Goal: Task Accomplishment & Management: Manage account settings

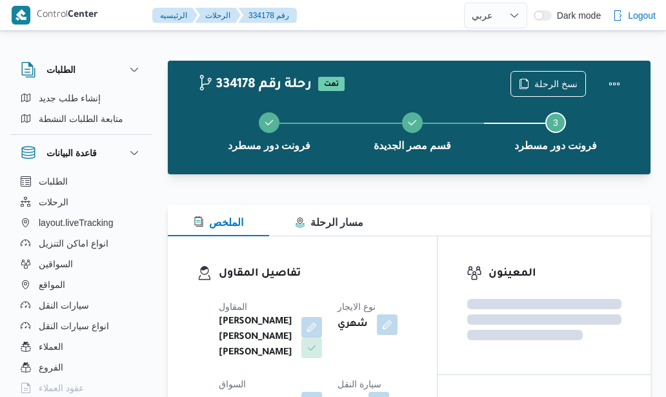
select select "ar"
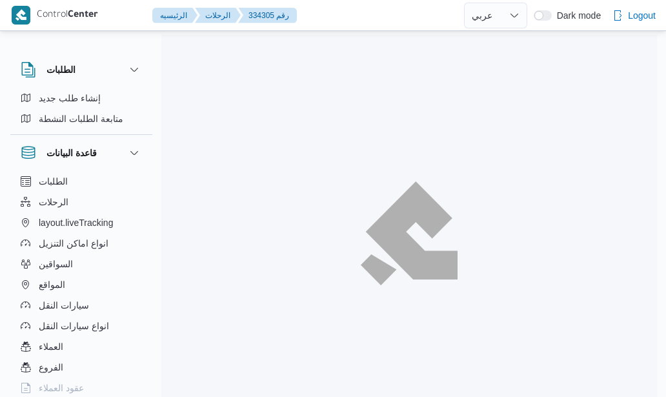
select select "ar"
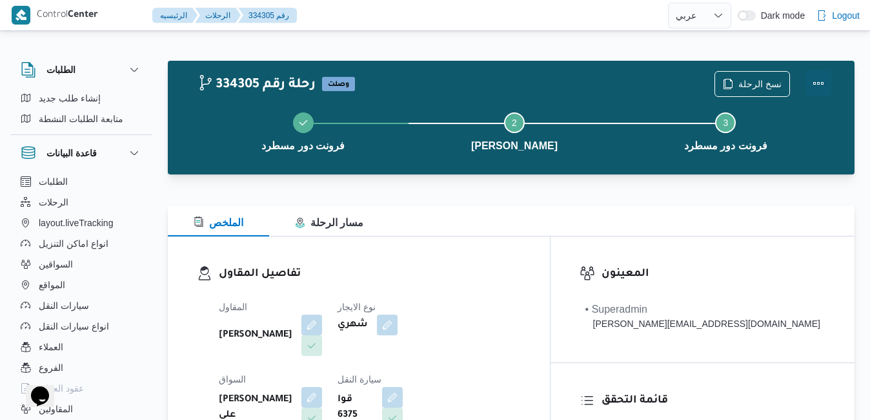
click at [665, 80] on button "Actions" at bounding box center [819, 83] width 26 height 26
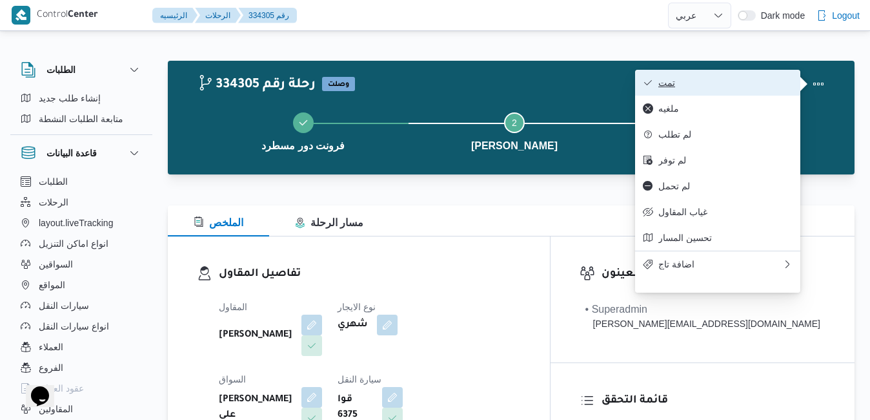
click at [665, 82] on span "تمت" at bounding box center [725, 82] width 134 height 10
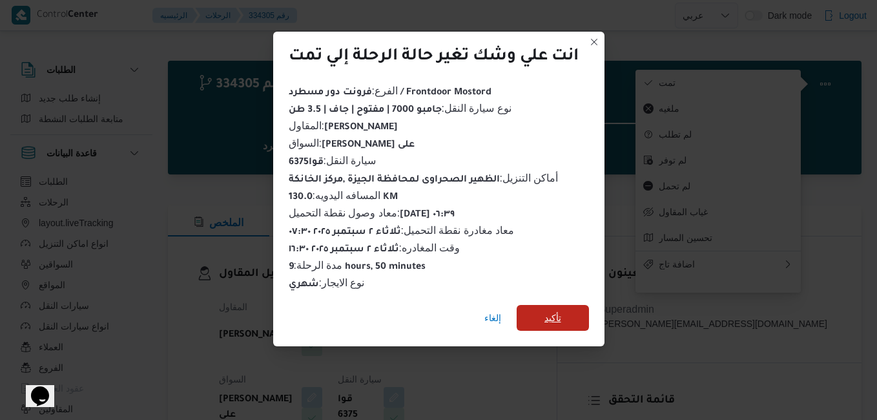
click at [544, 309] on span "تأكيد" at bounding box center [552, 318] width 72 height 26
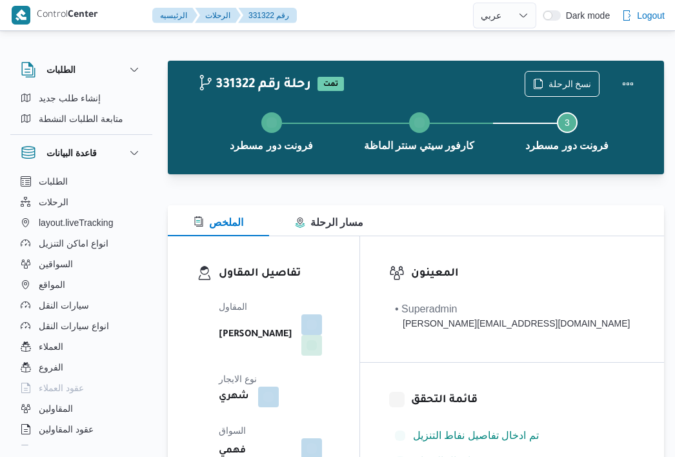
select select "ar"
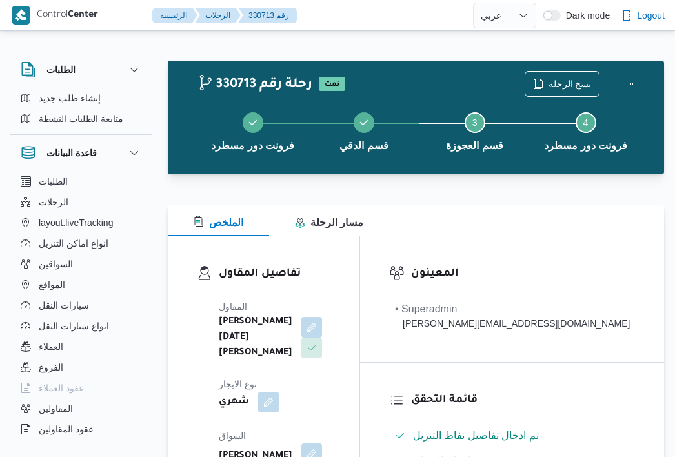
select select "ar"
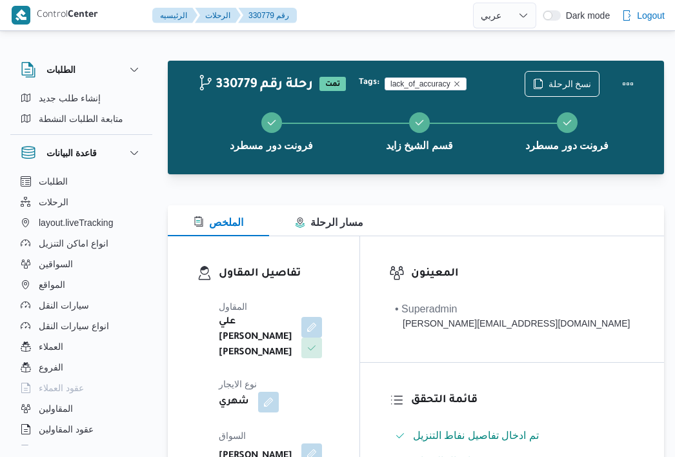
select select "ar"
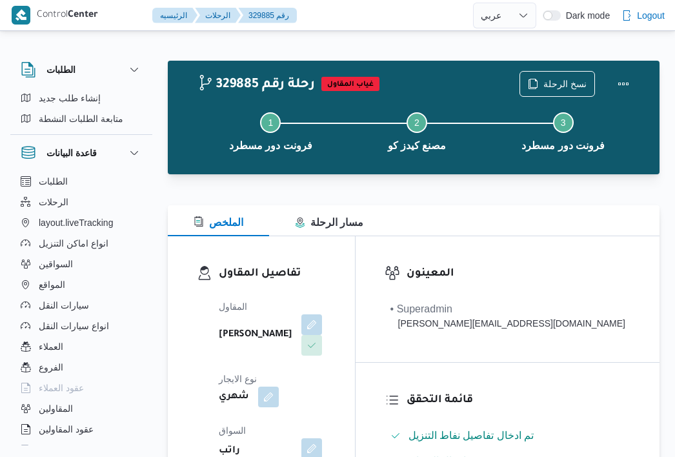
select select "ar"
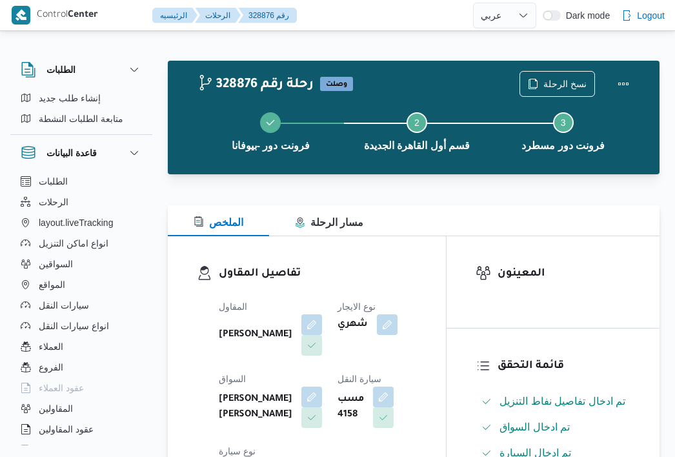
select select "ar"
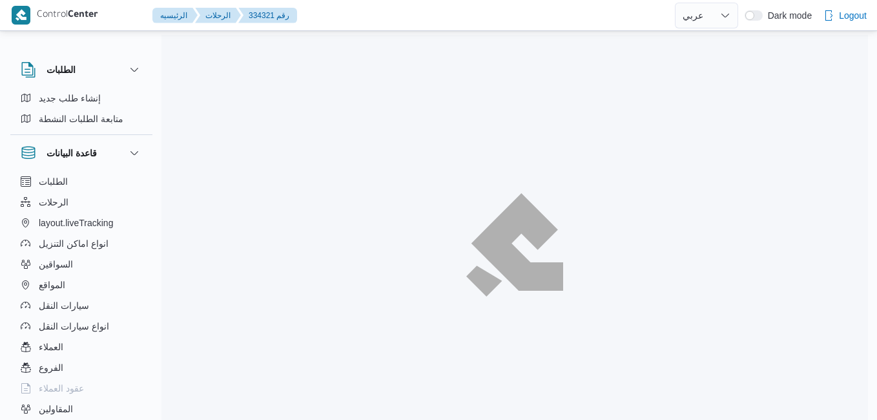
select select "ar"
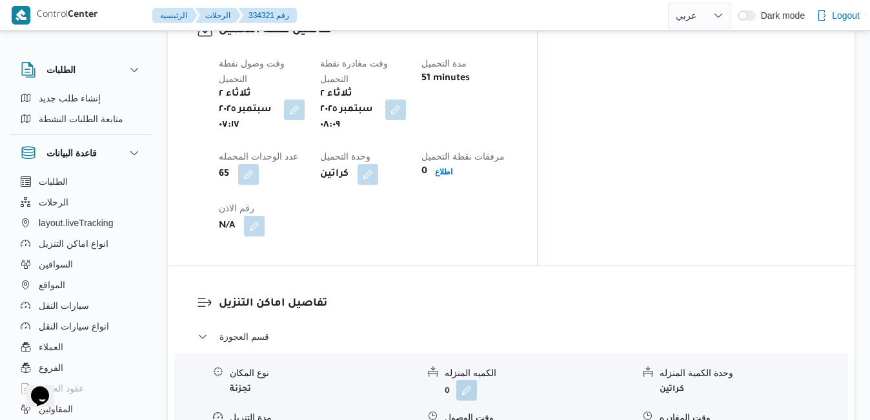
scroll to position [1059, 0]
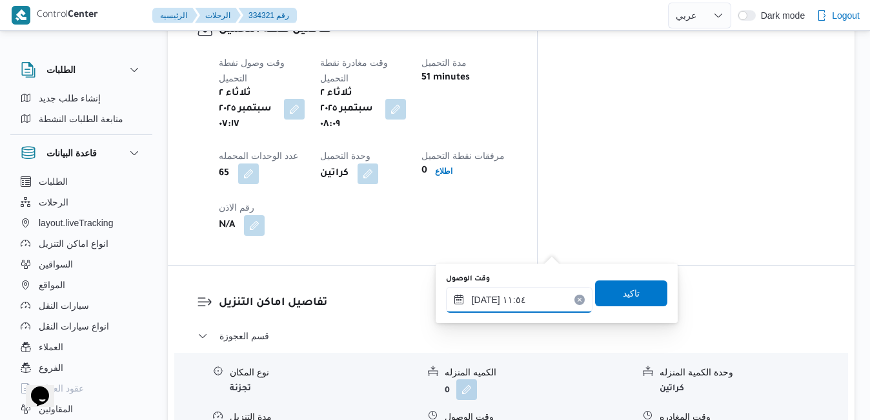
click at [498, 299] on input "٠٢/٠٩/٢٠٢٥ ١١:٥٤" at bounding box center [519, 300] width 147 height 26
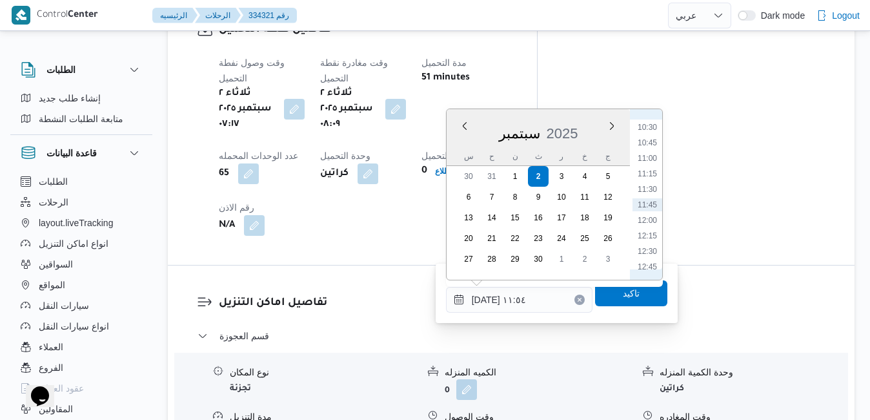
scroll to position [518, 0]
click at [648, 167] on li "09:00" at bounding box center [648, 165] width 30 height 13
type input "٠٢/٠٩/٢٠٢٥ ٠٩:٠٠"
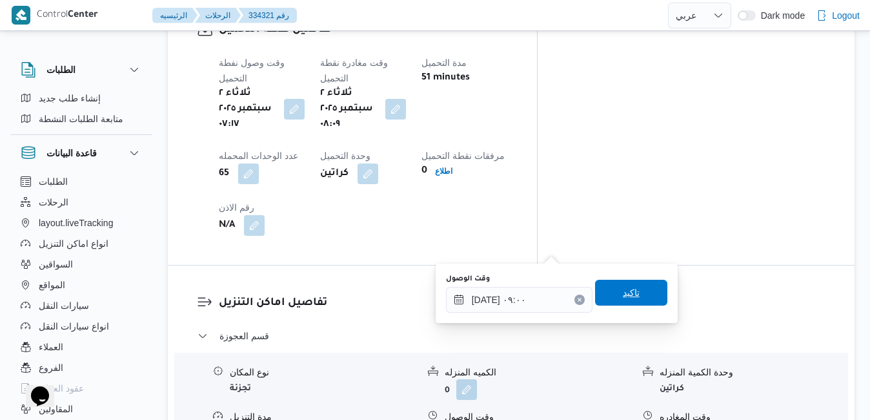
click at [600, 294] on span "تاكيد" at bounding box center [631, 292] width 72 height 26
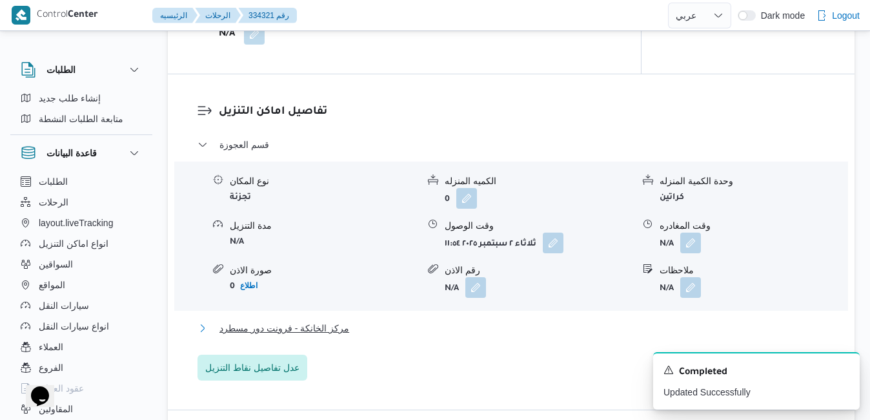
click at [507, 327] on button "مركز الخانكة - فرونت دور مسطرد" at bounding box center [512, 327] width 628 height 15
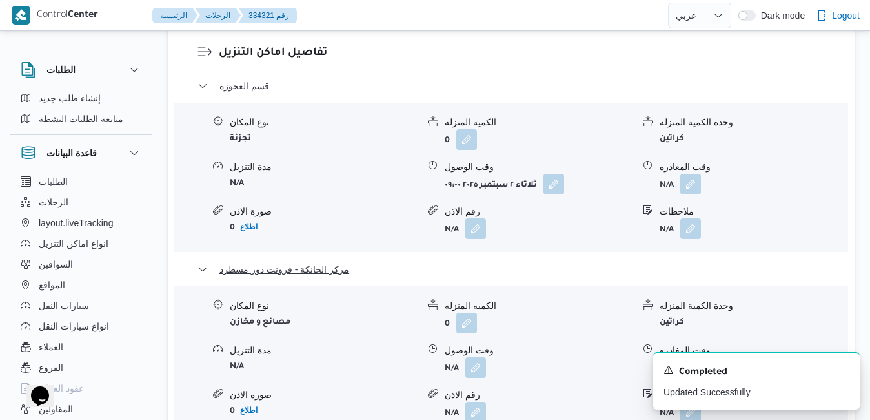
scroll to position [1317, 0]
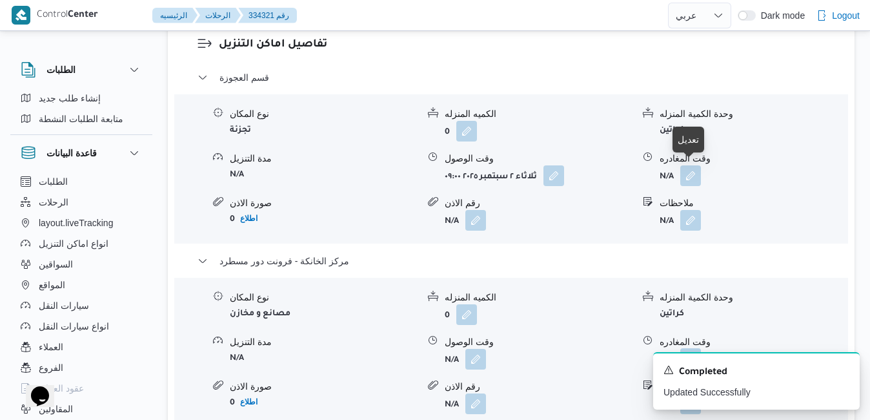
click at [689, 348] on button "button" at bounding box center [690, 358] width 21 height 21
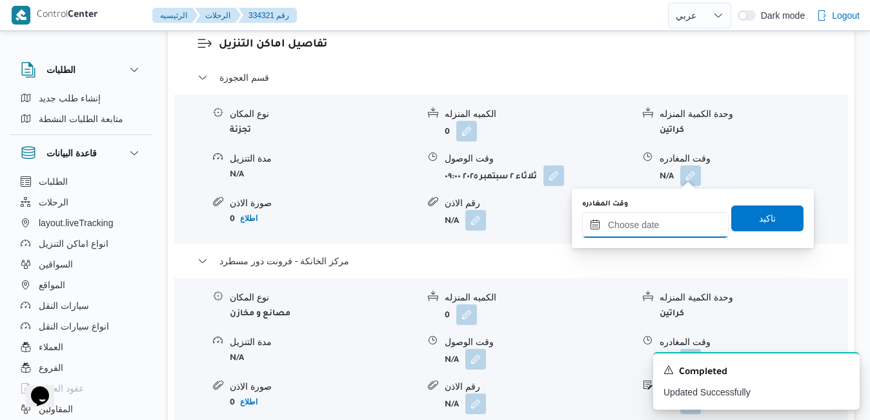
click at [637, 227] on input "وقت المغادره" at bounding box center [655, 225] width 147 height 26
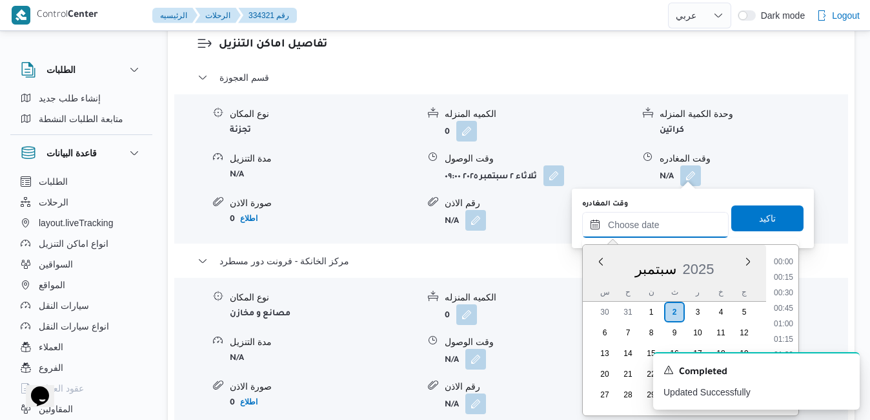
scroll to position [1207, 0]
click at [590, 273] on div "سبتمبر 2025" at bounding box center [674, 266] width 183 height 33
click at [784, 336] on li "16:30" at bounding box center [784, 338] width 30 height 13
type input "٠٢/٠٩/٢٠٢٥ ١٦:٣٠"
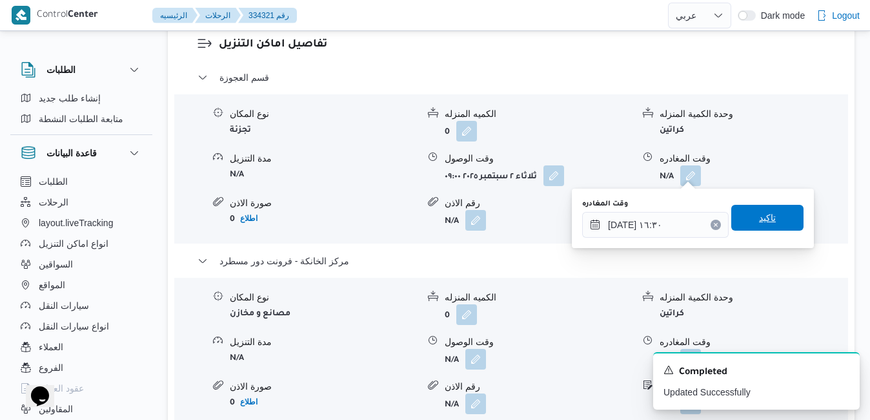
click at [763, 218] on span "تاكيد" at bounding box center [767, 217] width 17 height 15
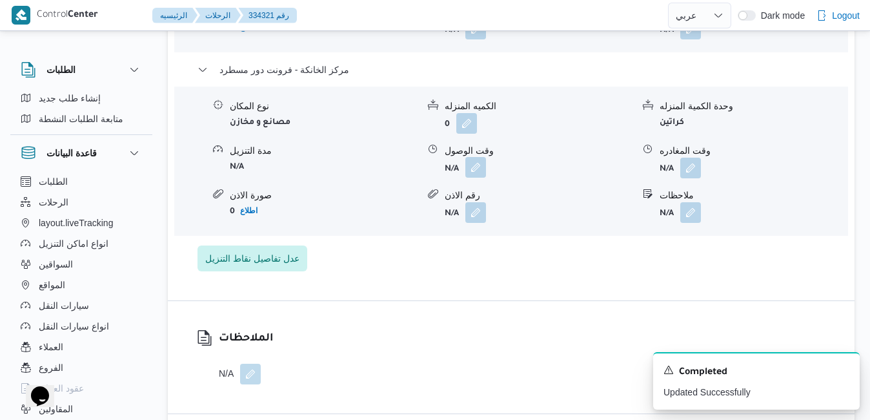
click at [472, 174] on button "button" at bounding box center [475, 167] width 21 height 21
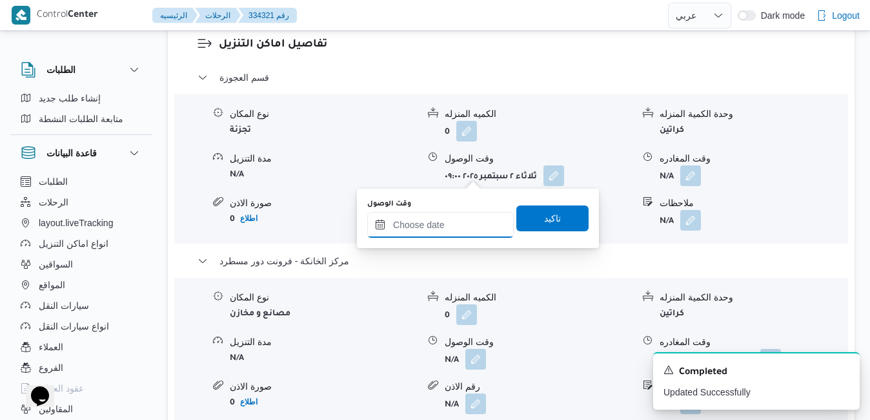
click at [435, 228] on input "وقت الوصول" at bounding box center [440, 225] width 147 height 26
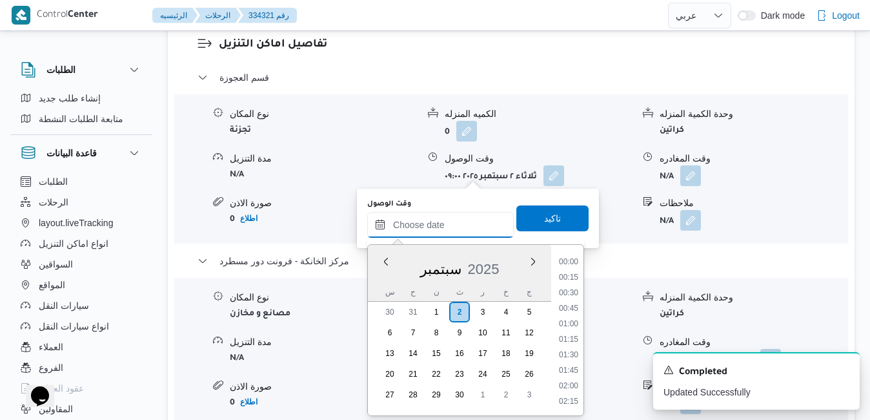
scroll to position [1207, 0]
click at [378, 277] on div "سبتمبر 2025" at bounding box center [459, 266] width 183 height 33
click at [574, 328] on li "16:15" at bounding box center [569, 323] width 30 height 13
type input "٠٢/٠٩/٢٠٢٥ ١٦:١٥"
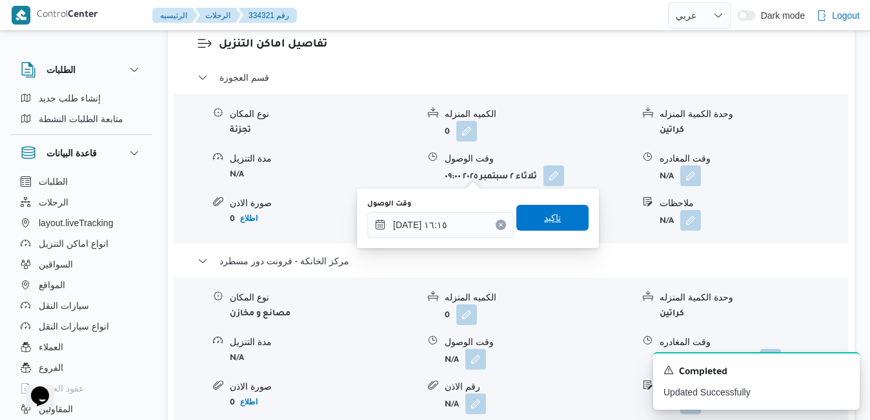
click at [557, 219] on span "تاكيد" at bounding box center [552, 218] width 72 height 26
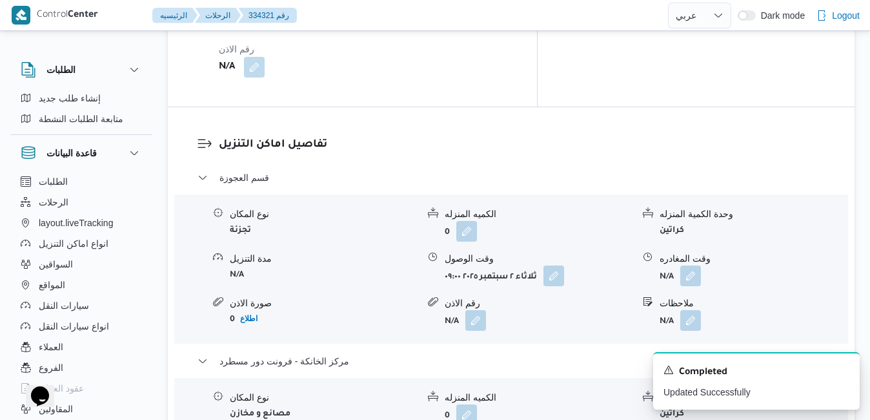
scroll to position [1213, 0]
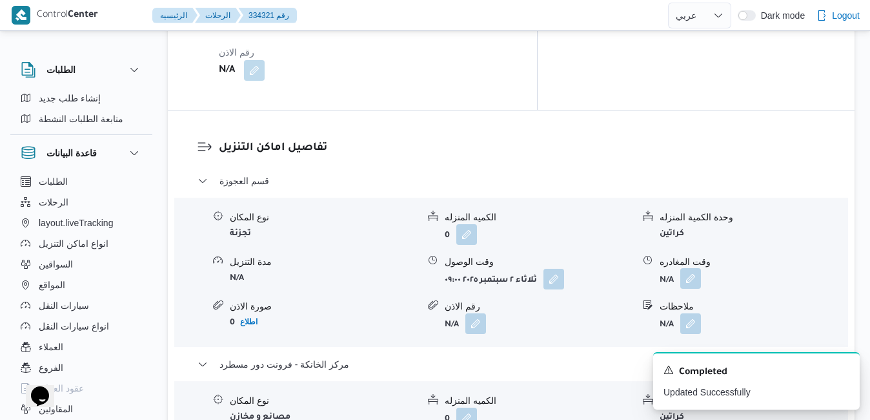
click at [694, 268] on button "button" at bounding box center [690, 278] width 21 height 21
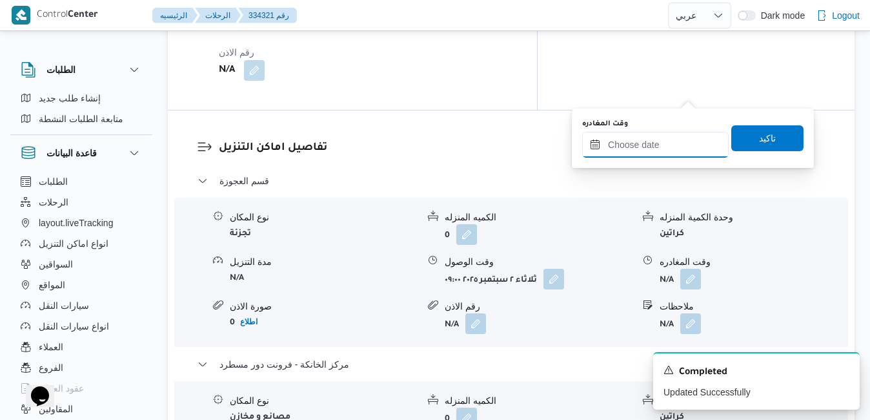
click at [655, 146] on input "وقت المغادره" at bounding box center [655, 145] width 147 height 26
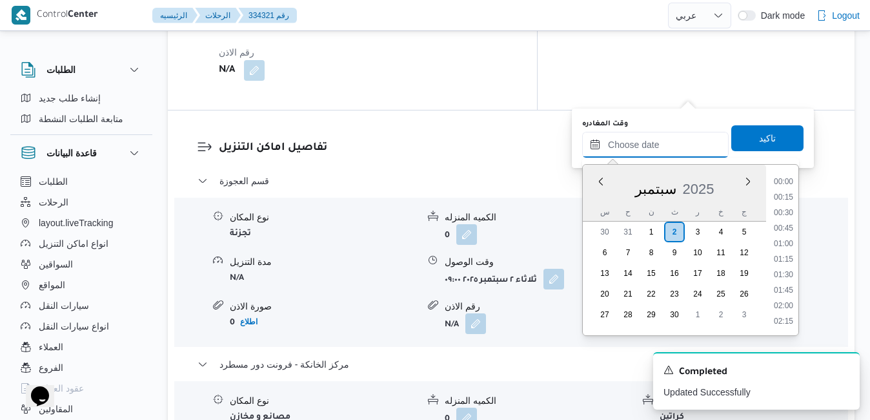
scroll to position [1207, 0]
click at [591, 208] on div "س ح ن ث ر خ ج" at bounding box center [674, 212] width 183 height 18
click at [797, 287] on li "14:45" at bounding box center [784, 281] width 30 height 13
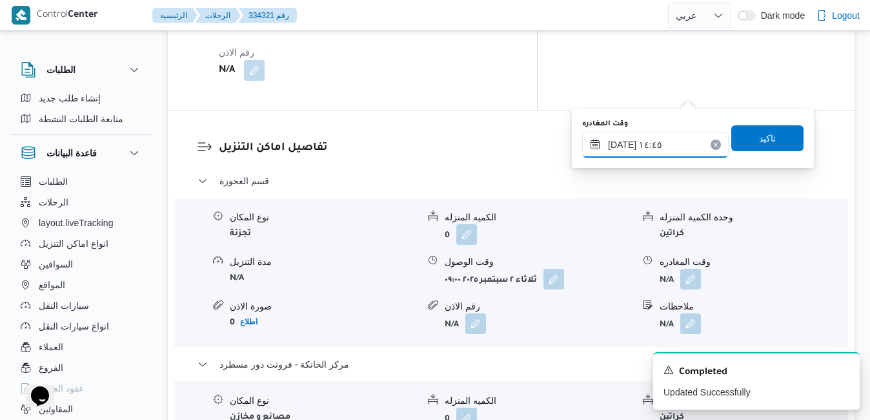
click at [654, 143] on input "٠٢/٠٩/٢٠٢٥ ١٤:٤٥" at bounding box center [655, 145] width 147 height 26
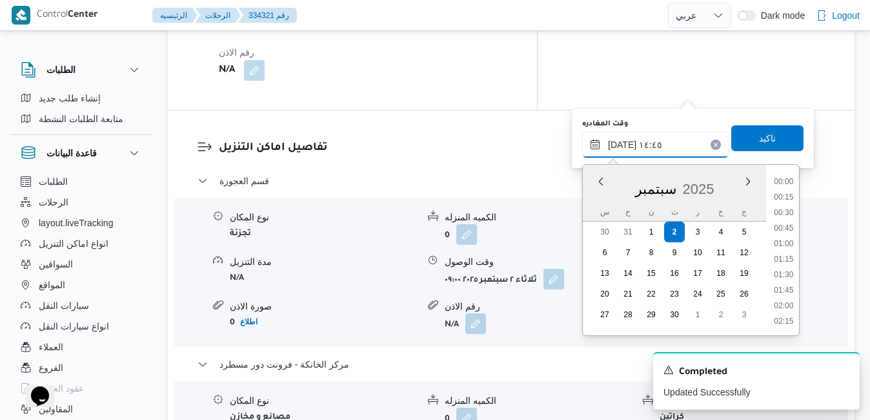
scroll to position [835, 0]
click at [789, 307] on li "15:30" at bounding box center [784, 306] width 30 height 13
type input "٠٢/٠٩/٢٠٢٥ ١٥:٣٠"
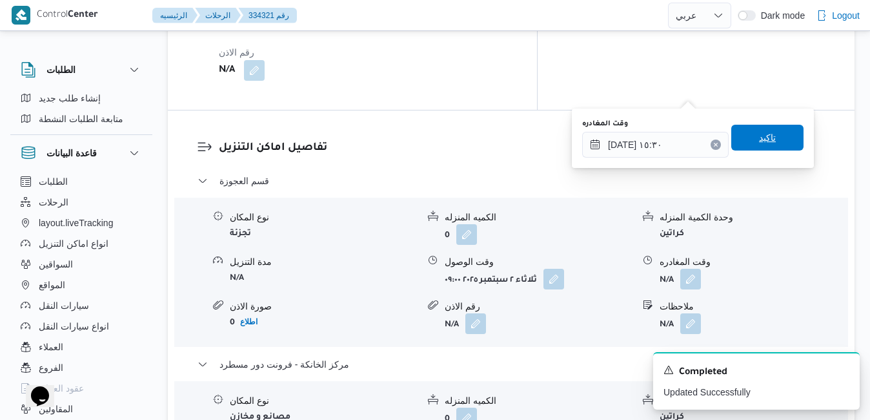
click at [771, 137] on span "تاكيد" at bounding box center [767, 138] width 72 height 26
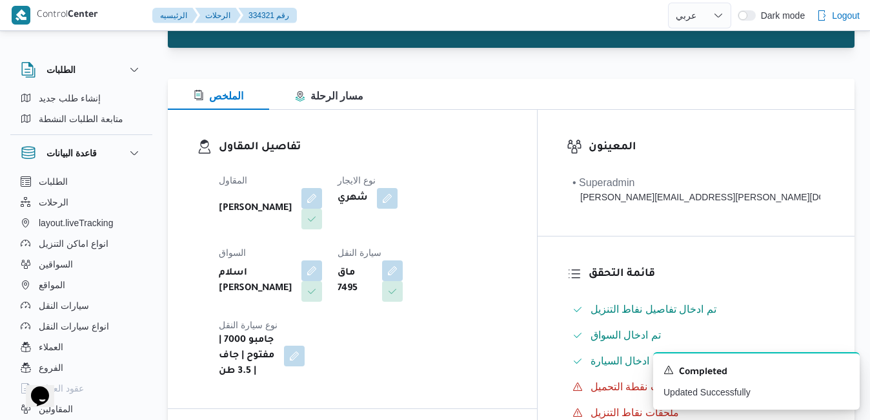
scroll to position [0, 0]
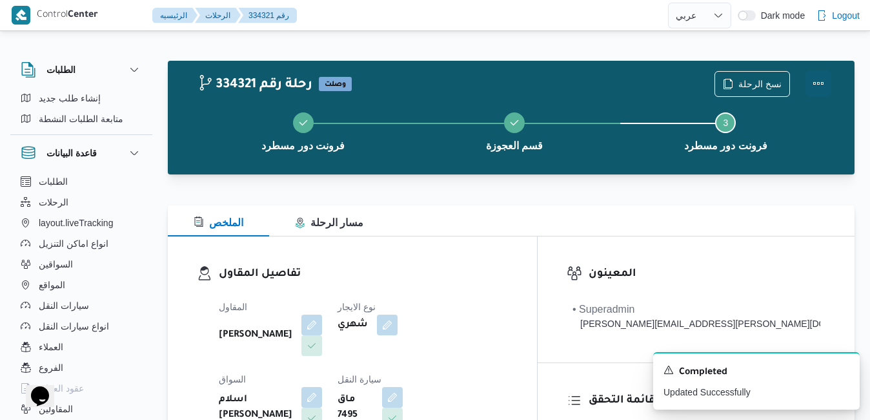
click at [821, 81] on button "Actions" at bounding box center [819, 83] width 26 height 26
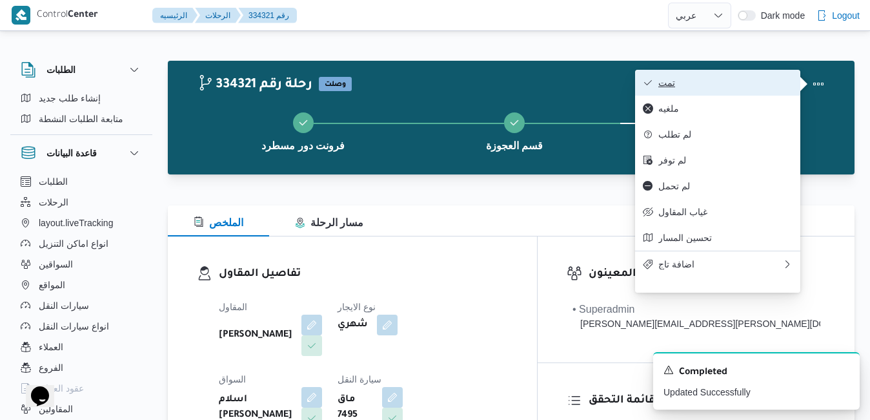
click at [737, 84] on span "تمت" at bounding box center [725, 82] width 134 height 10
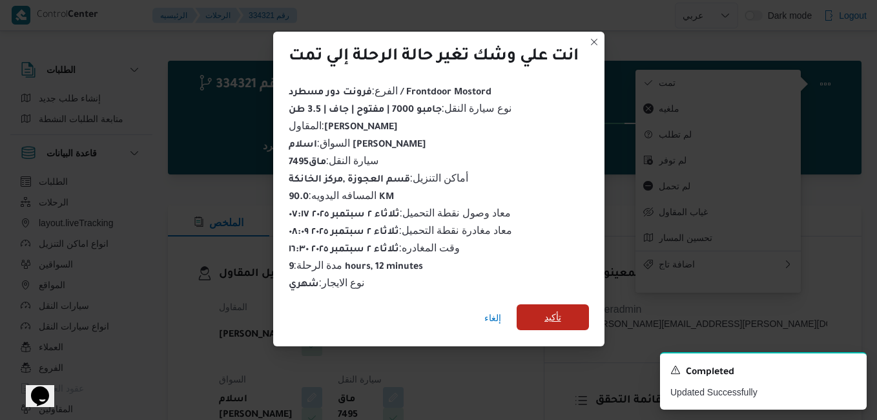
click at [546, 312] on span "تأكيد" at bounding box center [552, 316] width 17 height 15
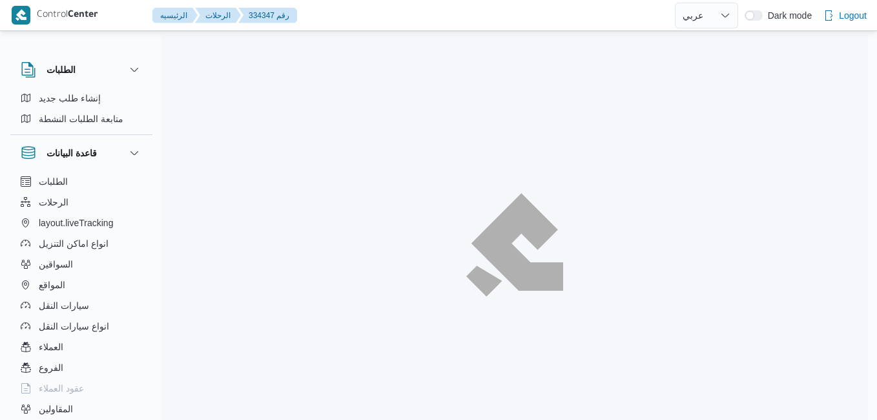
select select "ar"
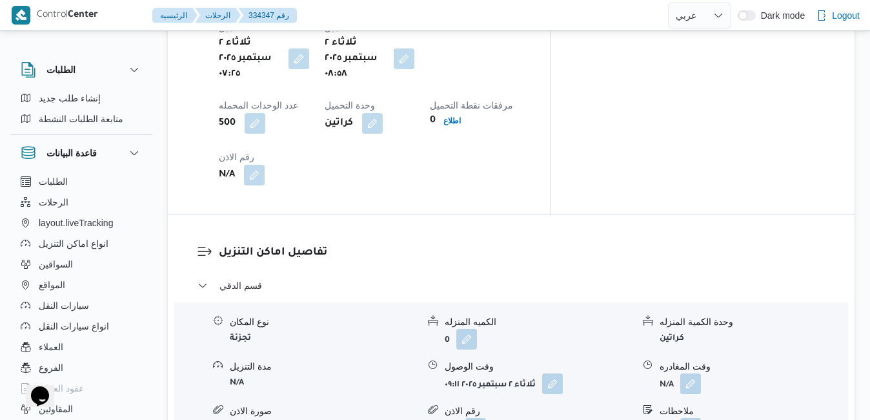
scroll to position [1110, 0]
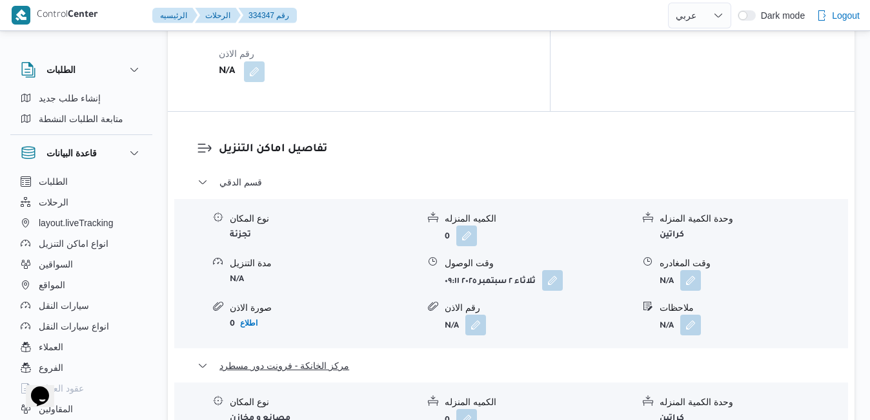
scroll to position [1213, 0]
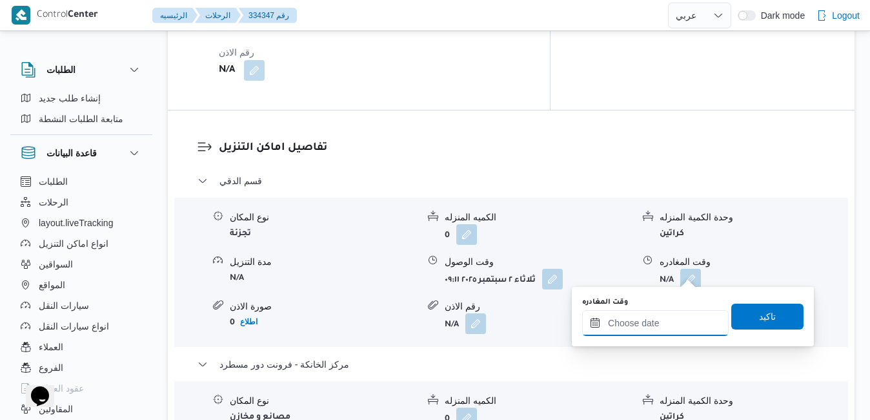
click at [622, 325] on input "وقت المغادره" at bounding box center [655, 323] width 147 height 26
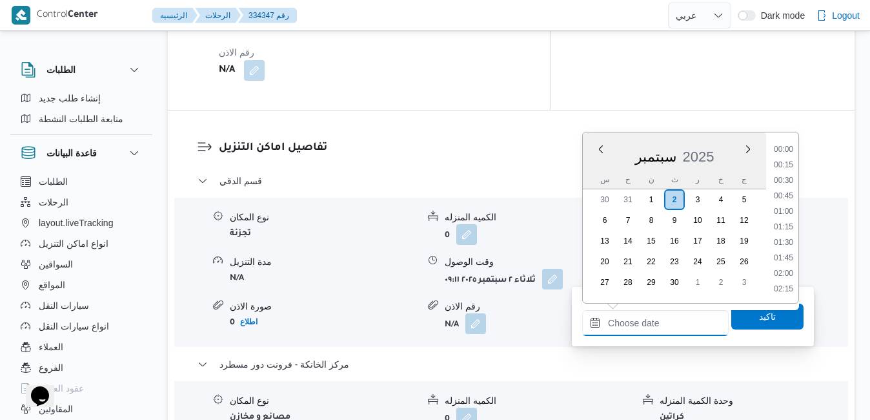
scroll to position [1207, 0]
click at [591, 170] on div "س ح ن ث ر خ ج" at bounding box center [674, 179] width 183 height 18
click at [780, 243] on li "16:45" at bounding box center [784, 242] width 30 height 13
type input "٠٢/٠٩/٢٠٢٥ ١٦:٤٥"
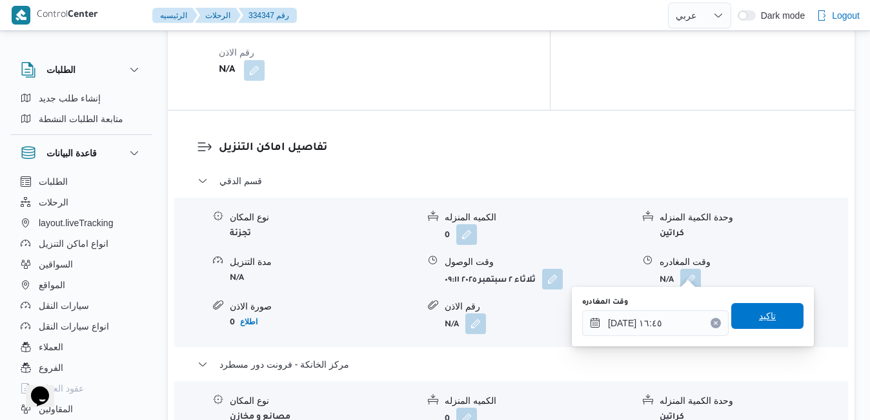
click at [762, 307] on span "تاكيد" at bounding box center [767, 316] width 72 height 26
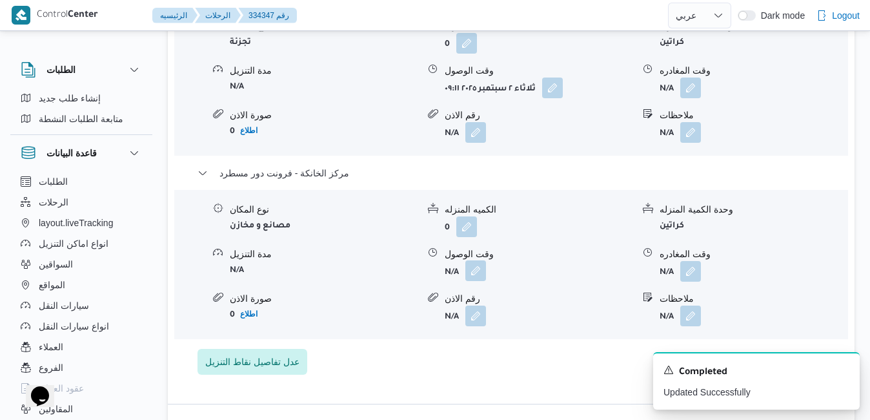
click at [480, 266] on button "button" at bounding box center [475, 270] width 21 height 21
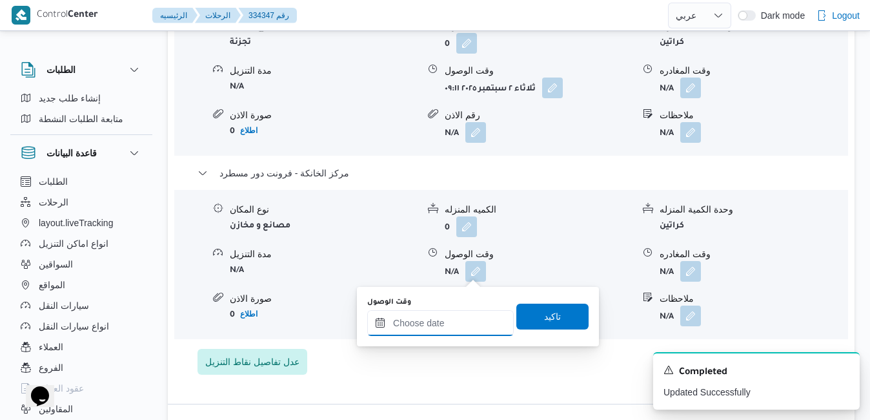
click at [426, 325] on input "وقت الوصول" at bounding box center [440, 323] width 147 height 26
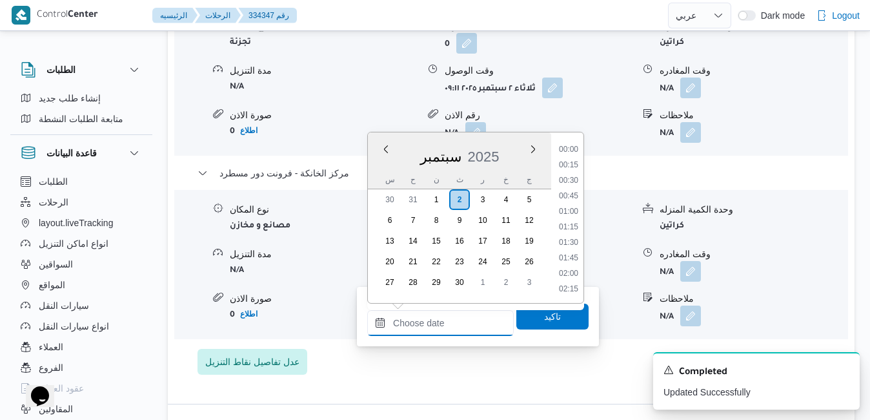
scroll to position [1207, 0]
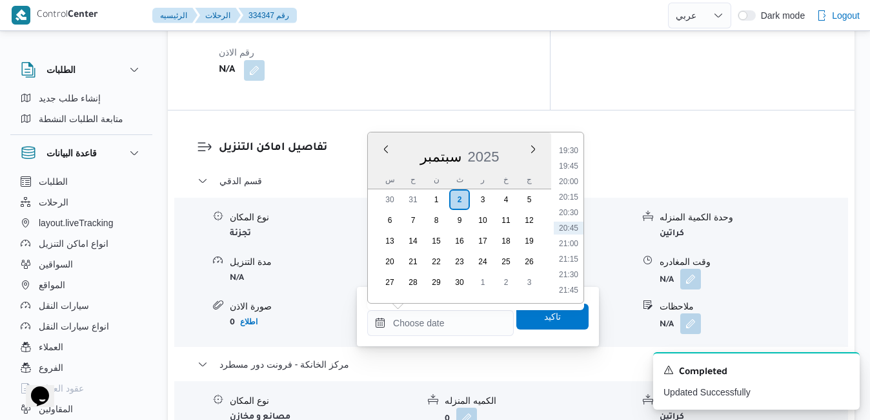
click at [385, 157] on div "سبتمبر 2025" at bounding box center [459, 153] width 183 height 33
click at [571, 225] on li "16:30" at bounding box center [569, 226] width 30 height 13
type input "٠٢/٠٩/٢٠٢٥ ١٦:٣٠"
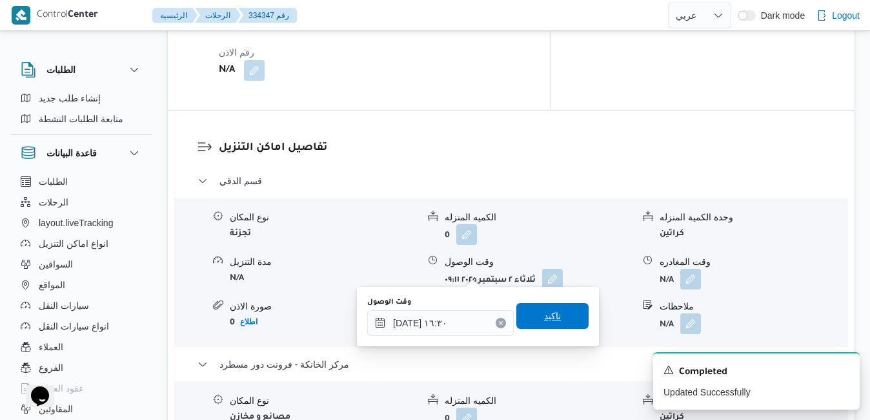
click at [523, 318] on span "تاكيد" at bounding box center [552, 316] width 72 height 26
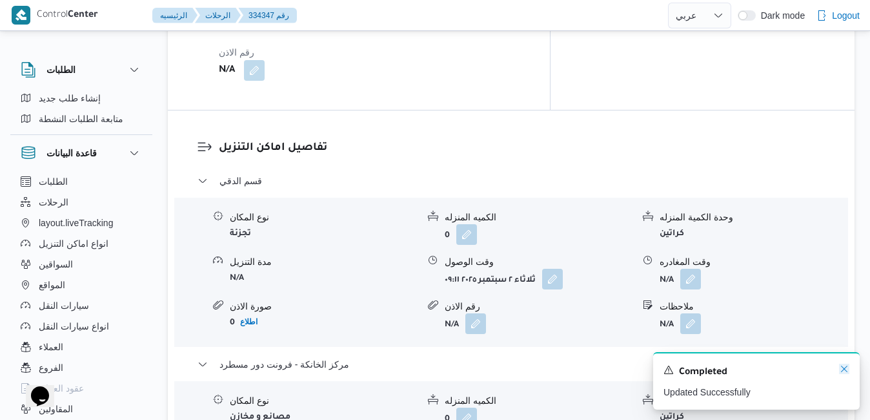
click at [844, 374] on icon "Dismiss toast" at bounding box center [844, 368] width 10 height 10
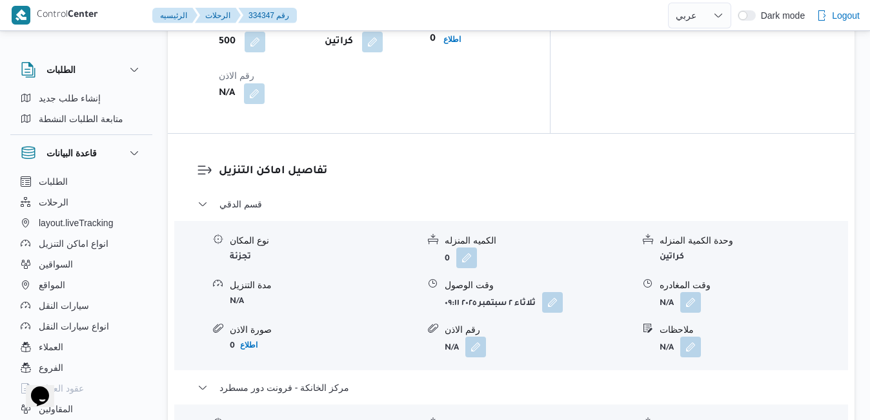
scroll to position [1188, 0]
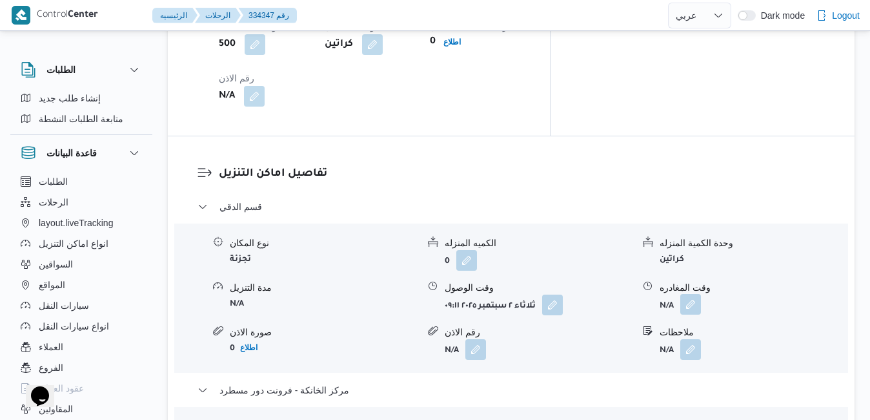
click at [693, 294] on button "button" at bounding box center [690, 304] width 21 height 21
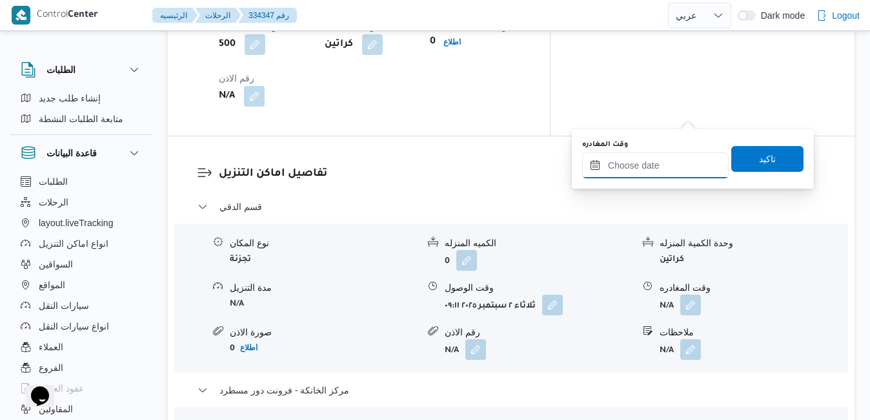
click at [629, 168] on input "وقت المغادره" at bounding box center [655, 165] width 147 height 26
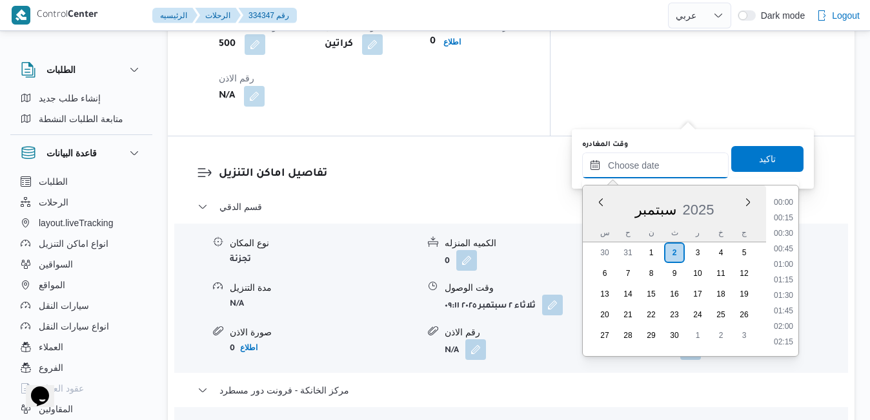
scroll to position [1207, 0]
click at [589, 221] on div "سبتمبر 2025" at bounding box center [674, 206] width 183 height 33
click at [789, 230] on li "15:45" at bounding box center [784, 233] width 30 height 13
type input "٠٢/٠٩/٢٠٢٥ ١٥:٤٥"
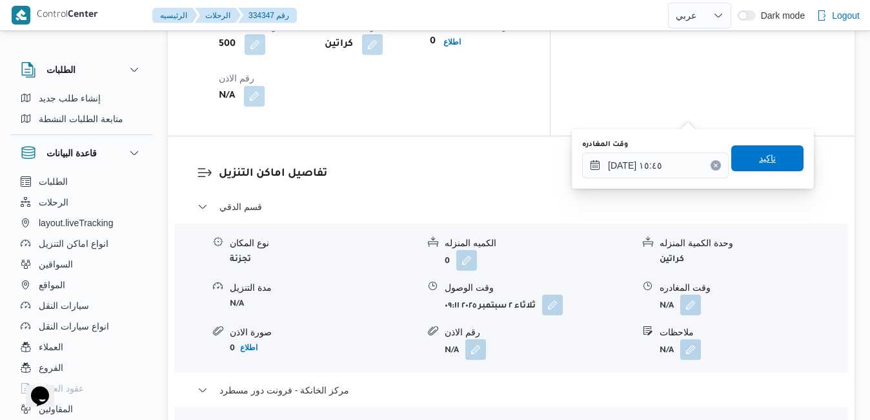
click at [776, 160] on span "تاكيد" at bounding box center [767, 158] width 72 height 26
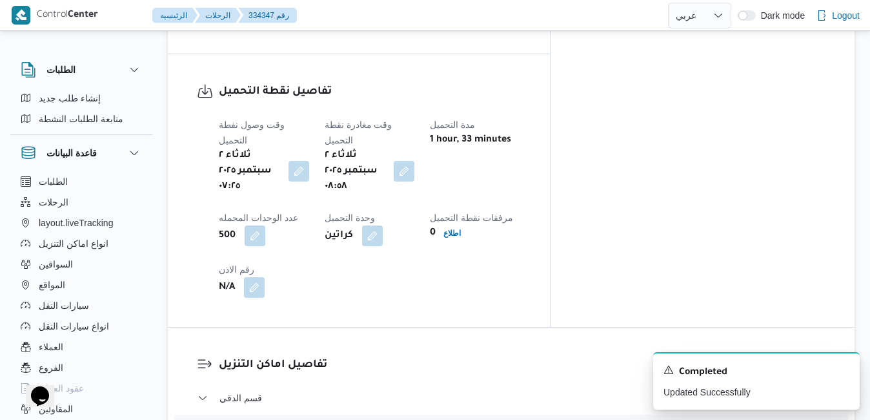
scroll to position [981, 0]
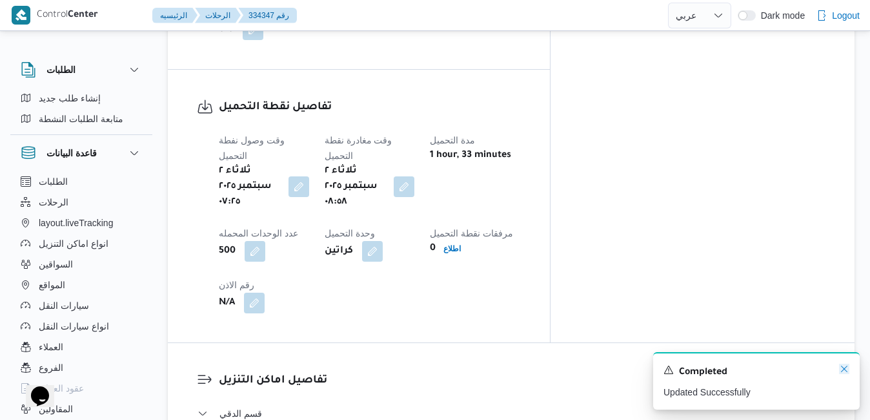
click at [844, 370] on icon "Dismiss toast" at bounding box center [844, 368] width 10 height 10
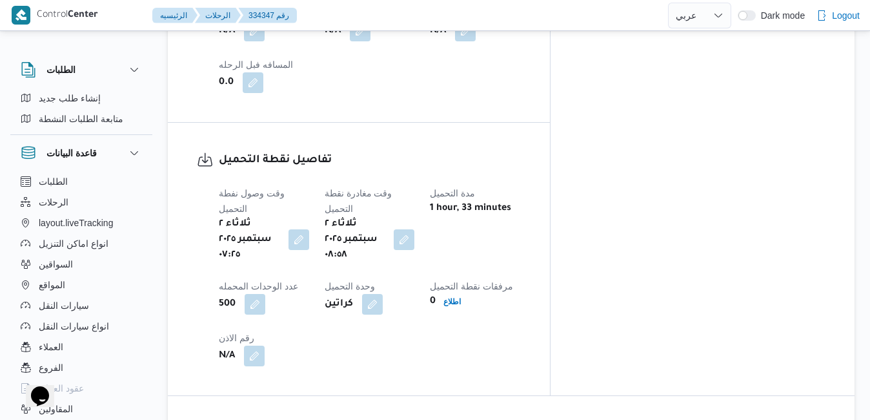
scroll to position [929, 0]
click at [550, 160] on div "تفاصيل نقطة التحميل وقت وصول نفطة التحميل ثلاثاء ٢ سبتمبر ٢٠٢٥ ٠٧:٢٥ وقت مغادرة…" at bounding box center [359, 257] width 382 height 272
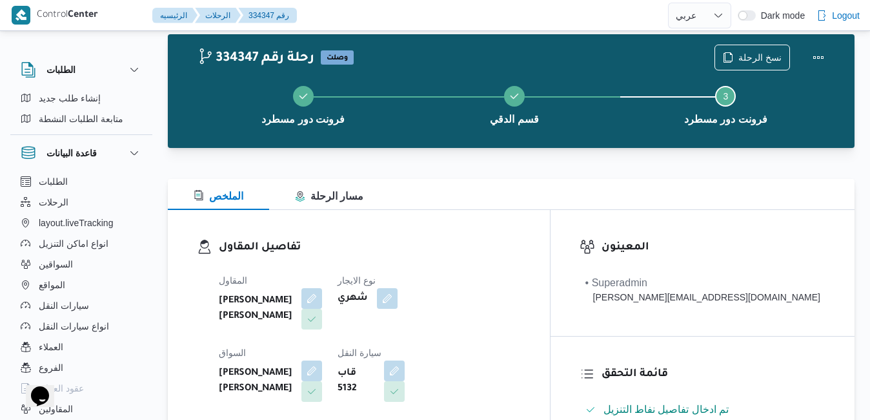
scroll to position [0, 0]
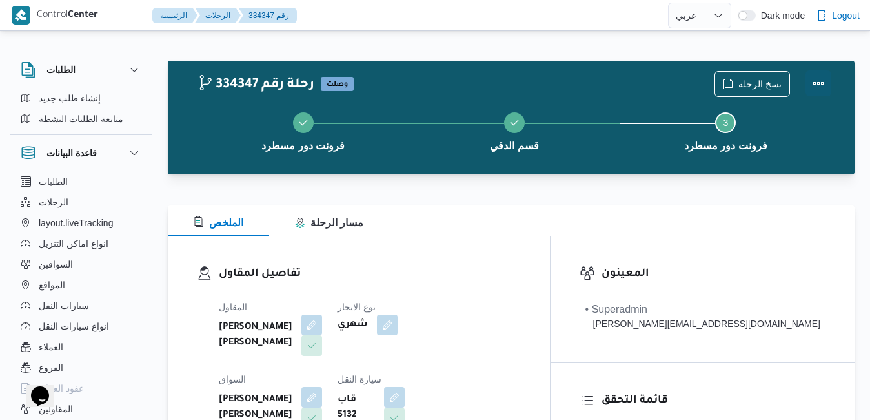
click at [818, 81] on button "Actions" at bounding box center [819, 83] width 26 height 26
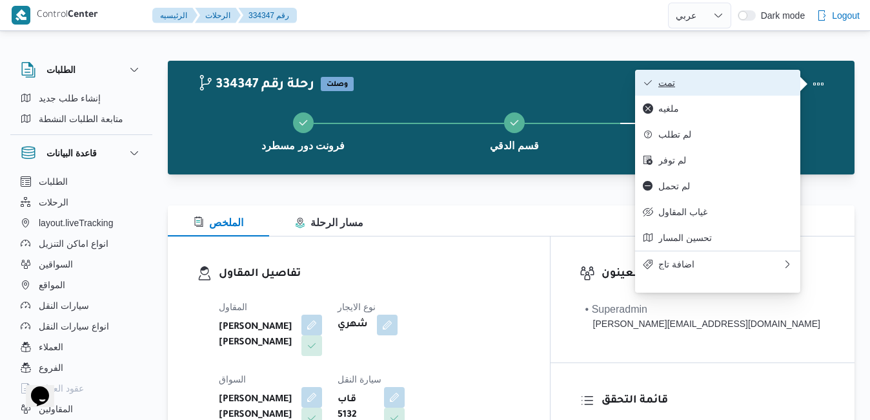
click at [753, 86] on span "تمت" at bounding box center [725, 82] width 134 height 10
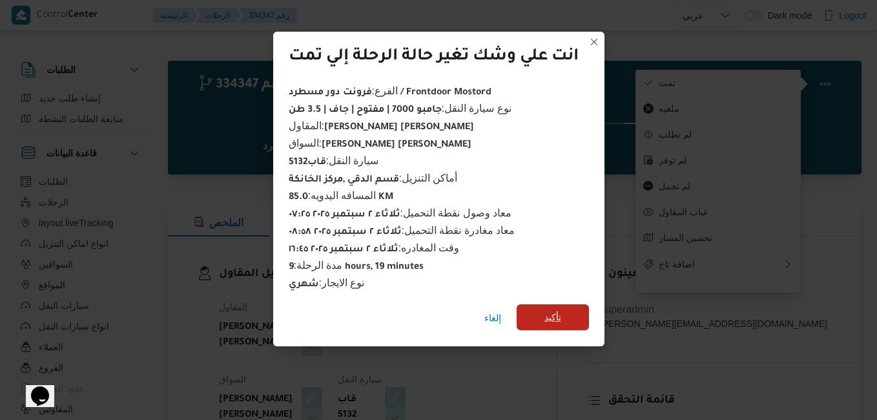
click at [556, 304] on span "تأكيد" at bounding box center [552, 317] width 72 height 26
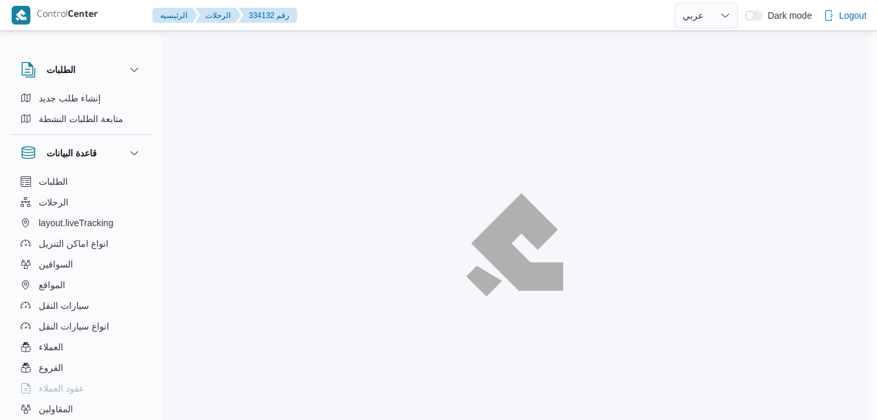
select select "ar"
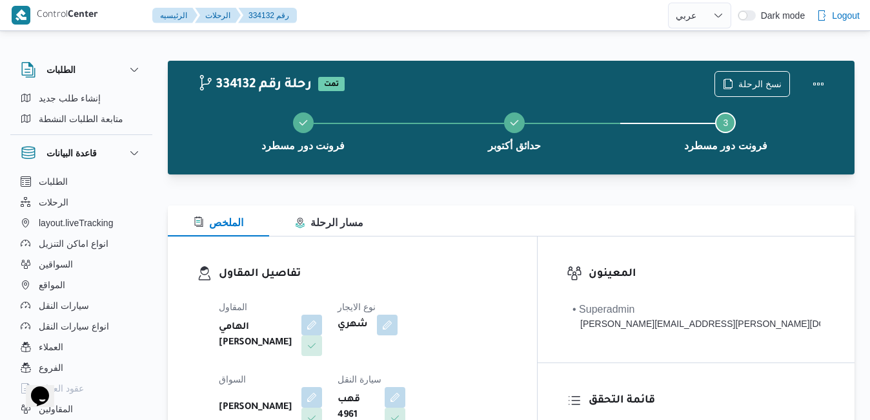
click at [520, 203] on div at bounding box center [511, 197] width 687 height 15
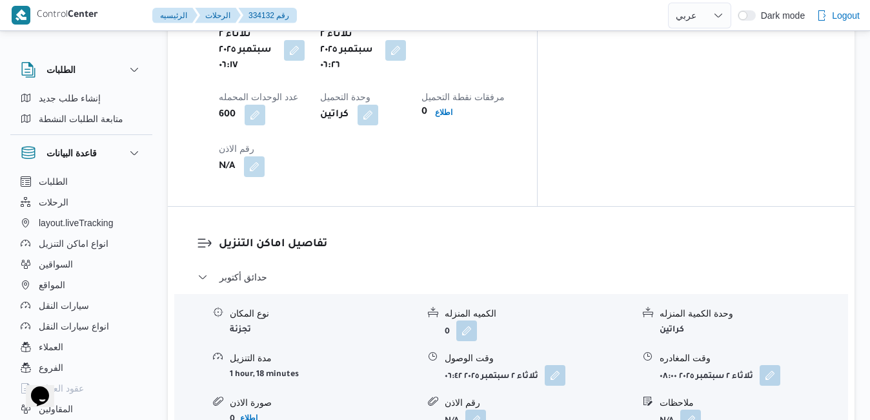
scroll to position [1136, 0]
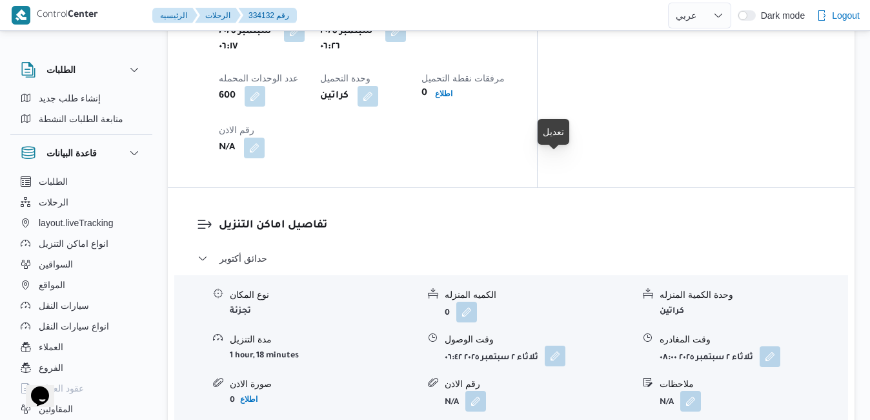
click at [555, 345] on button "button" at bounding box center [555, 355] width 21 height 21
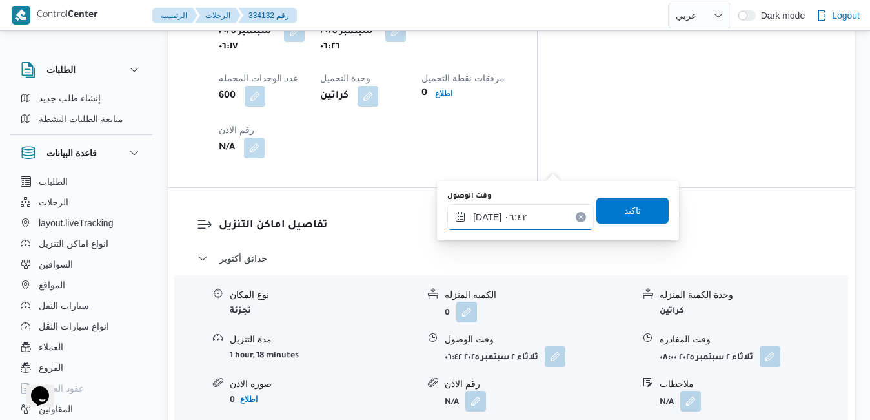
click at [518, 219] on input "٠٢/٠٩/٢٠٢٥ ٠٦:٤٢" at bounding box center [520, 217] width 147 height 26
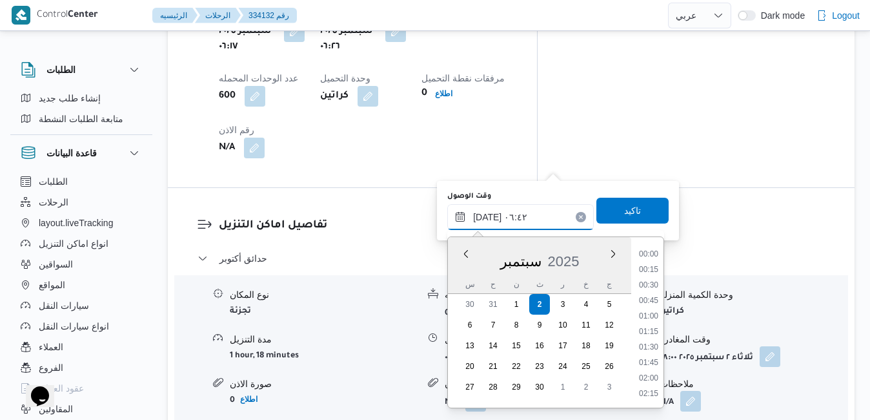
scroll to position [324, 0]
click at [651, 391] on li "07:30" at bounding box center [649, 394] width 30 height 13
type input "٠٢/٠٩/٢٠٢٥ ٠٧:٣٠"
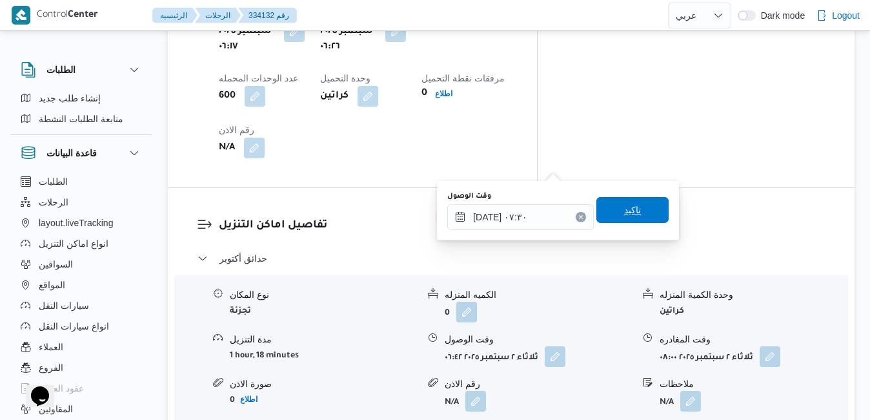
click at [624, 210] on span "تاكيد" at bounding box center [632, 209] width 17 height 15
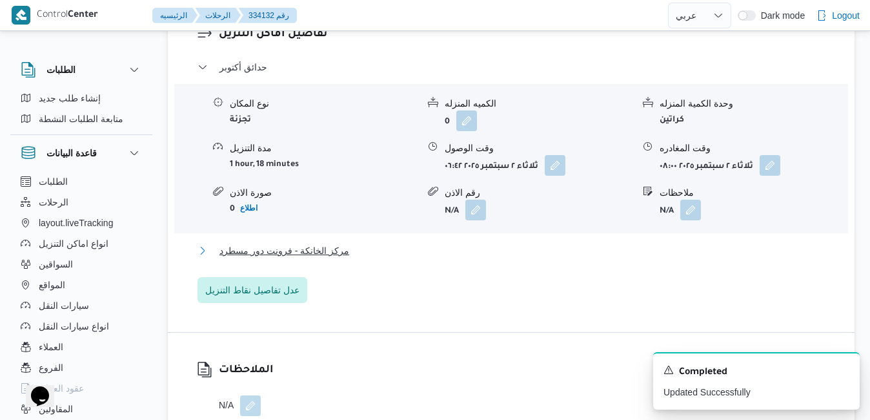
click at [543, 243] on button "مركز الخانكة - فرونت دور مسطرد" at bounding box center [512, 250] width 628 height 15
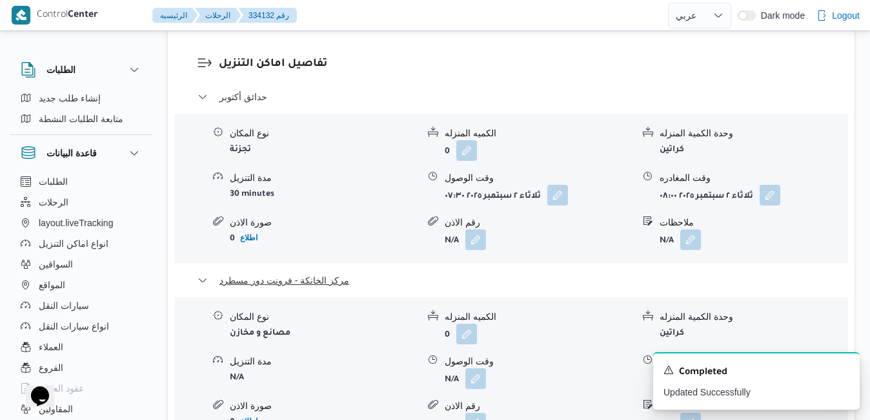
scroll to position [1317, 0]
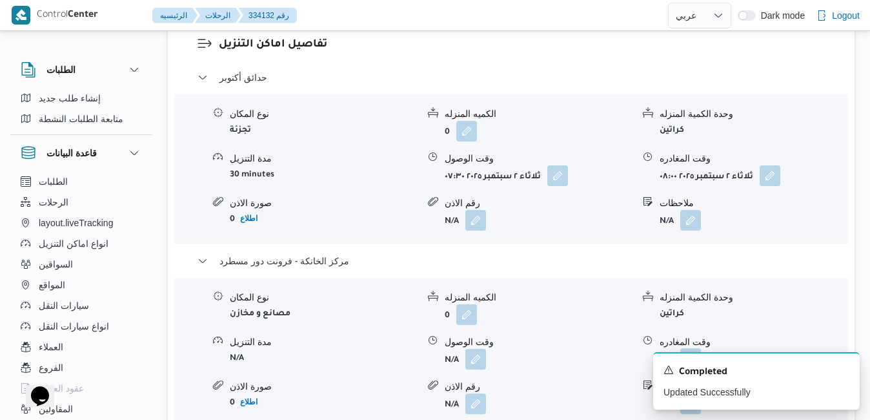
click at [694, 348] on button "button" at bounding box center [690, 358] width 21 height 21
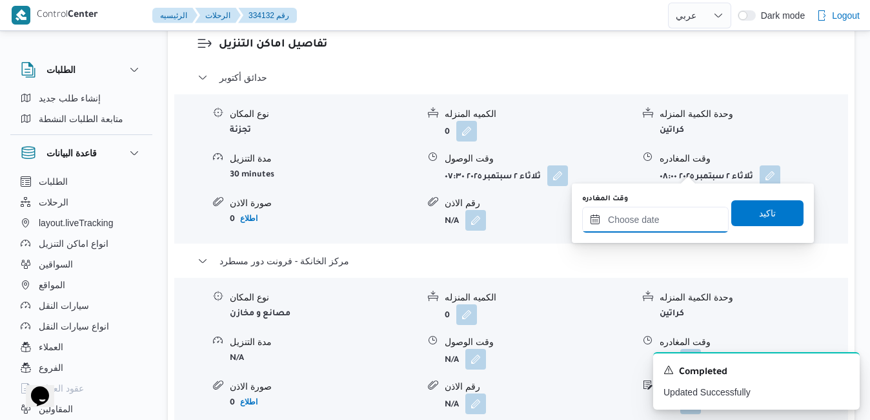
click at [628, 219] on input "وقت المغادره" at bounding box center [655, 220] width 147 height 26
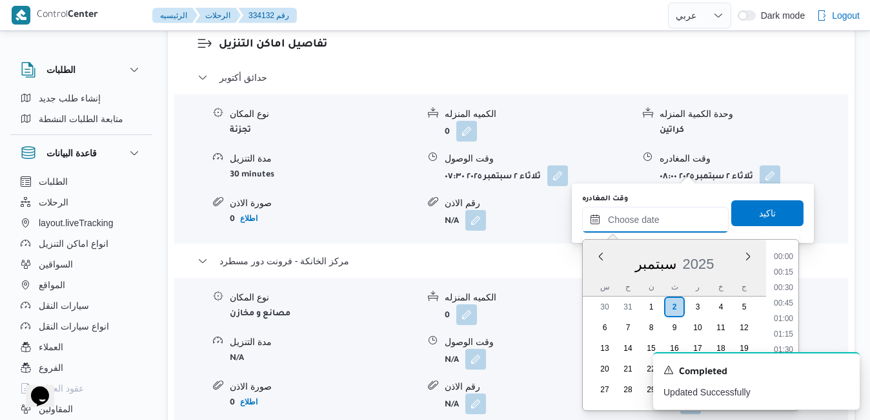
scroll to position [1223, 0]
click at [593, 278] on div "س ح ن ث ر خ ج" at bounding box center [674, 287] width 183 height 18
click at [787, 318] on li "16:30" at bounding box center [784, 318] width 30 height 13
type input "٠٢/٠٩/٢٠٢٥ ١٦:٣٠"
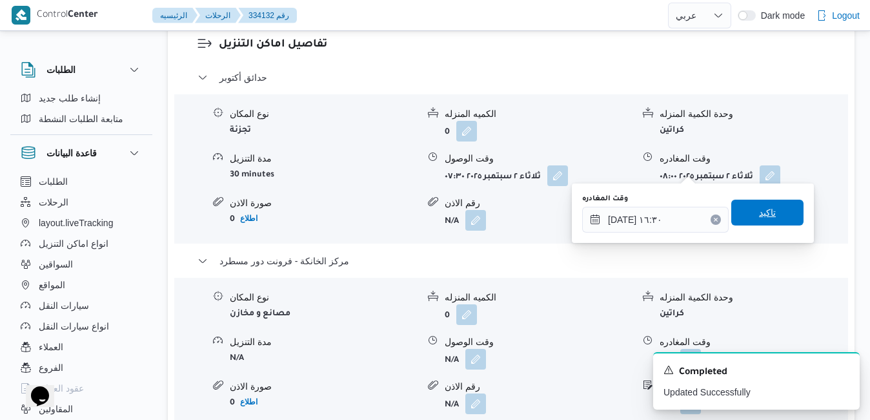
click at [759, 211] on span "تاكيد" at bounding box center [767, 212] width 17 height 15
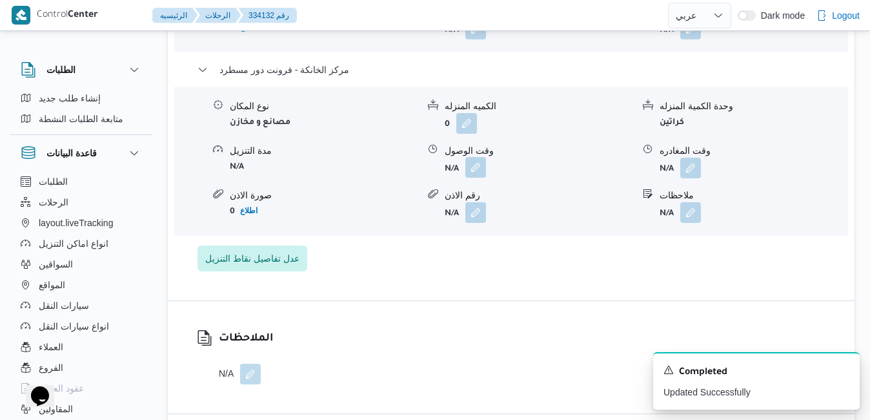
click at [476, 172] on button "button" at bounding box center [475, 167] width 21 height 21
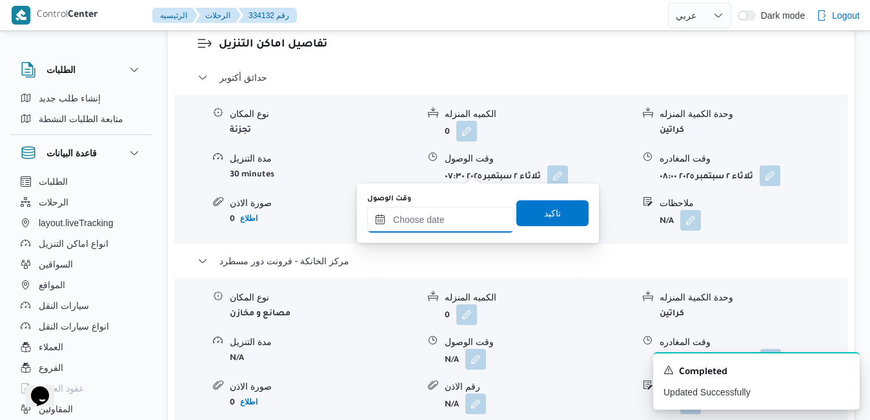
click at [458, 216] on input "وقت الوصول" at bounding box center [440, 220] width 147 height 26
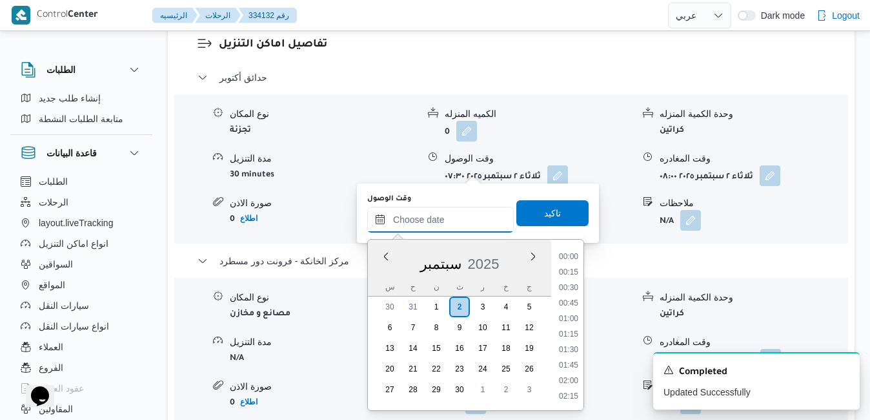
scroll to position [1223, 0]
click at [375, 278] on div "س ح ن ث ر خ ج" at bounding box center [459, 287] width 183 height 18
click at [569, 303] on li "16:15" at bounding box center [569, 302] width 30 height 13
type input "٠٢/٠٩/٢٠٢٥ ١٦:١٥"
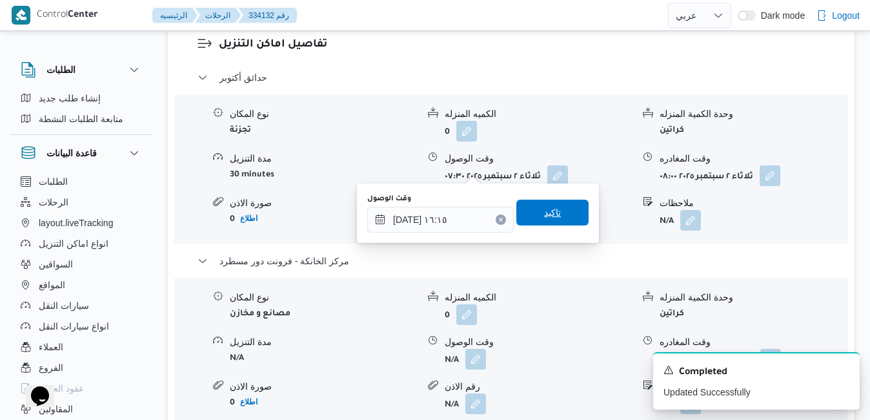
click at [562, 219] on span "تاكيد" at bounding box center [552, 212] width 72 height 26
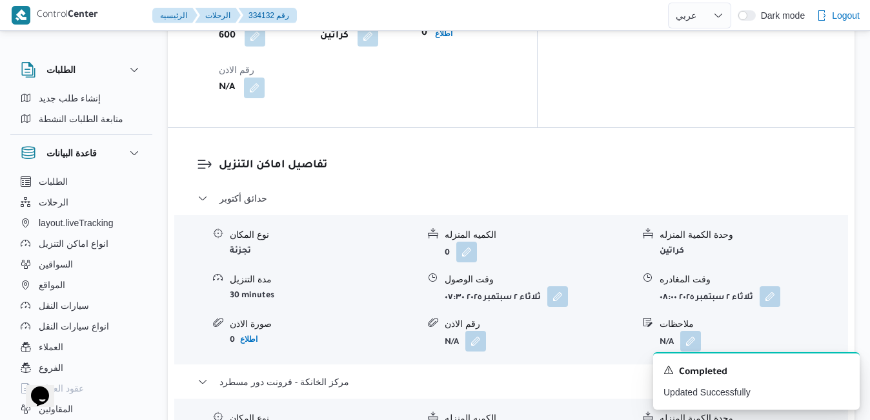
scroll to position [1213, 0]
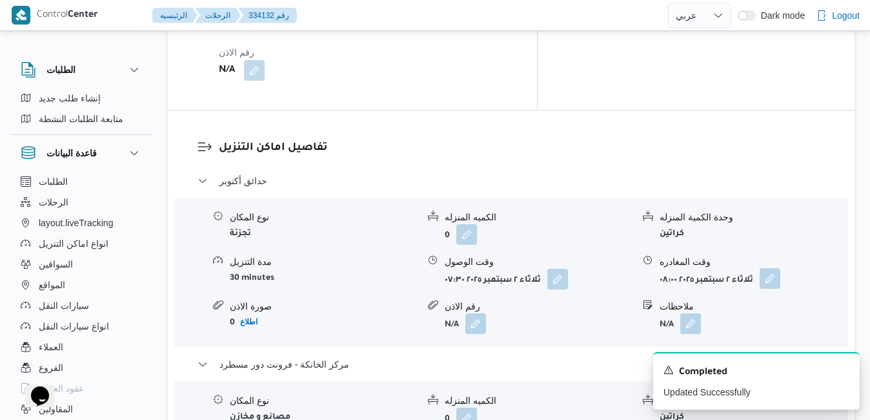
click at [771, 268] on button "button" at bounding box center [770, 278] width 21 height 21
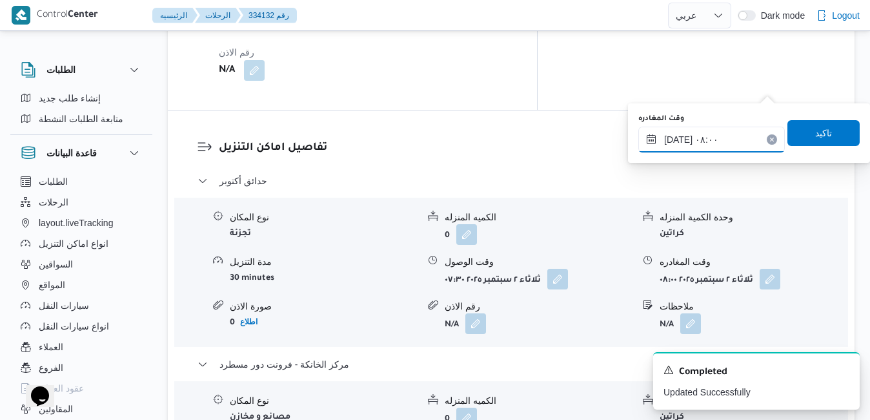
click at [718, 142] on input "٠٢/٠٩/٢٠٢٥ ٠٨:٠٠" at bounding box center [711, 140] width 147 height 26
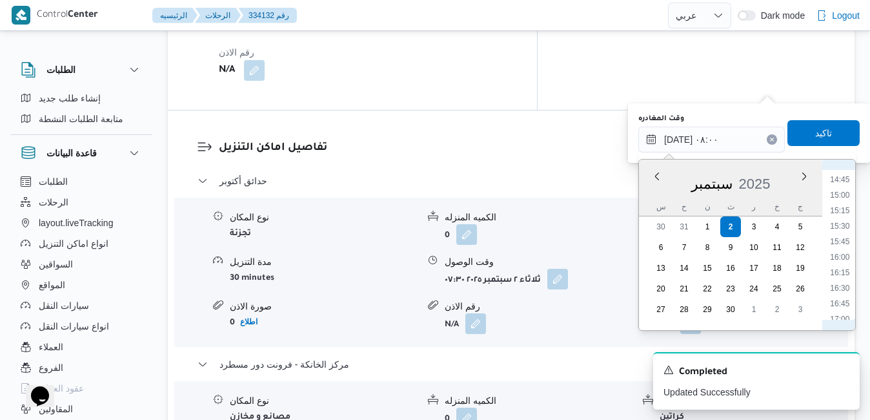
scroll to position [941, 0]
click at [843, 183] on li "15:15" at bounding box center [840, 180] width 30 height 13
type input "٠٢/٠٩/٢٠٢٥ ١٥:١٥"
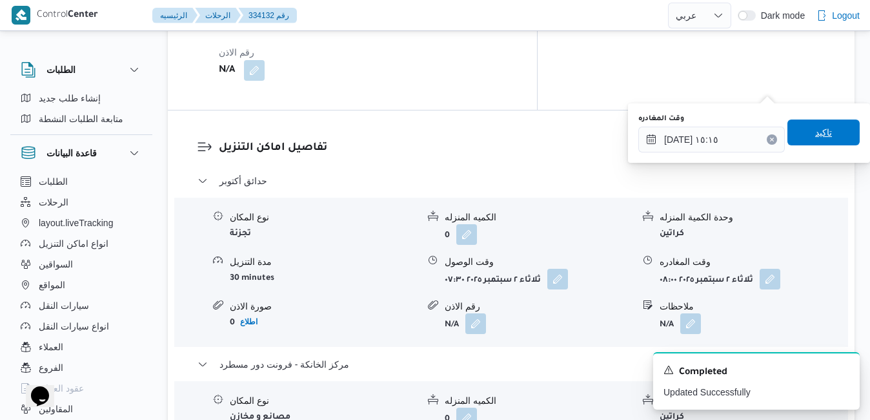
click at [815, 136] on span "تاكيد" at bounding box center [823, 132] width 17 height 15
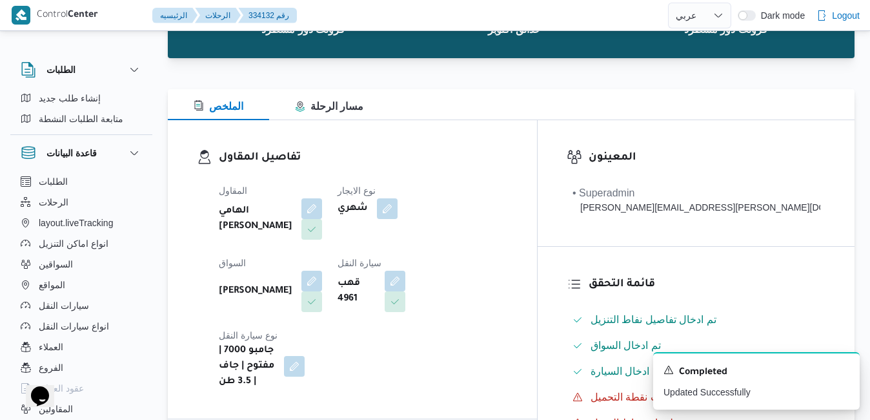
scroll to position [0, 0]
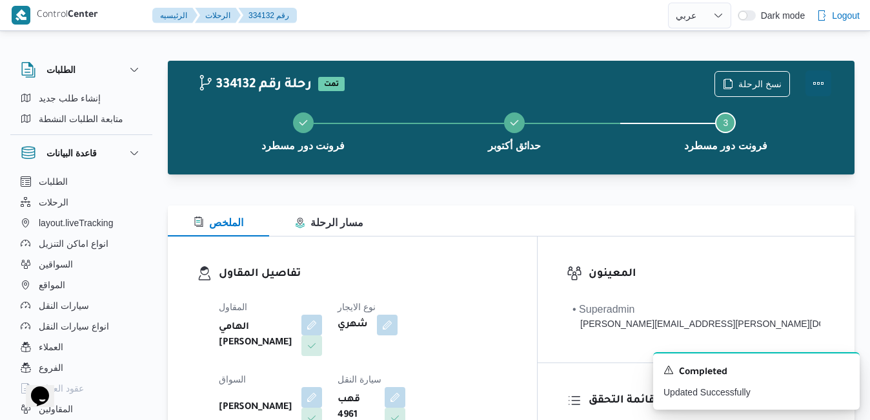
click at [820, 84] on button "Actions" at bounding box center [819, 83] width 26 height 26
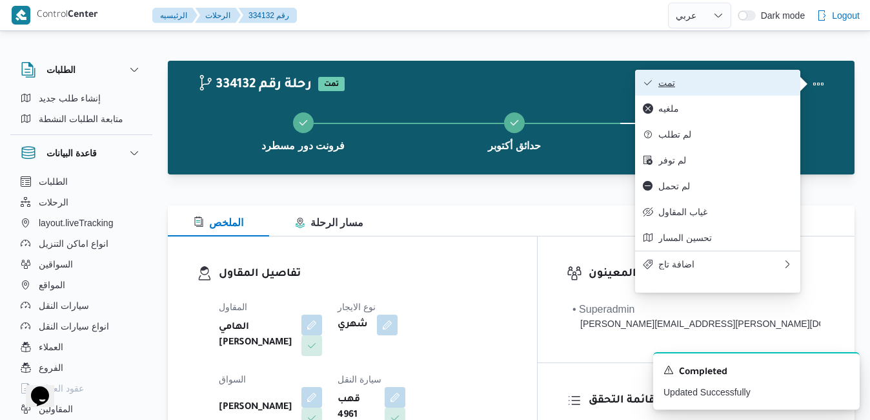
click at [736, 94] on button "تمت" at bounding box center [717, 83] width 165 height 26
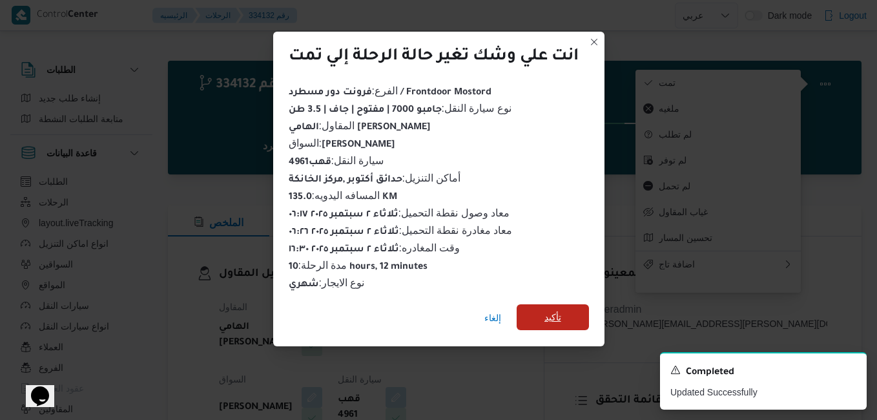
click at [549, 317] on span "تأكيد" at bounding box center [552, 316] width 17 height 15
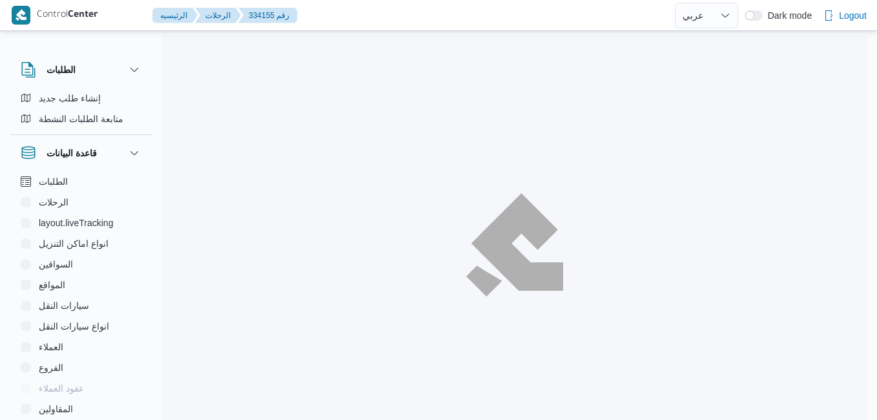
select select "ar"
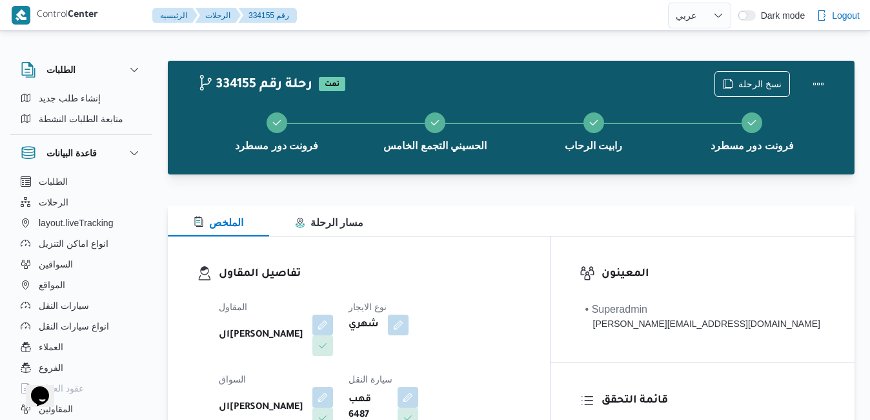
click at [521, 282] on h3 "تفاصيل المقاول" at bounding box center [370, 273] width 302 height 17
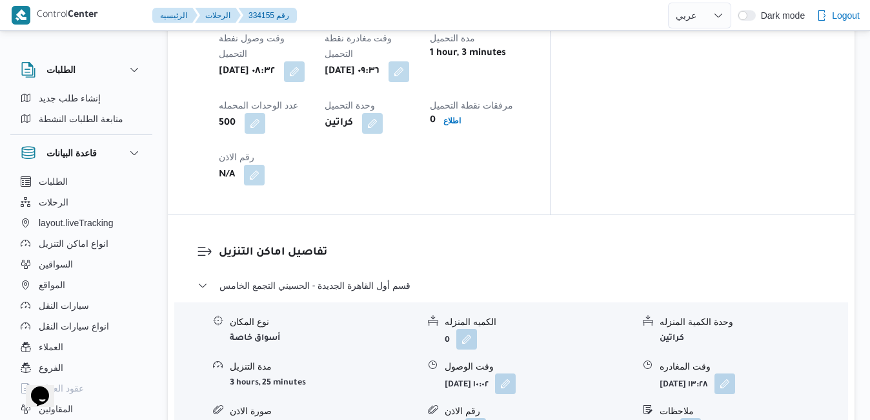
scroll to position [1033, 0]
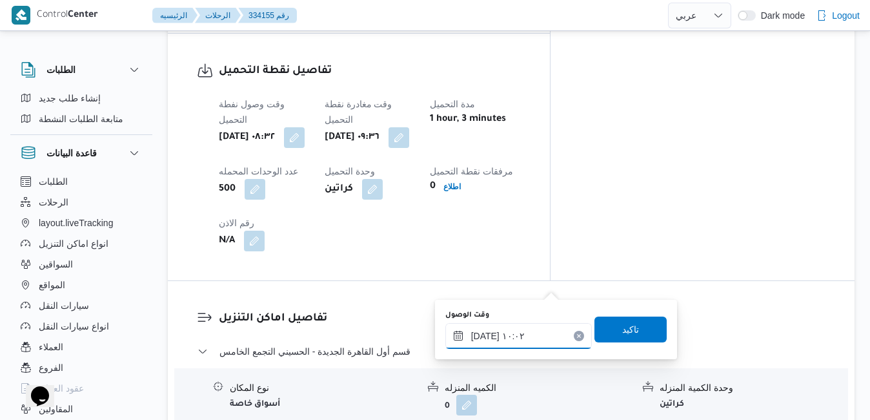
click at [540, 341] on input "[DATE] ١٠:٠٢" at bounding box center [518, 336] width 147 height 26
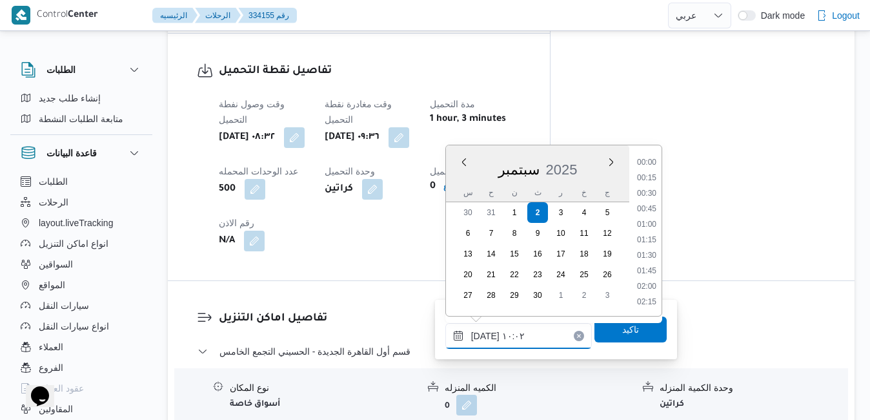
scroll to position [541, 0]
click at [647, 180] on li "09:00" at bounding box center [647, 178] width 30 height 13
type input "[DATE] ٠٩:٠٠"
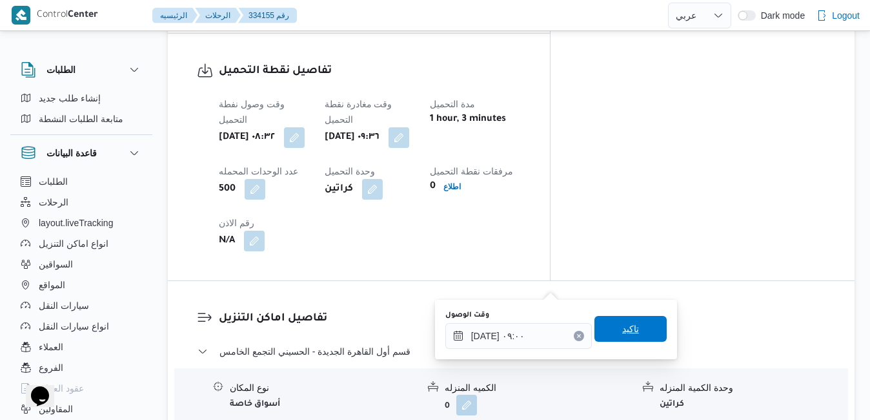
click at [622, 332] on span "تاكيد" at bounding box center [630, 328] width 17 height 15
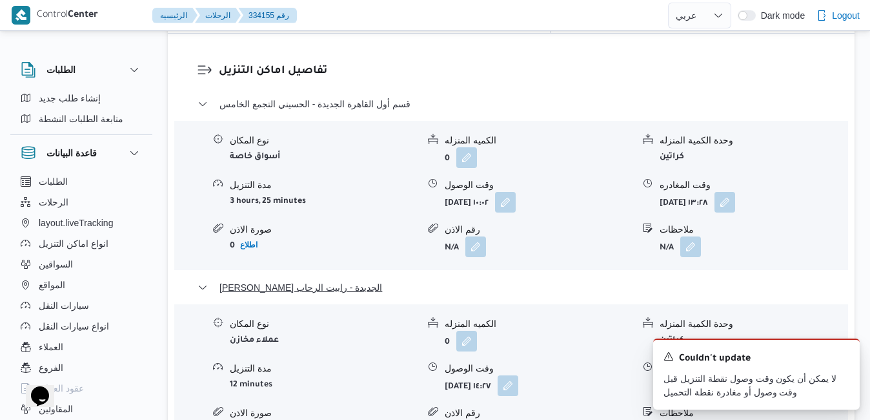
scroll to position [1291, 0]
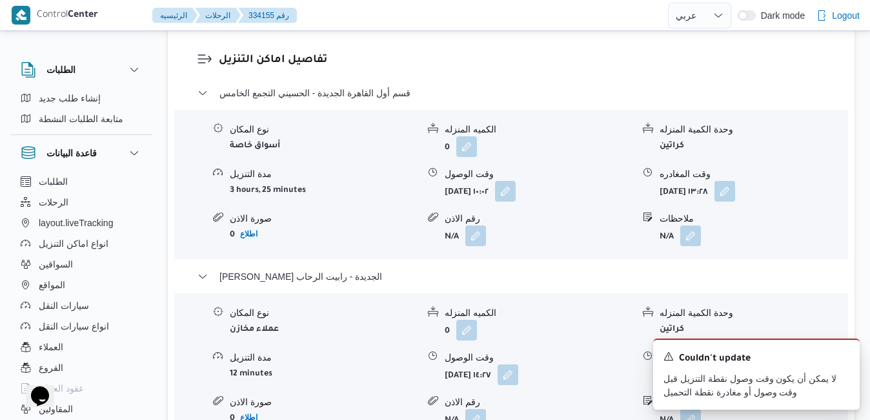
click at [846, 358] on icon "Dismiss toast" at bounding box center [844, 355] width 6 height 6
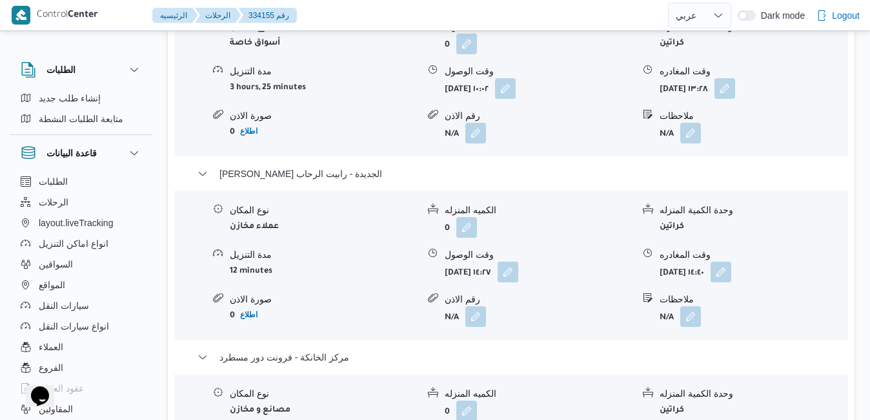
scroll to position [1394, 0]
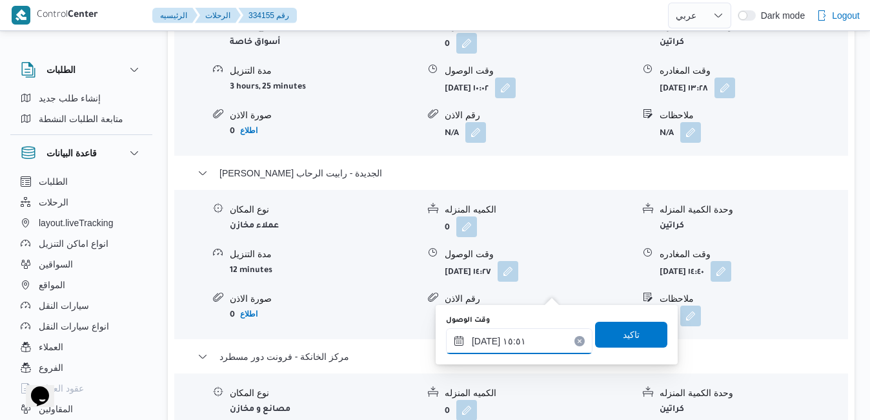
click at [525, 346] on input "[DATE] ١٥:٥١" at bounding box center [519, 341] width 147 height 26
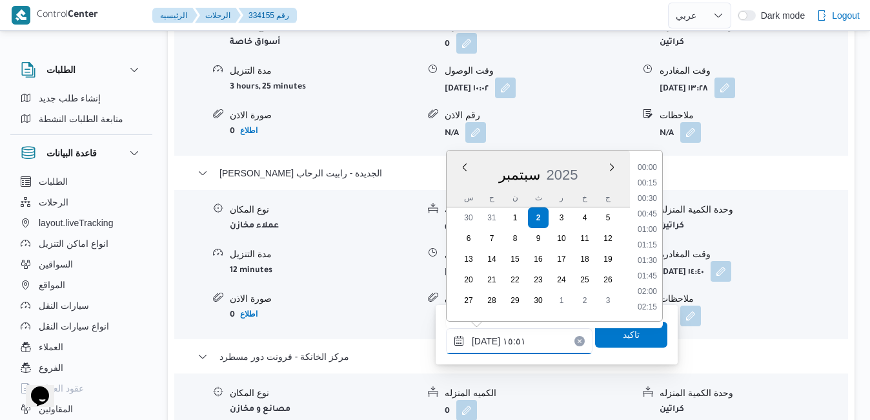
scroll to position [897, 0]
click at [647, 258] on li "16:00" at bounding box center [648, 261] width 30 height 13
type input "٠٢/٠٩/٢٠٢٥ ١٦:٠٠"
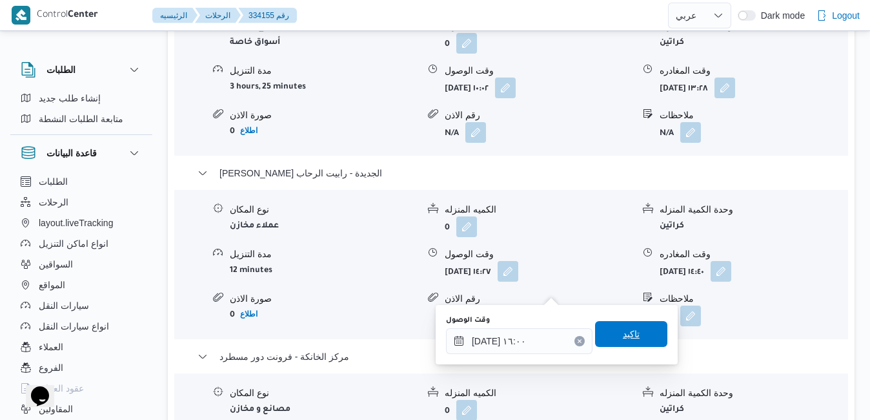
click at [627, 343] on span "تاكيد" at bounding box center [631, 334] width 72 height 26
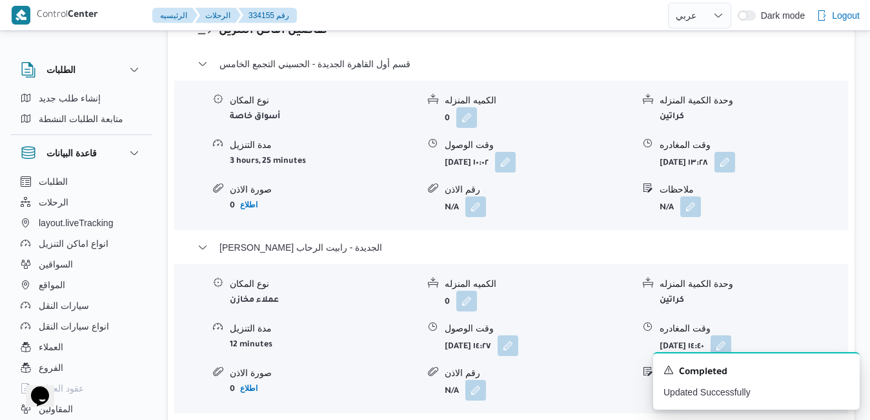
scroll to position [1317, 0]
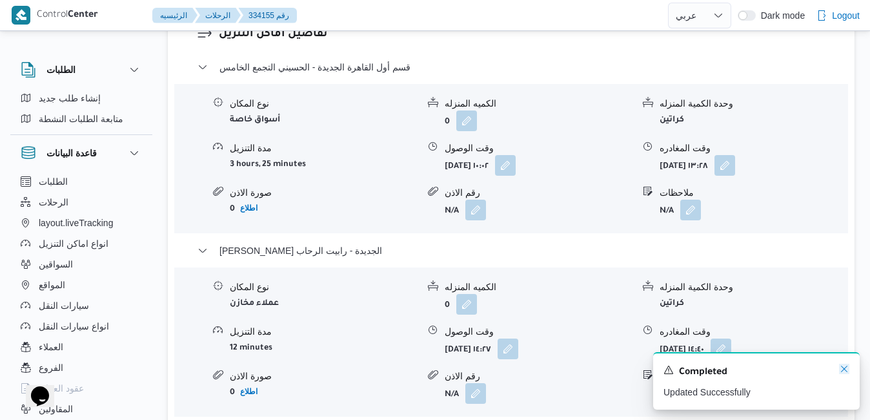
click at [844, 366] on icon "Dismiss toast" at bounding box center [844, 368] width 10 height 10
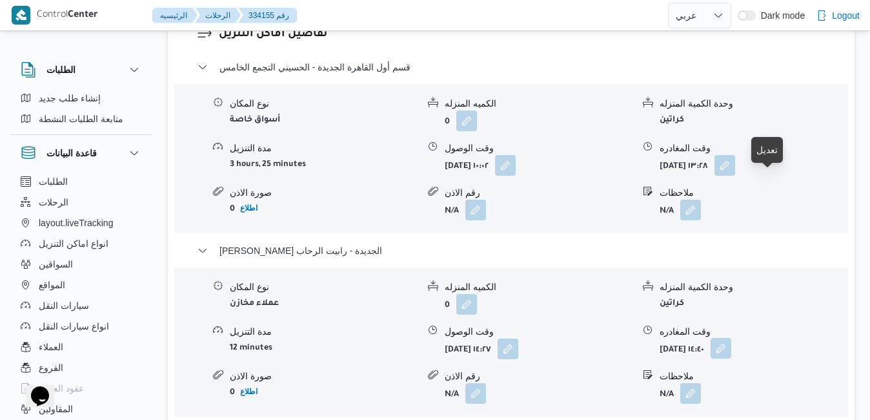
click at [731, 338] on button "button" at bounding box center [721, 348] width 21 height 21
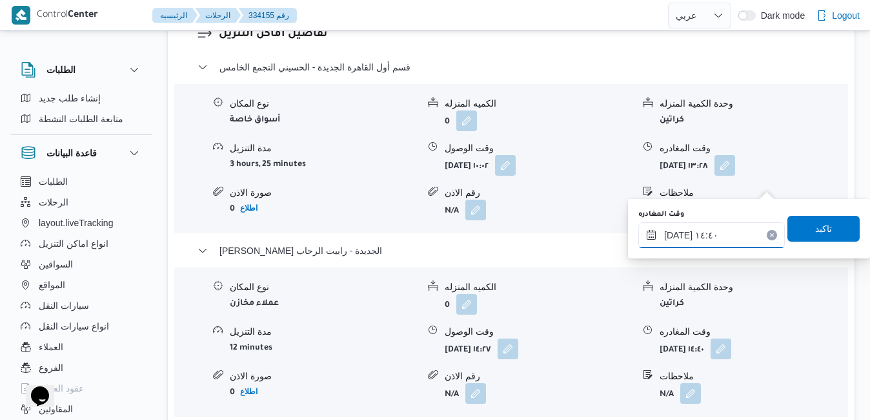
click at [720, 237] on input "٠٢/٠٩/٢٠٢٥ ١٤:٤٠" at bounding box center [711, 235] width 147 height 26
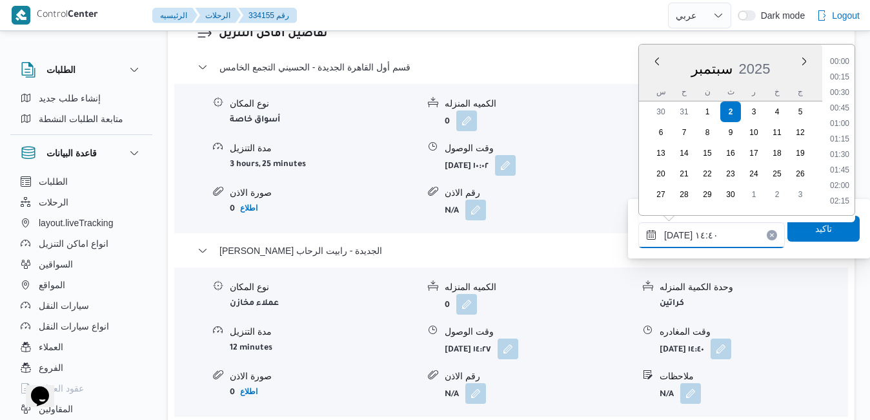
scroll to position [820, 0]
click at [842, 188] on li "15:15" at bounding box center [840, 186] width 30 height 13
type input "٠٢/٠٩/٢٠٢٥ ١٥:١٥"
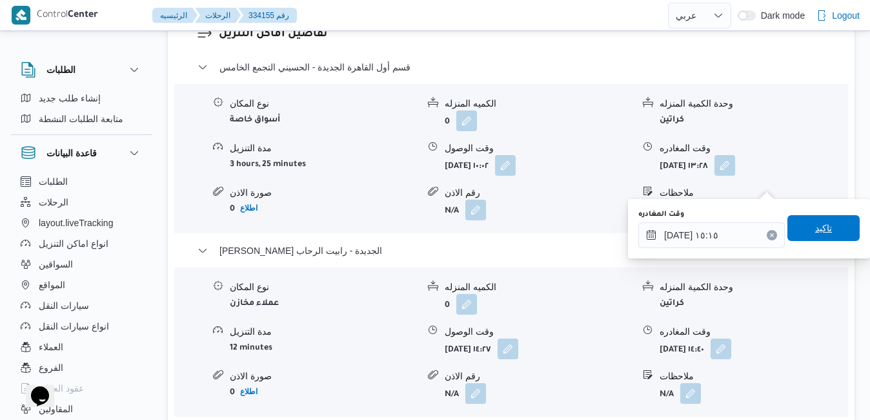
click at [815, 234] on span "تاكيد" at bounding box center [823, 227] width 17 height 15
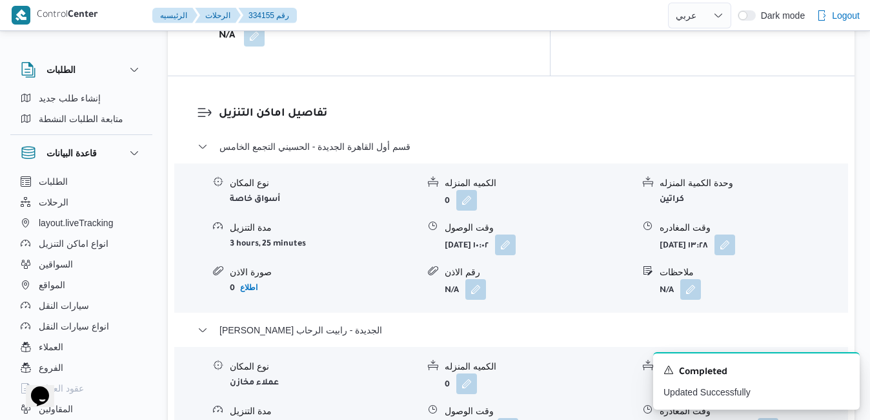
scroll to position [1239, 0]
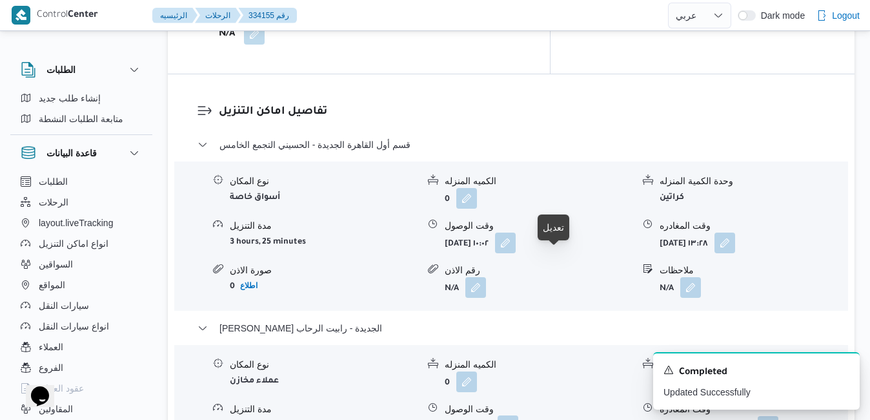
click at [518, 415] on button "button" at bounding box center [508, 425] width 21 height 21
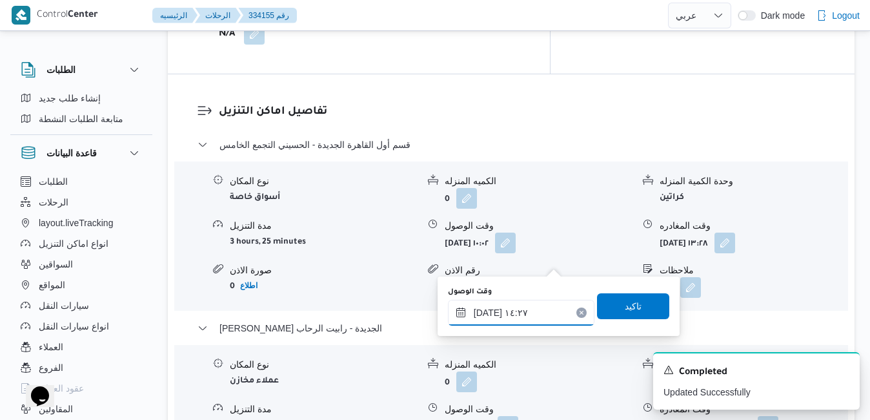
click at [496, 307] on input "٠٢/٠٩/٢٠٢٥ ١٤:٢٧" at bounding box center [521, 312] width 147 height 26
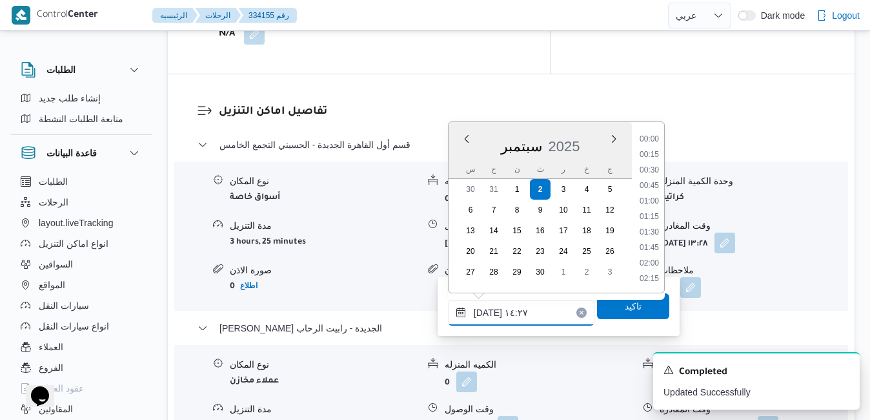
scroll to position [804, 0]
click at [649, 190] on li "13:45" at bounding box center [649, 186] width 30 height 13
type input "٠٢/٠٩/٢٠٢٥ ١٣:٤٥"
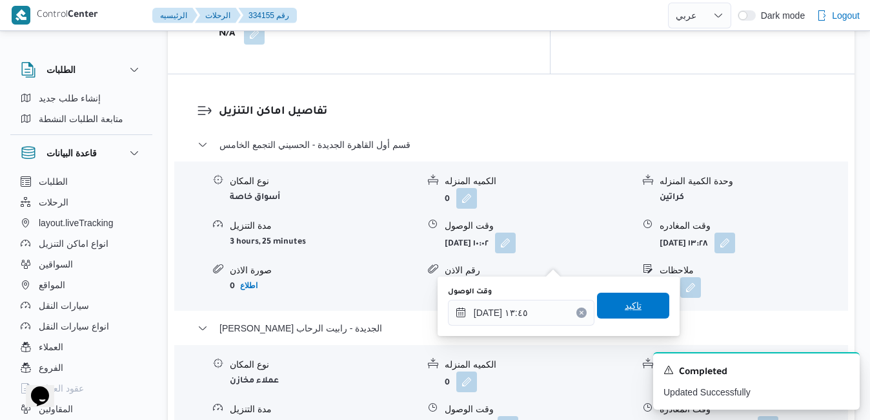
click at [625, 303] on span "تاكيد" at bounding box center [633, 305] width 17 height 15
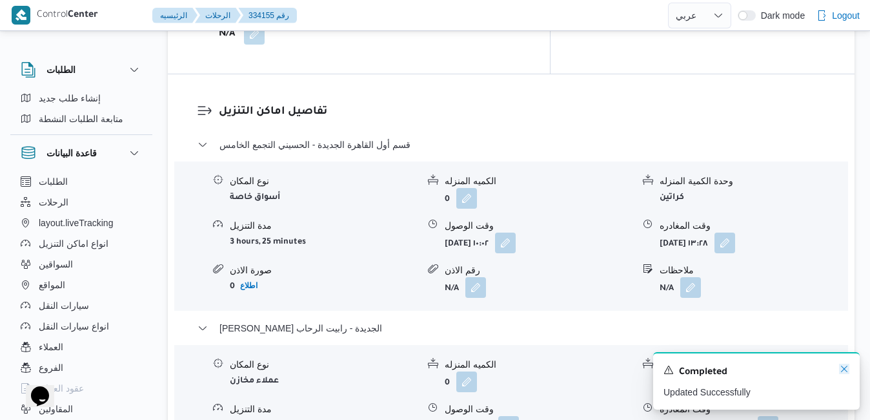
click at [843, 370] on icon "Dismiss toast" at bounding box center [844, 368] width 10 height 10
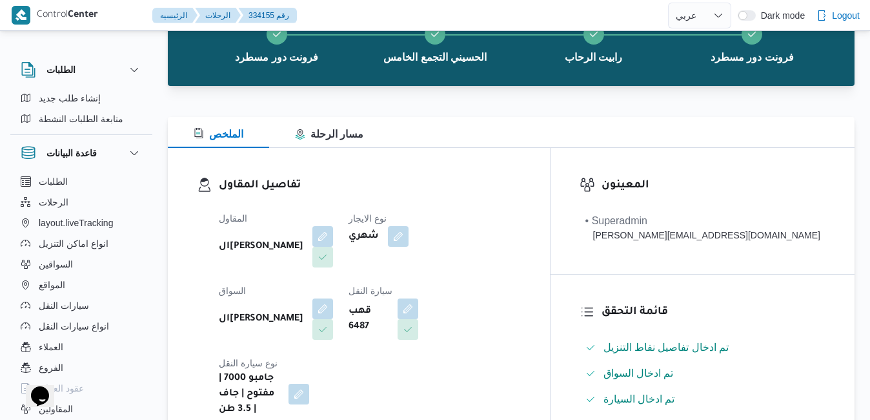
scroll to position [0, 0]
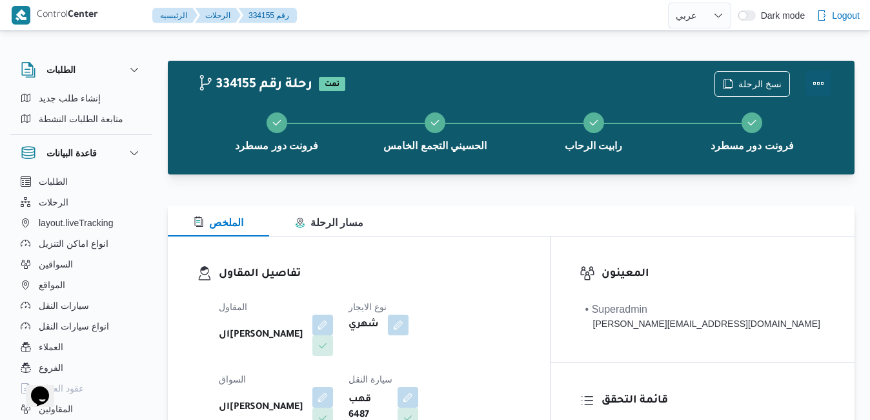
click at [818, 84] on button "Actions" at bounding box center [819, 83] width 26 height 26
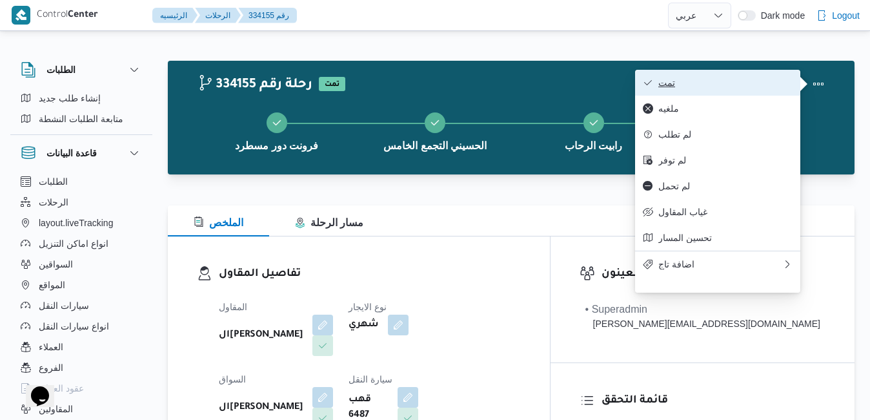
click at [744, 80] on span "تمت" at bounding box center [725, 82] width 134 height 10
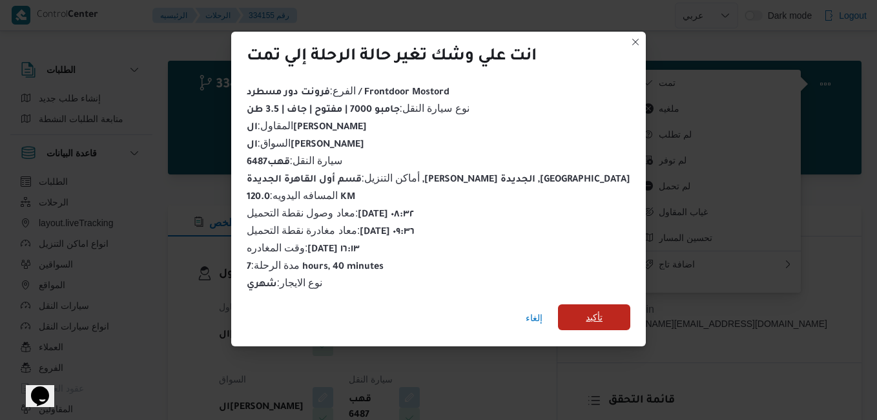
click at [580, 312] on span "تأكيد" at bounding box center [594, 317] width 72 height 26
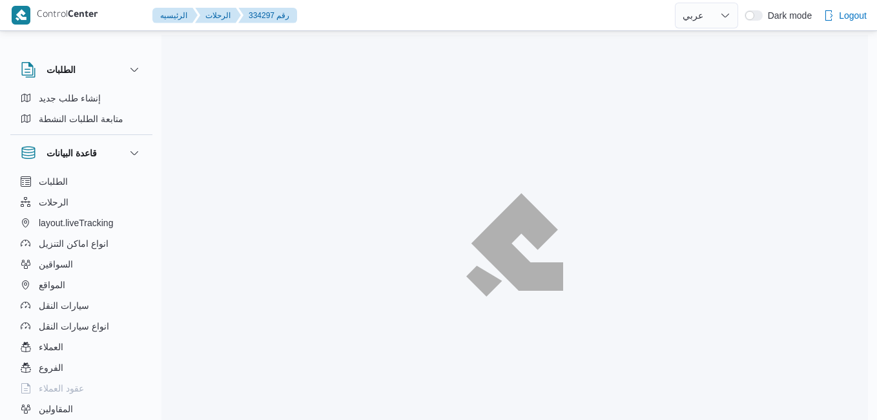
select select "ar"
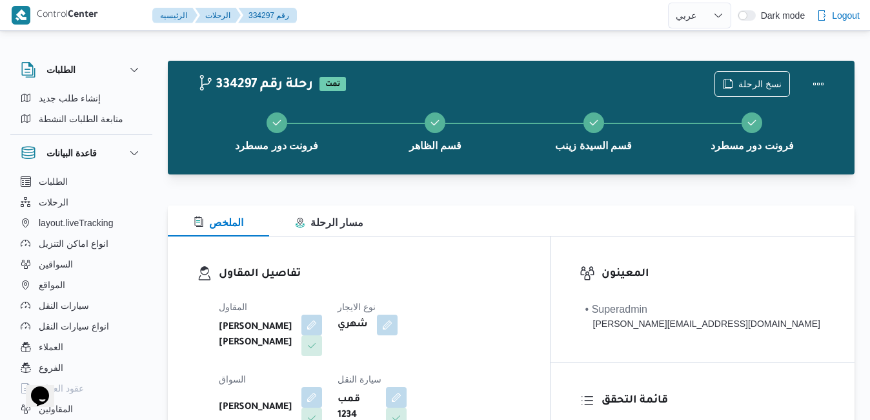
click at [537, 257] on div "تفاصيل المقاول المقاول [PERSON_NAME] [PERSON_NAME] نوع الايجار شهري السواق [PER…" at bounding box center [359, 385] width 382 height 298
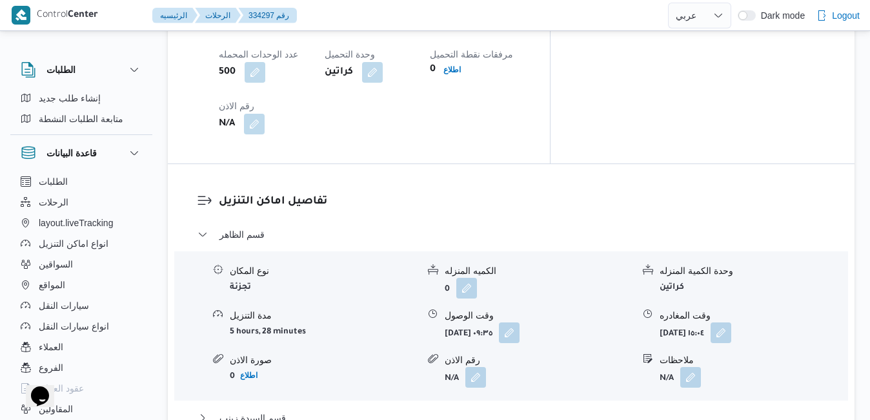
scroll to position [1136, 0]
click at [516, 408] on button "قسم السيدة زينب" at bounding box center [512, 415] width 628 height 15
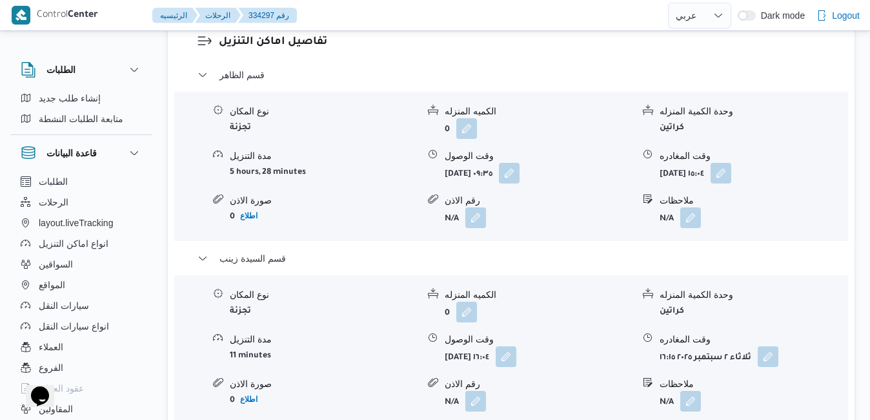
scroll to position [1291, 0]
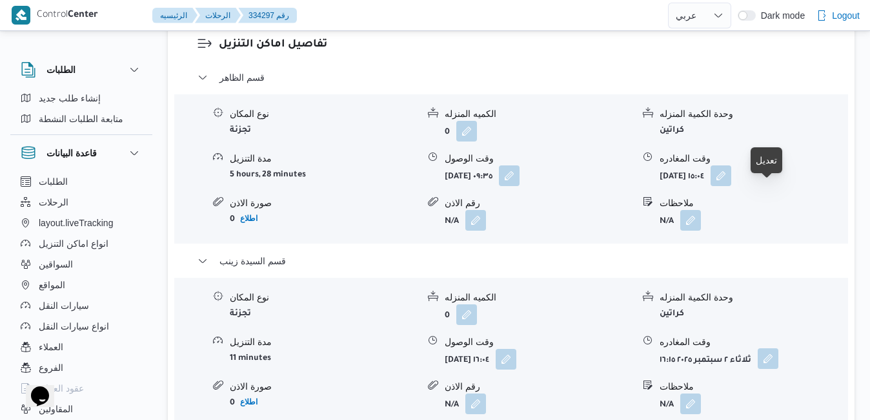
click at [770, 348] on button "button" at bounding box center [768, 358] width 21 height 21
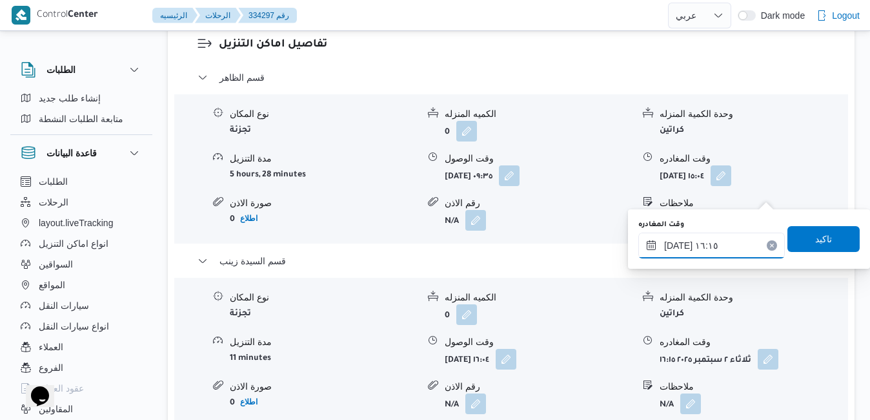
click at [703, 244] on input "٠٢/٠٩/٢٠٢٥ ١٦:١٥" at bounding box center [711, 245] width 147 height 26
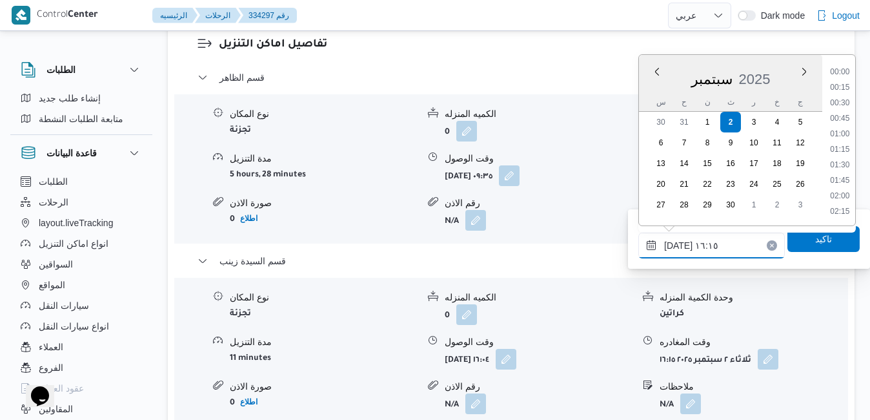
scroll to position [928, 0]
click at [842, 150] on li "16:15" at bounding box center [840, 150] width 30 height 13
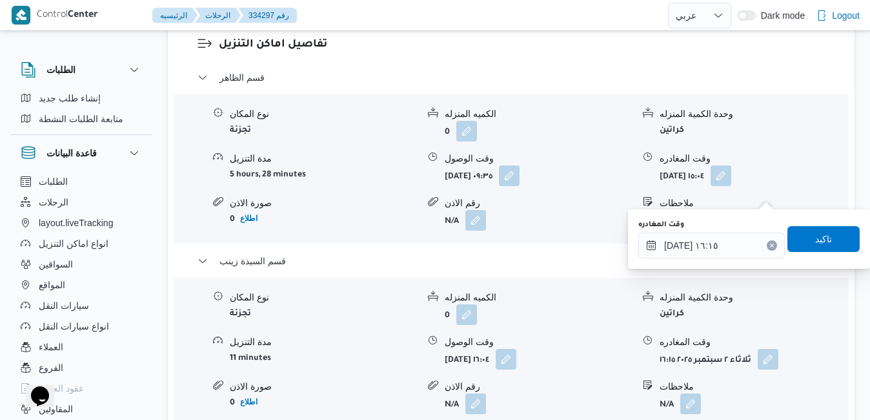
click at [822, 279] on div "نوع المكان تجزئة الكميه المنزله 0 وحدة الكمية المنزله كراتين مدة التنزيل 11 min…" at bounding box center [511, 352] width 684 height 147
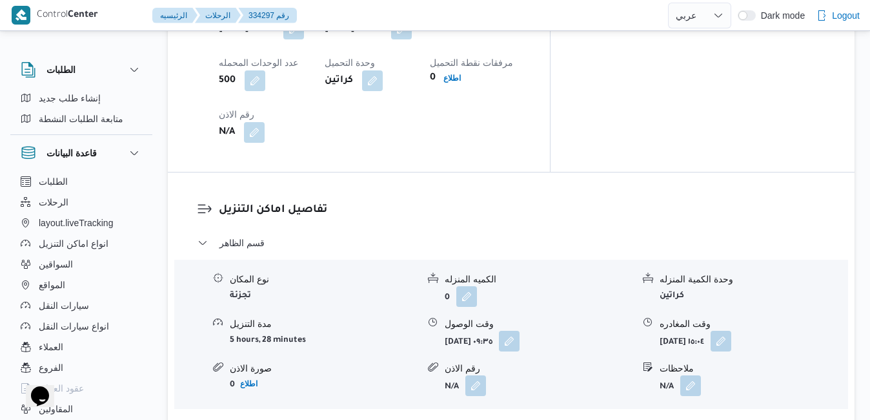
scroll to position [1213, 0]
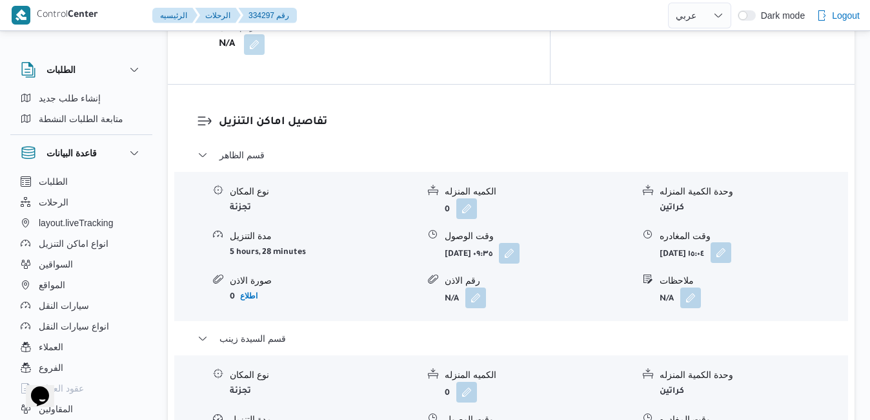
click at [731, 242] on button "button" at bounding box center [721, 252] width 21 height 21
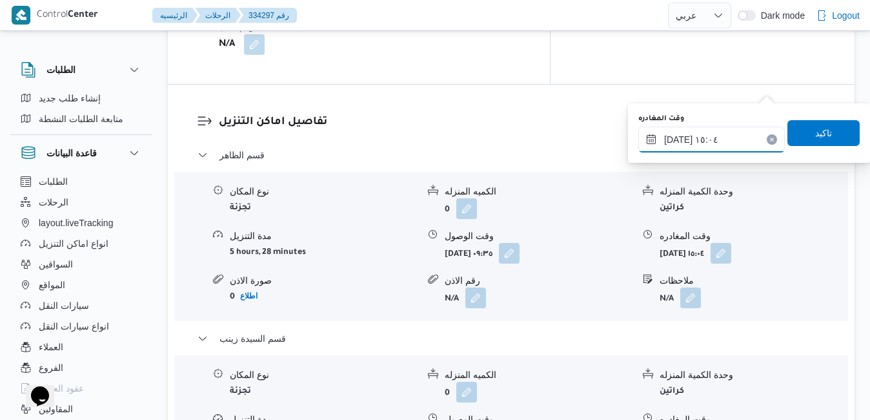
click at [712, 137] on input "٠٢/٠٩/٢٠٢٥ ١٥:٠٤" at bounding box center [711, 140] width 147 height 26
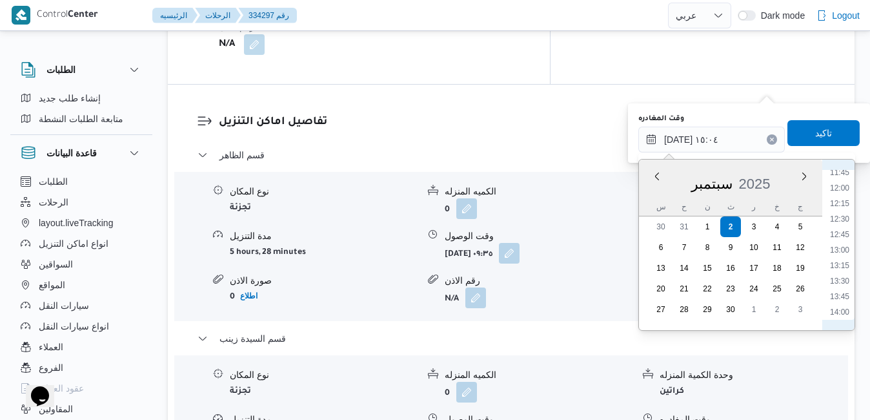
scroll to position [720, 0]
click at [840, 218] on li "12:15" at bounding box center [840, 215] width 30 height 13
type input "٠٢/٠٩/٢٠٢٥ ١٢:١٥"
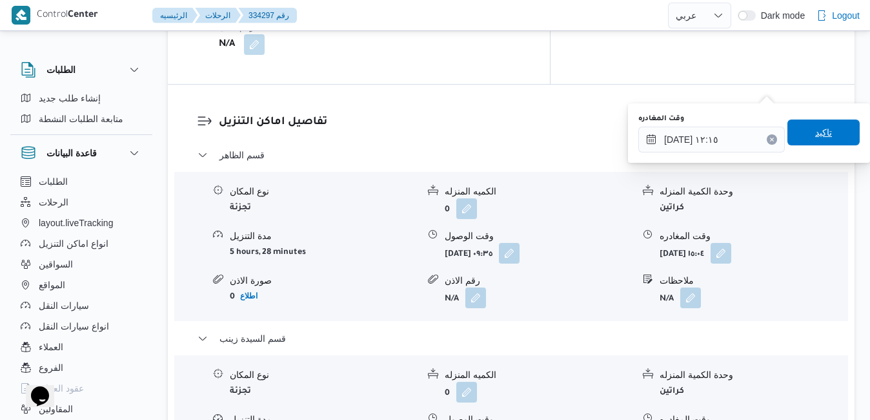
click at [831, 125] on span "تاكيد" at bounding box center [823, 132] width 72 height 26
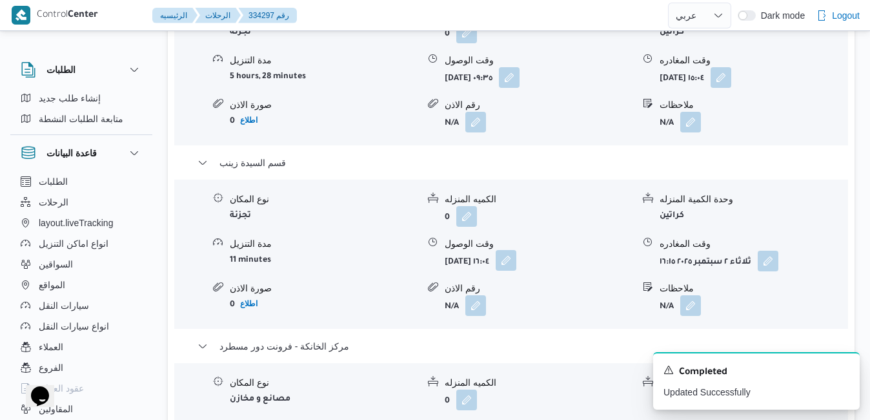
click at [516, 265] on button "button" at bounding box center [506, 260] width 21 height 21
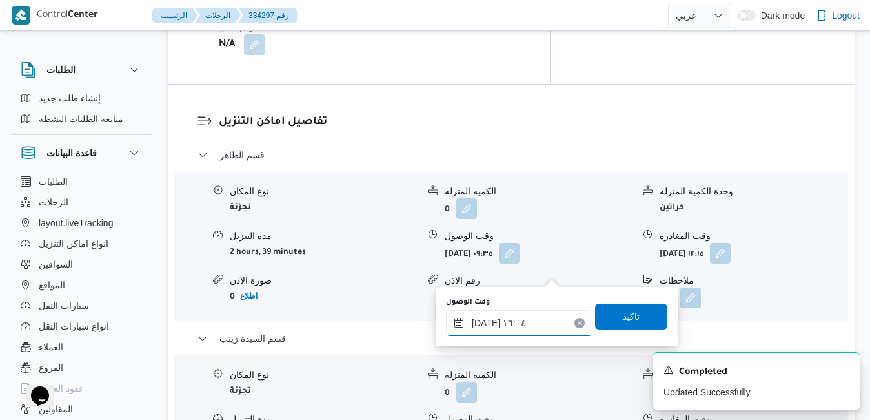
click at [513, 325] on input "٠٢/٠٩/٢٠٢٥ ١٦:٠٤" at bounding box center [519, 323] width 147 height 26
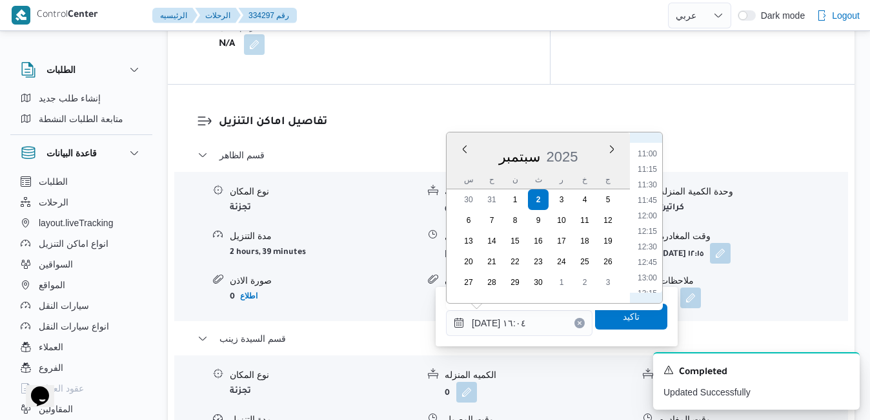
scroll to position [651, 0]
click at [645, 272] on li "12:30" at bounding box center [648, 273] width 30 height 13
type input "٠٢/٠٩/٢٠٢٥ ١٢:٣٠"
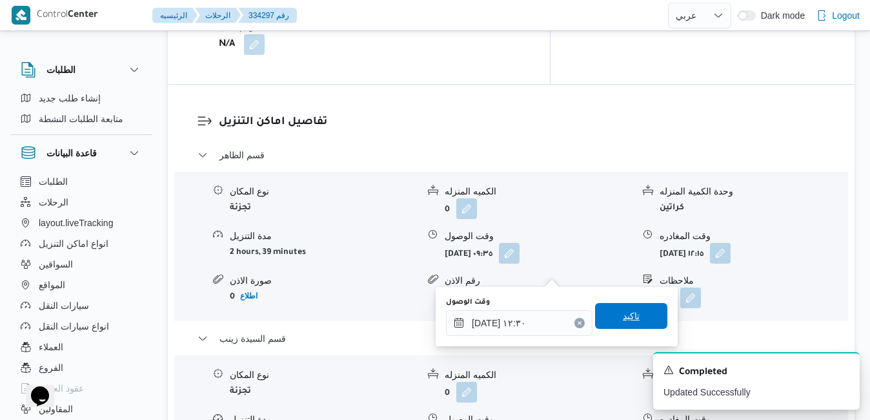
click at [623, 312] on span "تاكيد" at bounding box center [631, 315] width 17 height 15
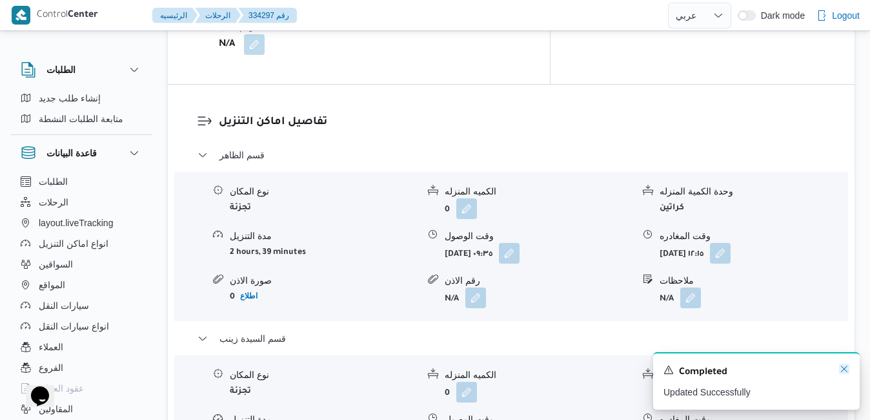
click at [844, 367] on icon "Dismiss toast" at bounding box center [844, 368] width 10 height 10
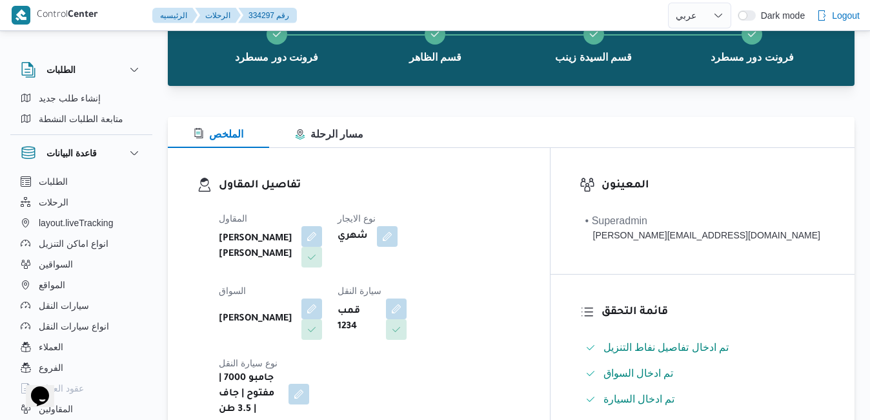
scroll to position [0, 0]
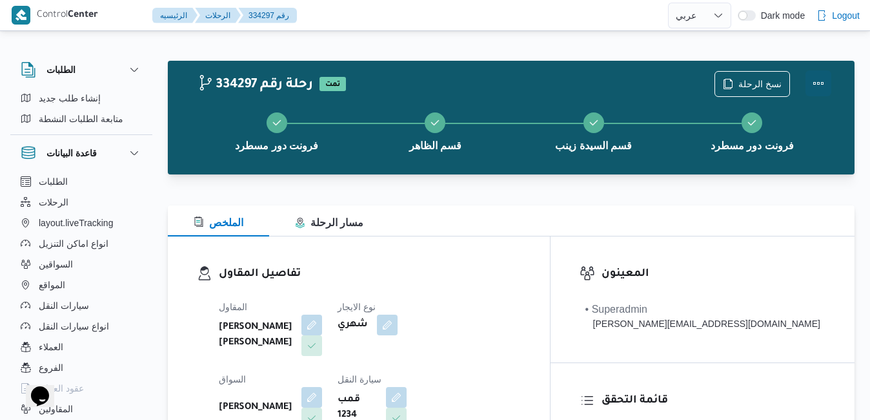
click at [824, 84] on button "Actions" at bounding box center [819, 83] width 26 height 26
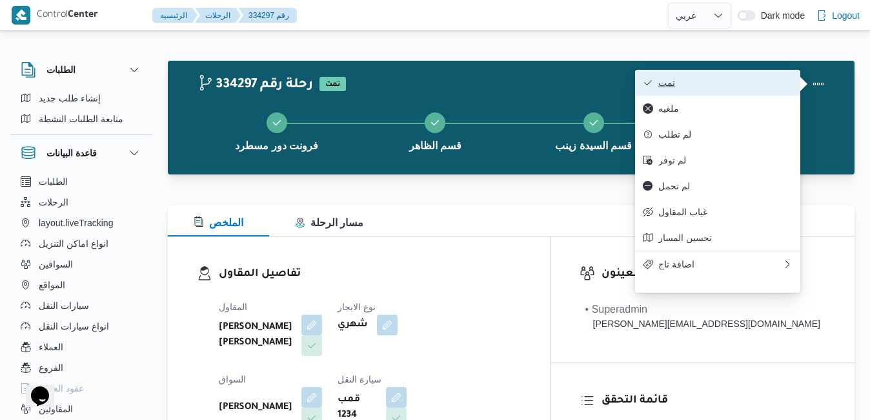
click at [758, 88] on span "تمت" at bounding box center [725, 82] width 134 height 10
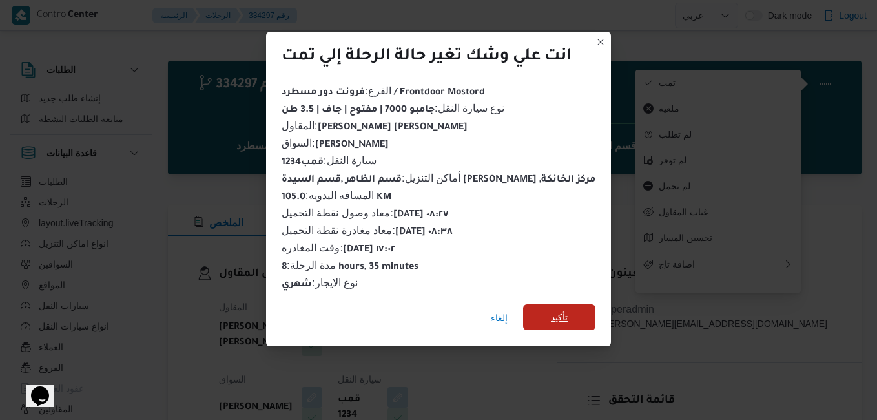
click at [554, 311] on span "تأكيد" at bounding box center [559, 316] width 17 height 15
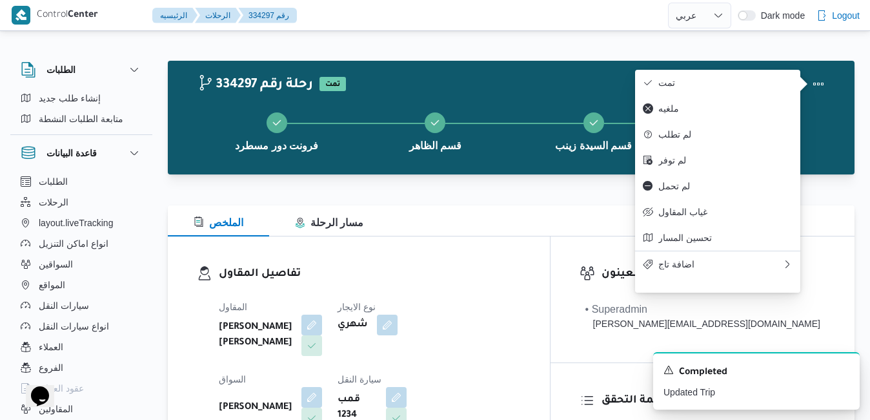
click at [246, 374] on span "السواق" at bounding box center [232, 379] width 27 height 10
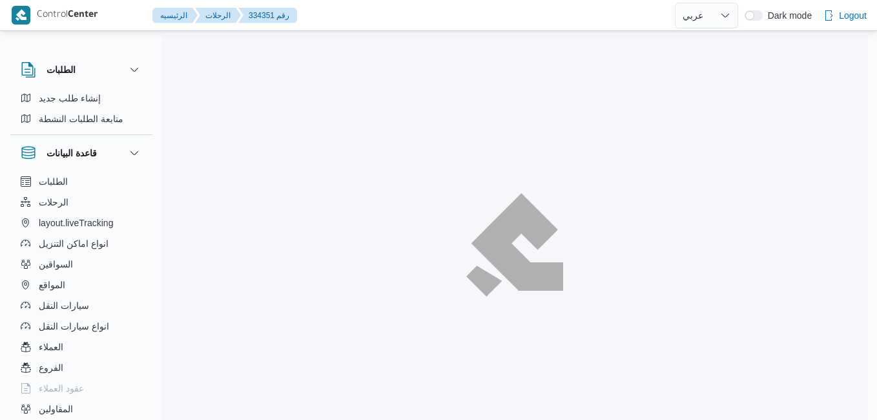
select select "ar"
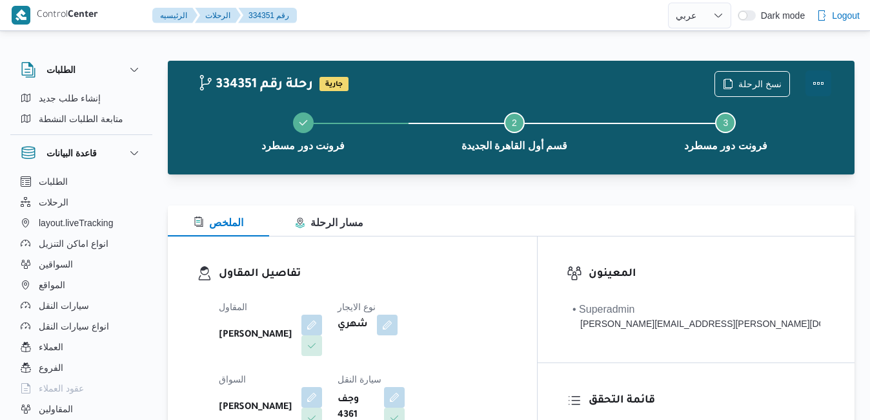
click at [824, 86] on button "Actions" at bounding box center [819, 83] width 26 height 26
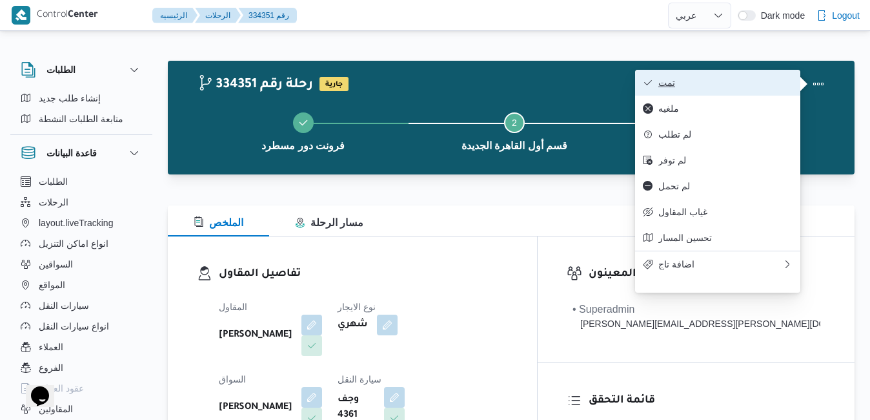
click at [738, 85] on span "تمت" at bounding box center [725, 82] width 134 height 10
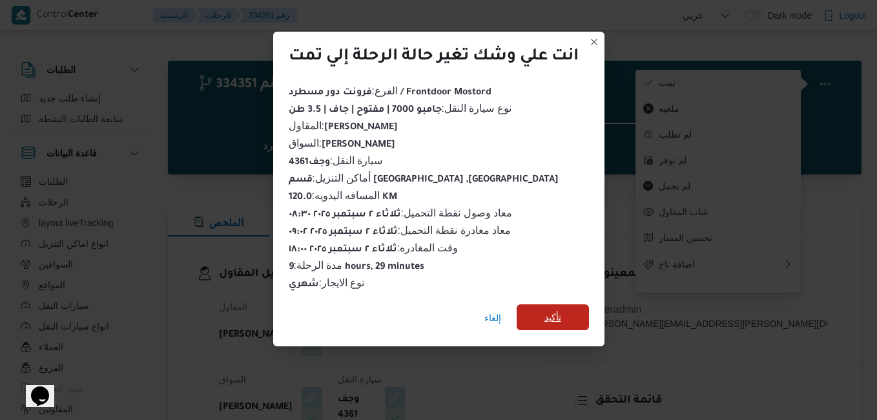
click at [566, 314] on span "تأكيد" at bounding box center [552, 317] width 72 height 26
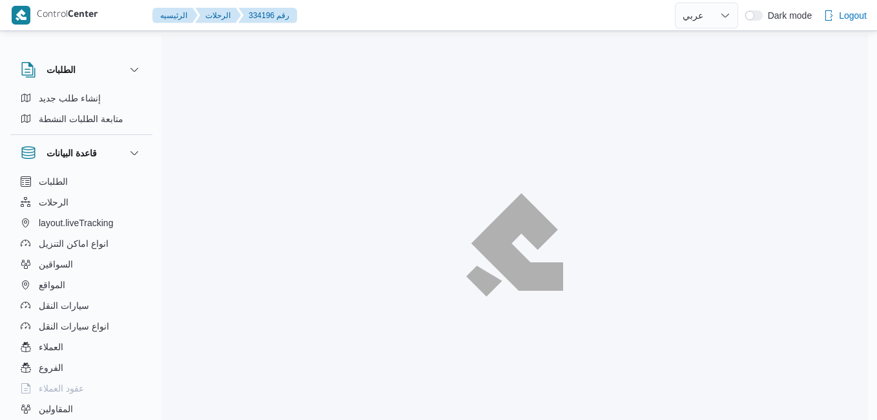
select select "ar"
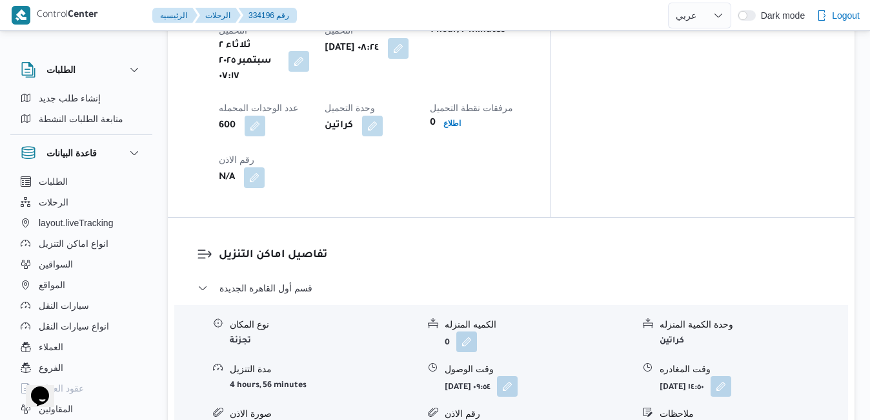
scroll to position [1110, 0]
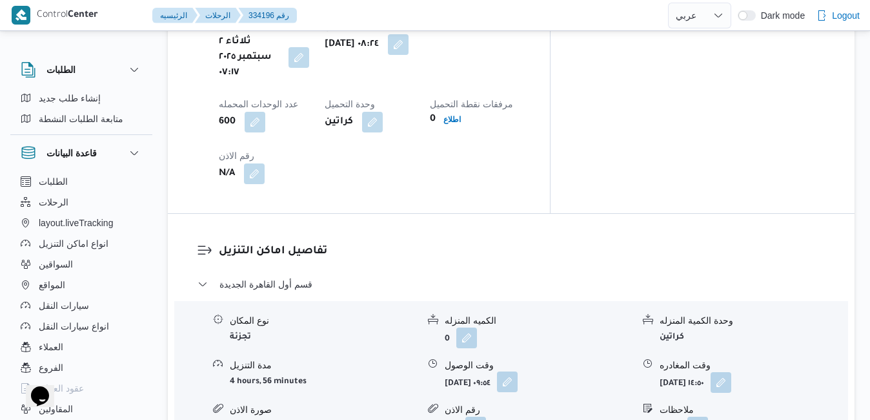
click at [518, 371] on button "button" at bounding box center [507, 381] width 21 height 21
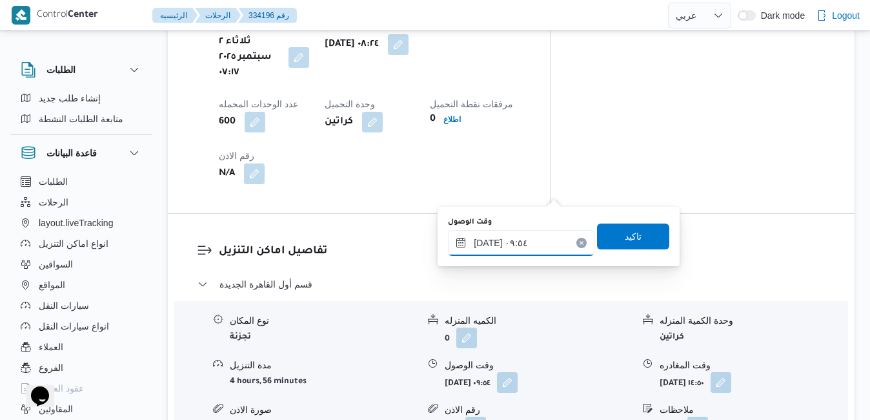
click at [516, 247] on input "[DATE] ٠٩:٥٤" at bounding box center [521, 243] width 147 height 26
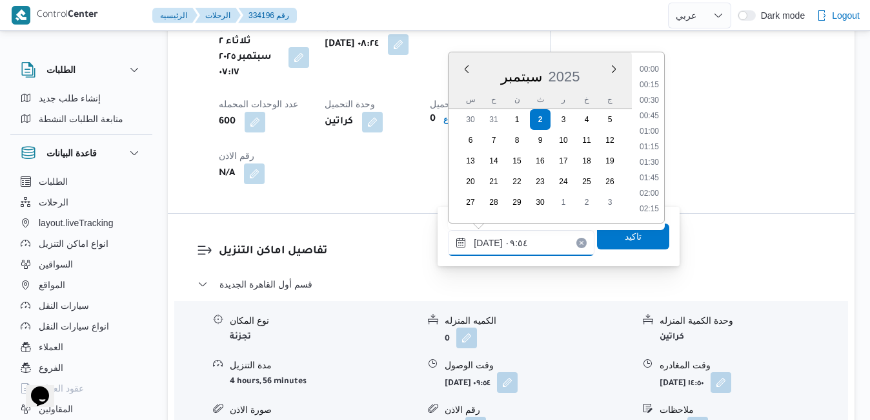
scroll to position [525, 0]
click at [654, 117] on li "09:15" at bounding box center [649, 116] width 30 height 13
type input "[DATE] ٠٩:١٥"
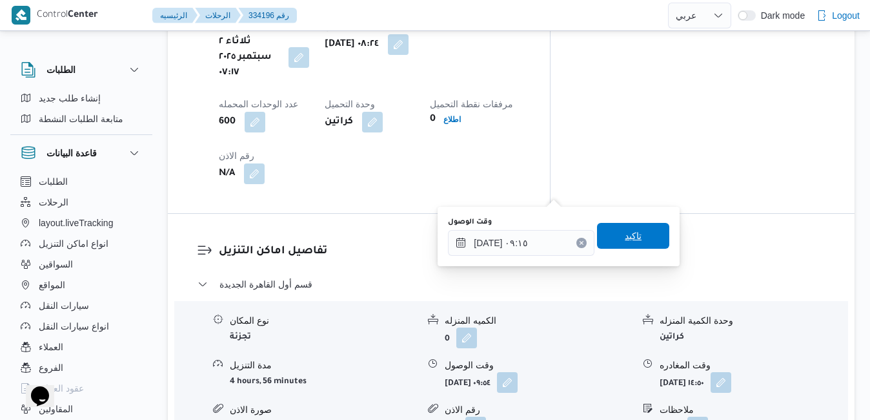
click at [625, 238] on span "تاكيد" at bounding box center [633, 235] width 17 height 15
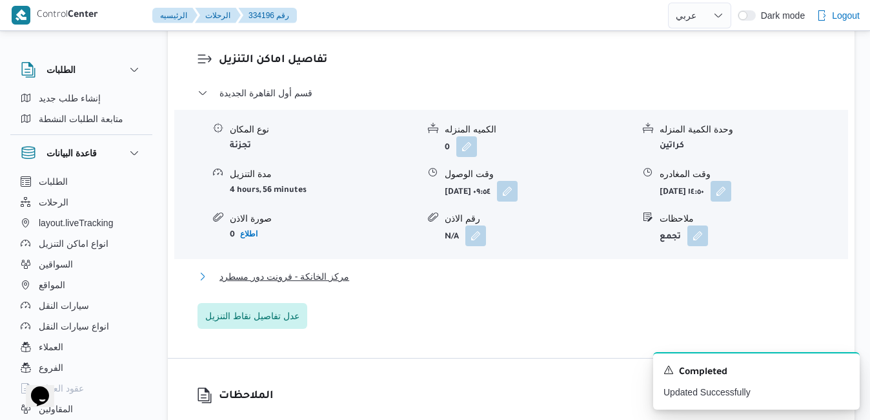
click at [559, 281] on button "مركز الخانكة - فرونت دور مسطرد" at bounding box center [512, 276] width 628 height 15
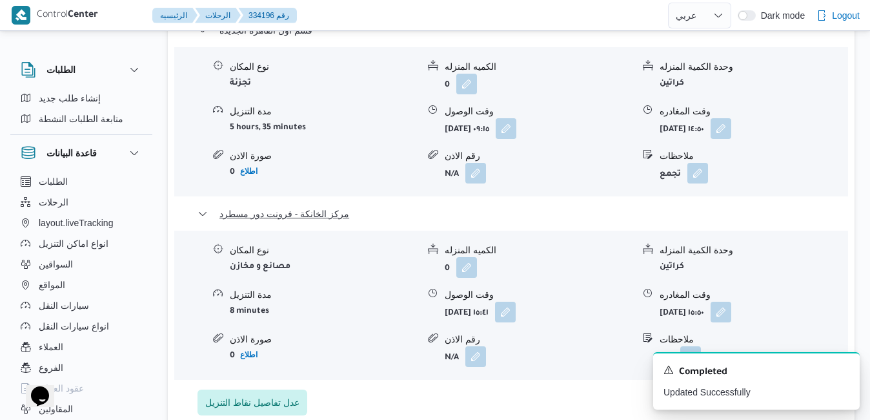
scroll to position [1368, 0]
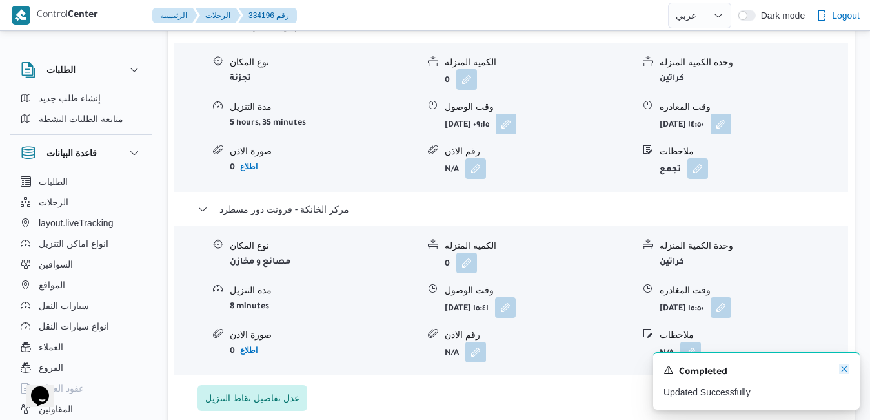
click at [846, 368] on icon "Dismiss toast" at bounding box center [844, 368] width 10 height 10
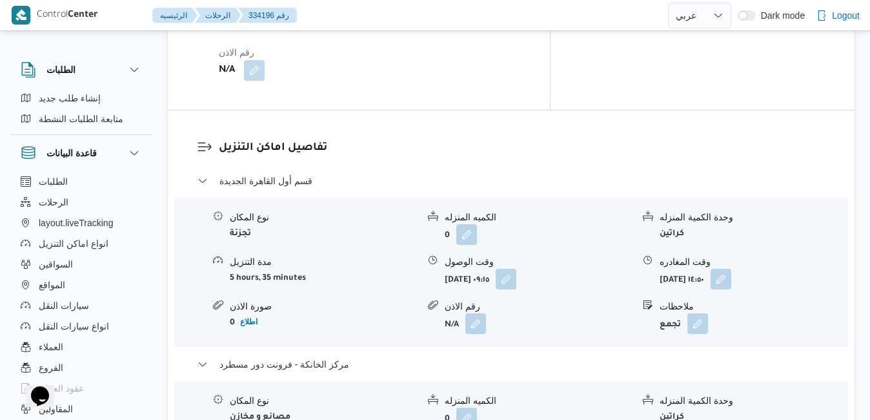
scroll to position [1188, 0]
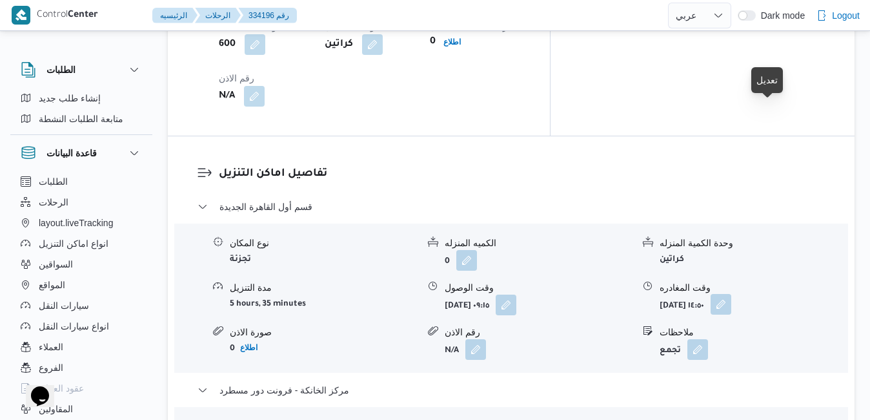
click at [731, 294] on button "button" at bounding box center [721, 304] width 21 height 21
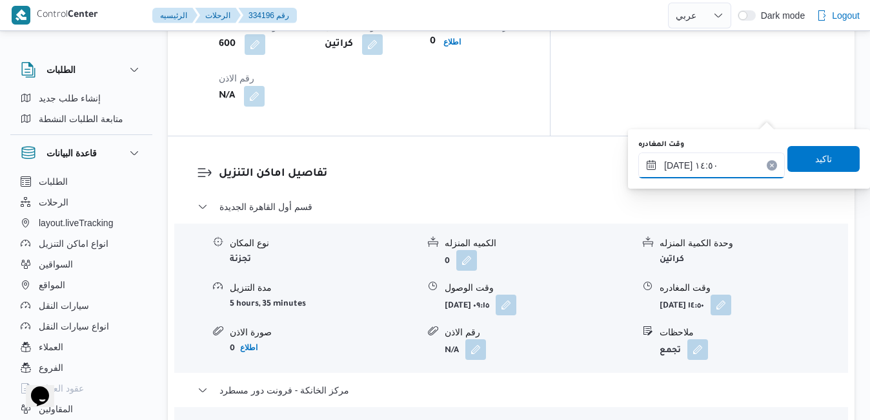
click at [717, 165] on input "[DATE] ١٤:٥٠" at bounding box center [711, 165] width 147 height 26
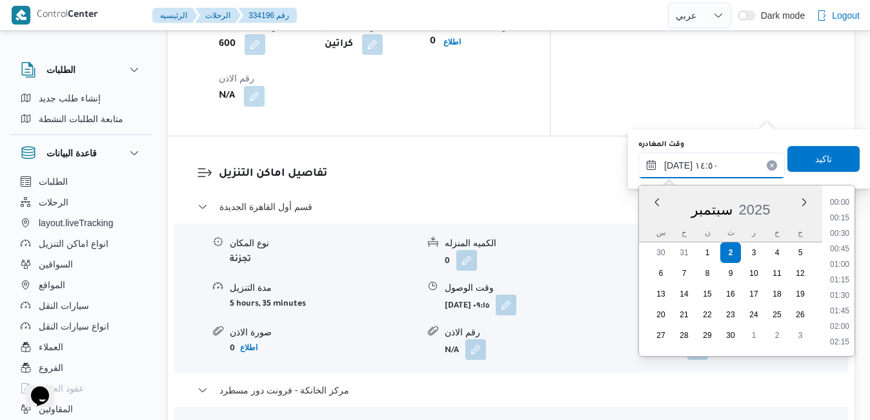
scroll to position [835, 0]
click at [843, 298] on li "15:00" at bounding box center [840, 296] width 30 height 13
type input "٠٢/٠٩/٢٠٢٥ ١٥:٠٠"
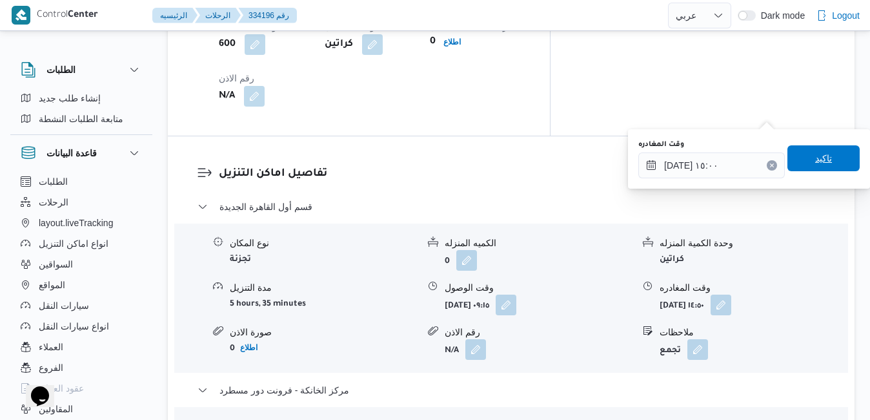
click at [832, 168] on span "تاكيد" at bounding box center [823, 158] width 72 height 26
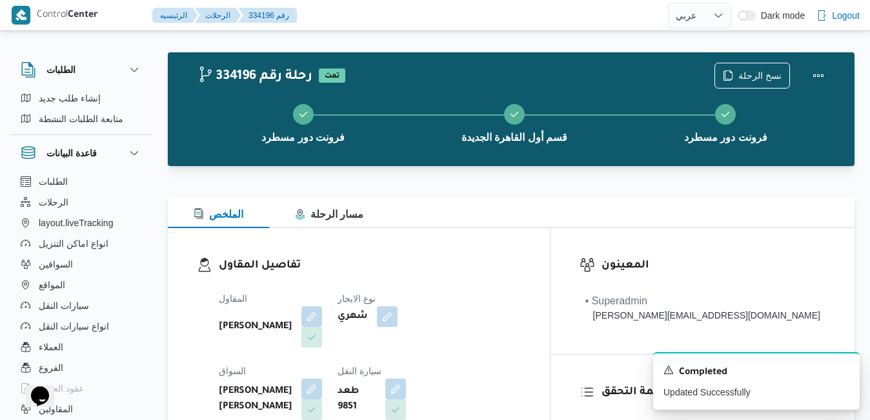
scroll to position [0, 0]
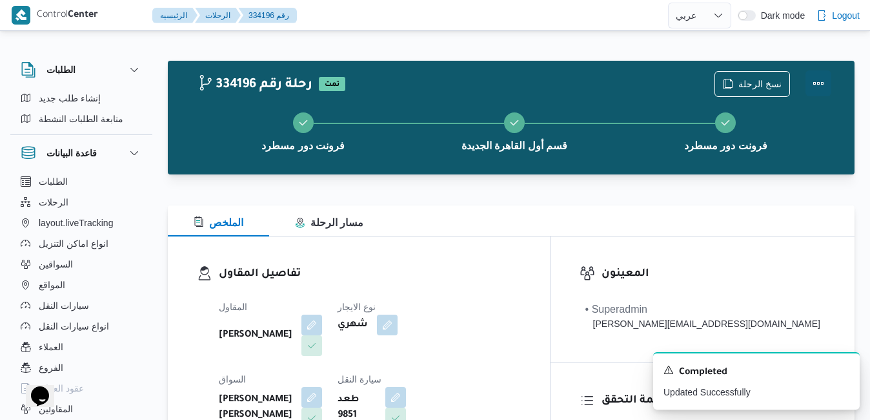
click at [814, 87] on button "Actions" at bounding box center [819, 83] width 26 height 26
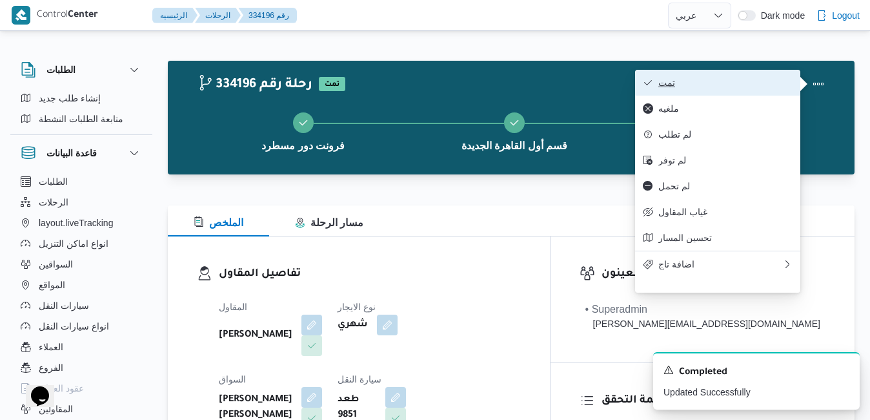
click at [746, 79] on span "تمت" at bounding box center [725, 82] width 134 height 10
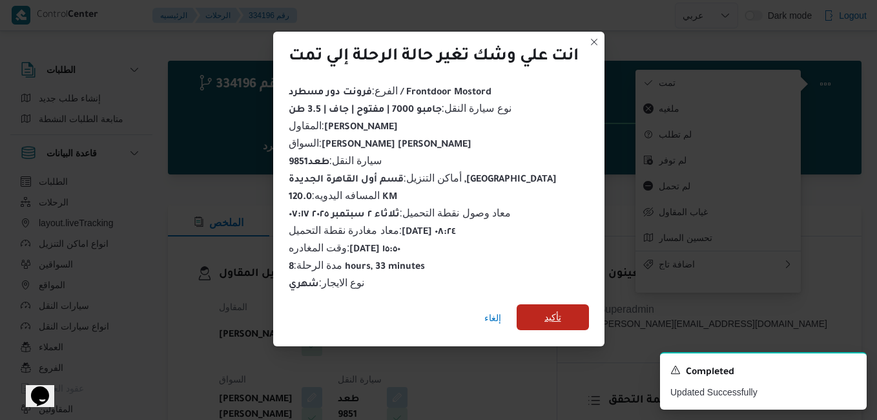
click at [569, 304] on span "تأكيد" at bounding box center [552, 317] width 72 height 26
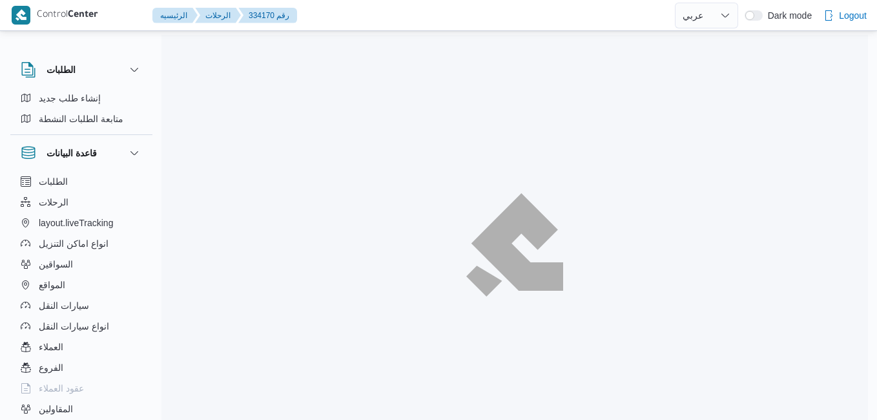
select select "ar"
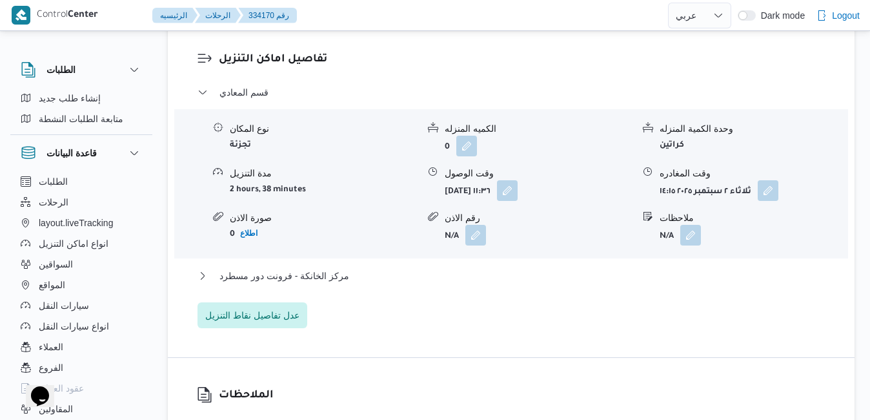
scroll to position [1291, 0]
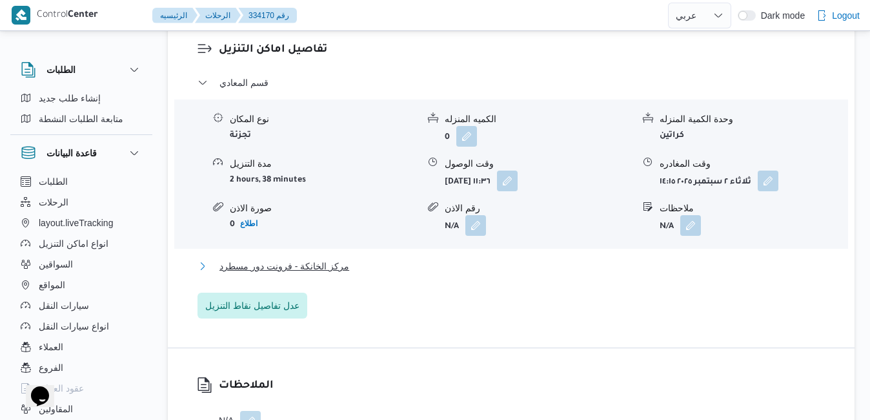
click at [534, 258] on button "مركز الخانكة - فرونت دور مسطرد" at bounding box center [512, 265] width 628 height 15
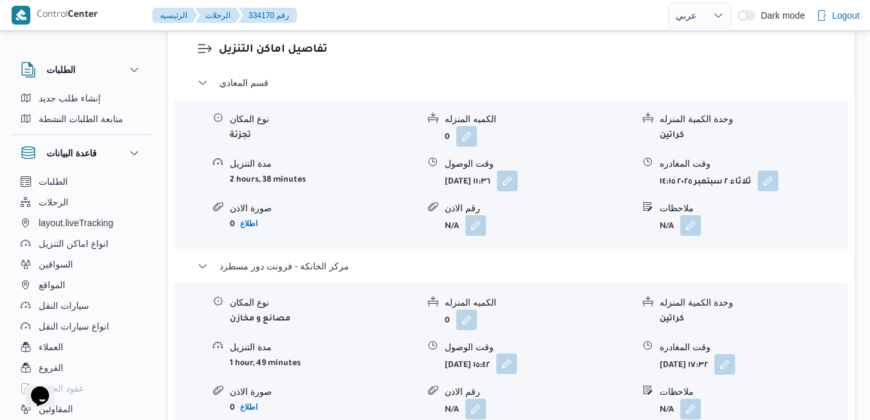
click at [517, 353] on button "button" at bounding box center [506, 363] width 21 height 21
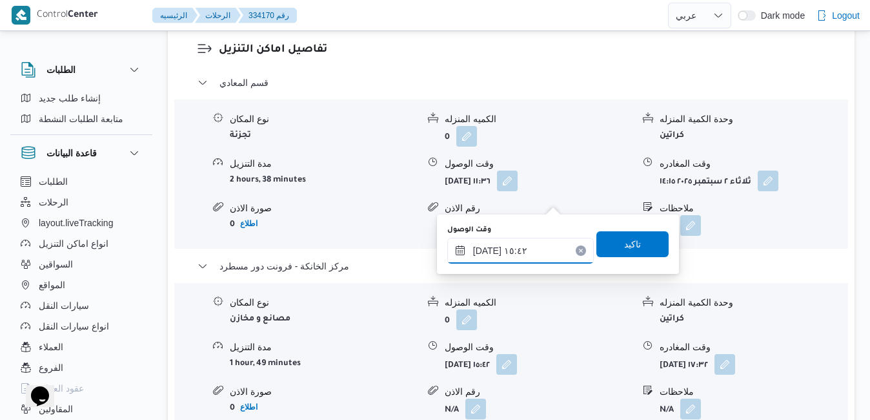
click at [495, 254] on input "[DATE] ١٥:٤٢" at bounding box center [520, 251] width 147 height 26
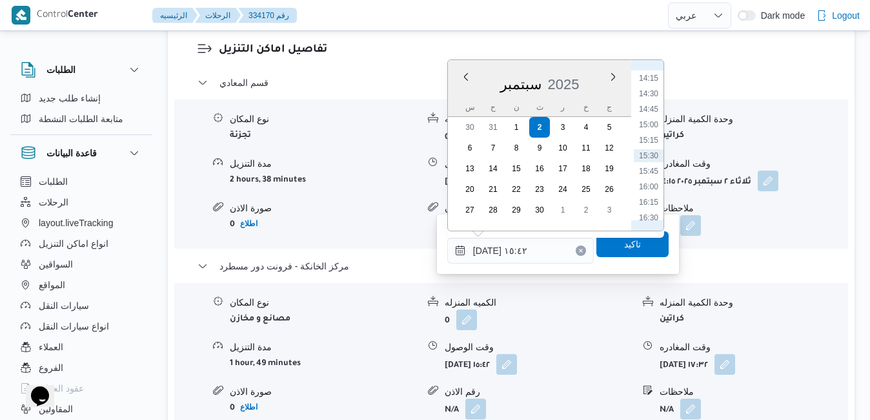
scroll to position [1013, 0]
click at [652, 137] on li "17:15" at bounding box center [649, 133] width 30 height 13
type input "[DATE] ١٧:١٥"
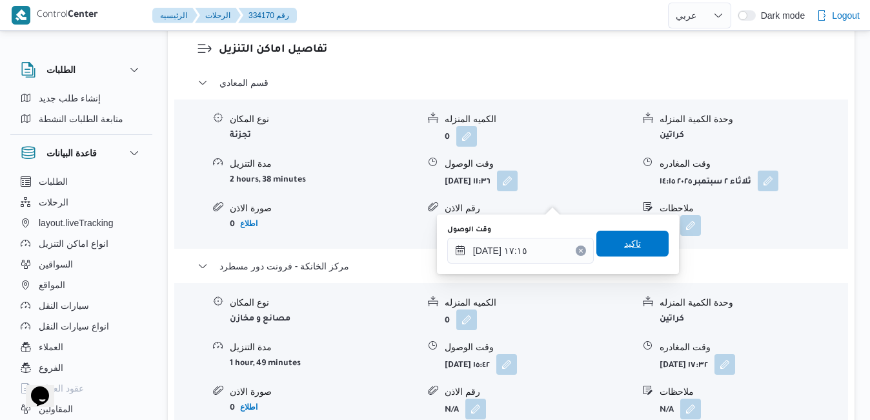
click at [624, 243] on span "تاكيد" at bounding box center [632, 243] width 17 height 15
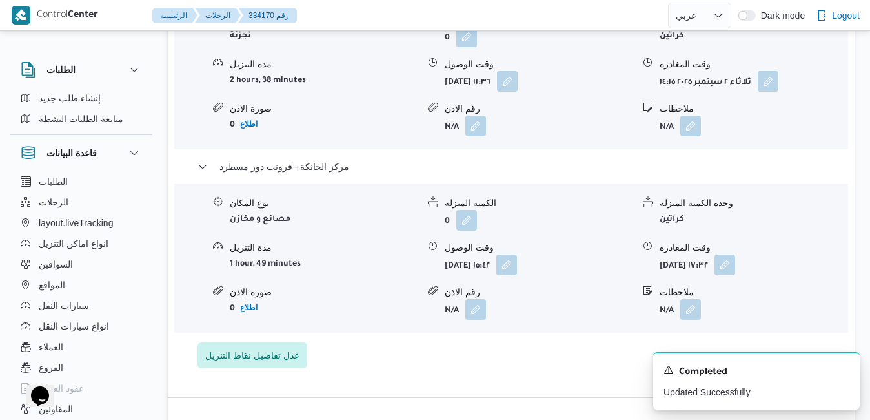
scroll to position [1213, 0]
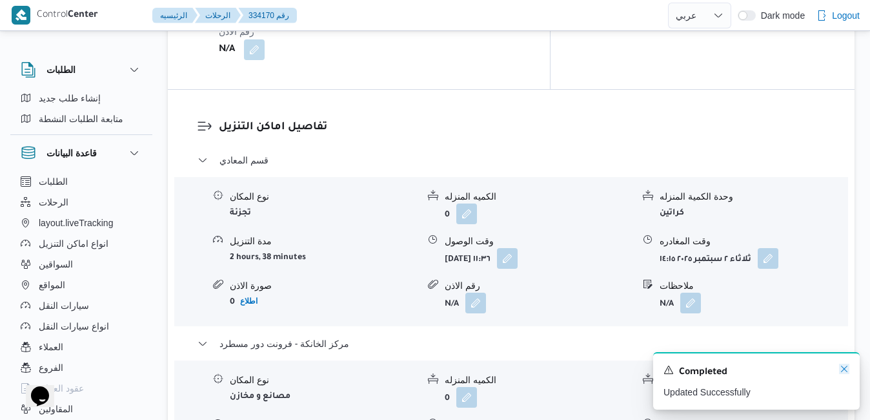
click at [842, 368] on icon "Dismiss toast" at bounding box center [844, 368] width 10 height 10
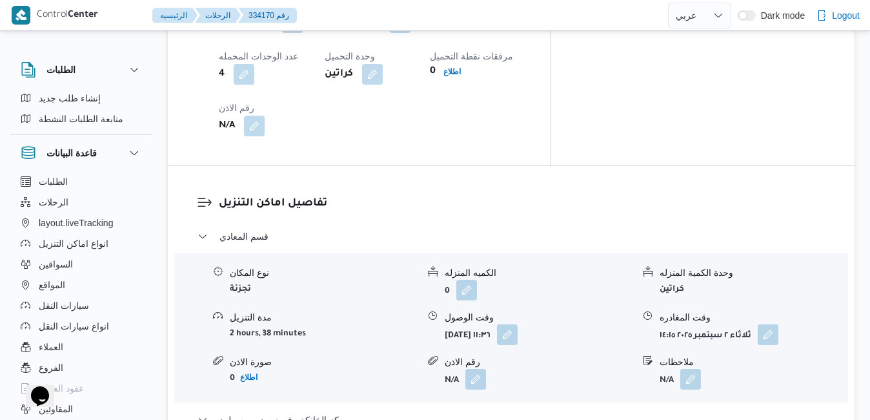
scroll to position [1136, 0]
click at [771, 325] on button "button" at bounding box center [768, 335] width 21 height 21
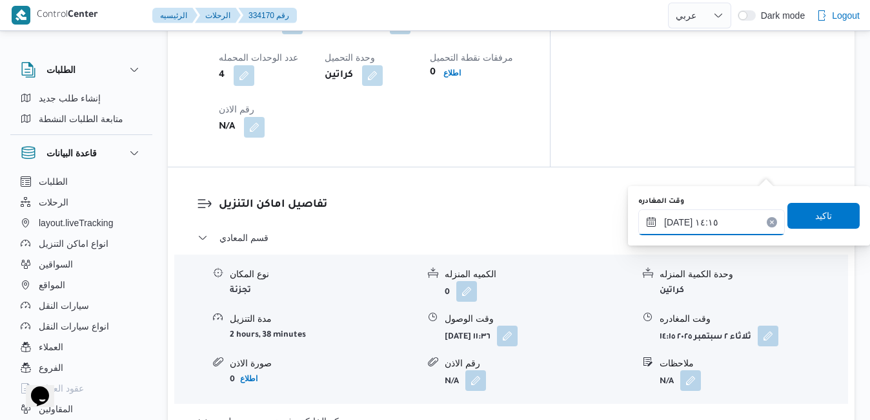
click at [722, 226] on input "٠٢/٠٩/٢٠٢٥ ١٤:١٥" at bounding box center [711, 222] width 147 height 26
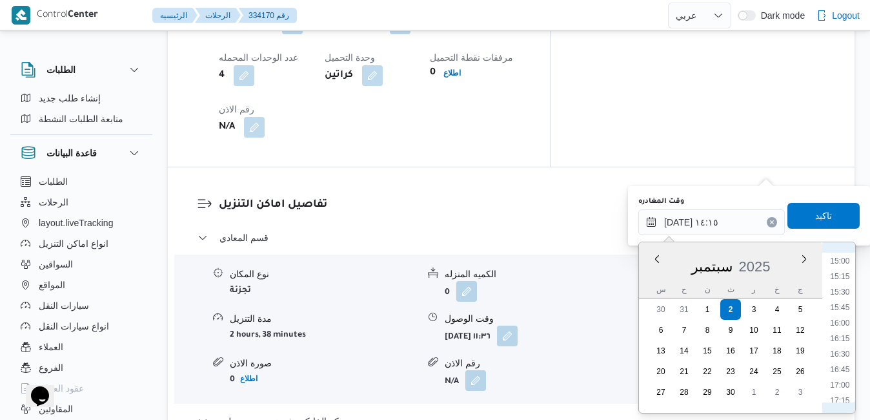
scroll to position [935, 0]
click at [845, 330] on li "16:15" at bounding box center [840, 330] width 30 height 13
type input "٠٢/٠٩/٢٠٢٥ ١٦:١٥"
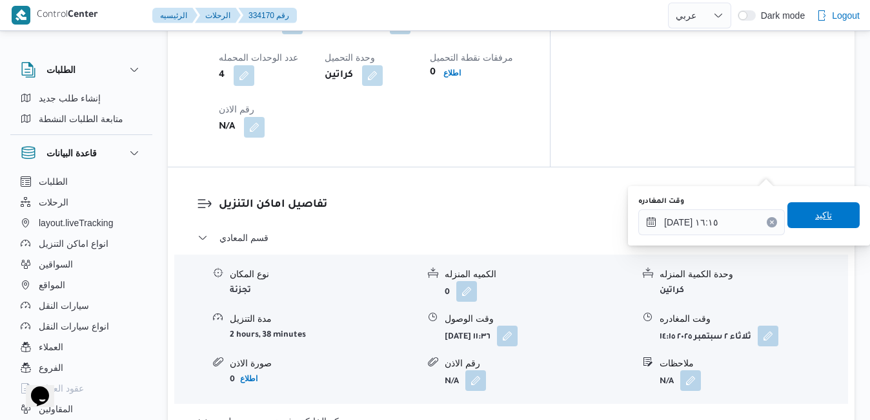
click at [822, 216] on span "تاكيد" at bounding box center [823, 215] width 72 height 26
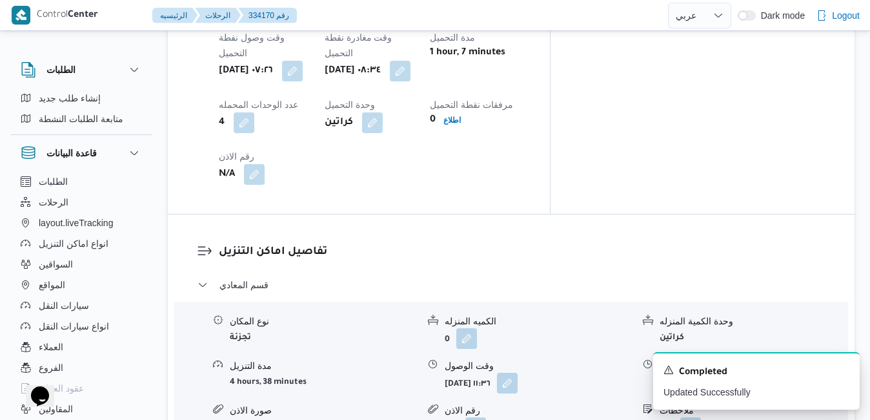
scroll to position [1110, 0]
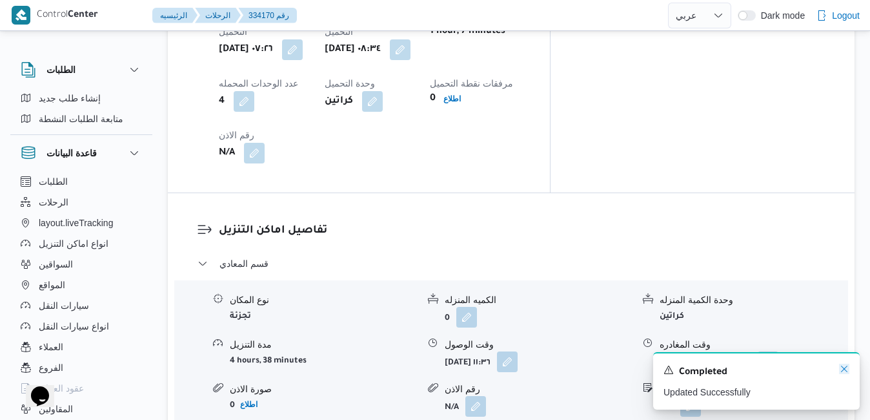
click at [846, 370] on icon "Dismiss toast" at bounding box center [844, 368] width 10 height 10
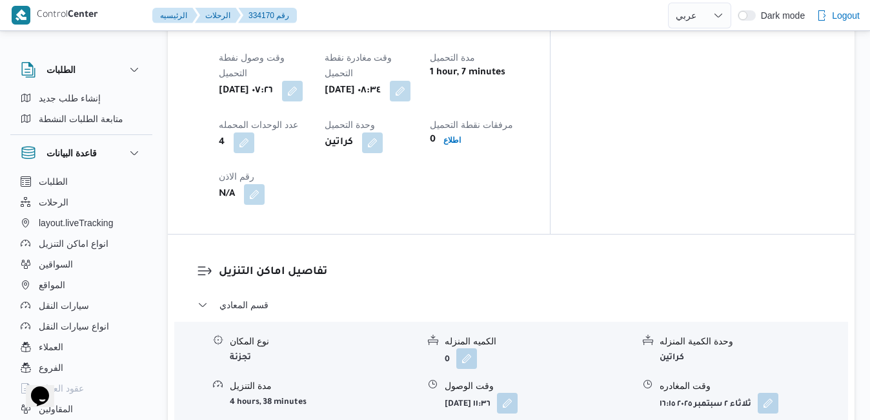
scroll to position [1136, 0]
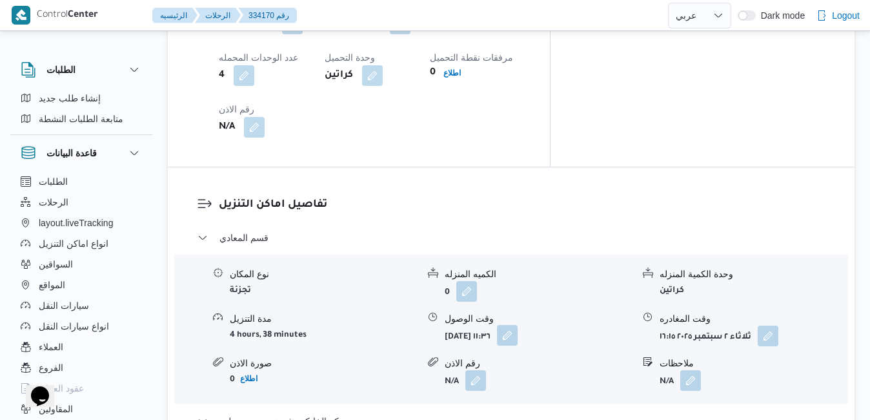
click at [518, 325] on button "button" at bounding box center [507, 335] width 21 height 21
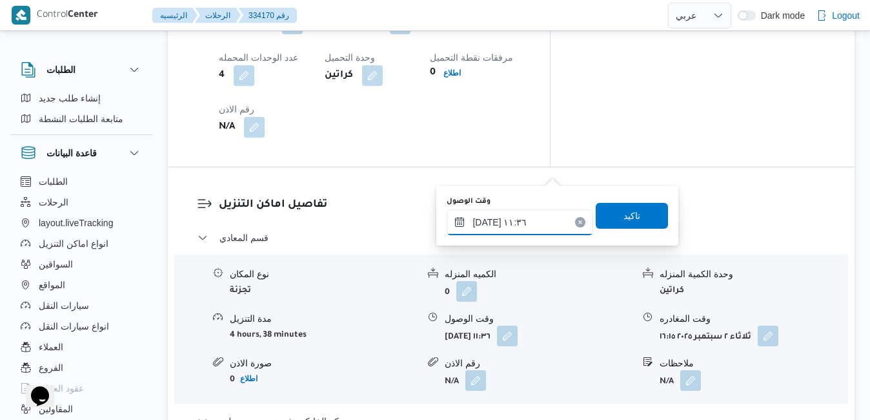
click at [506, 227] on input "٠٢/٠٩/٢٠٢٥ ١١:٣٦" at bounding box center [520, 222] width 147 height 26
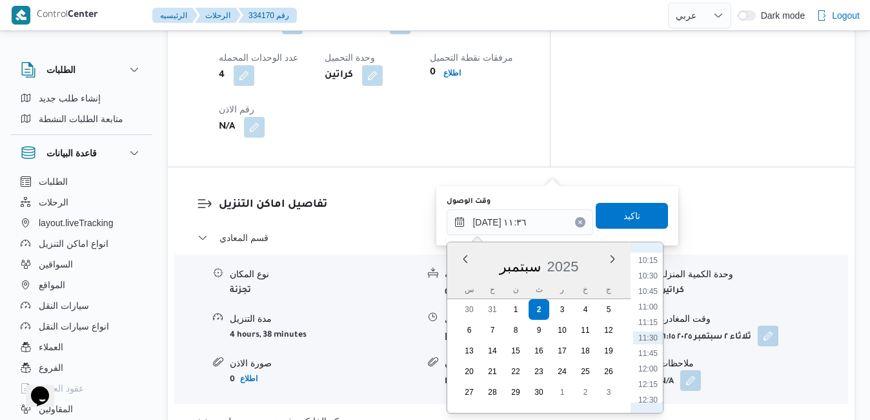
scroll to position [503, 0]
click at [651, 345] on li "09:30" at bounding box center [648, 344] width 30 height 13
type input "٠٢/٠٩/٢٠٢٥ ٠٩:٣٠"
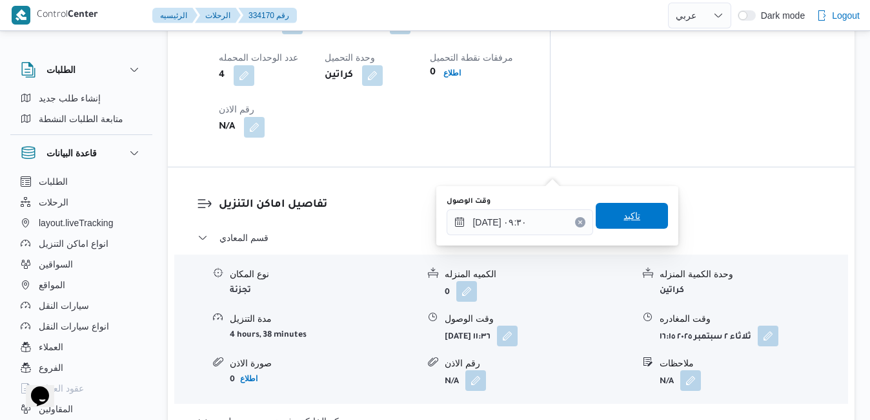
click at [644, 208] on span "تاكيد" at bounding box center [632, 216] width 72 height 26
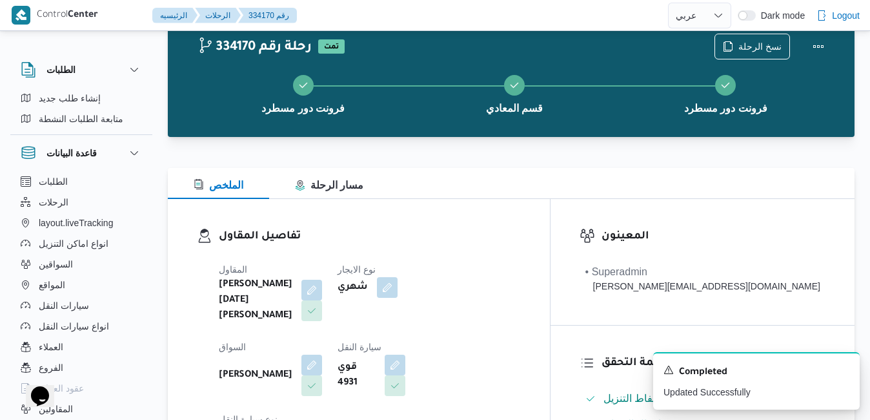
scroll to position [0, 0]
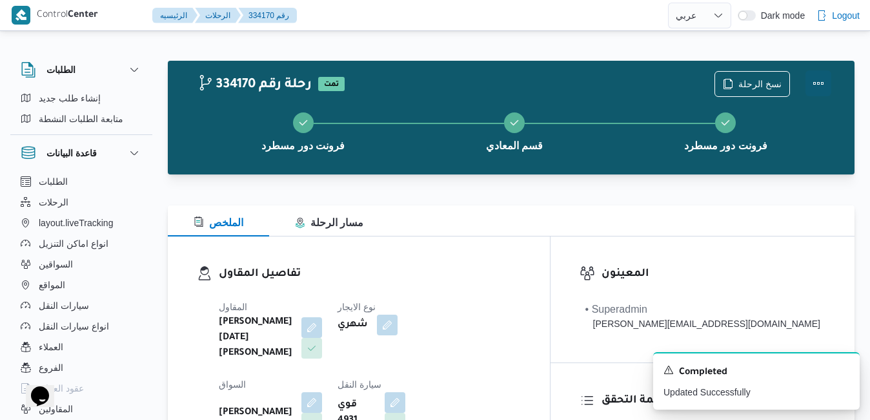
click at [813, 83] on button "Actions" at bounding box center [819, 83] width 26 height 26
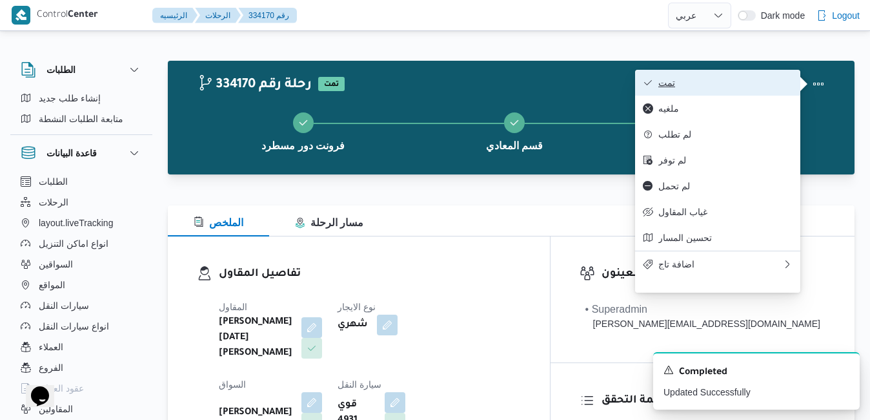
click at [759, 90] on button "تمت" at bounding box center [717, 83] width 165 height 26
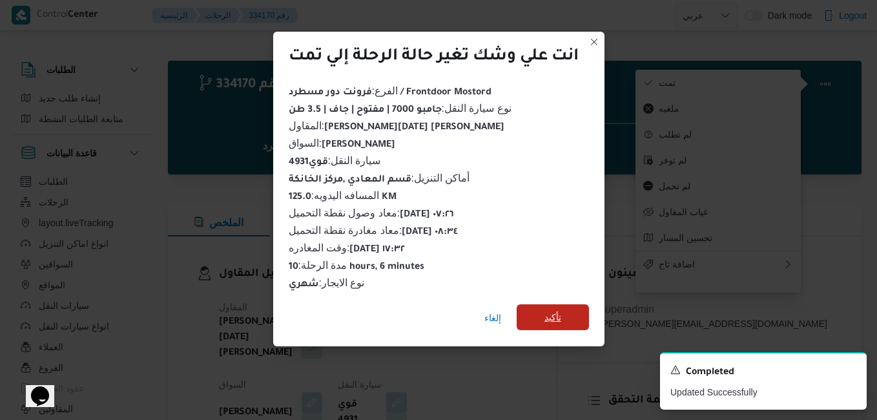
click at [563, 315] on span "تأكيد" at bounding box center [552, 317] width 72 height 26
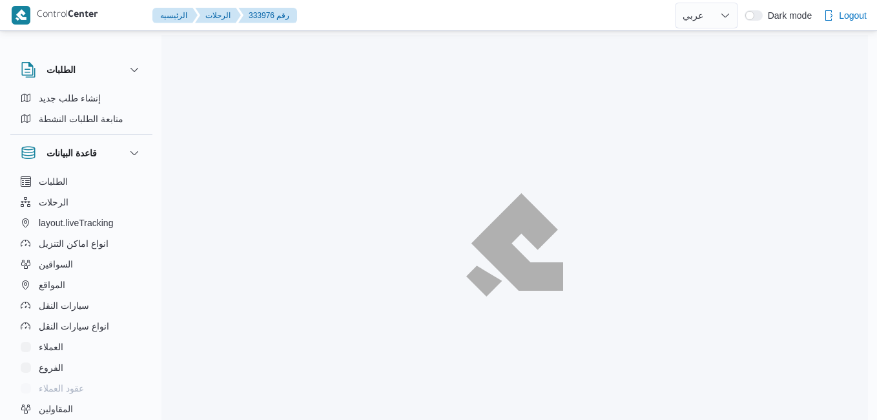
select select "ar"
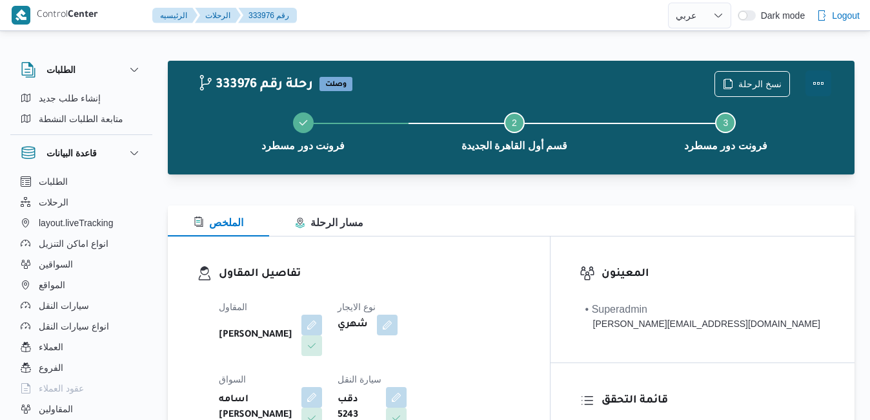
click at [823, 84] on button "Actions" at bounding box center [819, 83] width 26 height 26
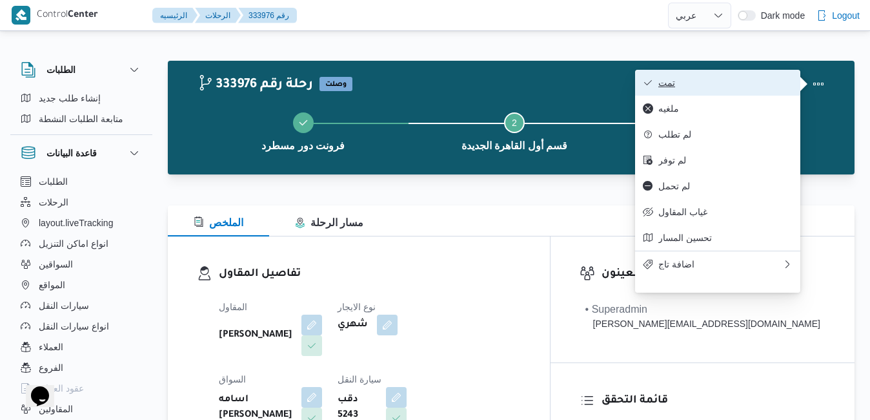
click at [716, 79] on span "تمت" at bounding box center [725, 82] width 134 height 10
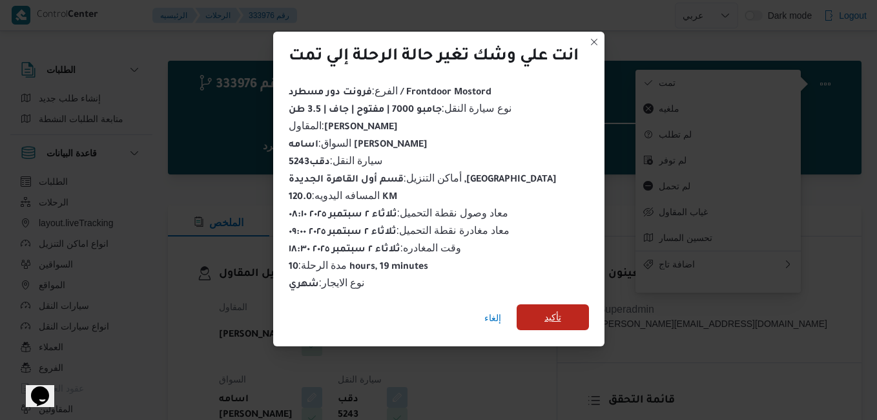
click at [582, 309] on span "تأكيد" at bounding box center [552, 317] width 72 height 26
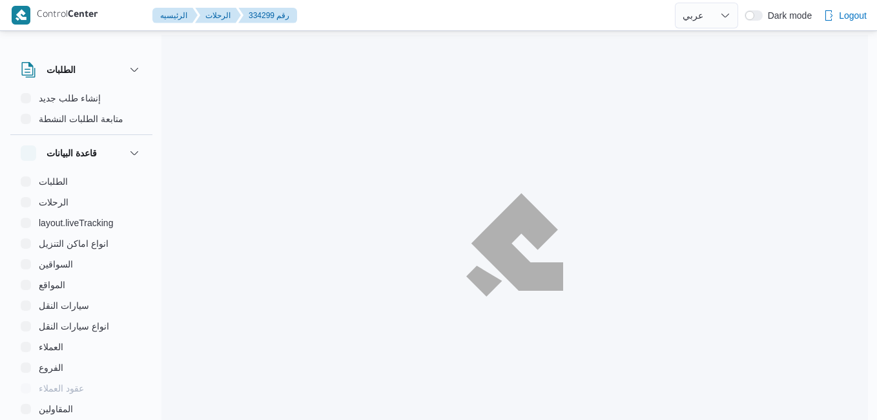
select select "ar"
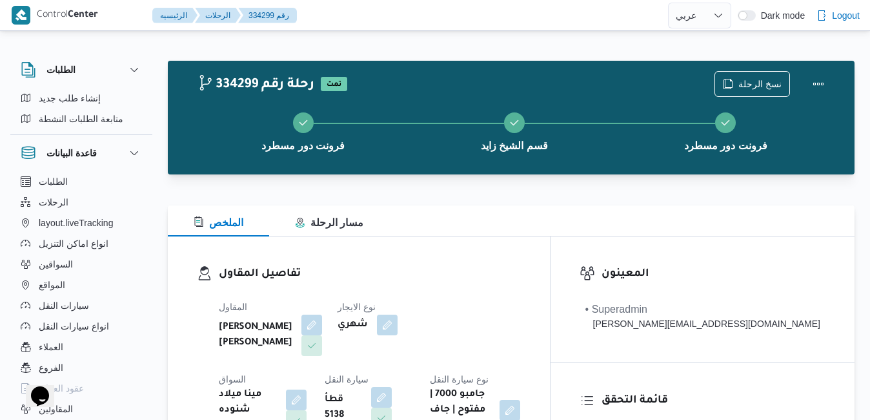
click at [471, 272] on h3 "تفاصيل المقاول" at bounding box center [370, 273] width 302 height 17
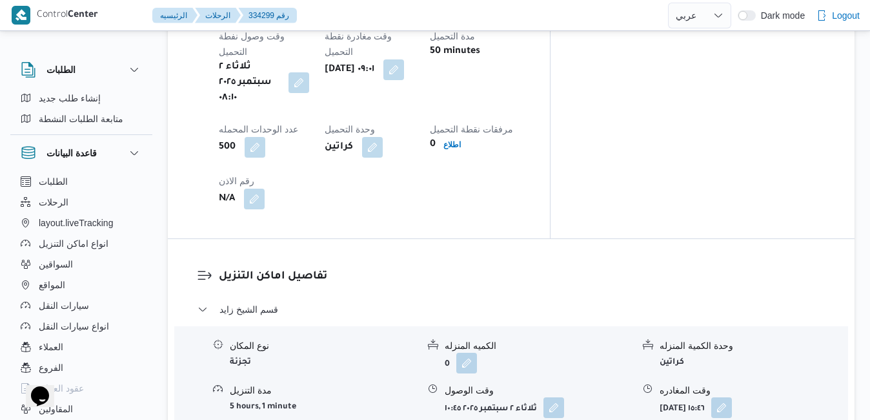
scroll to position [1033, 0]
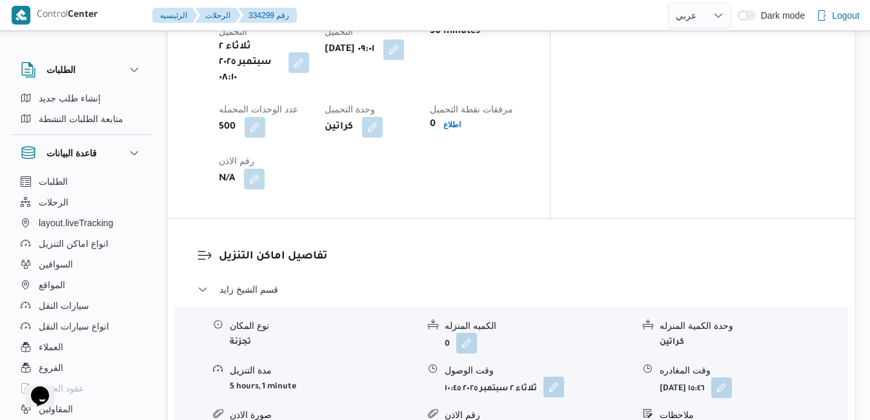
click at [559, 376] on button "button" at bounding box center [553, 386] width 21 height 21
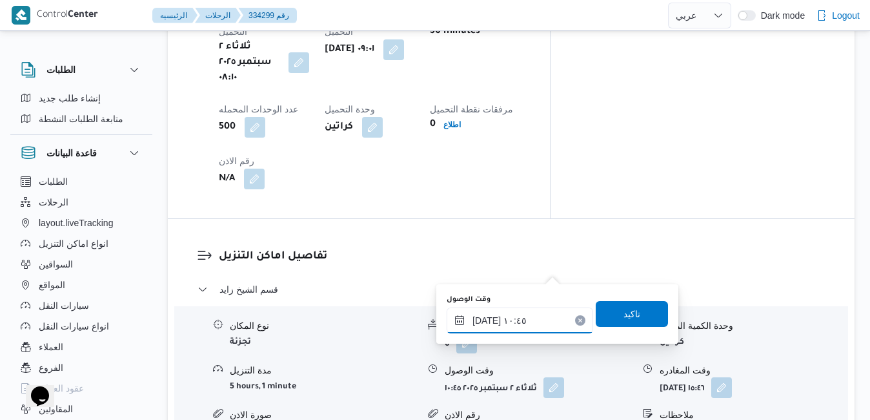
click at [509, 321] on input "٠٢/٠٩/٢٠٢٥ ١٠:٤٥" at bounding box center [520, 320] width 147 height 26
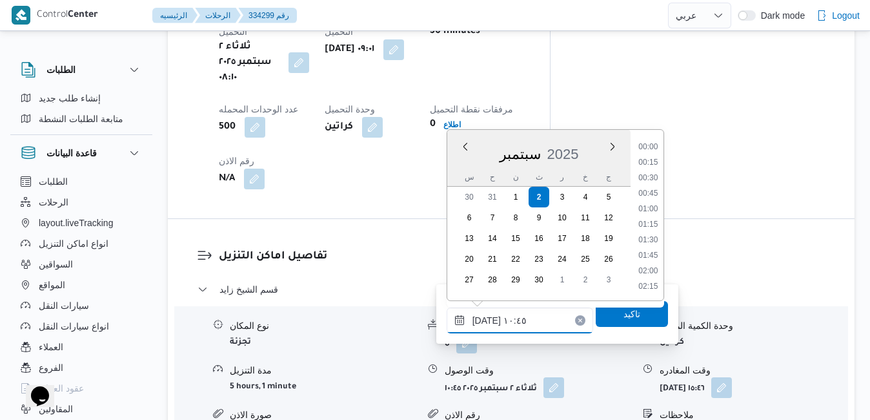
scroll to position [587, 0]
click at [654, 179] on li "10:00" at bounding box center [648, 178] width 30 height 13
type input "٠٢/٠٩/٢٠٢٥ ١٠:٠٠"
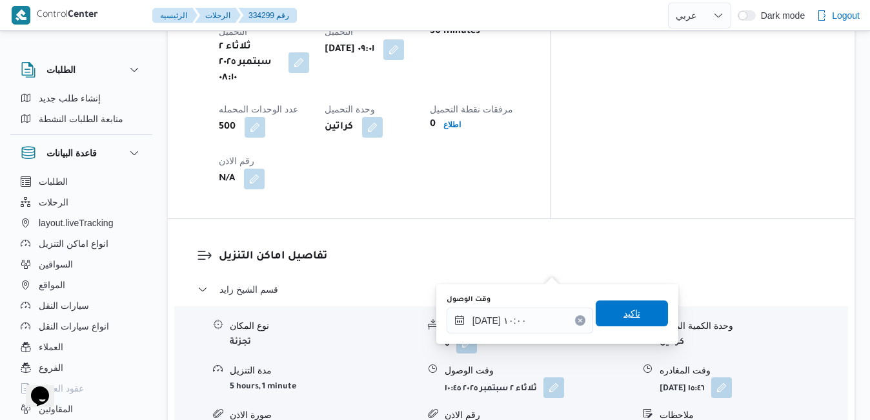
click at [620, 306] on span "تاكيد" at bounding box center [632, 313] width 72 height 26
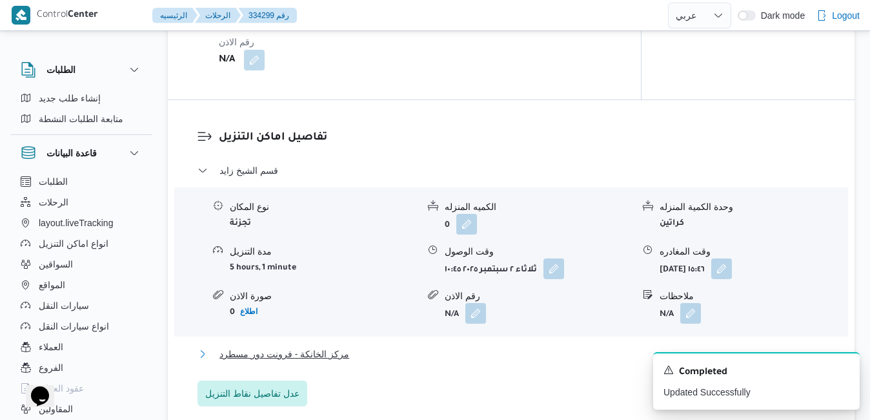
click at [533, 356] on button "مركز الخانكة - فرونت دور مسطرد" at bounding box center [512, 353] width 628 height 15
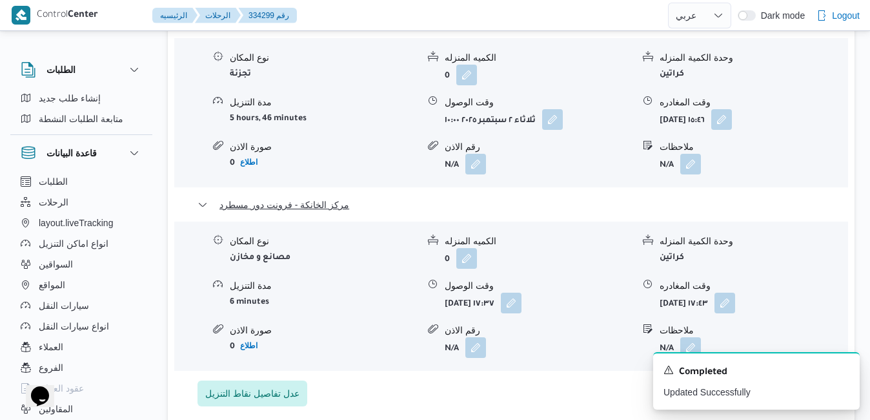
scroll to position [1317, 0]
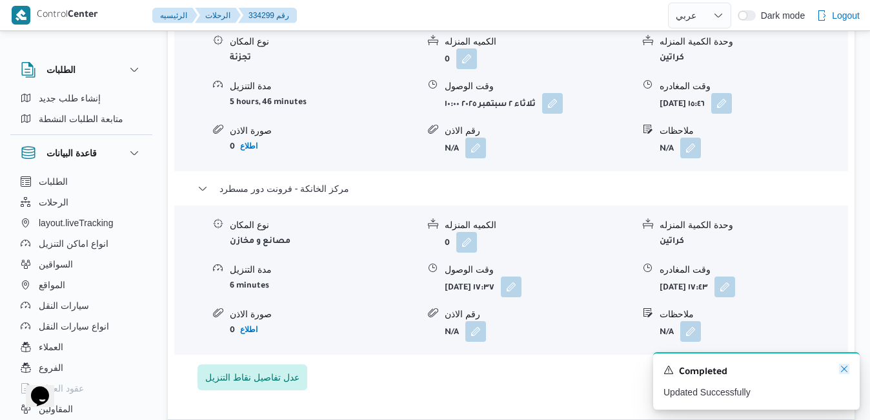
click at [845, 371] on icon "Dismiss toast" at bounding box center [844, 368] width 10 height 10
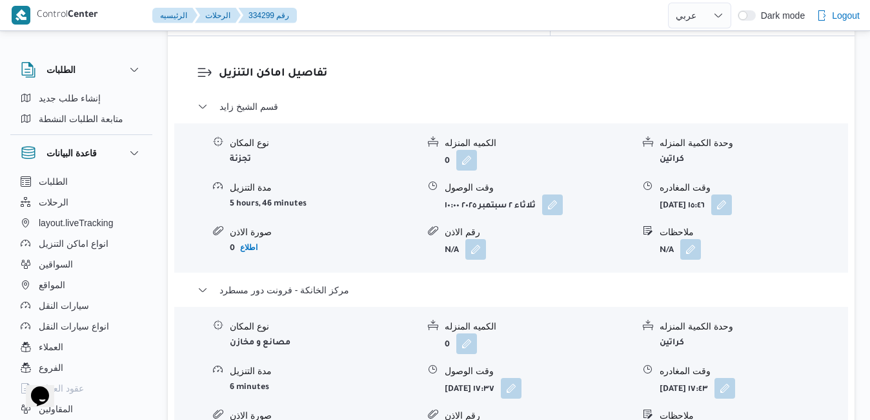
scroll to position [1213, 0]
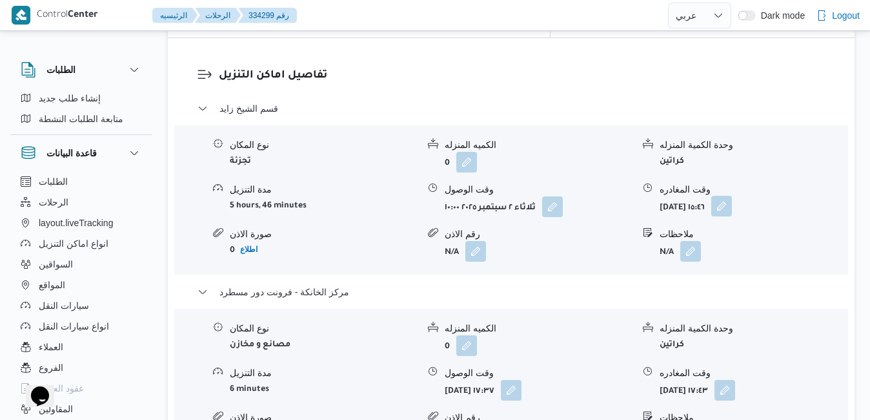
click at [732, 196] on button "button" at bounding box center [721, 206] width 21 height 21
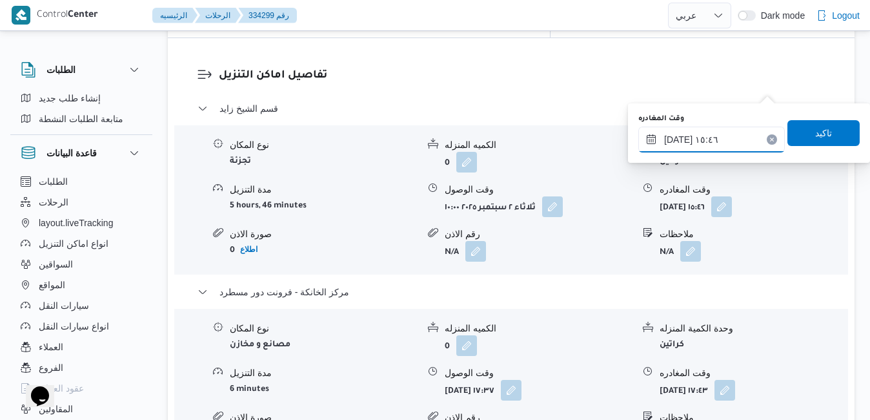
click at [715, 131] on input "٠٢/٠٩/٢٠٢٥ ١٥:٤٦" at bounding box center [711, 140] width 147 height 26
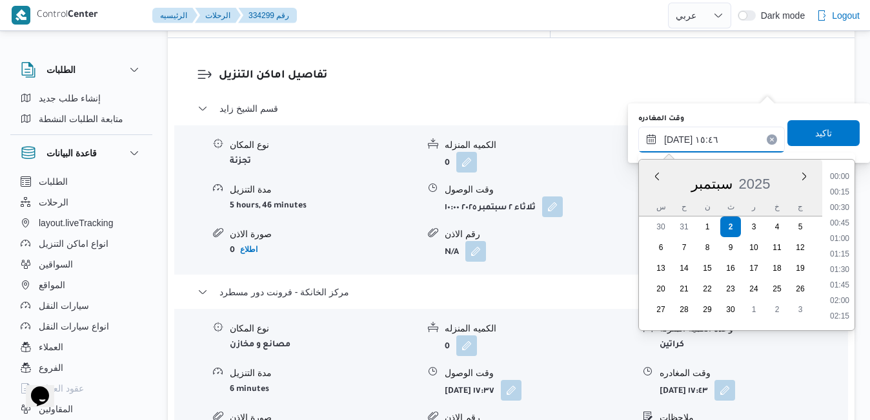
scroll to position [897, 0]
click at [839, 299] on li "16:30" at bounding box center [840, 301] width 30 height 13
type input "٠٢/٠٩/٢٠٢٥ ١٦:٣٠"
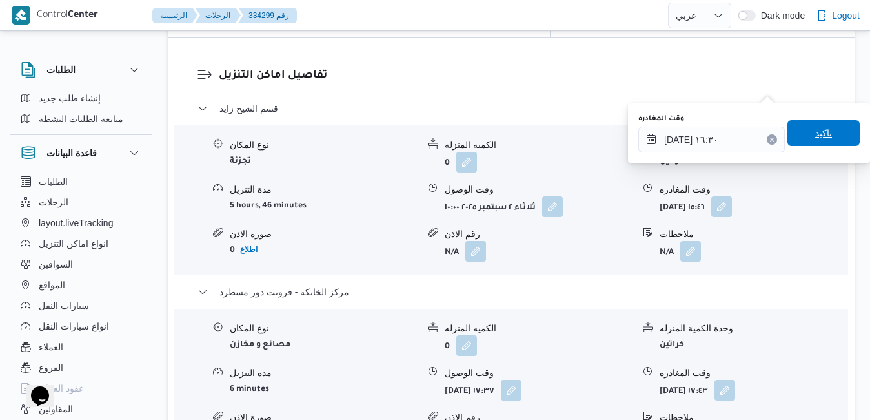
click at [830, 133] on span "تاكيد" at bounding box center [823, 133] width 72 height 26
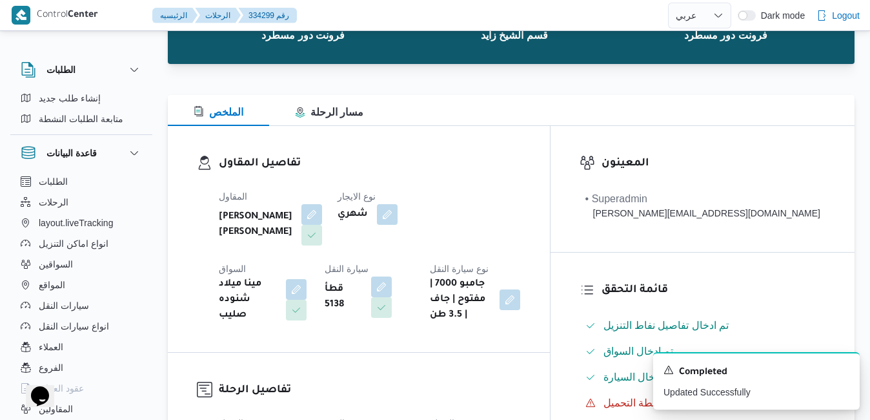
scroll to position [0, 0]
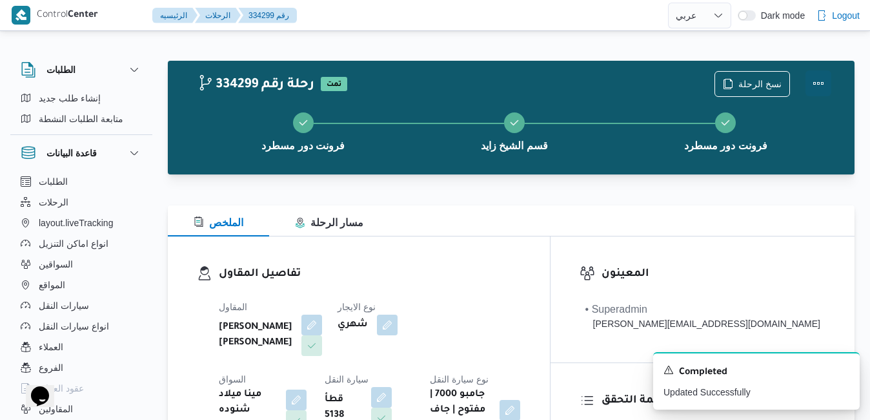
click at [822, 81] on button "Actions" at bounding box center [819, 83] width 26 height 26
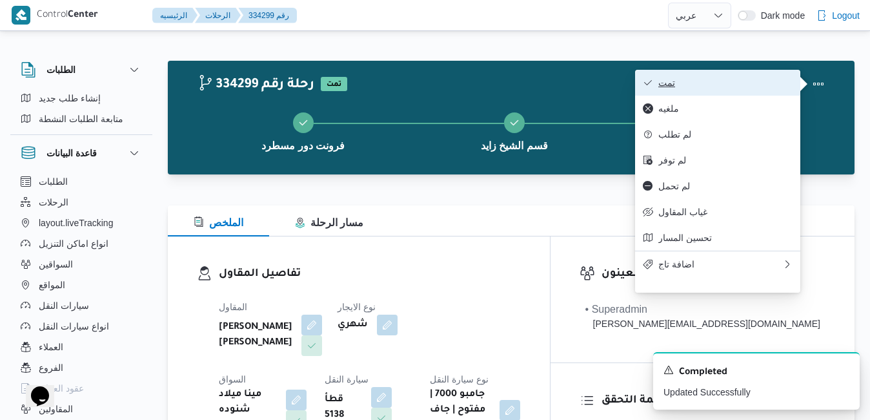
click at [741, 88] on span "تمت" at bounding box center [725, 82] width 134 height 10
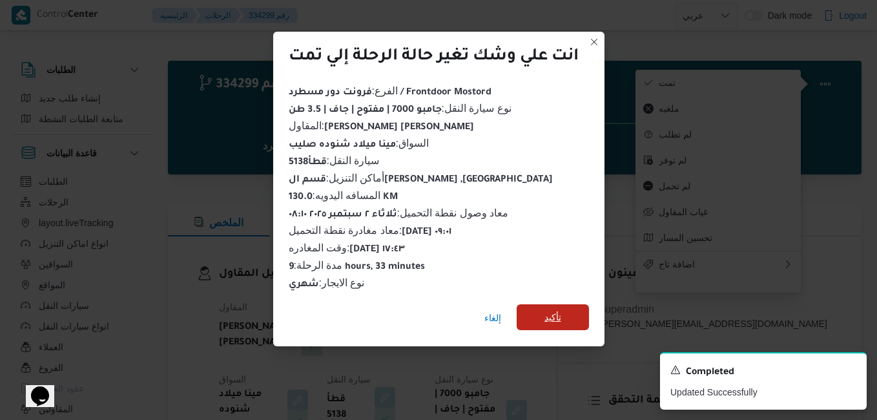
click at [561, 318] on span "تأكيد" at bounding box center [552, 316] width 17 height 15
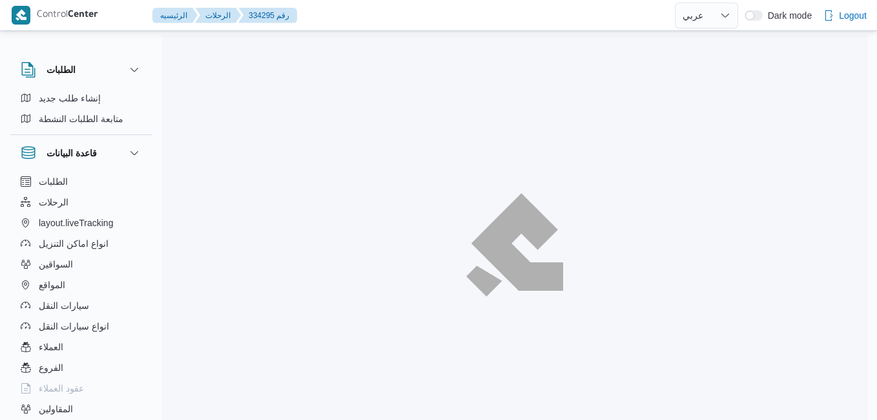
select select "ar"
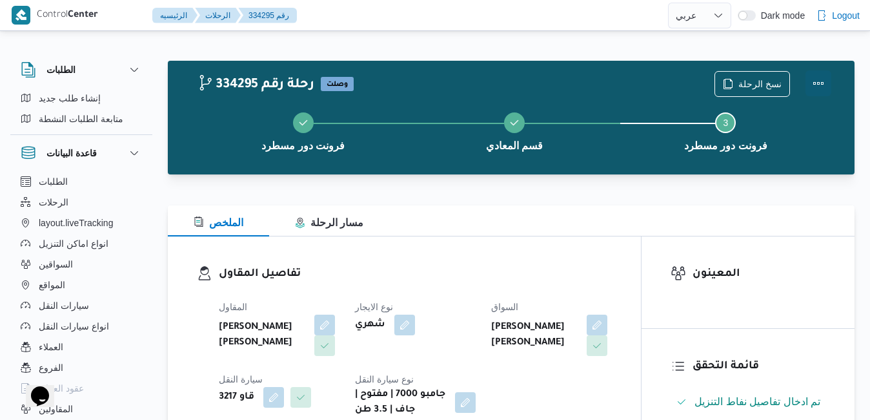
click at [818, 81] on button "Actions" at bounding box center [819, 83] width 26 height 26
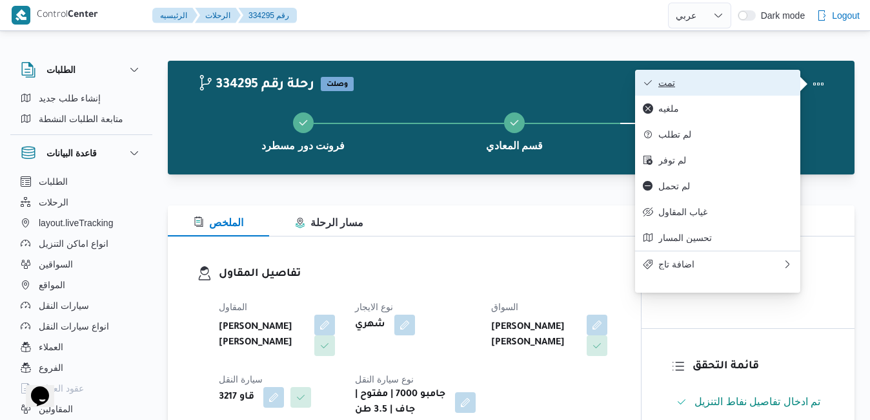
click at [755, 83] on span "تمت" at bounding box center [725, 82] width 134 height 10
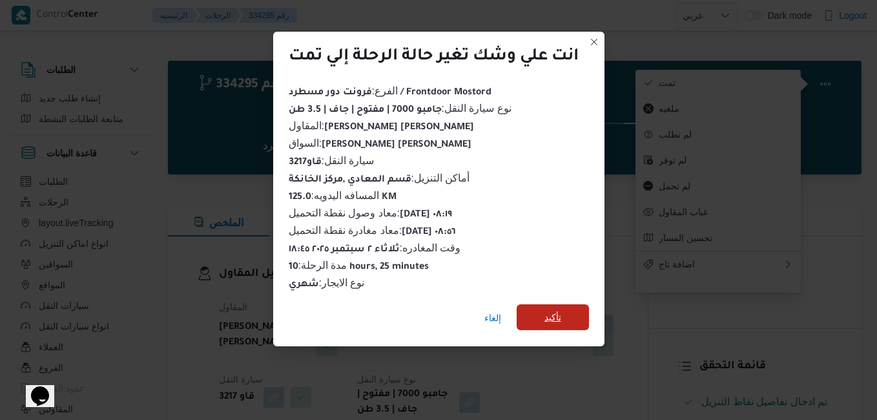
click at [556, 309] on span "تأكيد" at bounding box center [552, 316] width 17 height 15
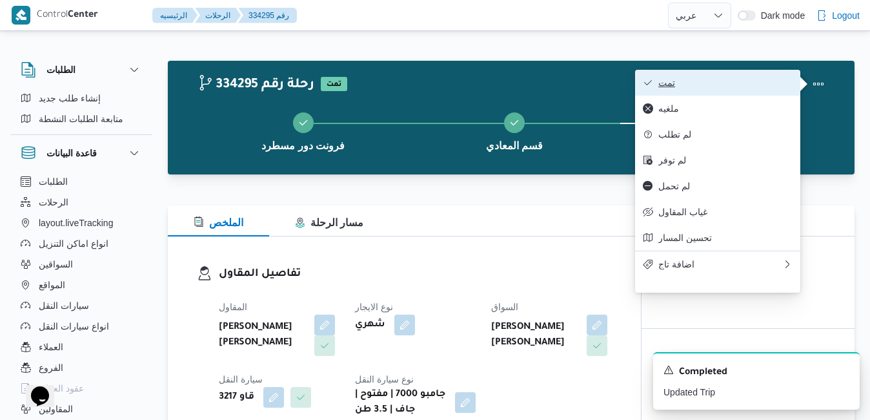
click at [669, 87] on span "تمت" at bounding box center [725, 82] width 134 height 10
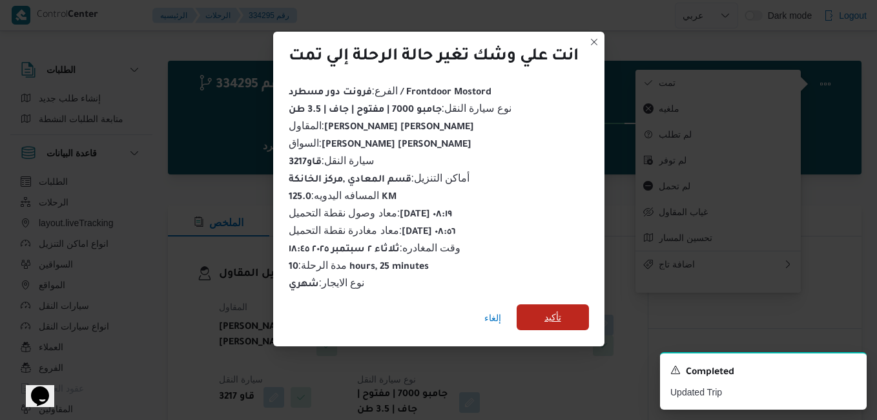
click at [546, 310] on span "تأكيد" at bounding box center [552, 316] width 17 height 15
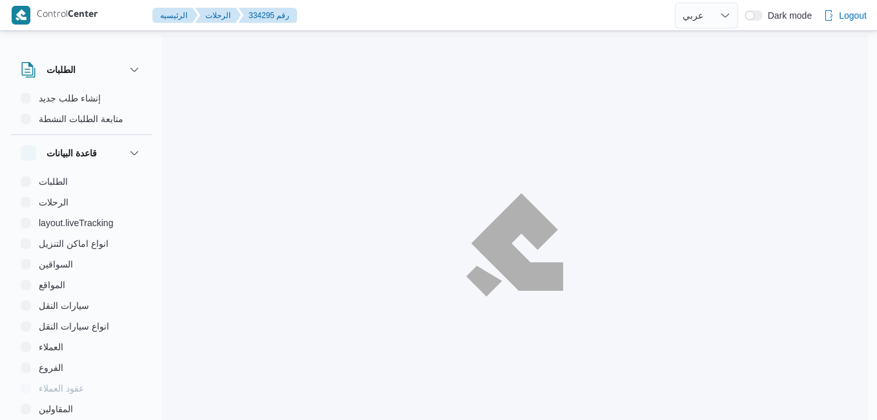
select select "ar"
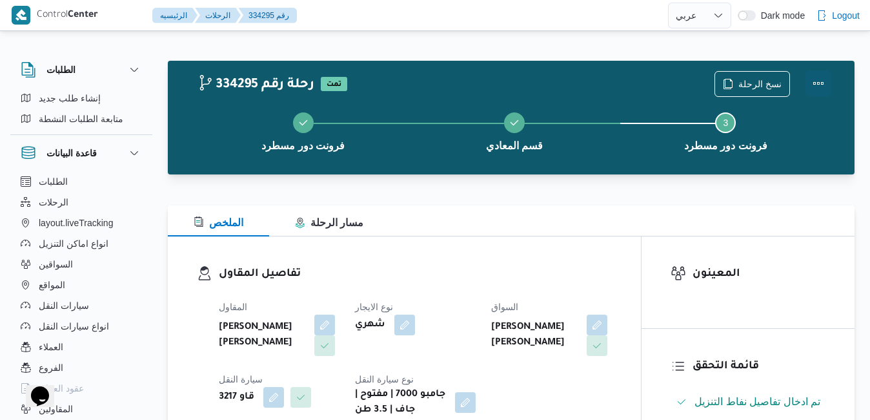
click at [817, 82] on button "Actions" at bounding box center [819, 83] width 26 height 26
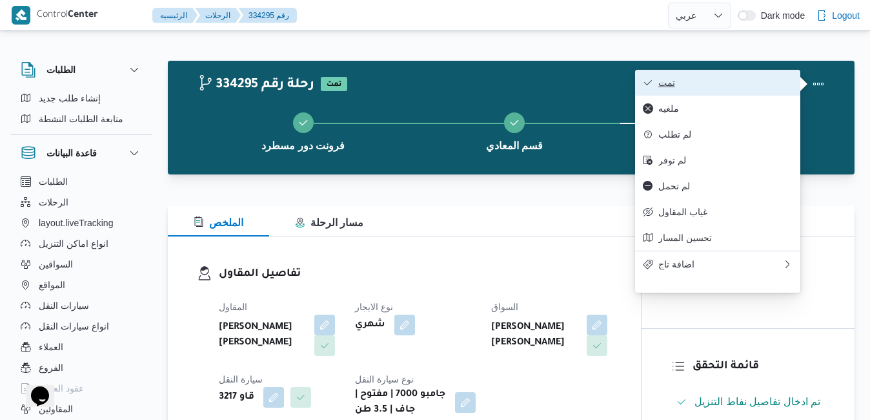
click at [746, 86] on span "تمت" at bounding box center [725, 82] width 134 height 10
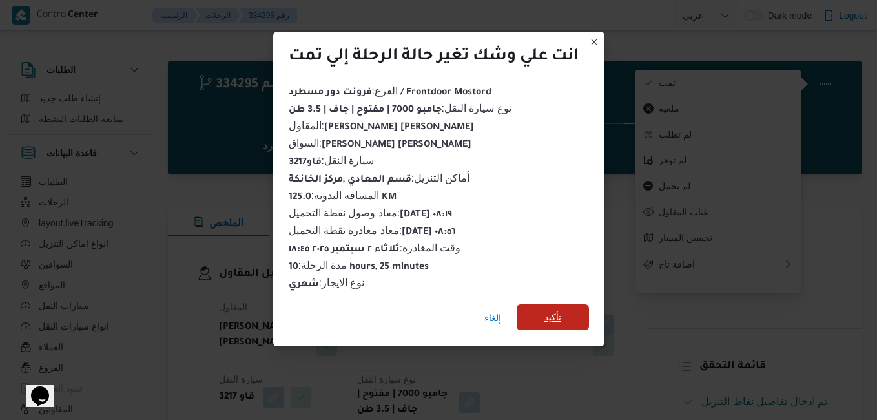
click at [554, 309] on span "تأكيد" at bounding box center [552, 316] width 17 height 15
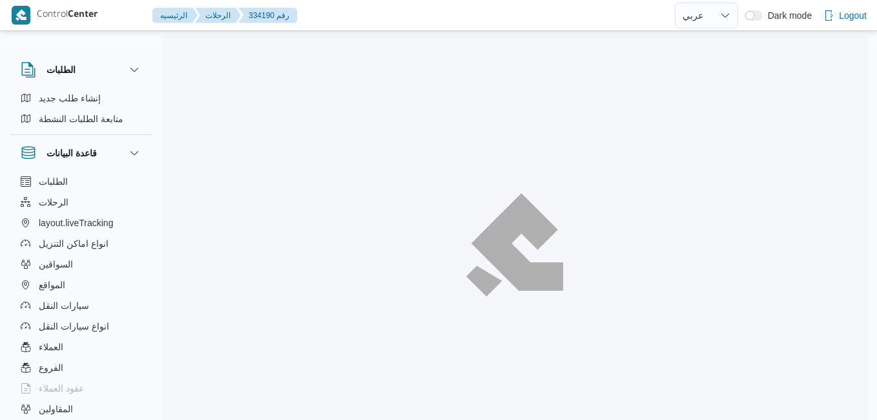
select select "ar"
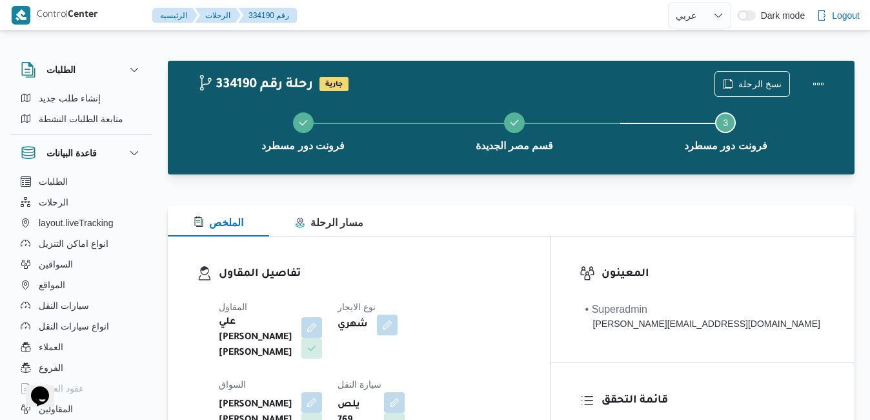
click at [496, 212] on div "الملخص مسار الرحلة" at bounding box center [511, 220] width 687 height 31
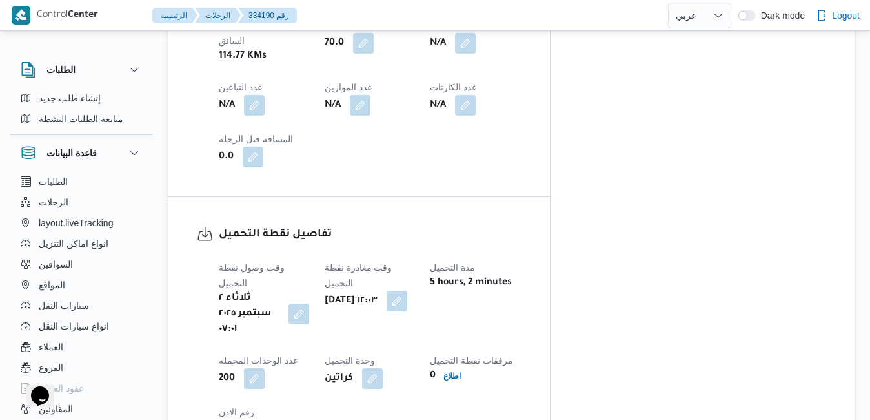
scroll to position [853, 0]
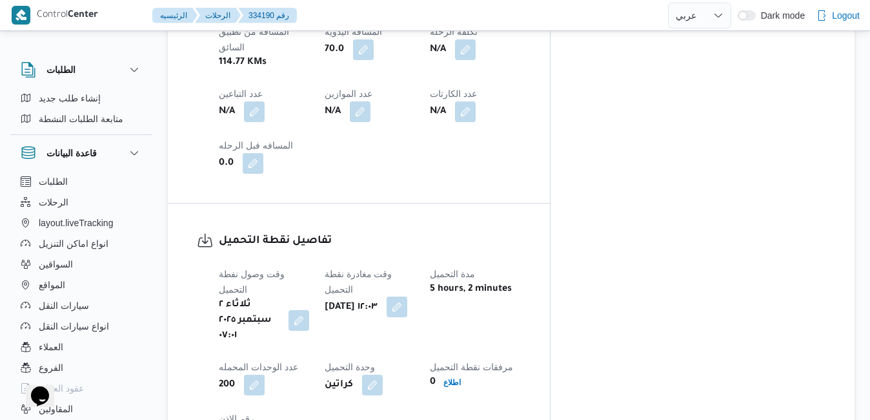
click at [407, 296] on button "button" at bounding box center [397, 306] width 21 height 21
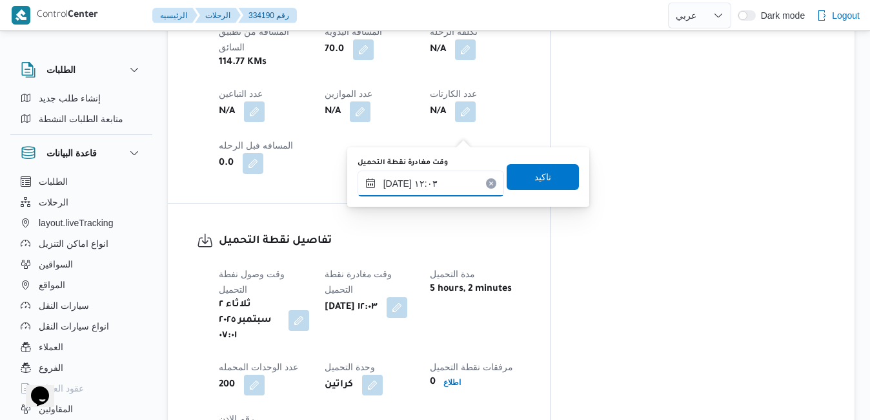
click at [436, 179] on input "٠٢/٠٩/٢٠٢٥ ١٢:٠٣" at bounding box center [431, 183] width 147 height 26
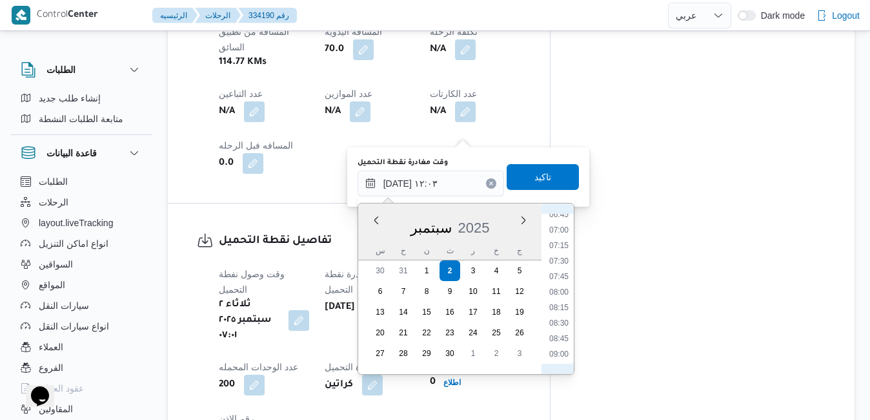
scroll to position [403, 0]
click at [558, 294] on li "07:45" at bounding box center [559, 297] width 30 height 13
type input "٠٢/٠٩/٢٠٢٥ ٠٧:٤٥"
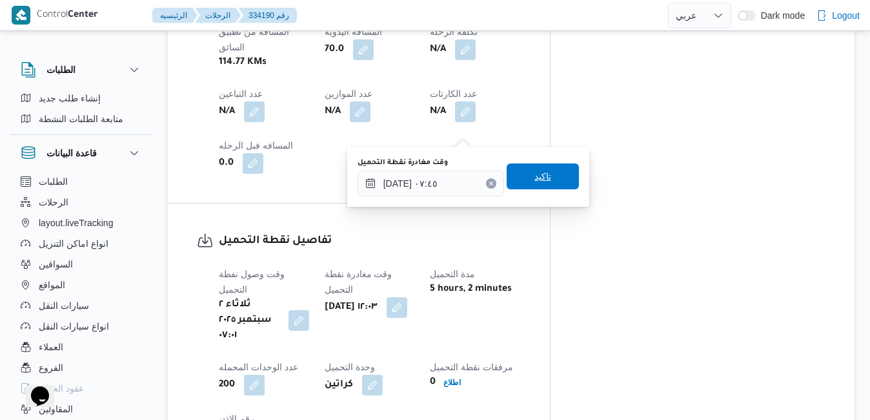
click at [546, 179] on span "تاكيد" at bounding box center [543, 176] width 72 height 26
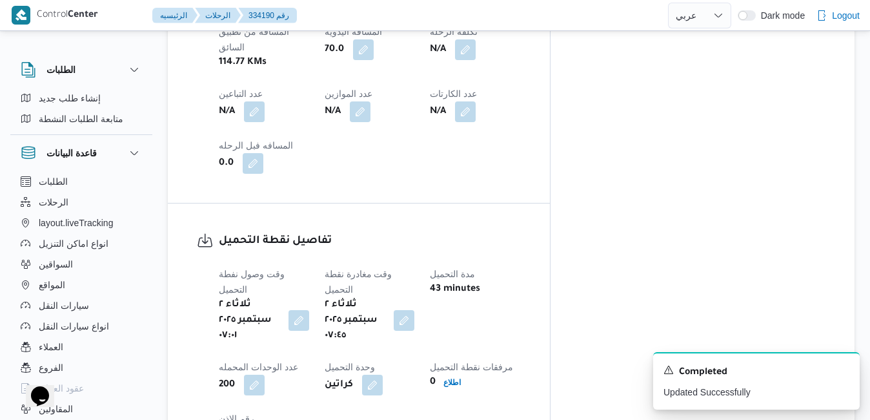
click at [480, 258] on div "وقت وصول نفطة التحميل ثلاثاء ٢ سبتمبر ٢٠٢٥ ٠٧:٠١ وقت مغادرة نقطة التحميل ثلاثاء…" at bounding box center [370, 356] width 318 height 196
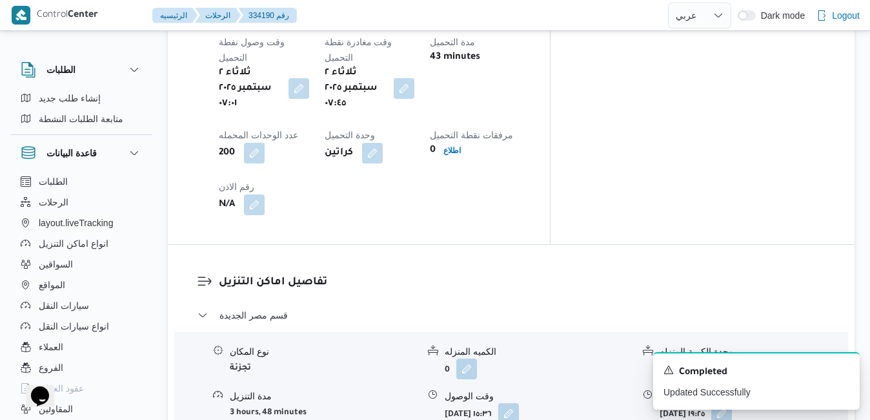
scroll to position [1111, 0]
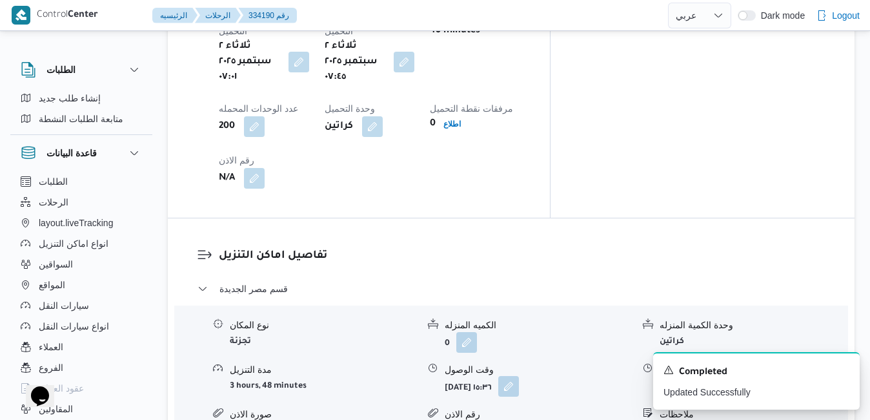
click at [519, 376] on button "button" at bounding box center [508, 386] width 21 height 21
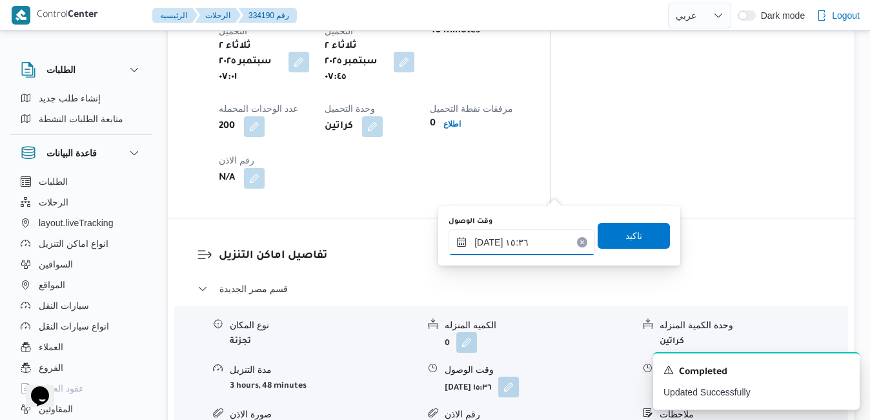
click at [498, 252] on input "٠٢/٠٩/٢٠٢٥ ١٥:٣٦" at bounding box center [522, 242] width 147 height 26
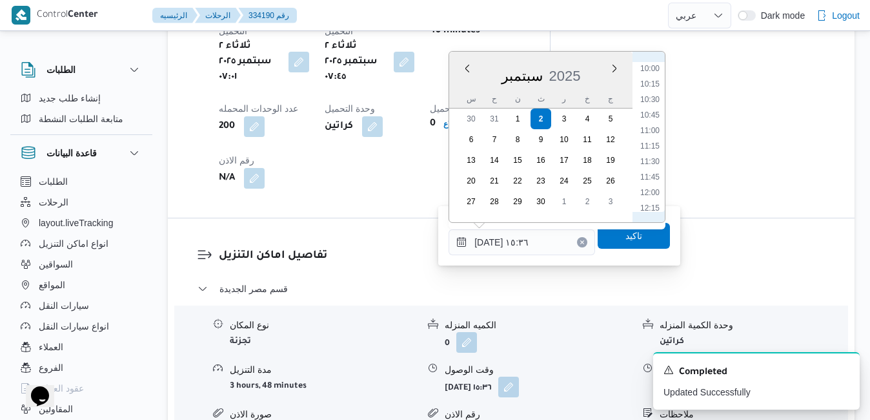
scroll to position [489, 0]
click at [651, 93] on li "08:15" at bounding box center [650, 91] width 30 height 13
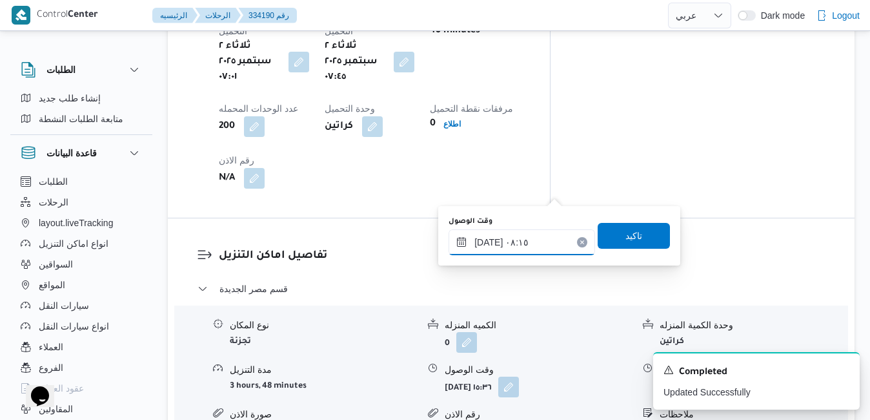
click at [492, 243] on input "٠٢/٠٩/٢٠٢٥ ٠٨:١٥" at bounding box center [522, 242] width 147 height 26
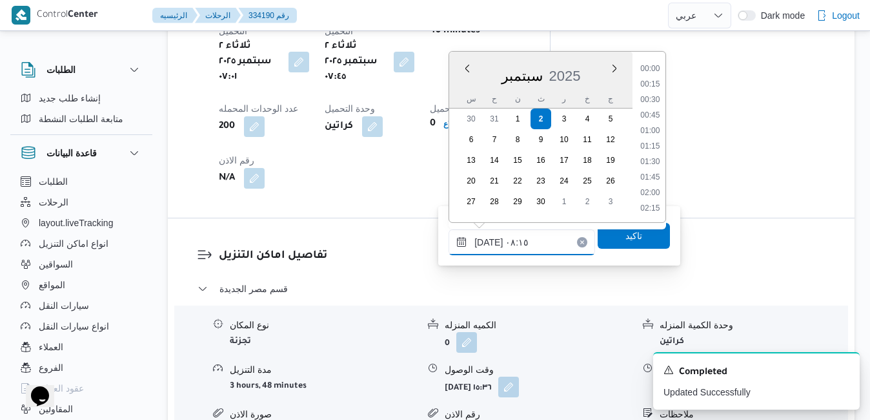
click at [492, 243] on input "٠٢/٠٩/٢٠٢٥ ٠٨:١٥" at bounding box center [522, 242] width 147 height 26
click at [489, 241] on input "٠٢/٠٩/٢٠٢٥ ٠٨:١٥" at bounding box center [522, 242] width 147 height 26
type input "٠٢/٠٩/٢٠٢٥ ٠٨:20"
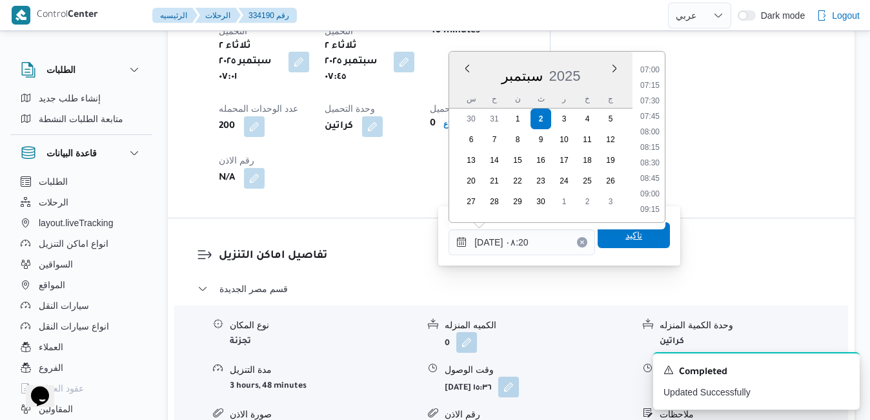
click at [603, 239] on span "تاكيد" at bounding box center [634, 235] width 72 height 26
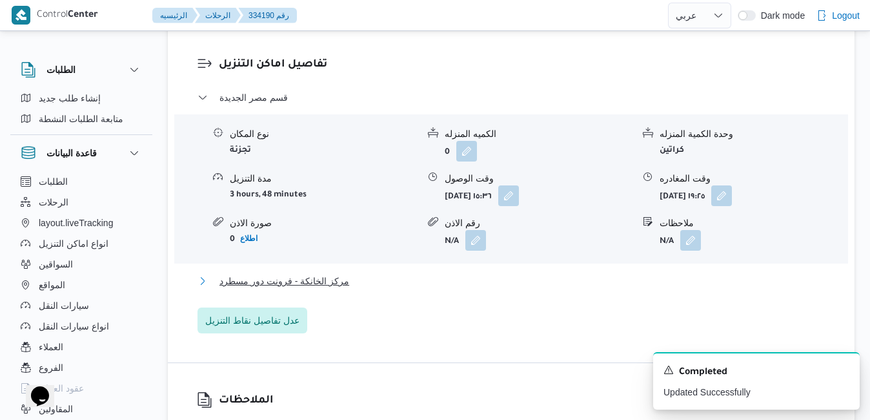
click at [491, 275] on button "مركز الخانكة - فرونت دور مسطرد" at bounding box center [512, 280] width 628 height 15
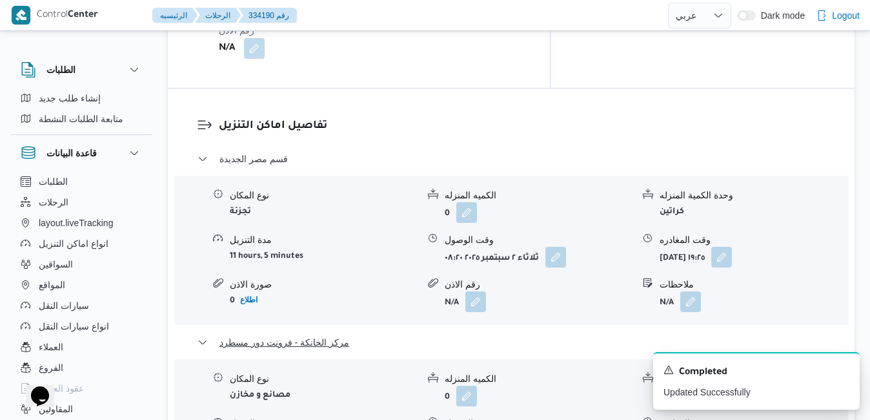
scroll to position [1266, 0]
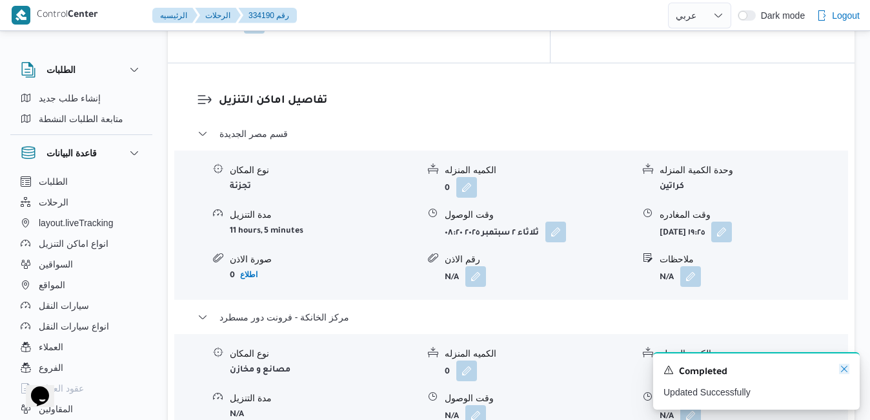
click at [847, 367] on icon "Dismiss toast" at bounding box center [844, 368] width 10 height 10
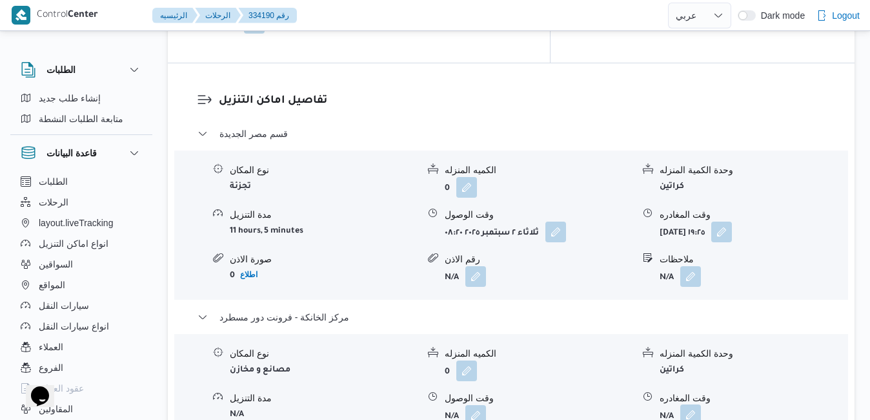
click at [693, 404] on button "button" at bounding box center [690, 414] width 21 height 21
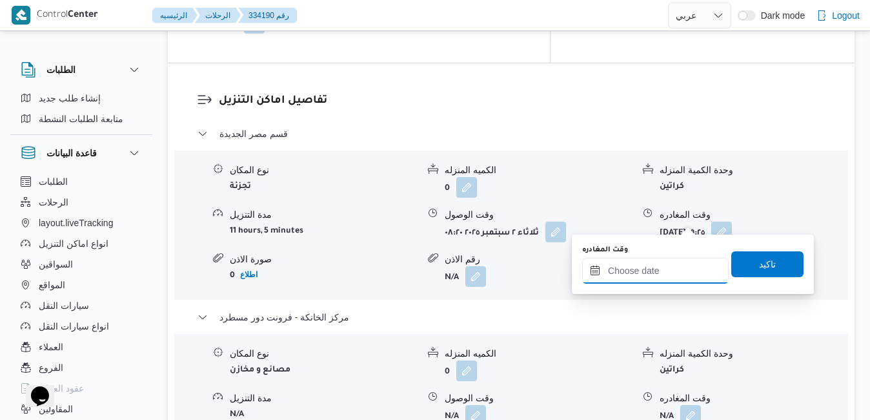
click at [638, 265] on input "وقت المغادره" at bounding box center [655, 271] width 147 height 26
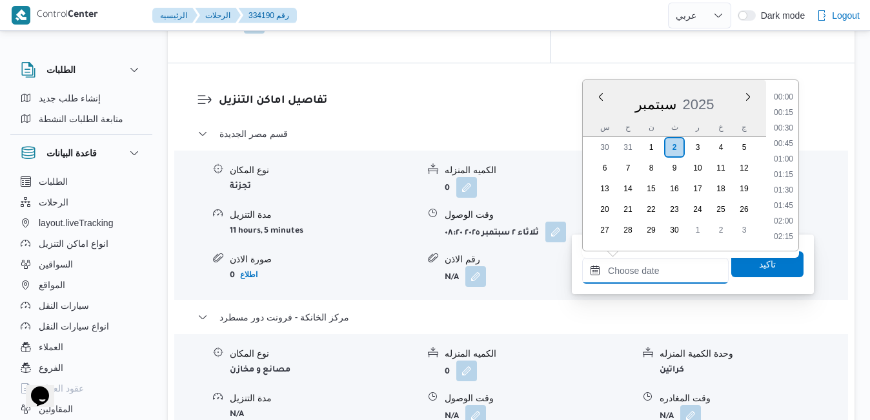
scroll to position [1253, 0]
click at [603, 120] on div "س" at bounding box center [604, 127] width 21 height 18
click at [788, 138] on li "18:45" at bounding box center [784, 136] width 30 height 13
type input "[DATE] ١٨:٤٥"
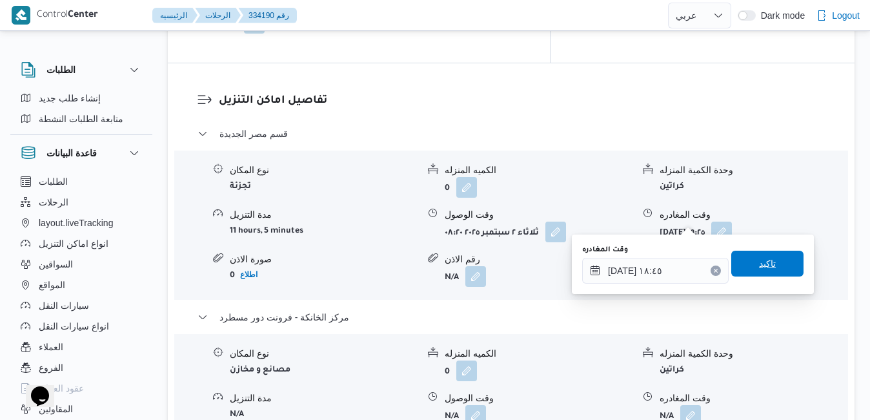
click at [746, 267] on span "تاكيد" at bounding box center [767, 263] width 72 height 26
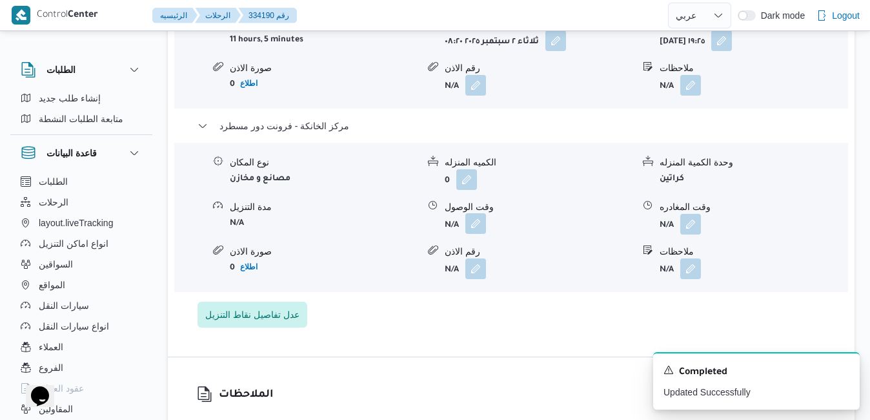
click at [482, 220] on button "button" at bounding box center [475, 223] width 21 height 21
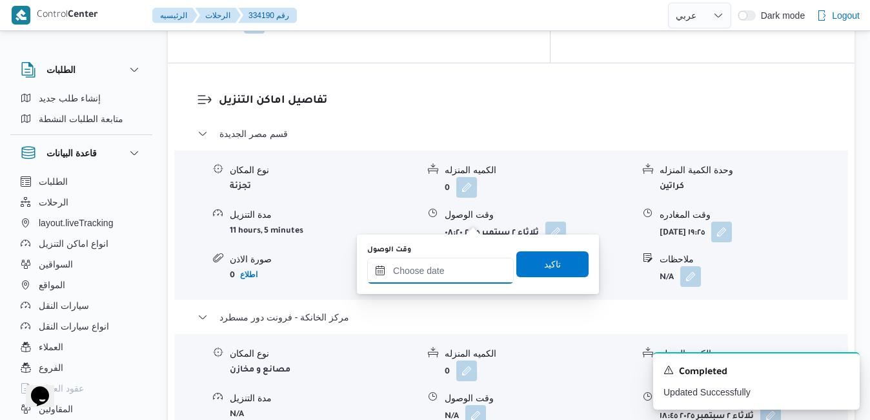
click at [462, 269] on input "وقت الوصول" at bounding box center [440, 271] width 147 height 26
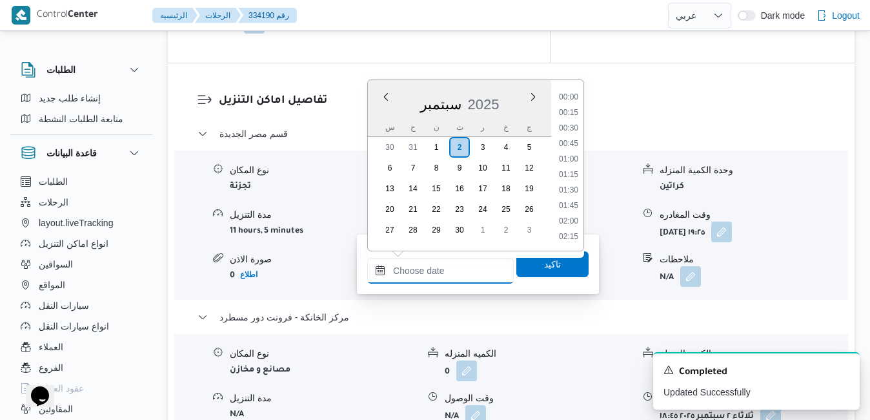
scroll to position [1253, 0]
click at [378, 119] on div "س ح ن ث ر خ ج" at bounding box center [459, 127] width 183 height 18
click at [576, 108] on li "18:15" at bounding box center [569, 105] width 30 height 13
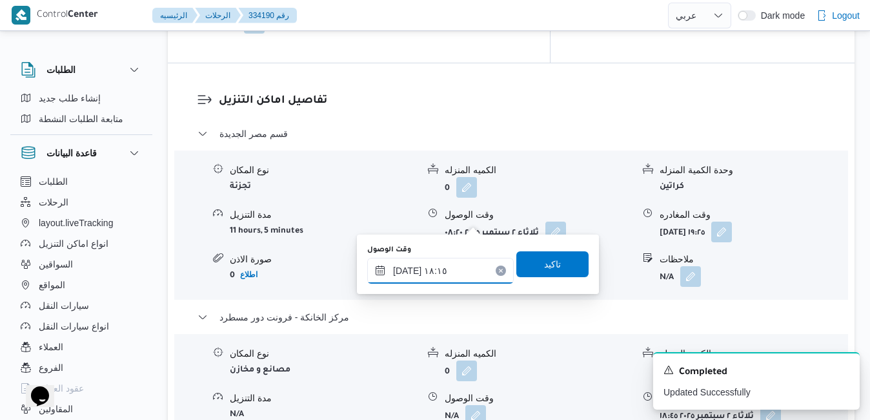
click at [443, 270] on input "٠٢/٠٩/٢٠٢٥ ١٨:١٥" at bounding box center [440, 271] width 147 height 26
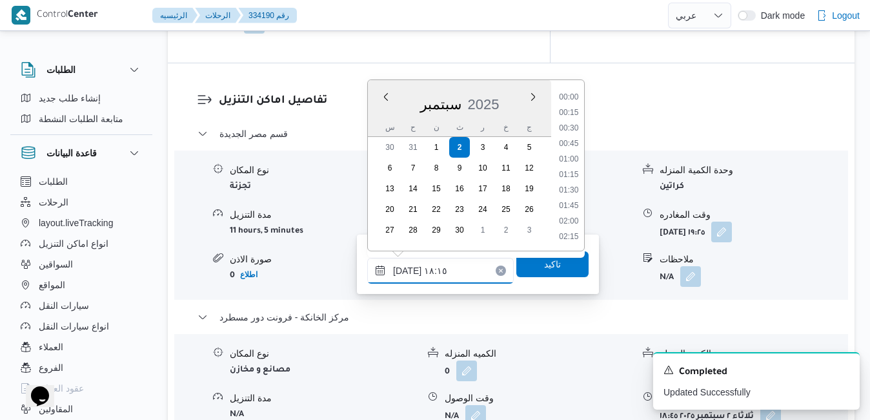
scroll to position [1052, 0]
click at [572, 192] on li "18:30" at bounding box center [569, 191] width 30 height 13
type input "[DATE] ١٨:٣٠"
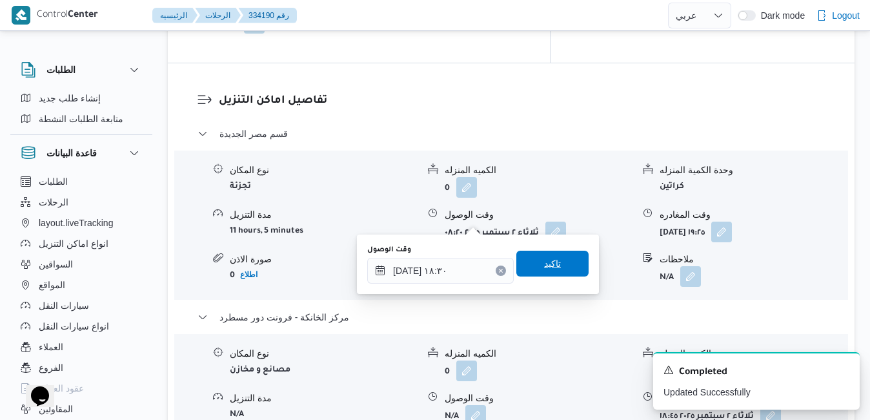
click at [544, 266] on span "تاكيد" at bounding box center [552, 263] width 17 height 15
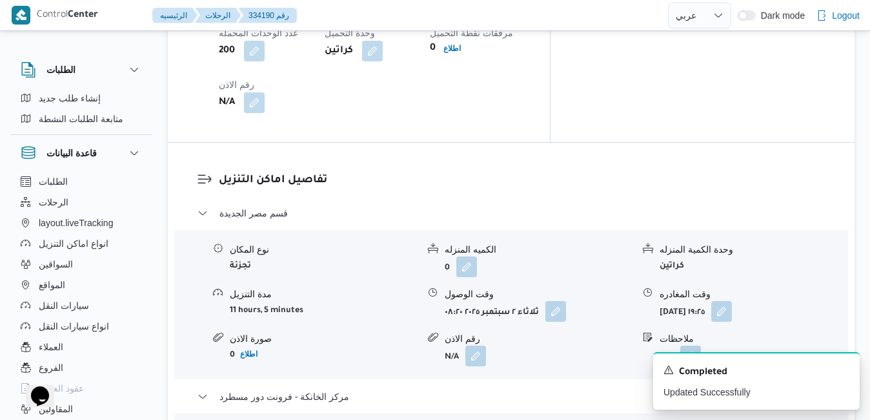
scroll to position [1188, 0]
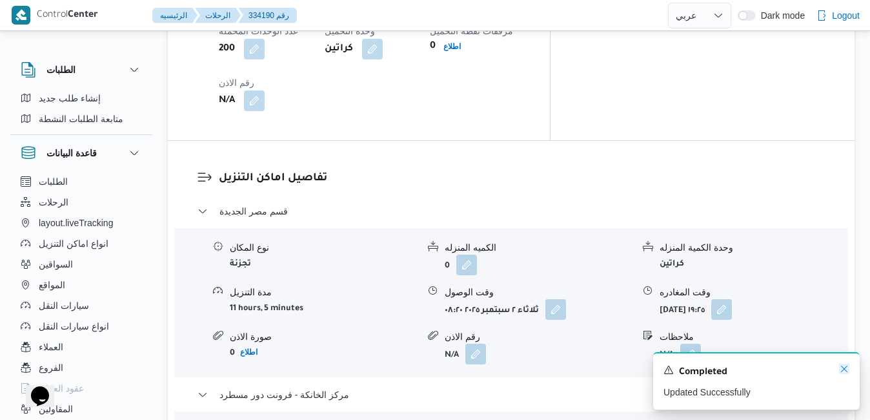
click at [846, 365] on icon "Dismiss toast" at bounding box center [844, 368] width 10 height 10
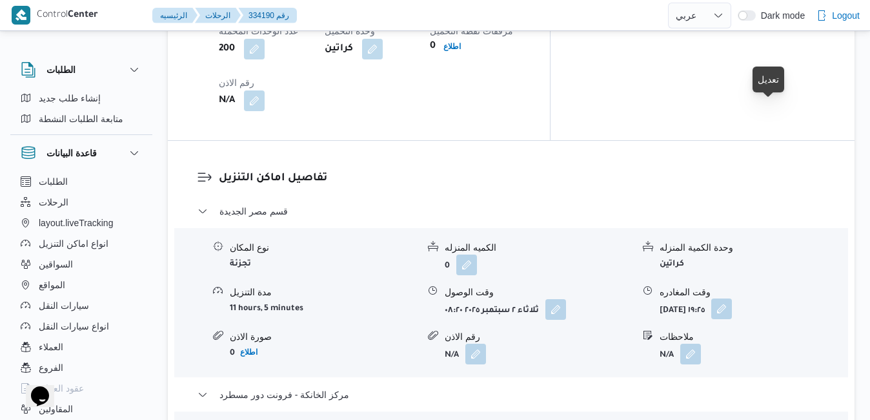
click at [732, 298] on button "button" at bounding box center [721, 308] width 21 height 21
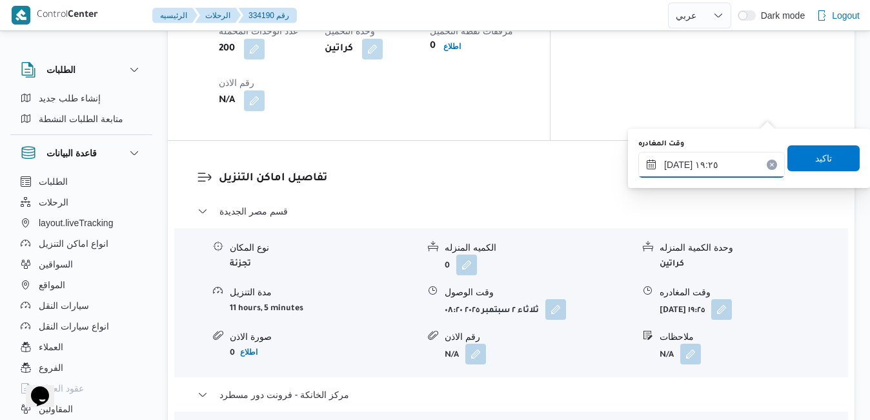
click at [716, 167] on input "٠٢/٠٩/٢٠٢٥ ١٩:٢٥" at bounding box center [711, 165] width 147 height 26
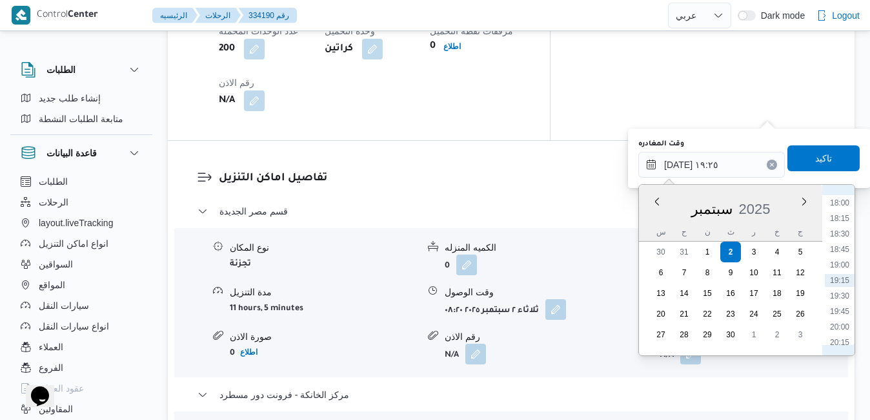
scroll to position [983, 0]
click at [837, 269] on li "17:00" at bounding box center [840, 271] width 30 height 13
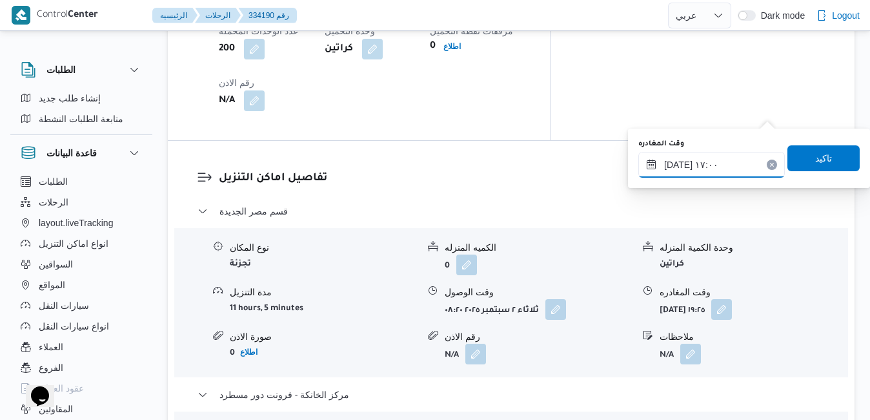
click at [676, 162] on input "٠٢/٠٩/٢٠٢٥ ١٧:٠٠" at bounding box center [711, 165] width 147 height 26
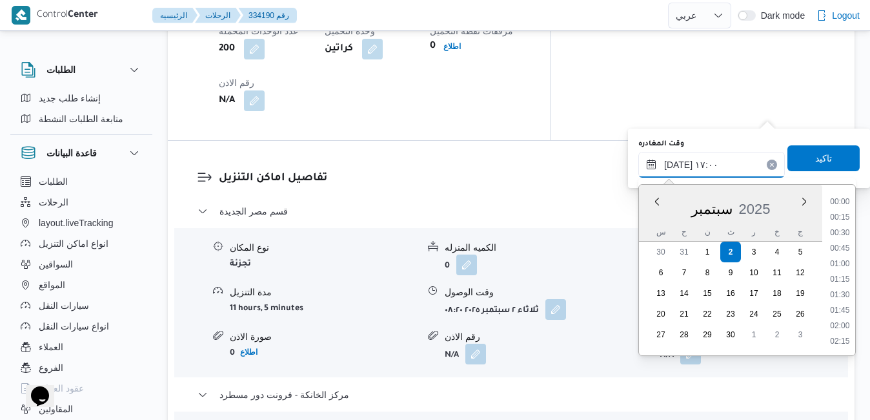
scroll to position [975, 0]
type input "٠٢/٠٩/٢٠٢٥ ١٧:55"
click at [797, 161] on span "تاكيد" at bounding box center [823, 158] width 72 height 26
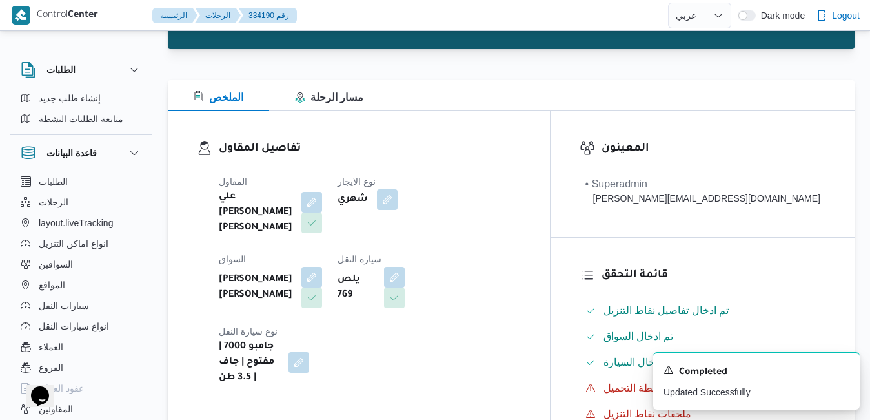
scroll to position [0, 0]
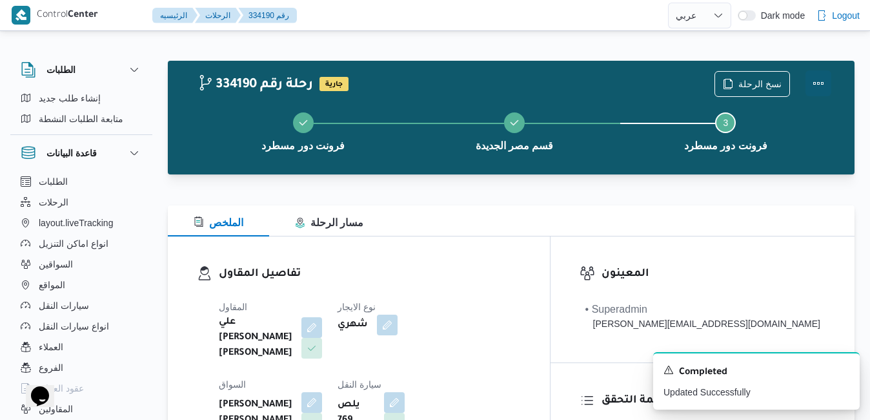
click at [813, 87] on button "Actions" at bounding box center [819, 83] width 26 height 26
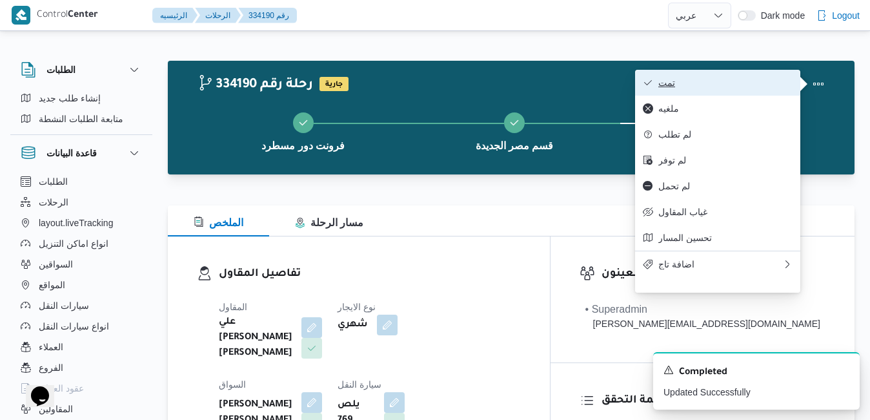
click at [760, 86] on span "تمت" at bounding box center [725, 82] width 134 height 10
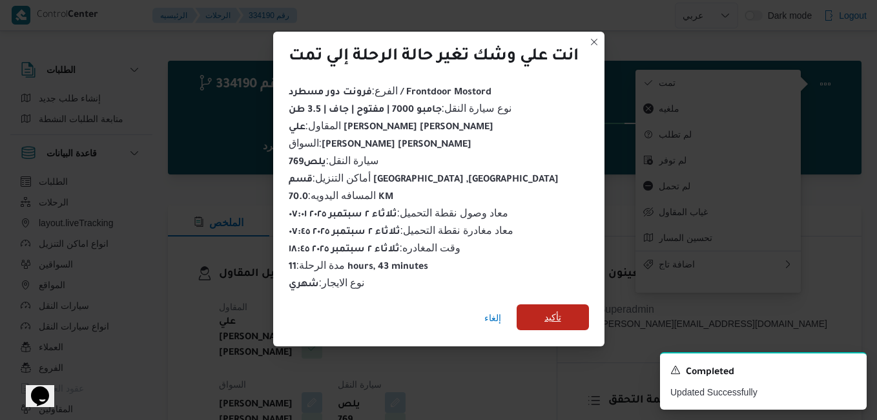
click at [567, 312] on span "تأكيد" at bounding box center [552, 317] width 72 height 26
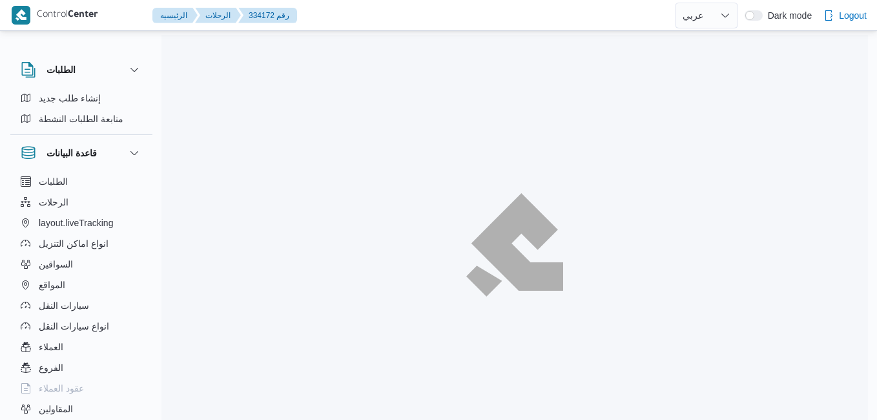
select select "ar"
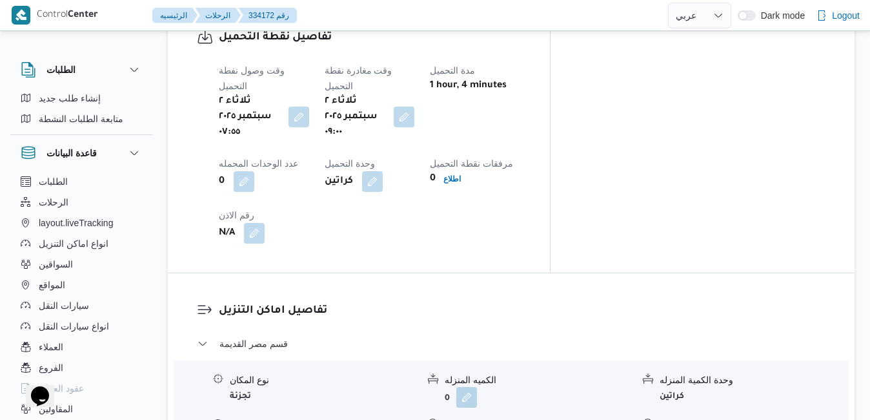
scroll to position [1059, 0]
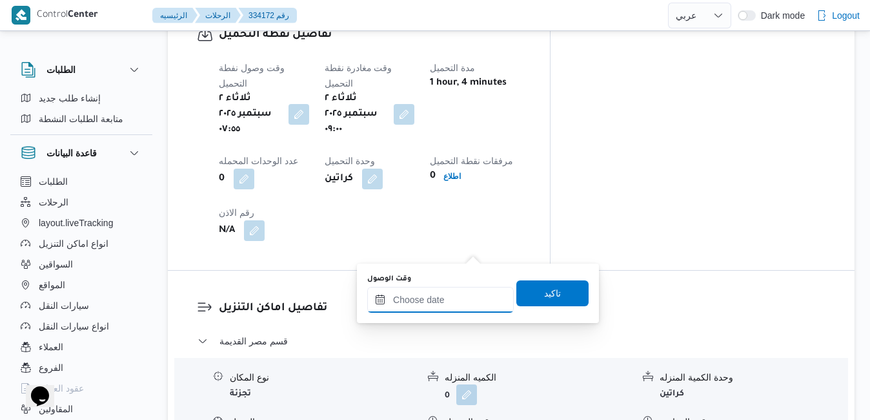
click at [452, 295] on input "وقت الوصول" at bounding box center [440, 300] width 147 height 26
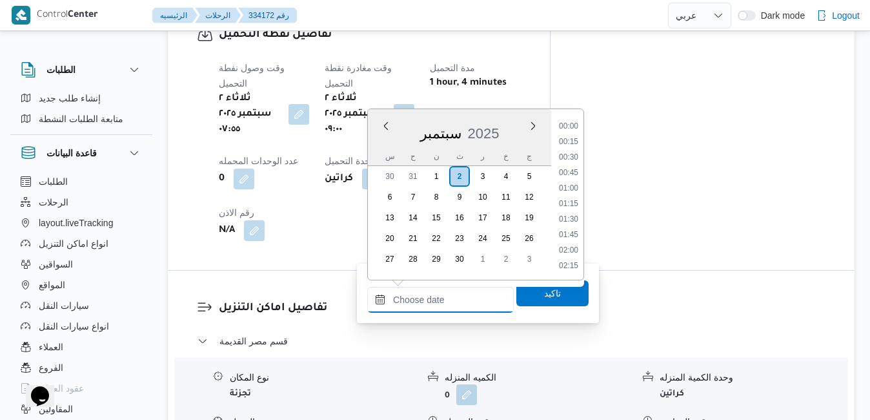
scroll to position [1253, 0]
click at [378, 141] on div "سبتمبر 2025" at bounding box center [459, 130] width 183 height 33
click at [574, 177] on li "09:45" at bounding box center [569, 174] width 30 height 13
type input "[DATE] ٠٩:٤٥"
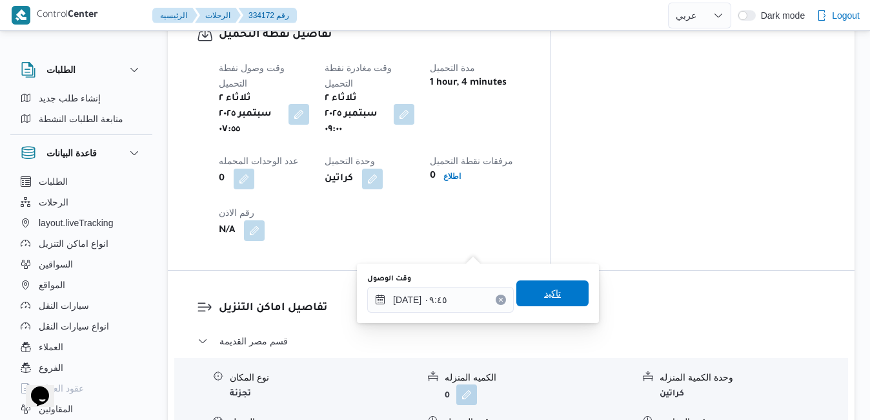
click at [544, 287] on span "تاكيد" at bounding box center [552, 292] width 17 height 15
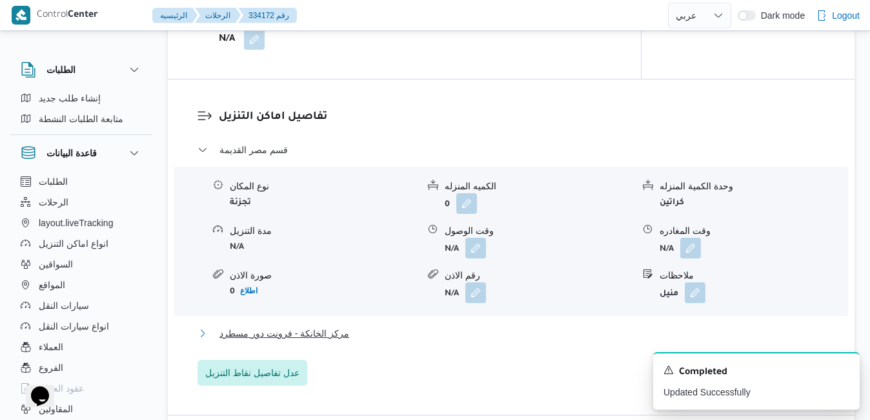
click at [475, 330] on button "مركز الخانكة - فرونت دور مسطرد" at bounding box center [512, 332] width 628 height 15
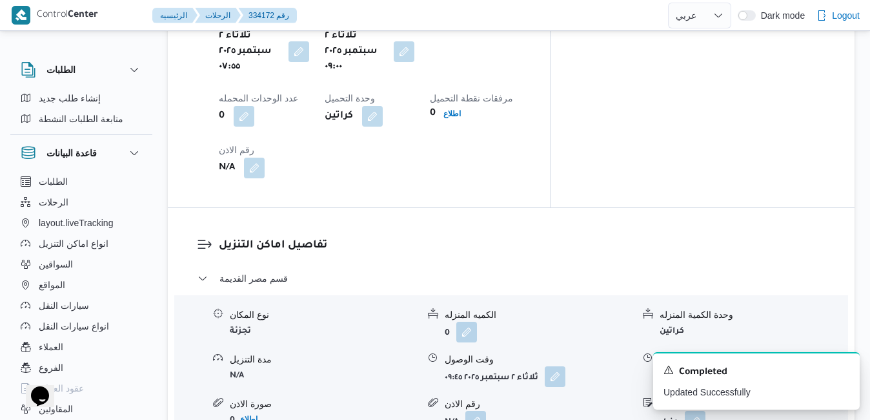
scroll to position [1265, 0]
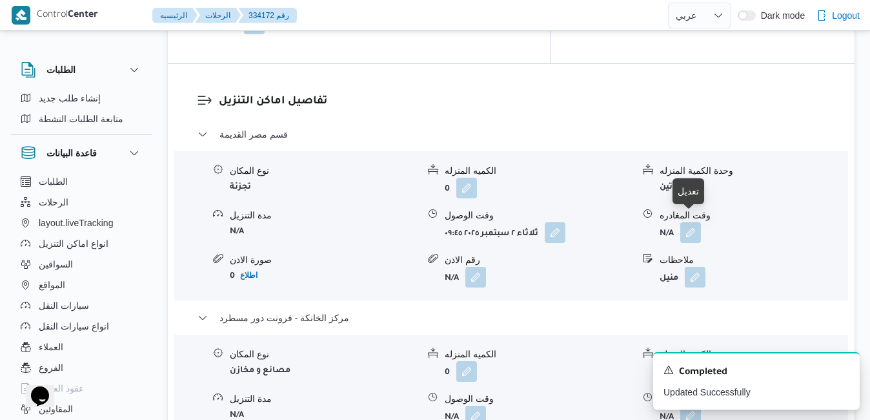
click at [687, 405] on button "button" at bounding box center [690, 415] width 21 height 21
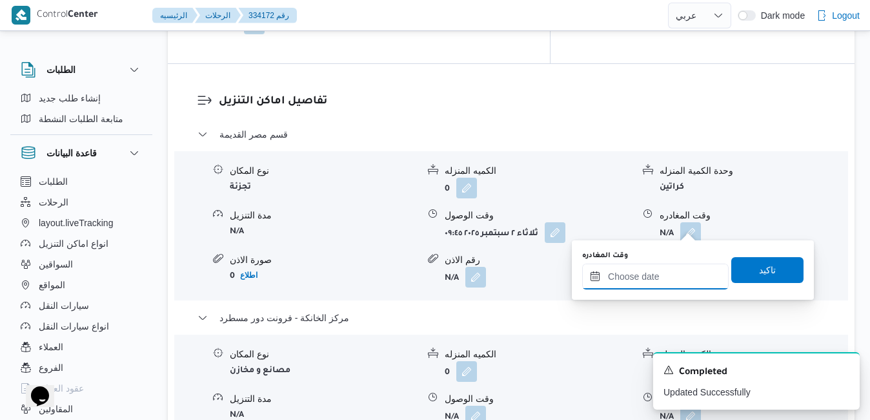
click at [641, 278] on input "وقت المغادره" at bounding box center [655, 276] width 147 height 26
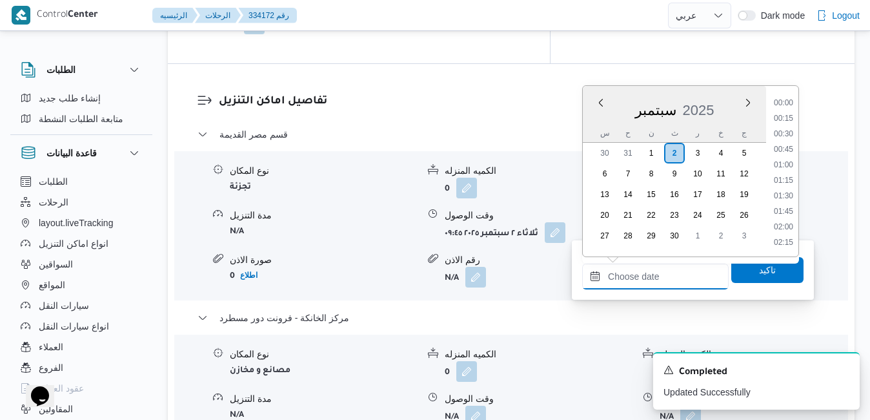
scroll to position [1253, 0]
click at [590, 121] on div "سبتمبر 2025" at bounding box center [674, 107] width 183 height 33
click at [788, 137] on li "18:45" at bounding box center [784, 142] width 30 height 13
type input "[DATE] ١٨:٤٥"
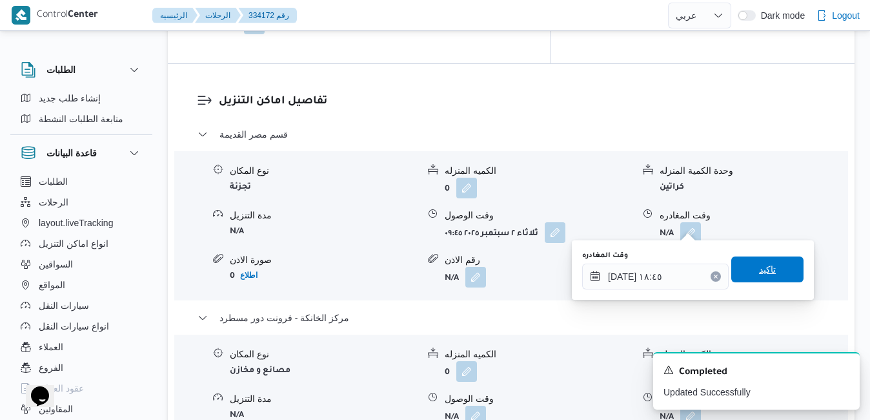
click at [738, 270] on span "تاكيد" at bounding box center [767, 269] width 72 height 26
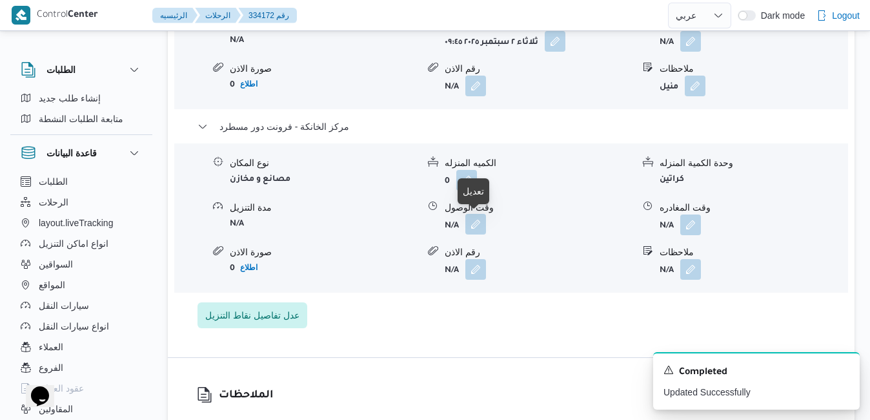
click at [474, 225] on button "button" at bounding box center [475, 224] width 21 height 21
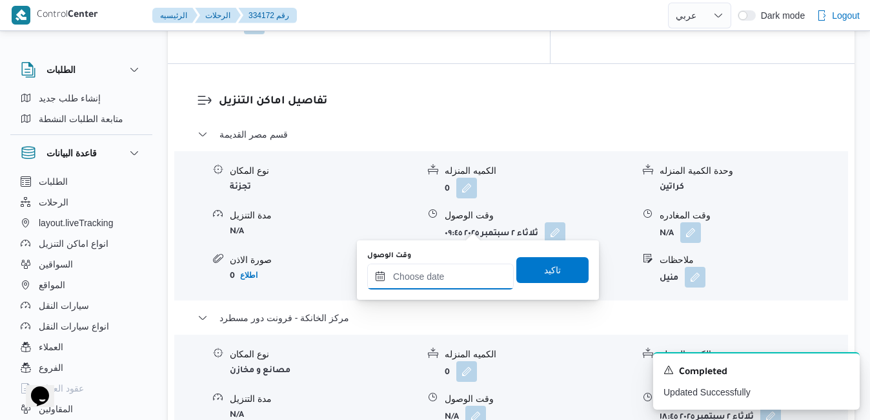
click at [452, 270] on input "وقت الوصول" at bounding box center [440, 276] width 147 height 26
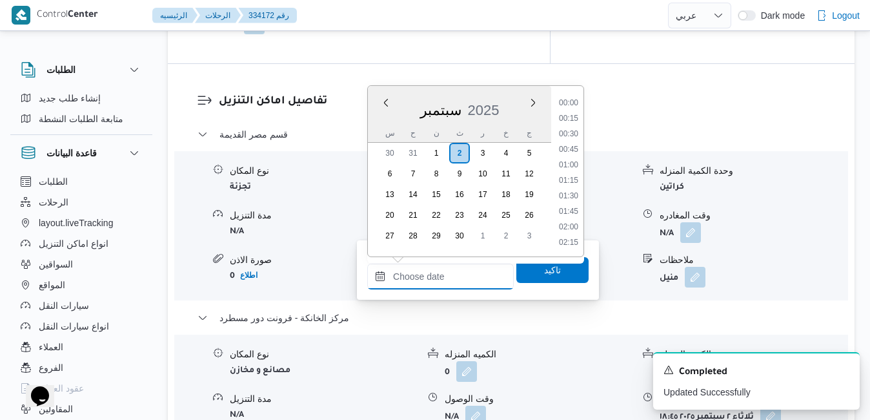
scroll to position [1253, 0]
click at [383, 123] on div "سبتمبر 2025" at bounding box center [459, 107] width 183 height 33
click at [574, 126] on li "18:30" at bounding box center [569, 126] width 30 height 13
type input "[DATE] ١٨:٣٠"
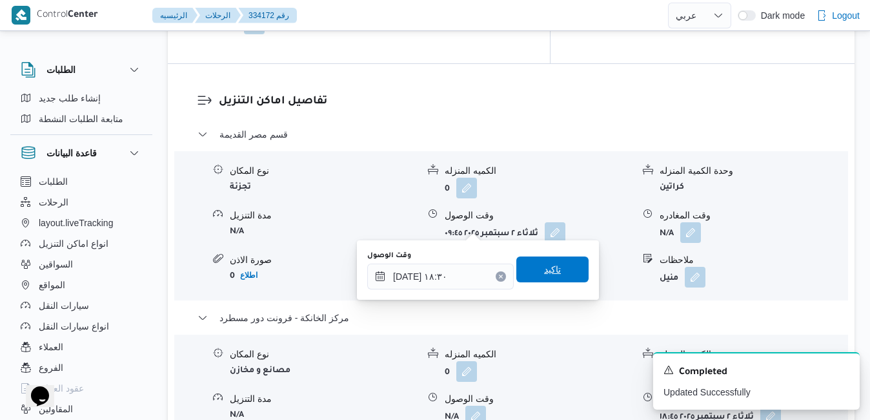
click at [544, 264] on span "تاكيد" at bounding box center [552, 268] width 17 height 15
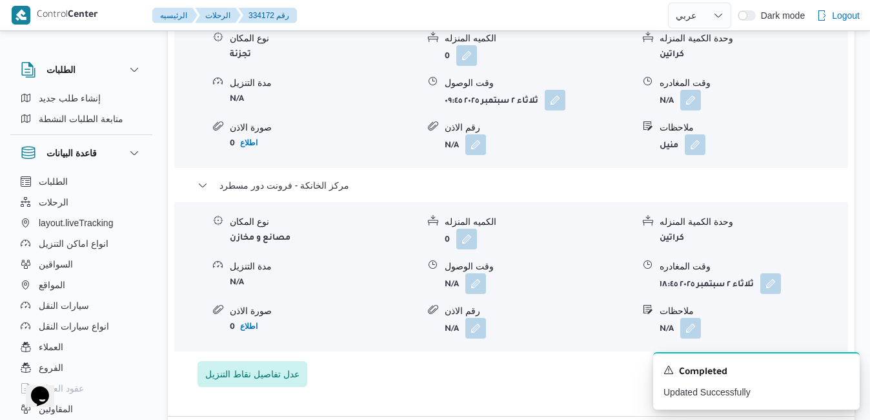
scroll to position [1188, 0]
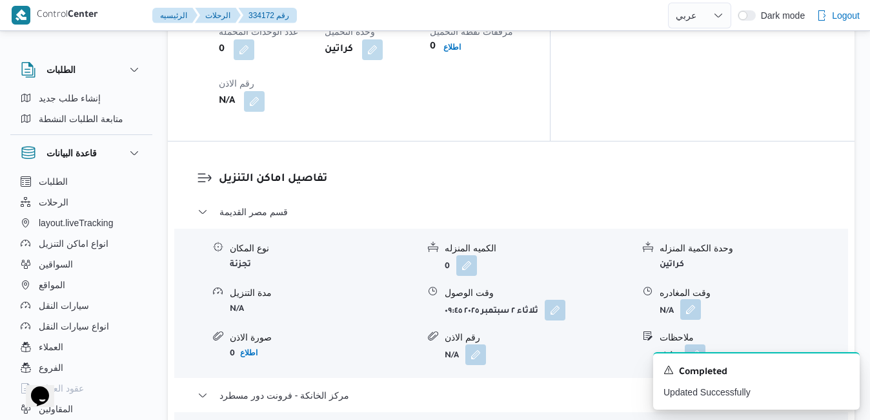
click at [698, 299] on button "button" at bounding box center [690, 309] width 21 height 21
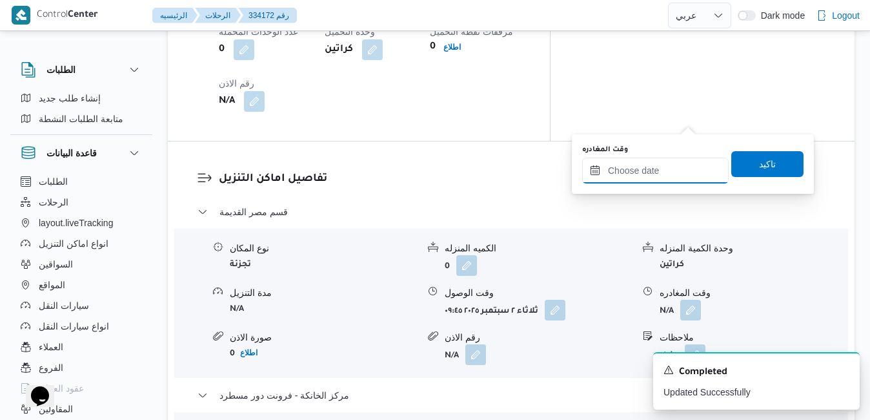
click at [635, 173] on input "وقت المغادره" at bounding box center [655, 170] width 147 height 26
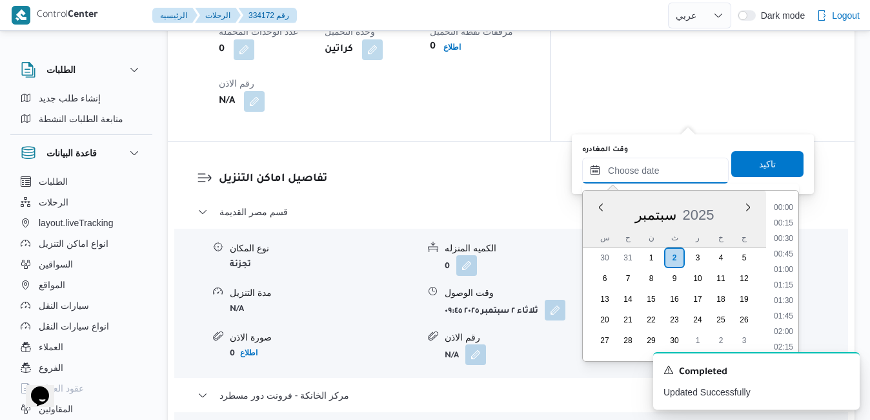
scroll to position [1253, 0]
click at [591, 227] on div "سبتمبر 2025" at bounding box center [674, 212] width 183 height 33
click at [782, 319] on li "17:45" at bounding box center [784, 315] width 30 height 13
type input "٠٢/٠٩/٢٠٢٥ ١٧:٤٥"
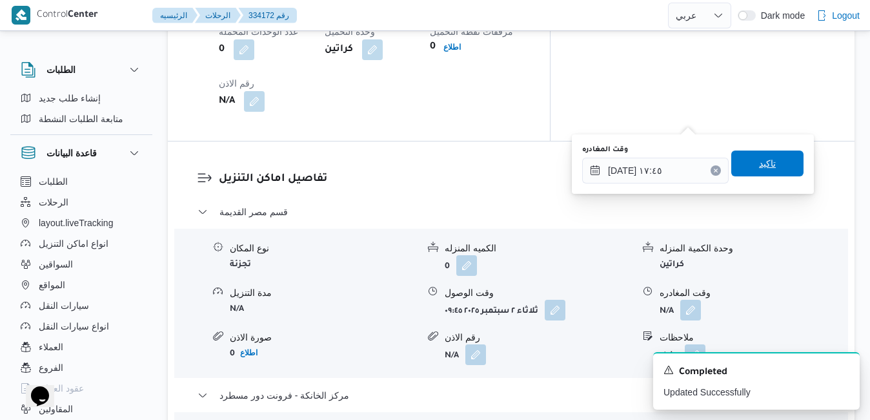
click at [759, 165] on span "تاكيد" at bounding box center [767, 163] width 17 height 15
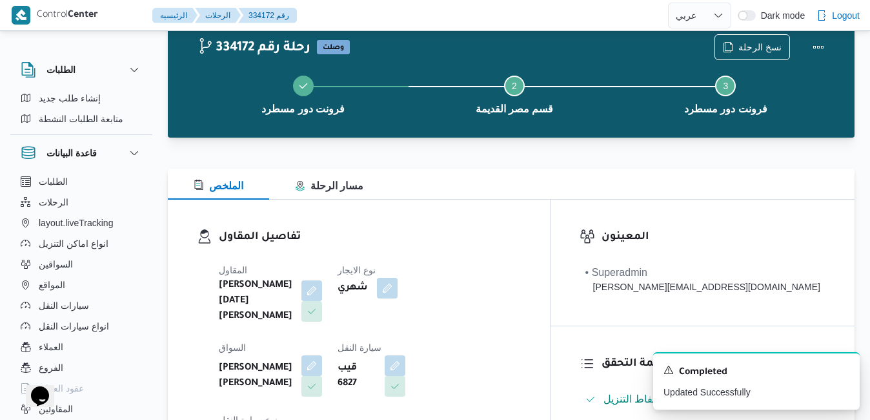
scroll to position [0, 0]
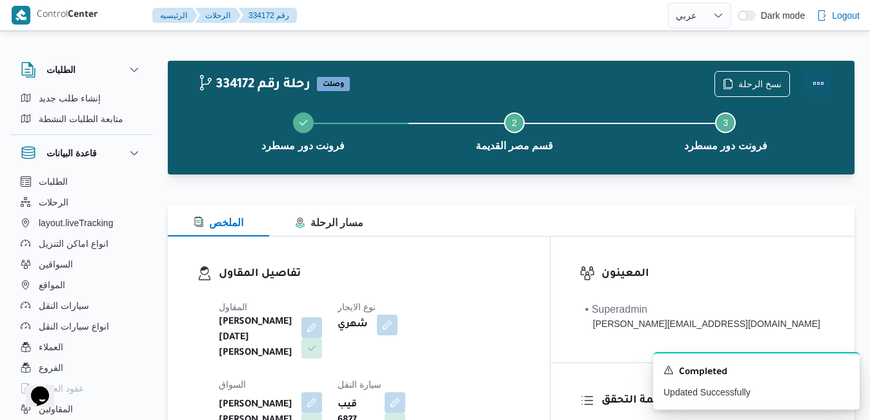
click at [819, 75] on button "Actions" at bounding box center [819, 83] width 26 height 26
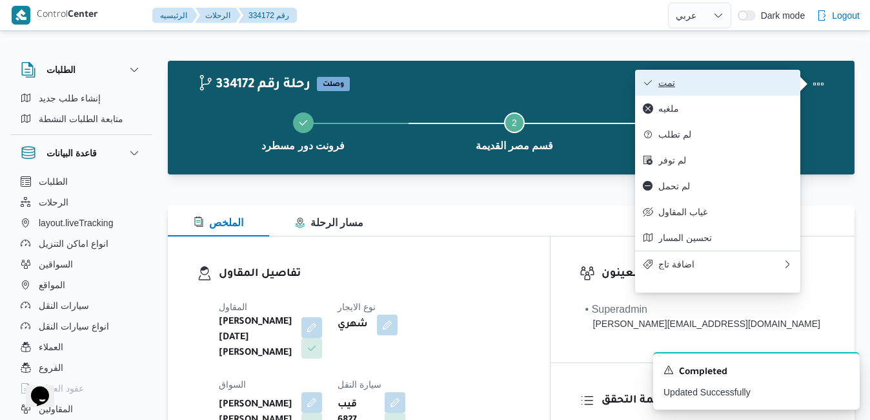
click at [731, 79] on span "تمت" at bounding box center [725, 82] width 134 height 10
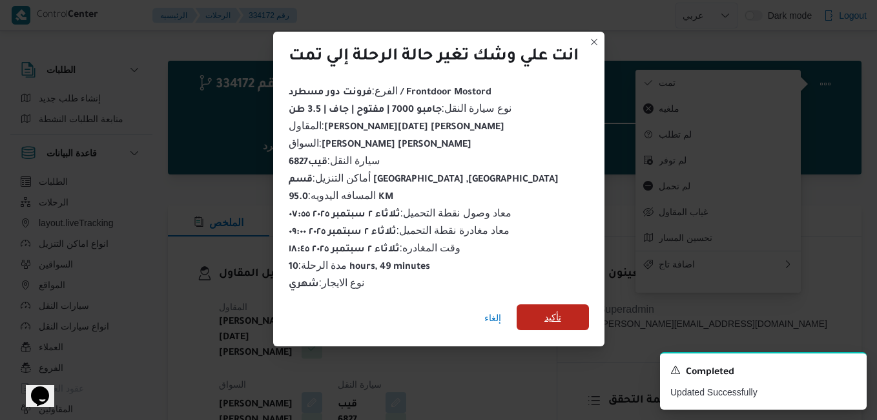
click at [560, 309] on span "تأكيد" at bounding box center [552, 316] width 17 height 15
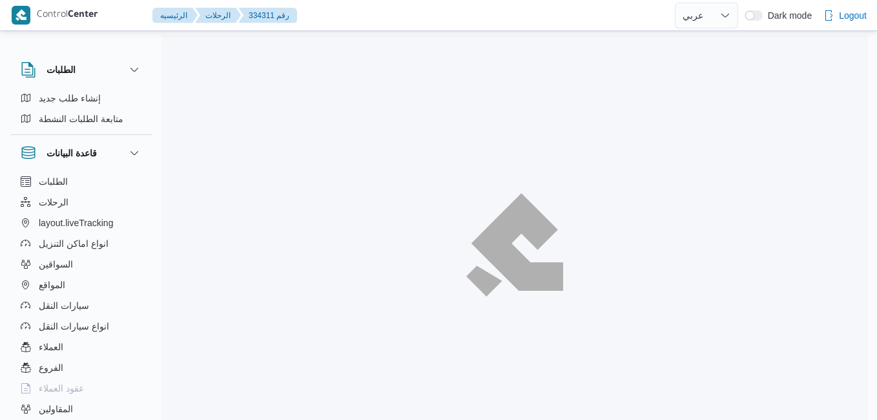
select select "ar"
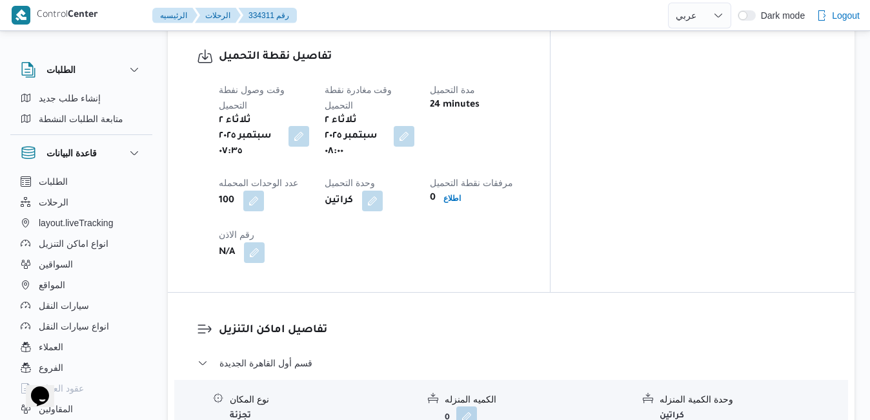
scroll to position [1033, 0]
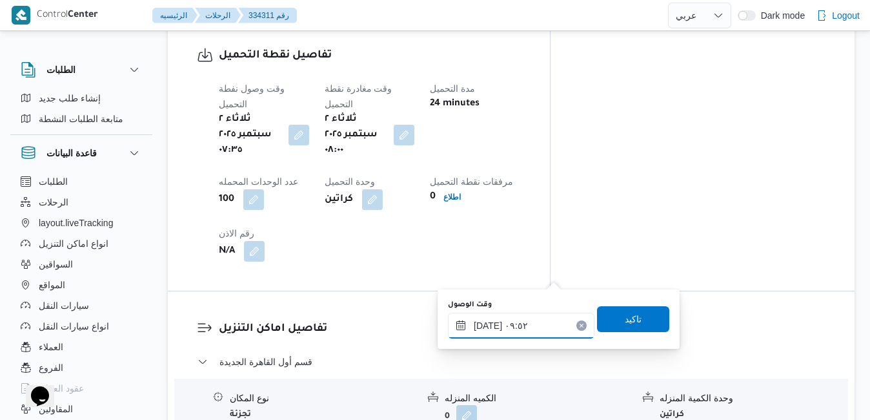
click at [501, 328] on input "[DATE] ٠٩:٥٢" at bounding box center [521, 325] width 147 height 26
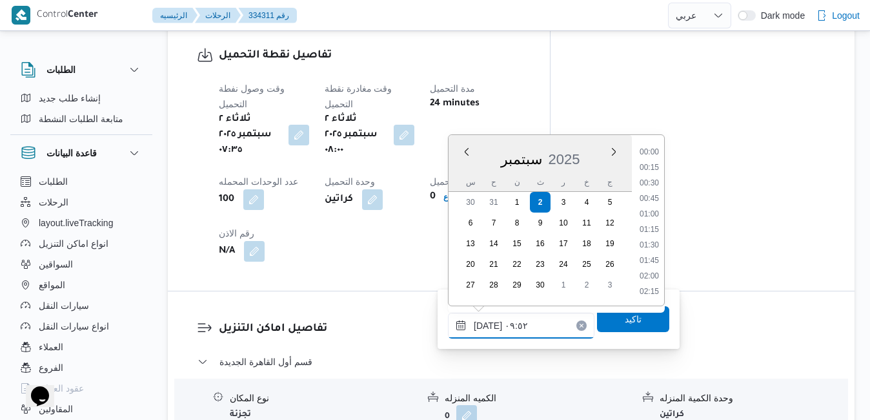
scroll to position [525, 0]
click at [656, 167] on li "08:45" at bounding box center [649, 168] width 30 height 13
type input "[DATE] ٠٨:٤٥"
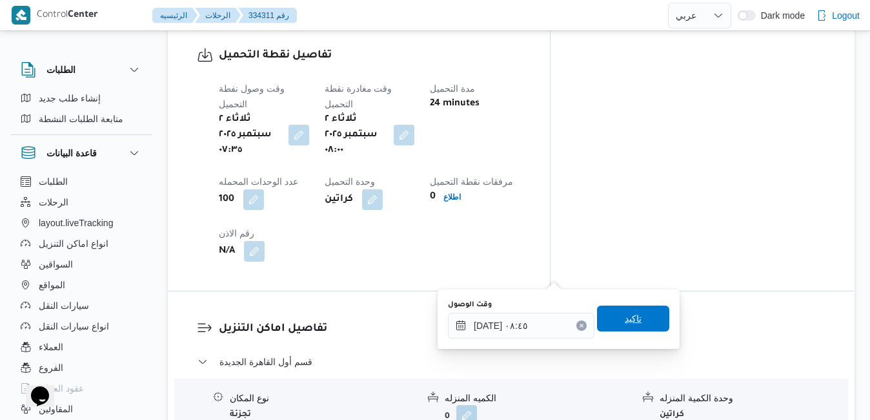
click at [609, 314] on span "تاكيد" at bounding box center [633, 318] width 72 height 26
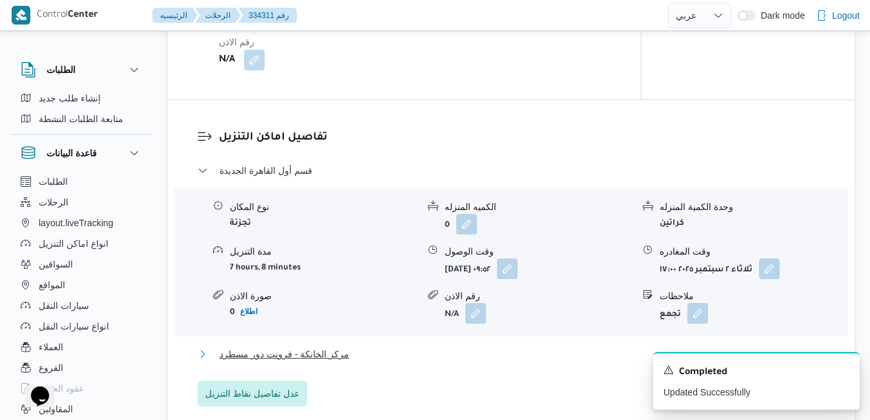
click at [537, 354] on button "مركز الخانكة - فرونت دور مسطرد" at bounding box center [512, 353] width 628 height 15
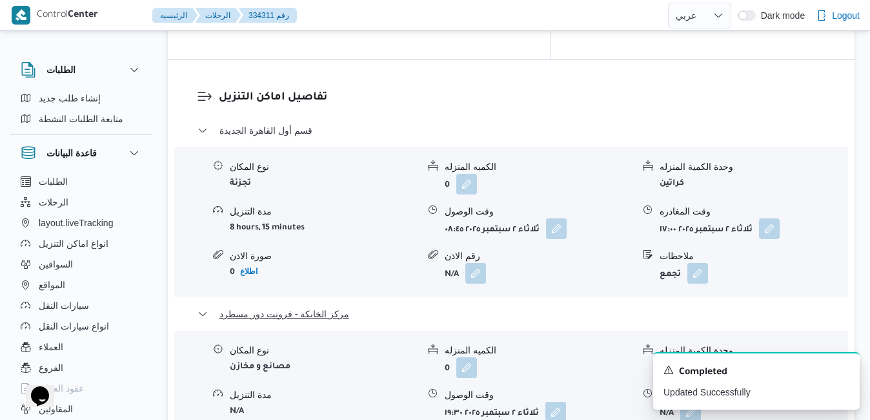
scroll to position [1265, 0]
click at [844, 367] on icon "Dismiss toast" at bounding box center [844, 368] width 10 height 10
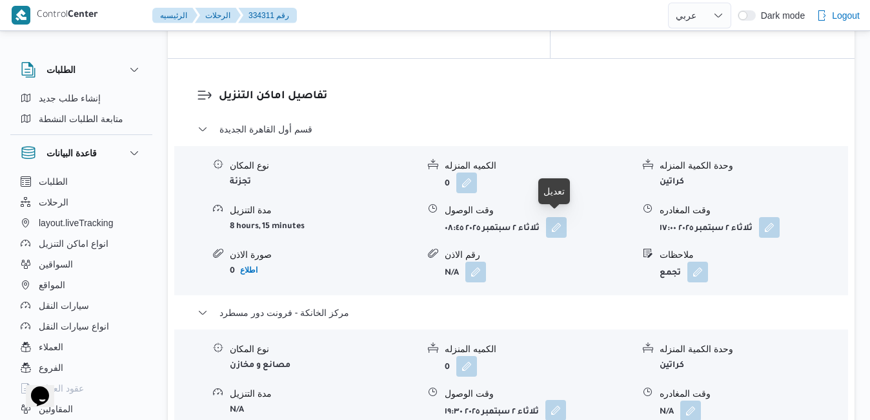
click at [556, 400] on button "button" at bounding box center [555, 410] width 21 height 21
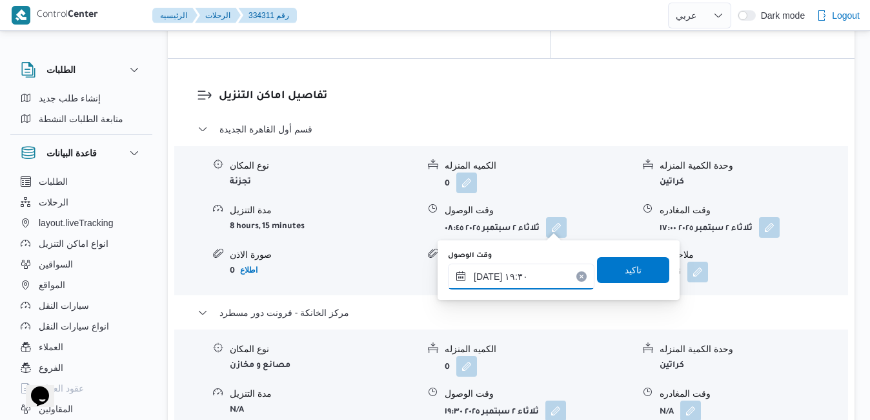
click at [502, 276] on input "[DATE] ١٩:٣٠" at bounding box center [521, 276] width 147 height 26
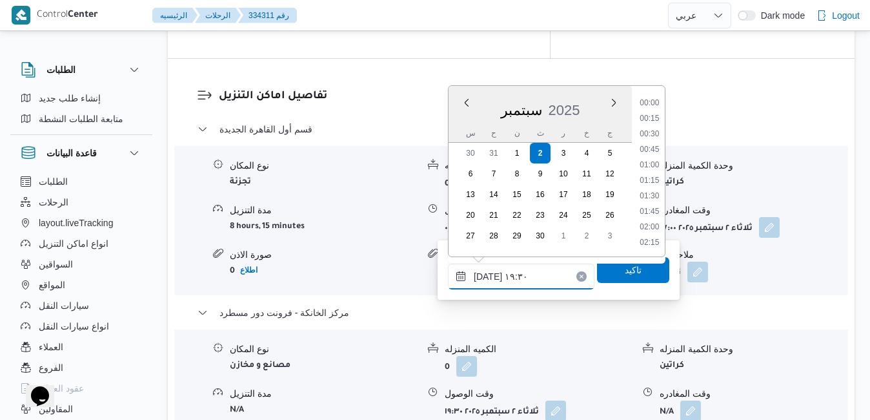
scroll to position [1130, 0]
click at [551, 321] on div "قسم أول القاهرة الجديدة نوع المكان تجزئة الكميه المنزله 0 وحدة الكمية المنزله ك…" at bounding box center [512, 317] width 628 height 392
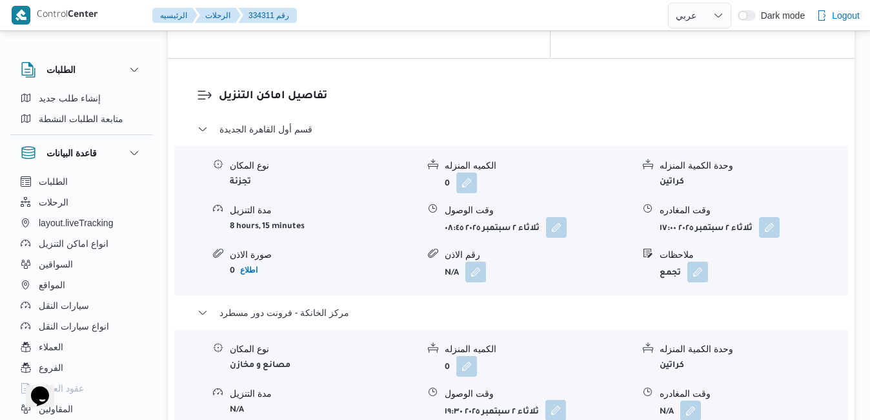
click at [556, 400] on button "button" at bounding box center [555, 410] width 21 height 21
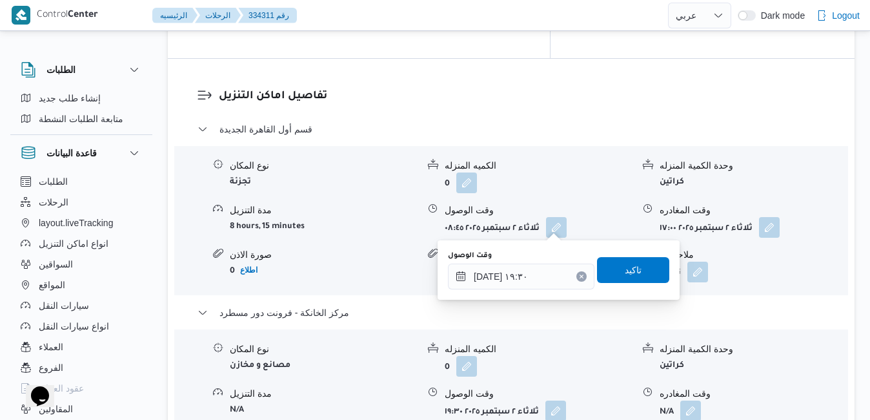
click at [580, 277] on icon "Clear input" at bounding box center [581, 275] width 3 height 3
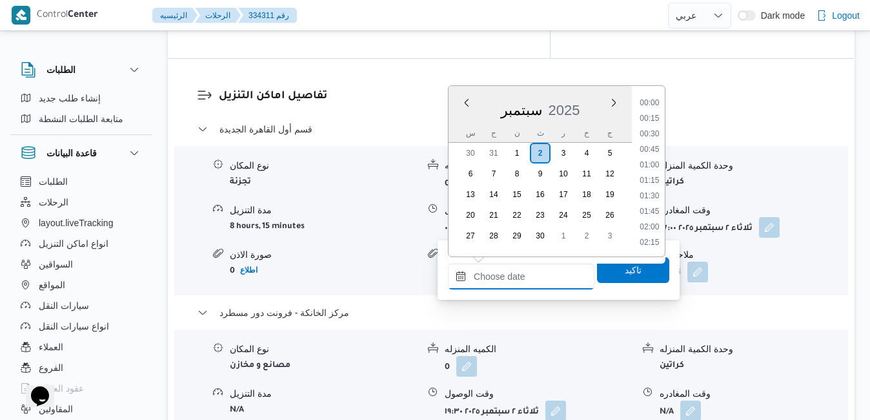
scroll to position [1269, 0]
click at [610, 269] on span "تاكيد" at bounding box center [633, 269] width 72 height 26
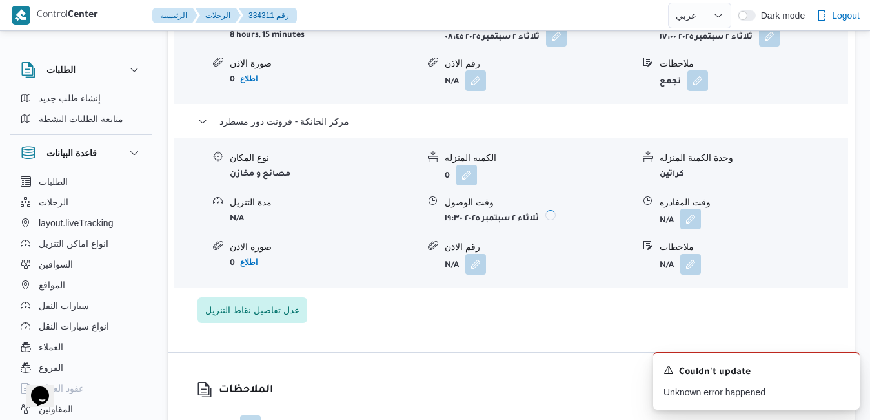
click at [693, 225] on button "button" at bounding box center [690, 218] width 21 height 21
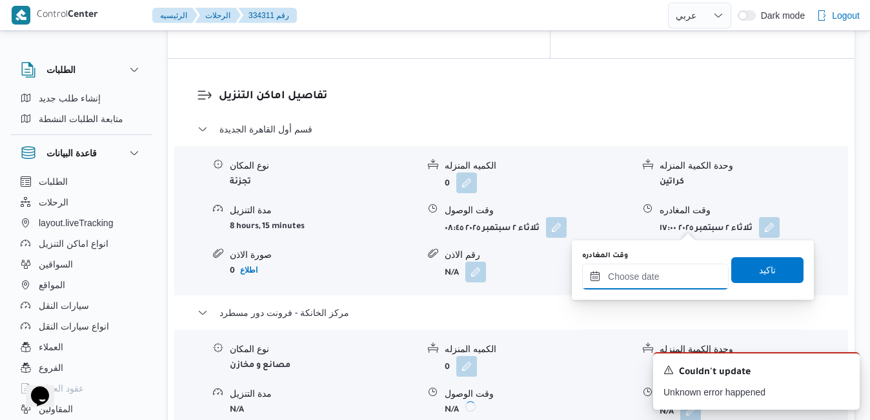
click at [631, 278] on input "وقت المغادره" at bounding box center [655, 276] width 147 height 26
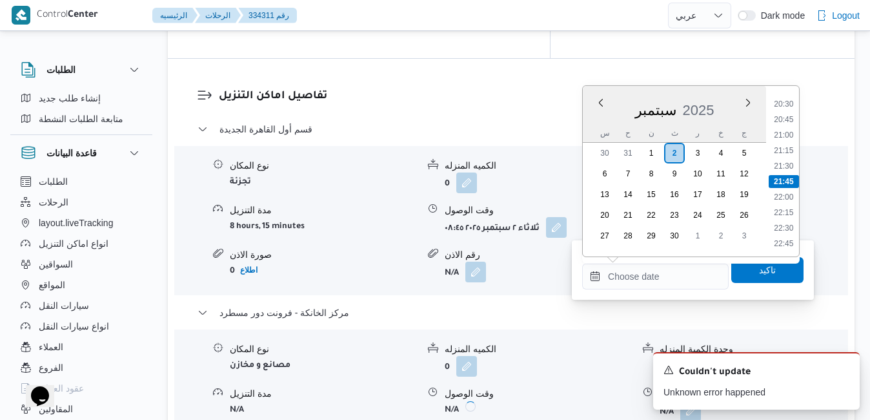
click at [599, 118] on div "سبتمبر 2025" at bounding box center [674, 107] width 183 height 33
click at [788, 140] on li "19:00" at bounding box center [784, 142] width 30 height 13
type input "[DATE] ١٩:٠٠"
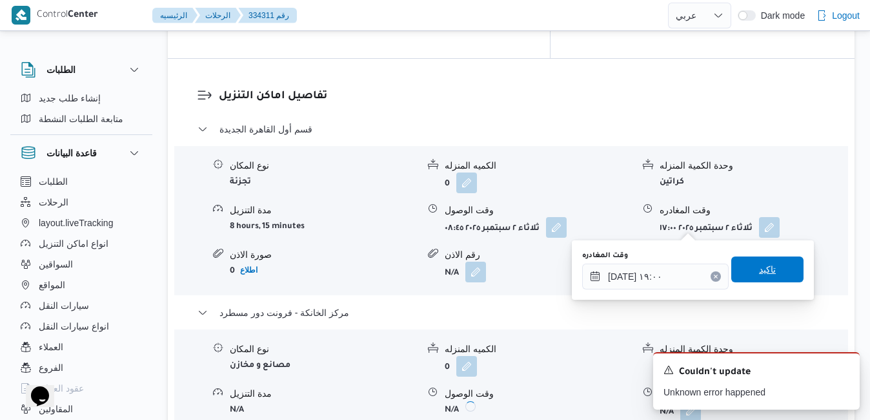
click at [737, 270] on span "تاكيد" at bounding box center [767, 269] width 72 height 26
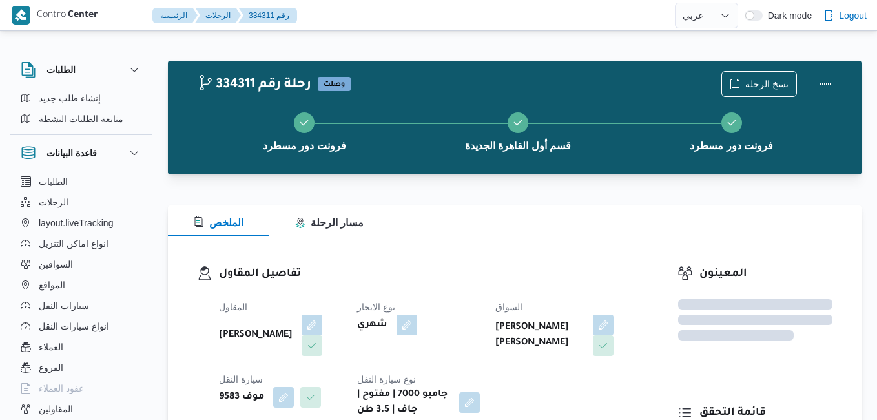
select select "ar"
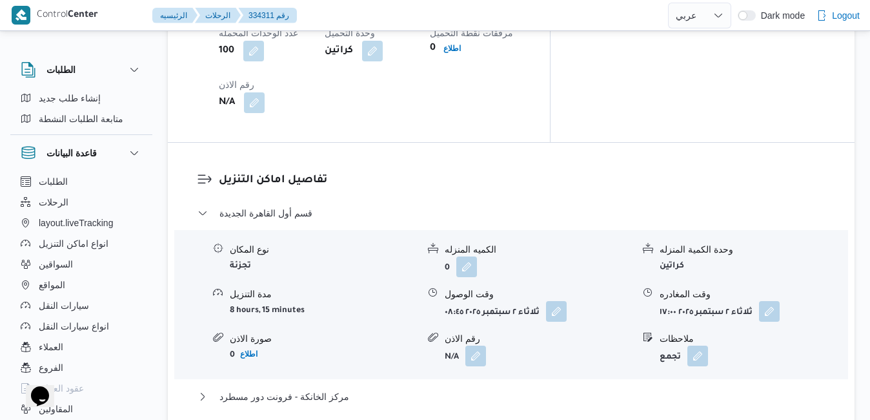
scroll to position [1300, 0]
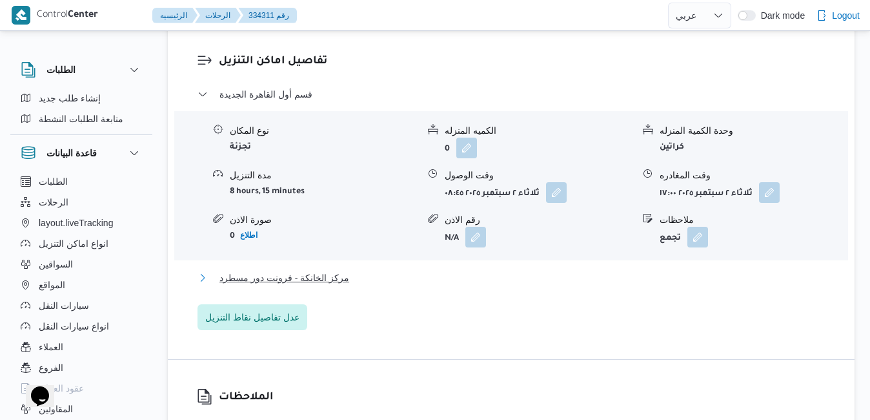
click at [523, 270] on button "مركز الخانكة - فرونت دور مسطرد" at bounding box center [512, 277] width 628 height 15
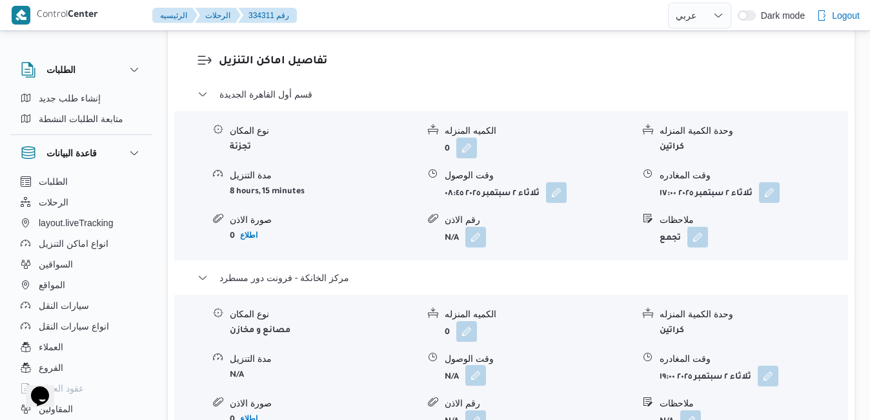
click at [479, 365] on button "button" at bounding box center [475, 375] width 21 height 21
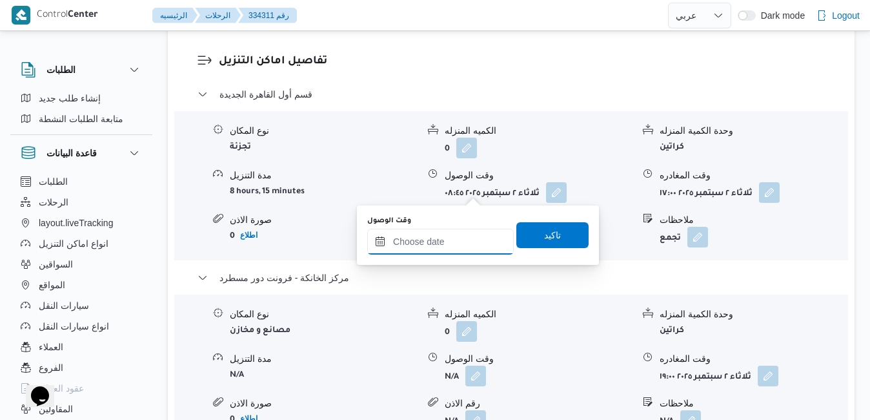
click at [445, 244] on input "وقت الوصول" at bounding box center [440, 241] width 147 height 26
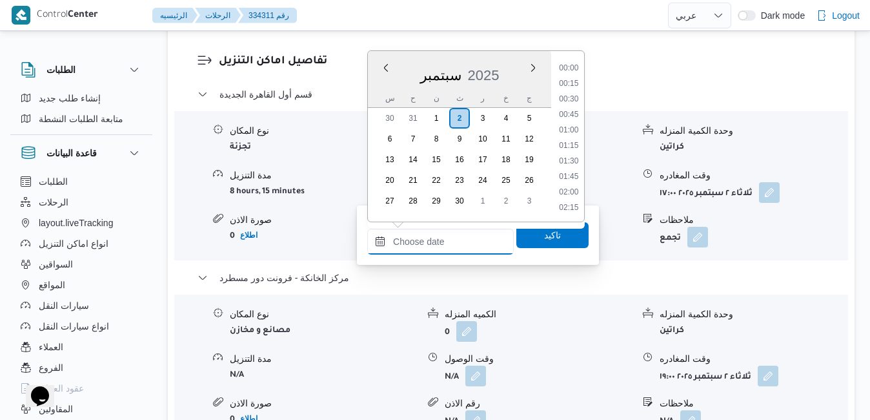
scroll to position [1269, 0]
click at [382, 91] on div "س" at bounding box center [390, 98] width 21 height 18
click at [570, 91] on li "18:45" at bounding box center [569, 91] width 30 height 13
type input "٠٢/٠٩/٢٠٢٥ ١٨:٤٥"
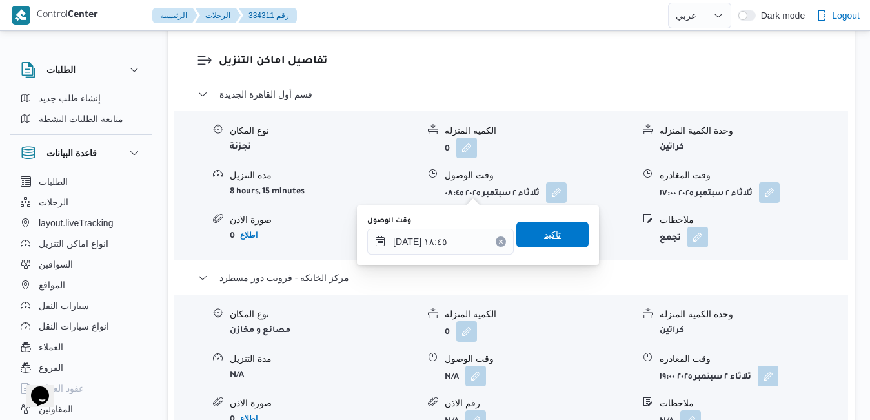
click at [544, 234] on span "تاكيد" at bounding box center [552, 234] width 17 height 15
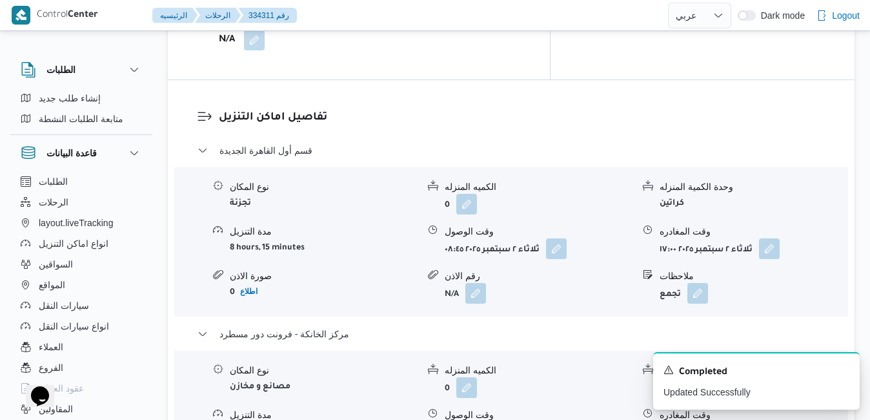
scroll to position [1171, 0]
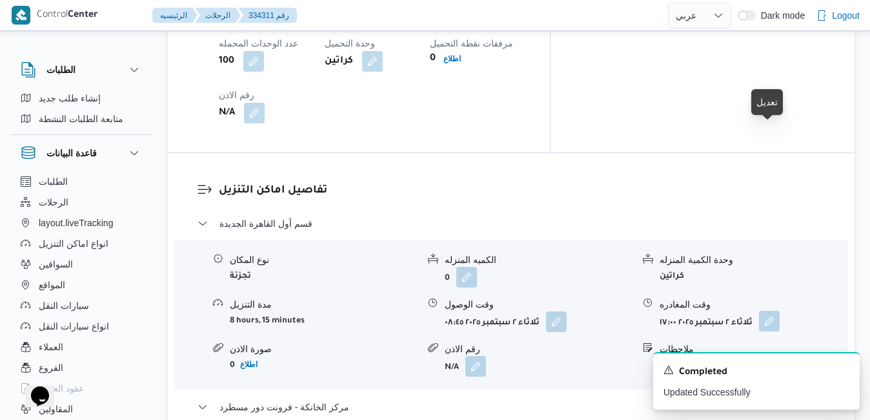
click at [763, 310] on button "button" at bounding box center [769, 320] width 21 height 21
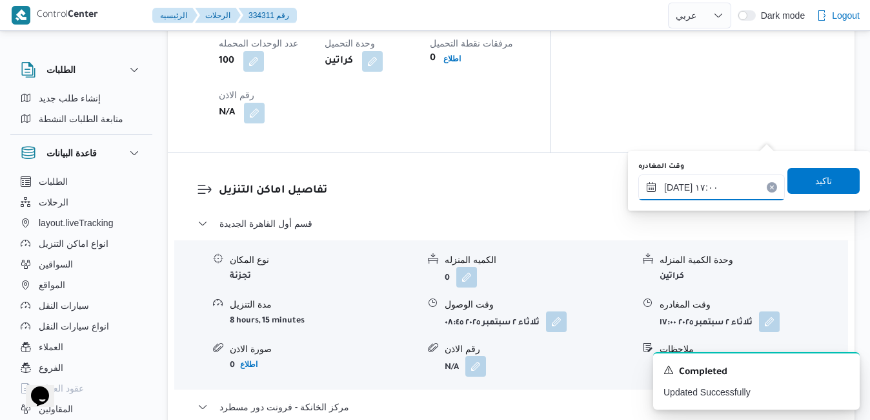
click at [691, 193] on input "٠٢/٠٩/٢٠٢٥ ١٧:٠٠" at bounding box center [711, 187] width 147 height 26
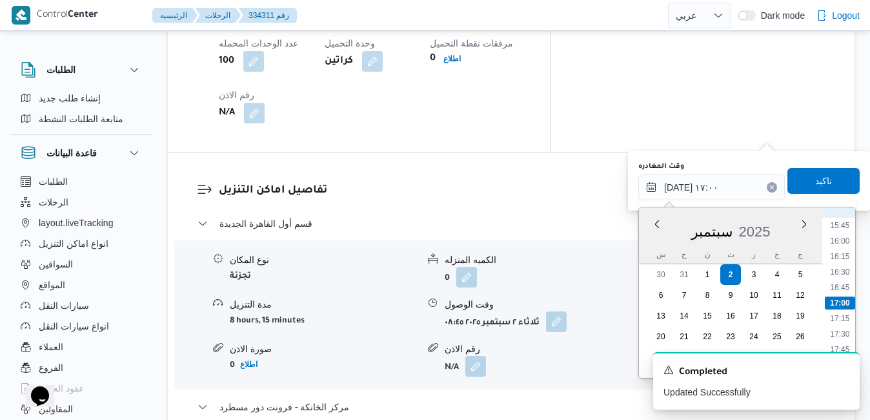
scroll to position [1106, 0]
click at [844, 236] on li "18:00" at bounding box center [840, 233] width 30 height 13
type input "٠٢/٠٩/٢٠٢٥ ١٨:٠٠"
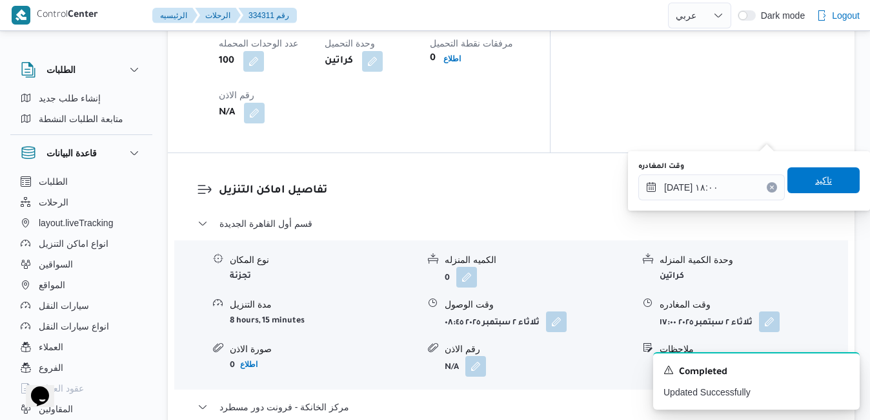
click at [824, 181] on span "تاكيد" at bounding box center [823, 180] width 72 height 26
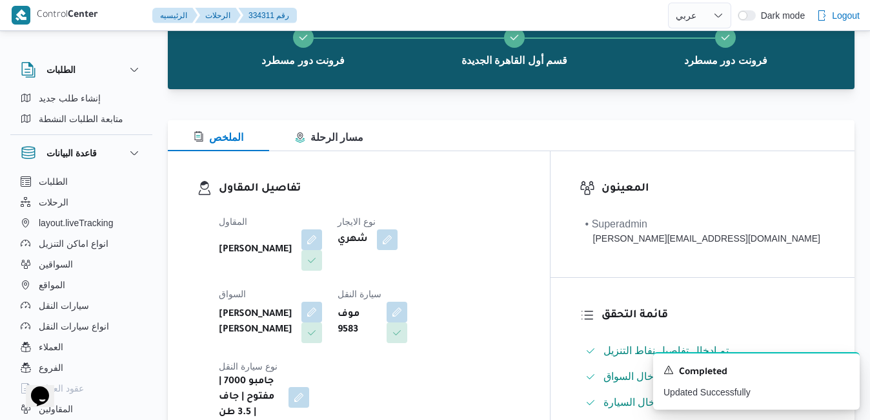
scroll to position [0, 0]
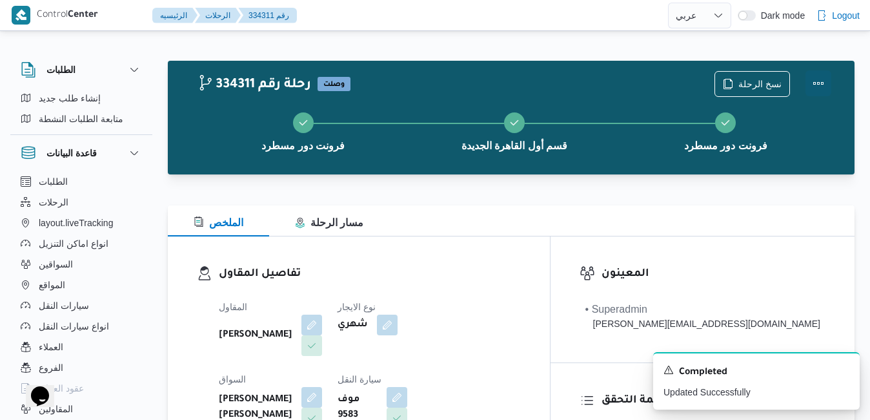
click at [815, 87] on button "Actions" at bounding box center [819, 83] width 26 height 26
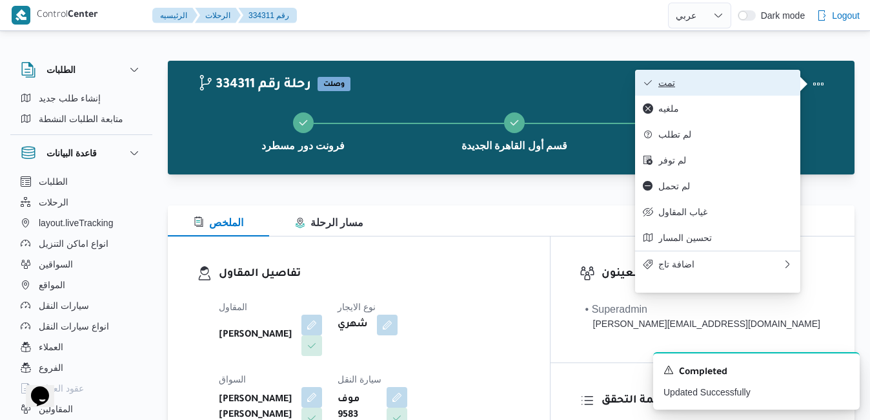
click at [742, 88] on span "تمت" at bounding box center [725, 82] width 134 height 10
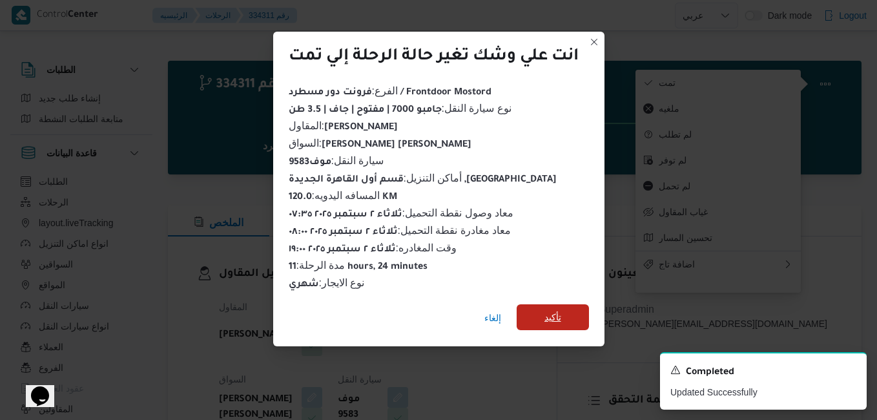
click at [559, 318] on span "تأكيد" at bounding box center [552, 316] width 17 height 15
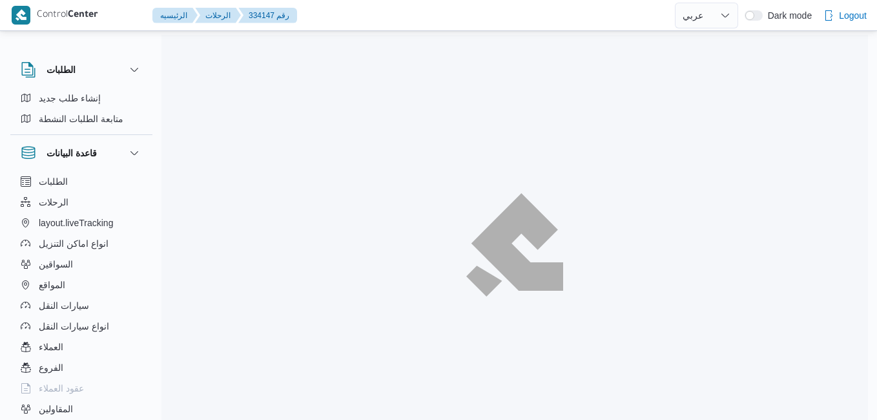
select select "ar"
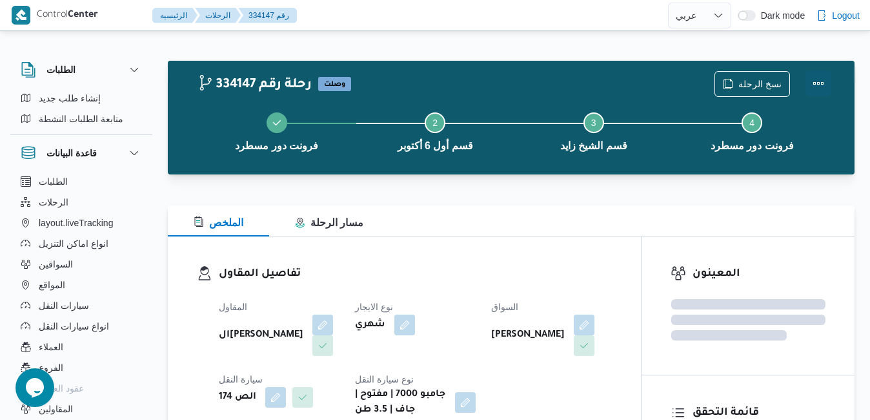
click at [824, 81] on button "Actions" at bounding box center [819, 83] width 26 height 26
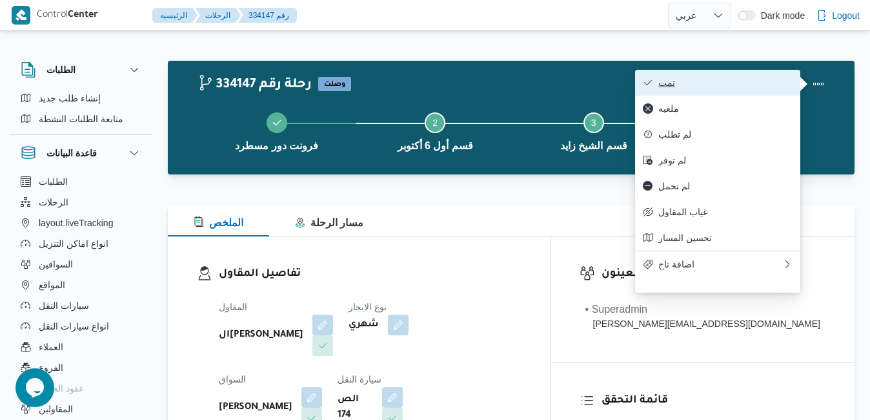
click at [754, 82] on span "تمت" at bounding box center [725, 82] width 134 height 10
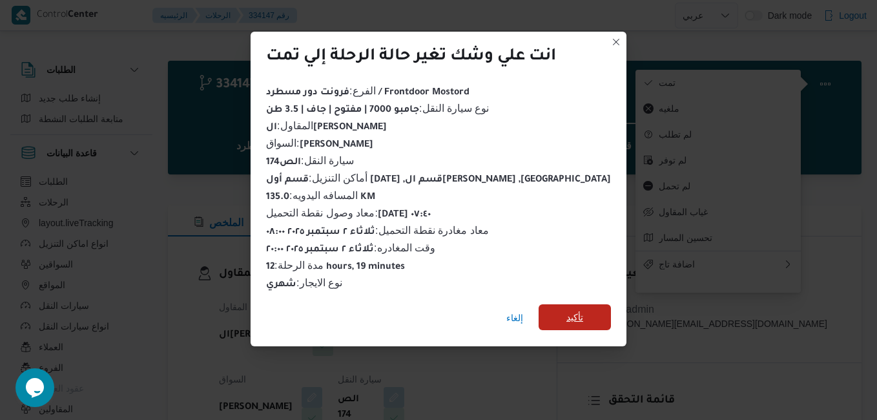
click at [563, 304] on span "تأكيد" at bounding box center [574, 317] width 72 height 26
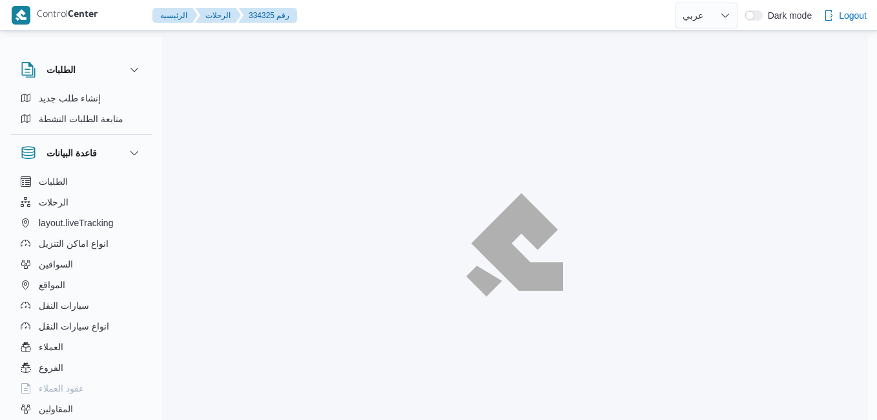
select select "ar"
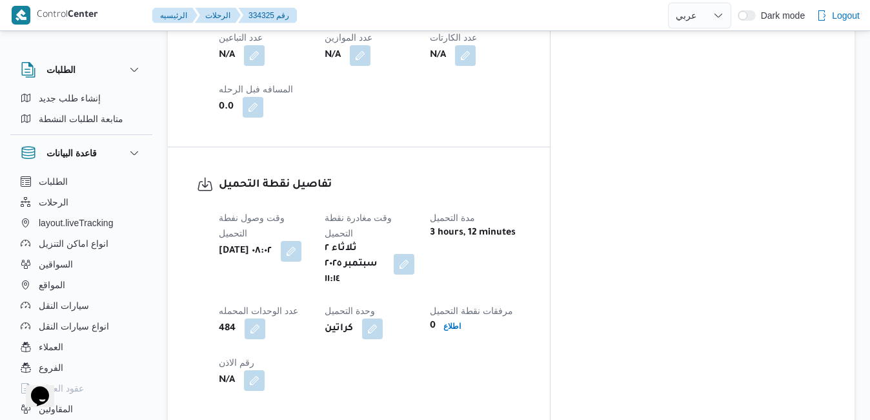
scroll to position [878, 0]
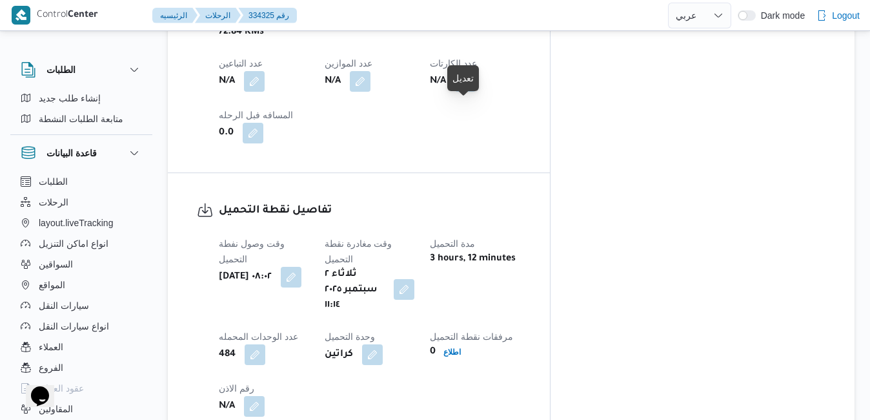
click at [414, 279] on button "button" at bounding box center [404, 289] width 21 height 21
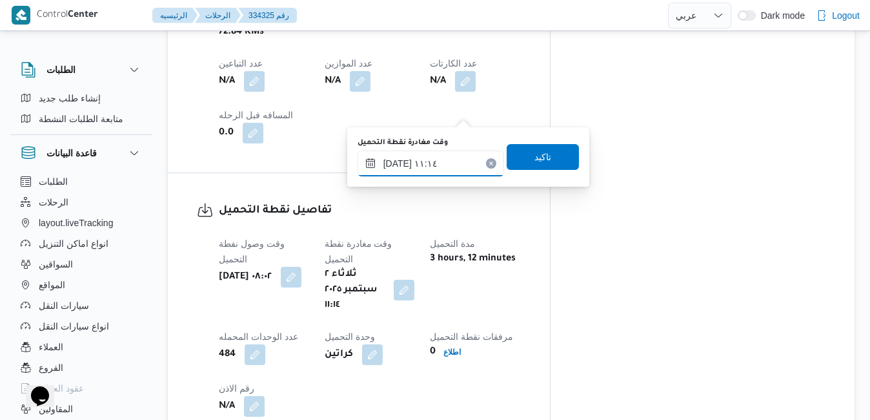
click at [429, 164] on input "[DATE] ١١:١٤" at bounding box center [431, 163] width 147 height 26
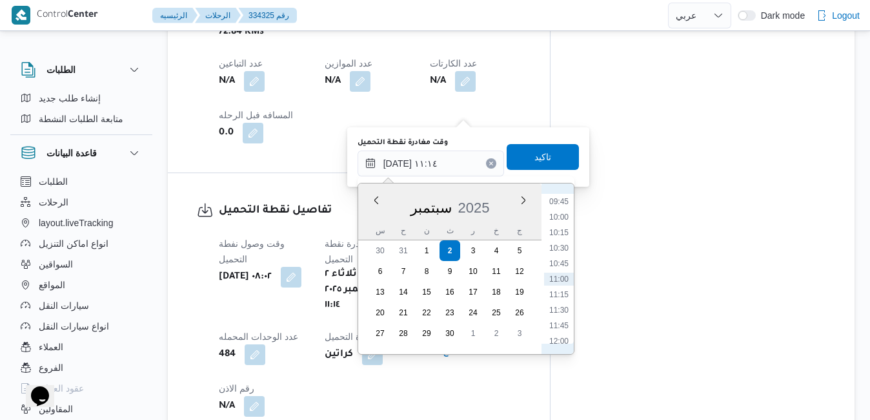
scroll to position [472, 0]
click at [559, 256] on li "08:30" at bounding box center [559, 255] width 30 height 13
type input "[DATE] ٠٨:٣٠"
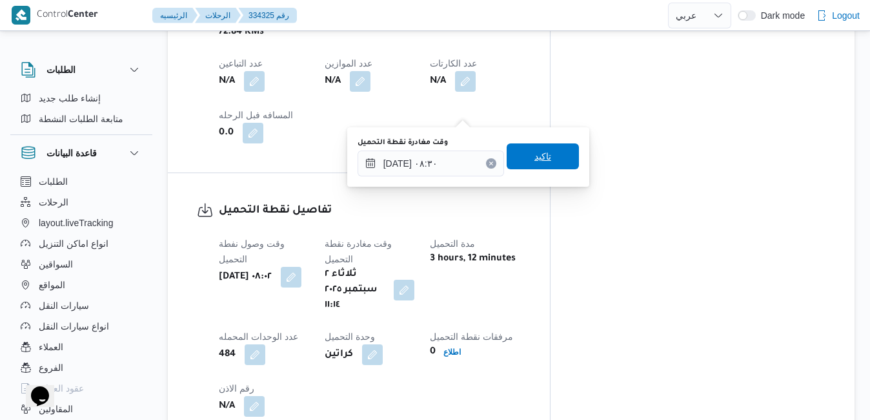
click at [551, 157] on span "تاكيد" at bounding box center [543, 156] width 72 height 26
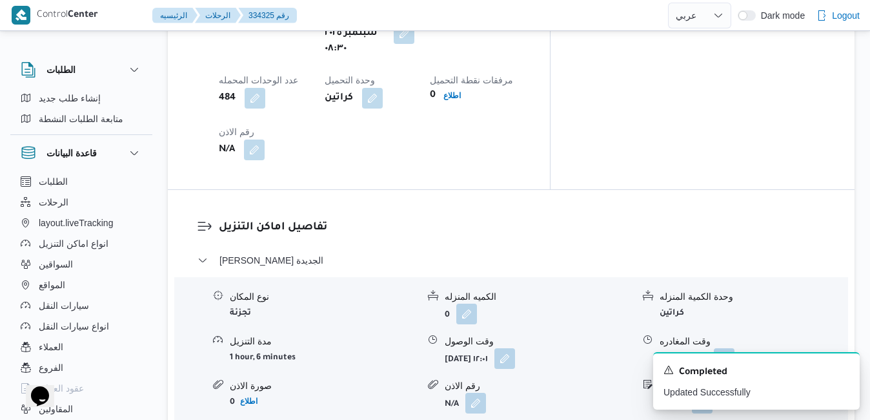
scroll to position [1162, 0]
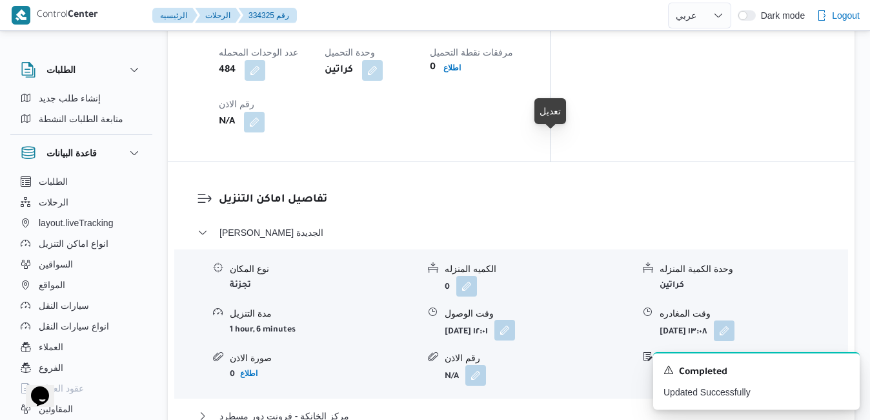
click at [515, 320] on button "button" at bounding box center [504, 330] width 21 height 21
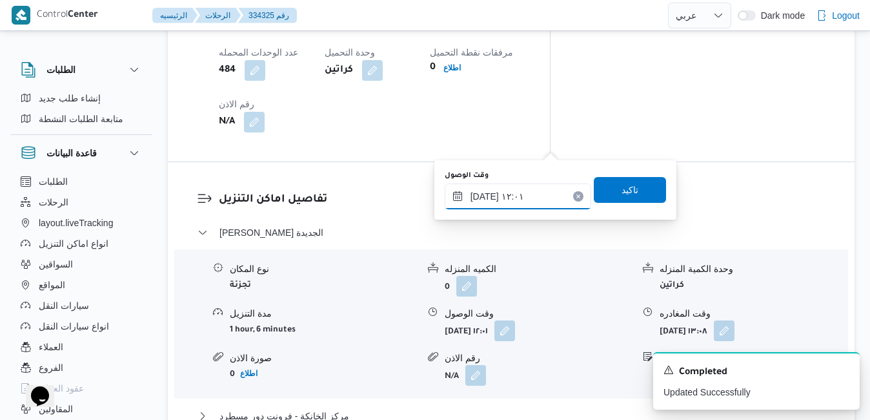
click at [510, 201] on input "٠٢/٠٩/٢٠٢٥ ١٢:٠١" at bounding box center [518, 196] width 147 height 26
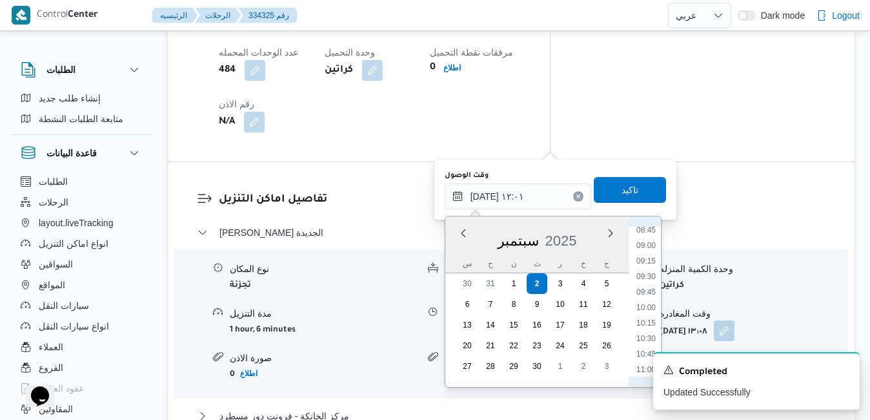
scroll to position [534, 0]
click at [649, 277] on li "09:15" at bounding box center [646, 272] width 30 height 13
type input "٠٢/٠٩/٢٠٢٥ ٠٩:١٥"
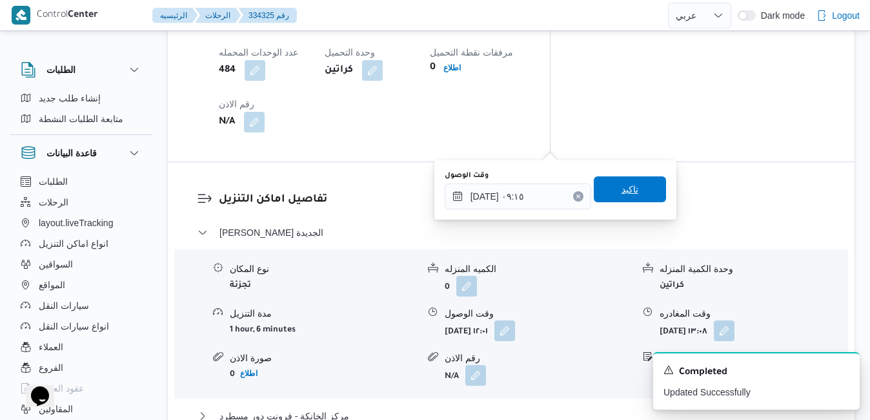
click at [622, 190] on span "تاكيد" at bounding box center [630, 188] width 17 height 15
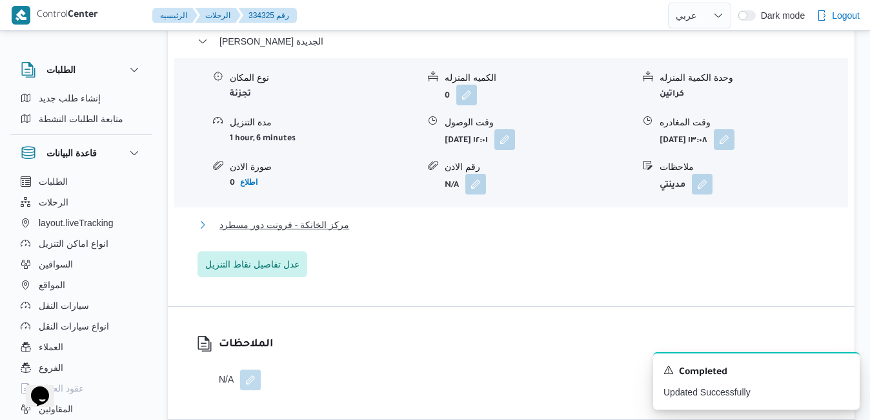
click at [539, 225] on button "مركز الخانكة - فرونت دور مسطرد" at bounding box center [512, 224] width 628 height 15
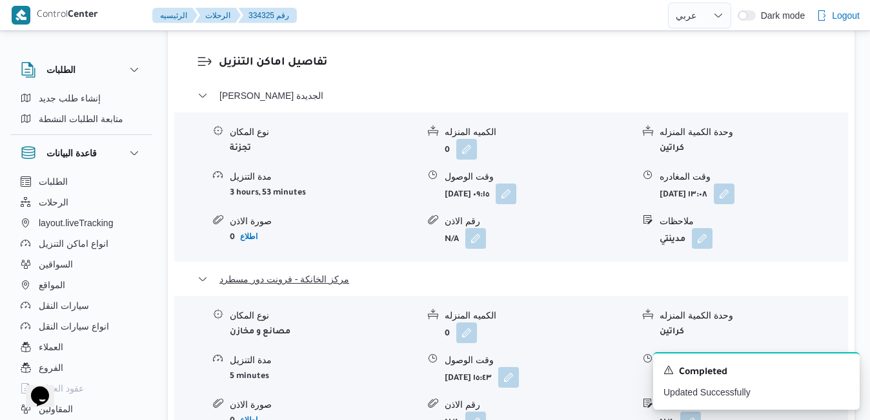
scroll to position [1394, 0]
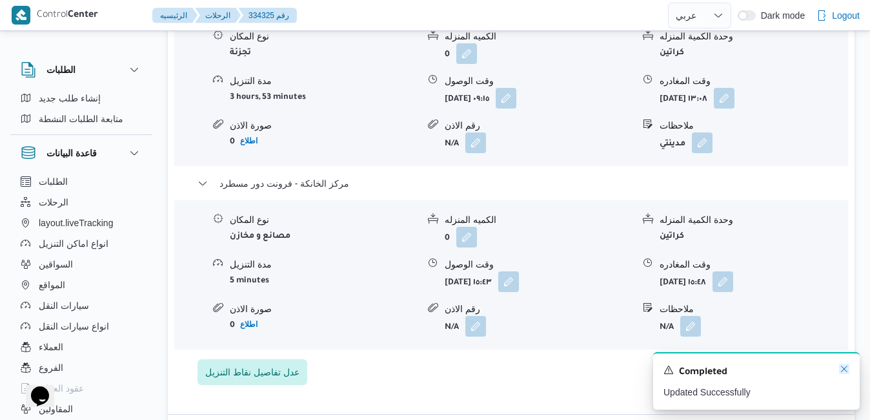
click at [845, 373] on icon "Dismiss toast" at bounding box center [844, 368] width 10 height 10
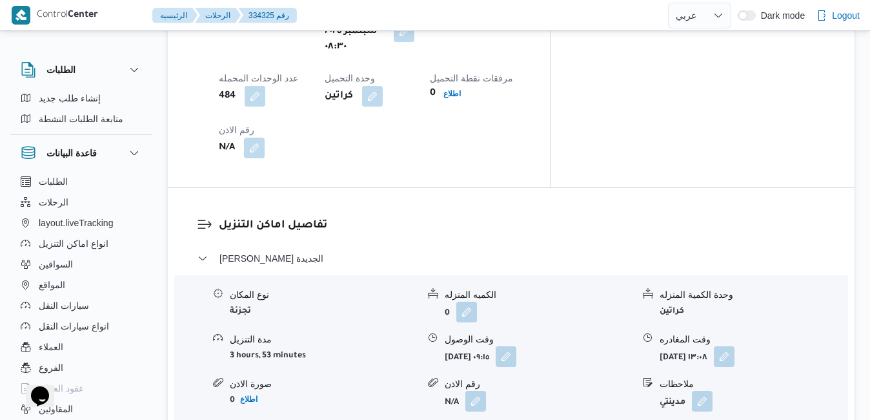
scroll to position [1162, 0]
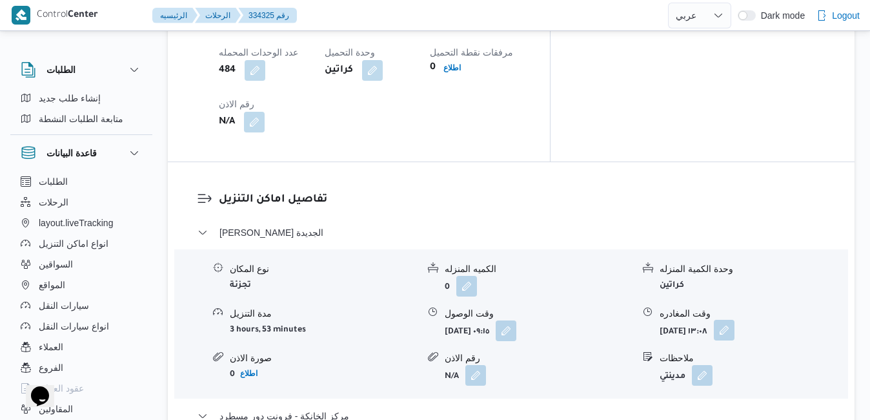
click at [735, 320] on button "button" at bounding box center [724, 330] width 21 height 21
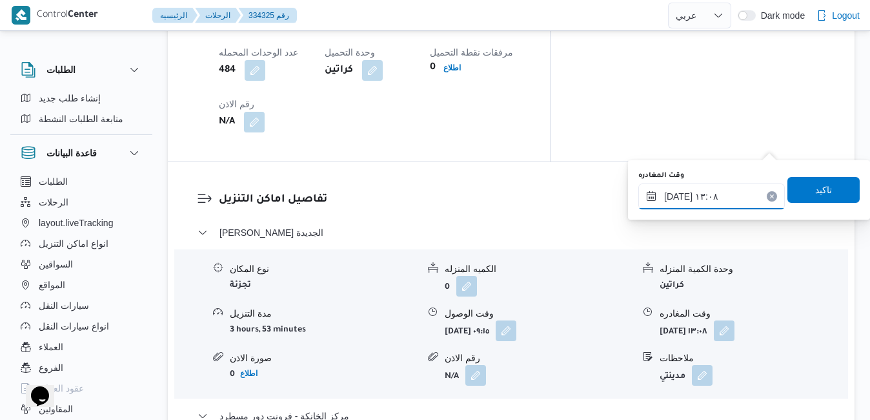
click at [716, 196] on input "٠٢/٠٩/٢٠٢٥ ١٣:٠٨" at bounding box center [711, 196] width 147 height 26
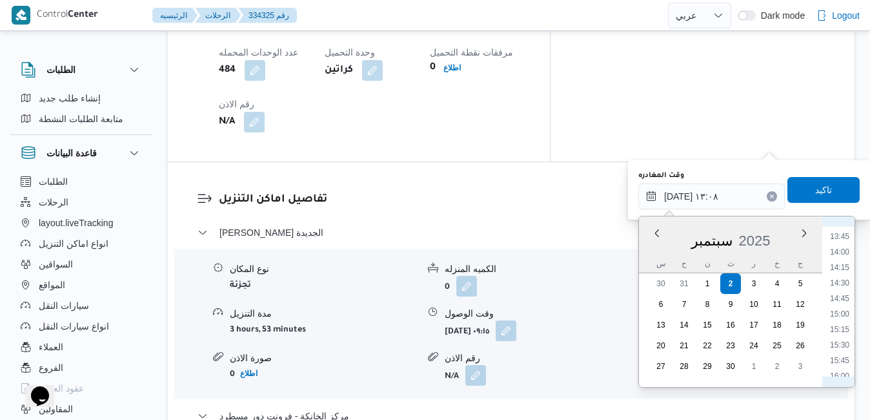
scroll to position [858, 0]
click at [844, 301] on li "15:00" at bounding box center [840, 304] width 30 height 13
type input "٠٢/٠٩/٢٠٢٥ ١٥:٠٠"
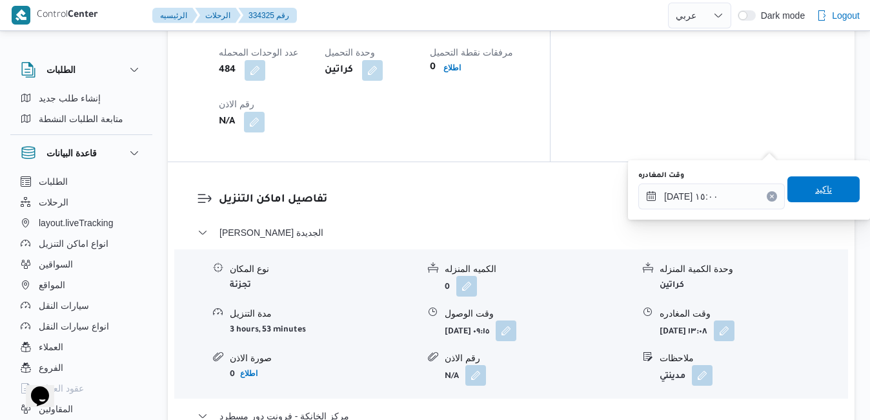
click at [822, 191] on span "تاكيد" at bounding box center [823, 188] width 17 height 15
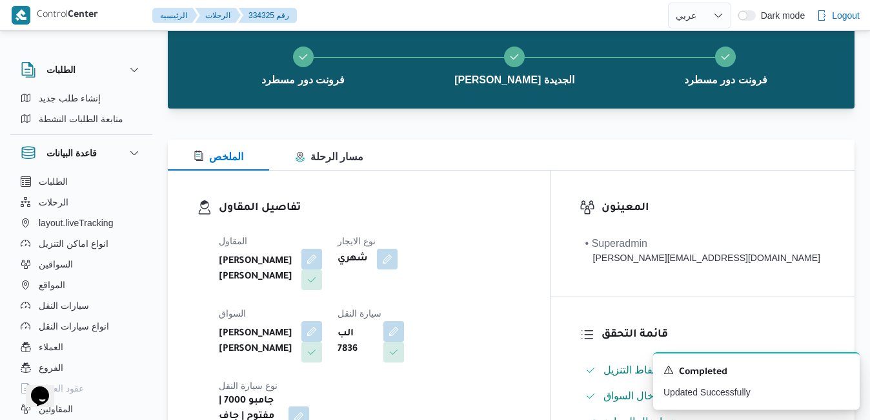
scroll to position [0, 0]
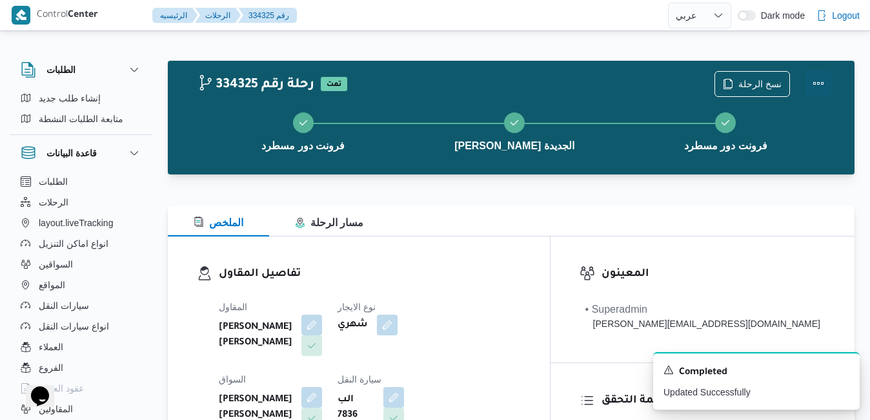
click at [824, 83] on button "Actions" at bounding box center [819, 83] width 26 height 26
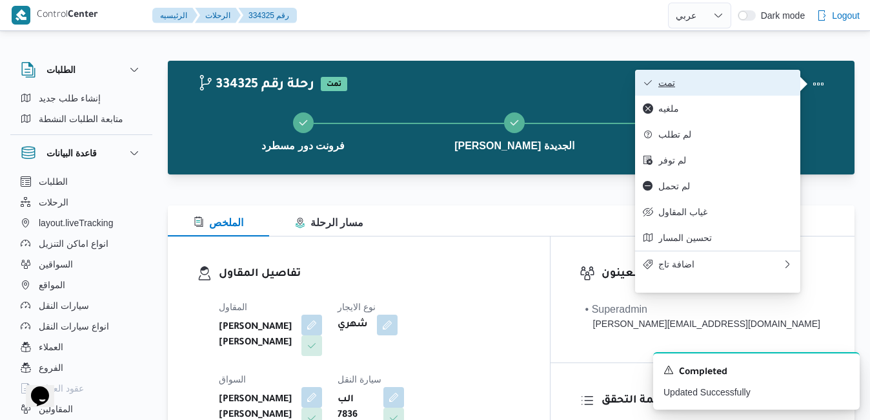
click at [694, 90] on button "تمت" at bounding box center [717, 83] width 165 height 26
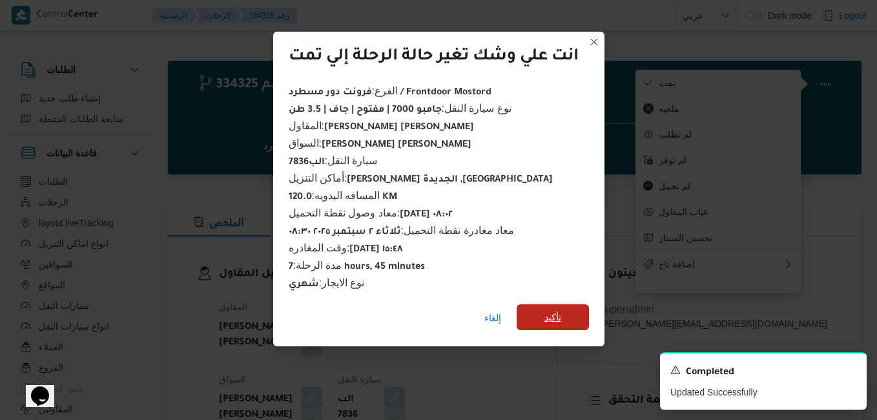
click at [563, 318] on span "تأكيد" at bounding box center [552, 317] width 72 height 26
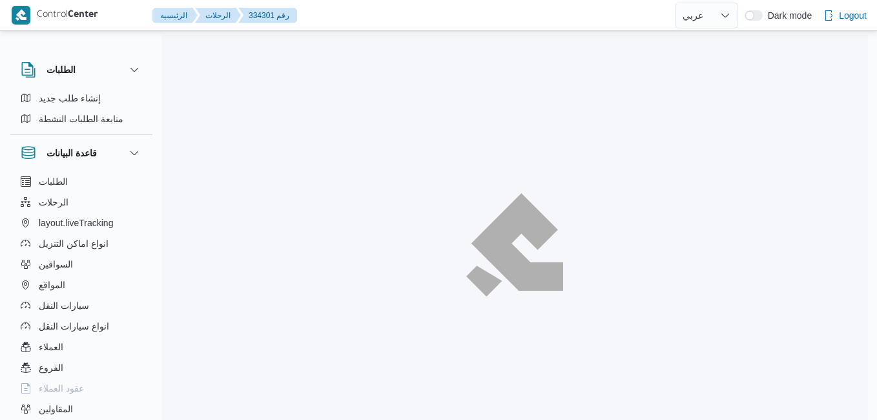
select select "ar"
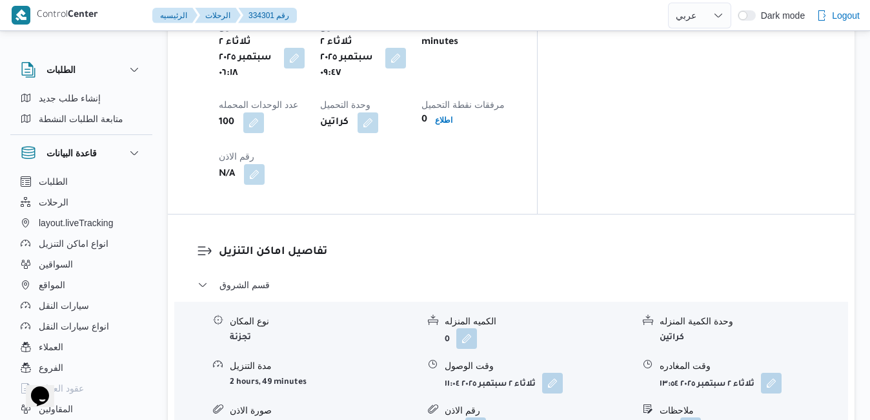
scroll to position [1111, 0]
click at [552, 370] on button "button" at bounding box center [552, 380] width 21 height 21
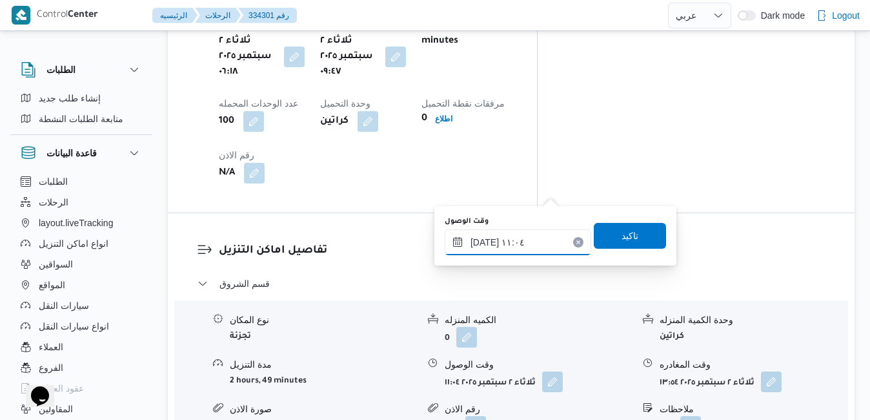
click at [509, 239] on input "[DATE] ١١:٠٤" at bounding box center [518, 242] width 147 height 26
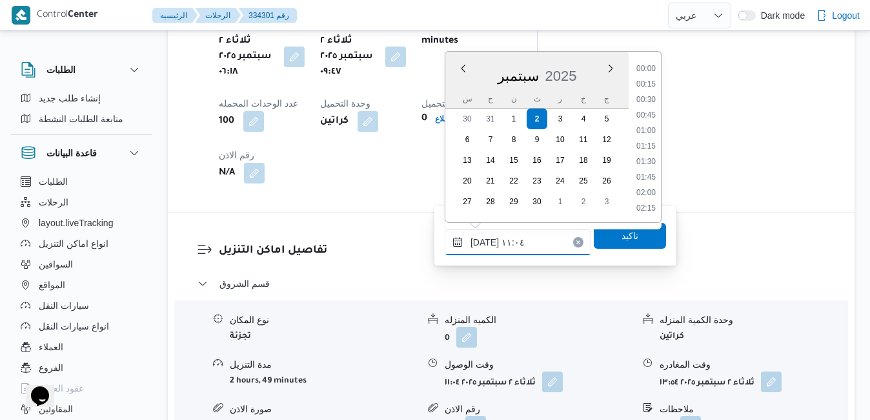
scroll to position [603, 0]
click at [648, 113] on li "10:30" at bounding box center [646, 116] width 30 height 13
type input "[DATE] ١٠:٣٠"
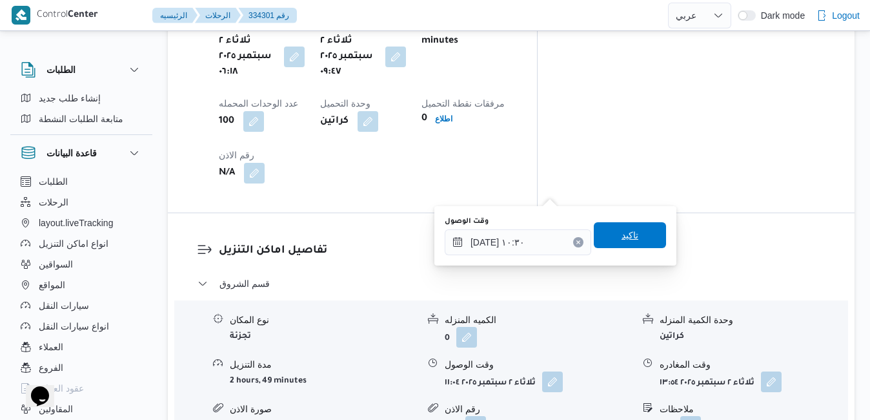
click at [598, 242] on span "تاكيد" at bounding box center [630, 235] width 72 height 26
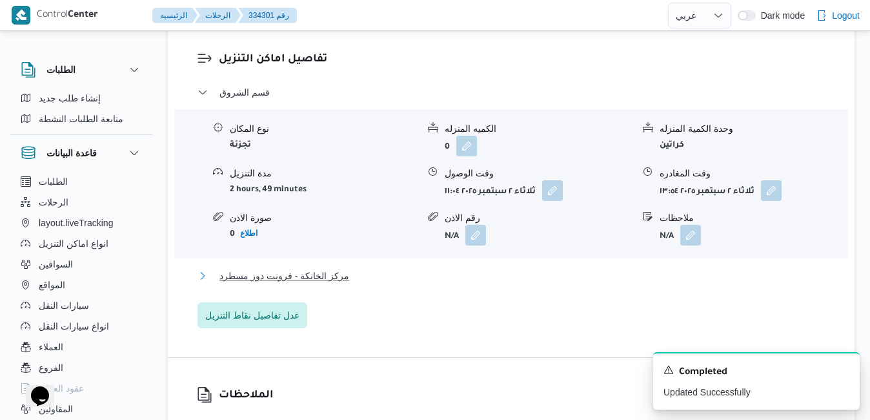
click at [516, 276] on button "مركز الخانكة - فرونت دور مسطرد" at bounding box center [512, 275] width 628 height 15
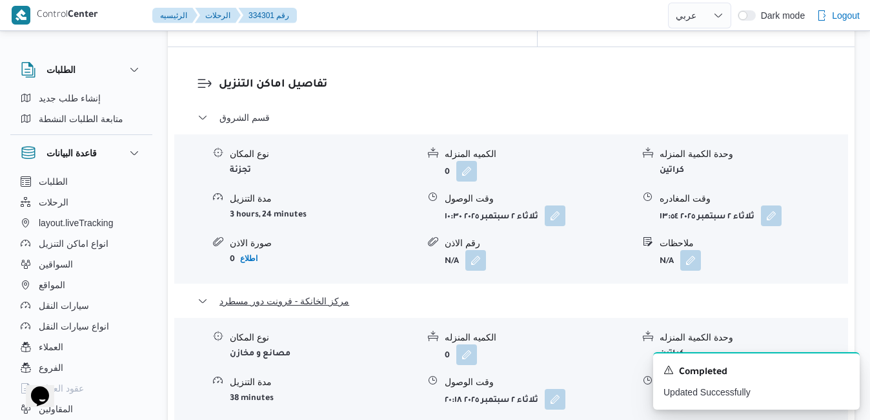
scroll to position [1369, 0]
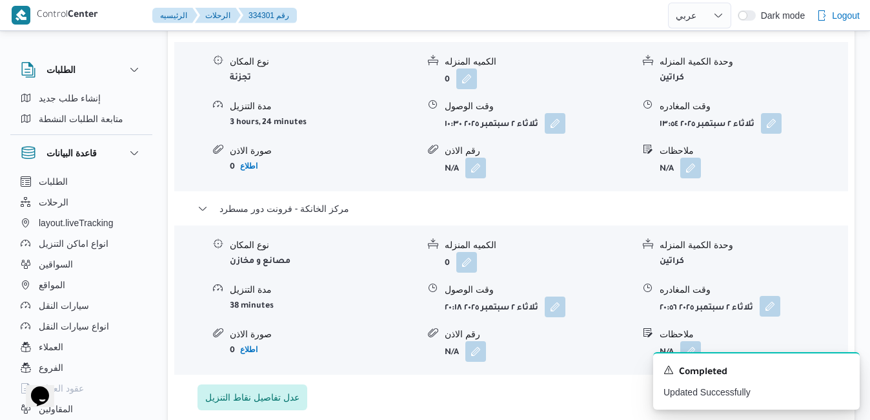
click at [771, 296] on button "button" at bounding box center [770, 306] width 21 height 21
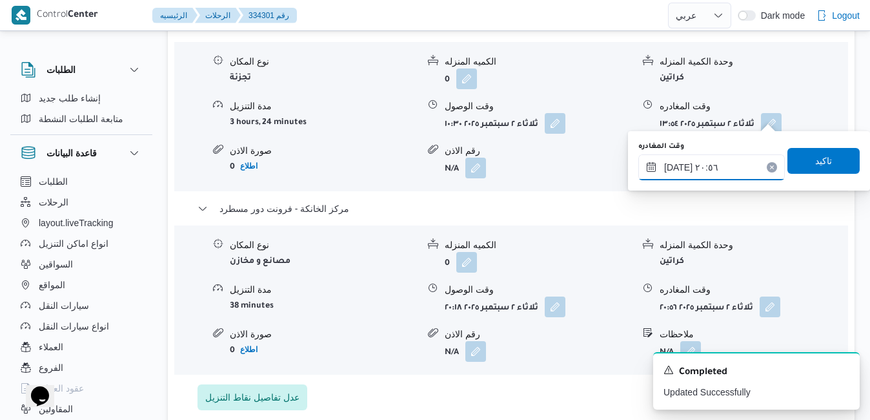
click at [722, 169] on input "[DATE] ٢٠:٥٦" at bounding box center [711, 167] width 147 height 26
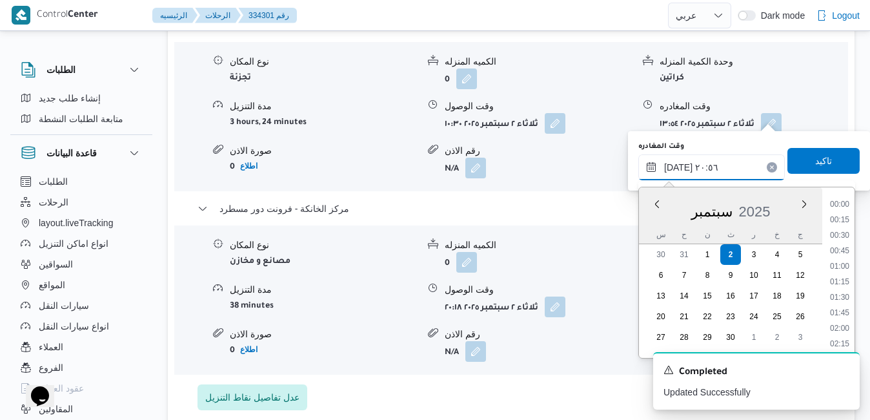
scroll to position [1207, 0]
click at [571, 238] on div "تفاصيل اماكن التنزيل قسم الشروق نوع المكان تجزئة الكميه المنزله 0 وحدة الكمية ا…" at bounding box center [511, 197] width 687 height 484
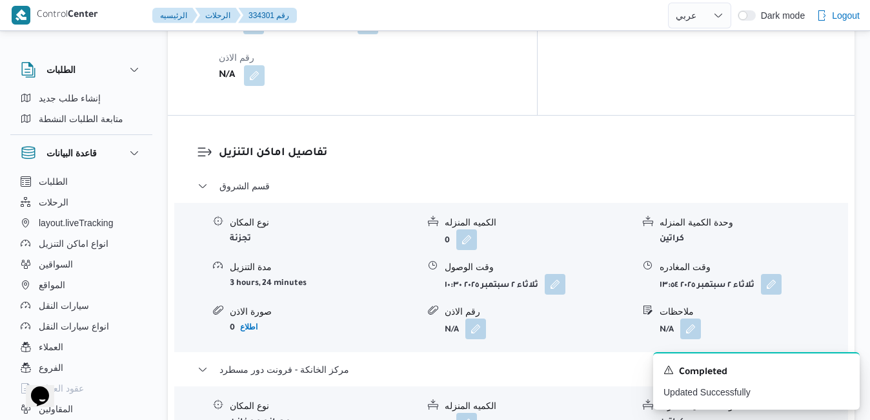
scroll to position [1188, 0]
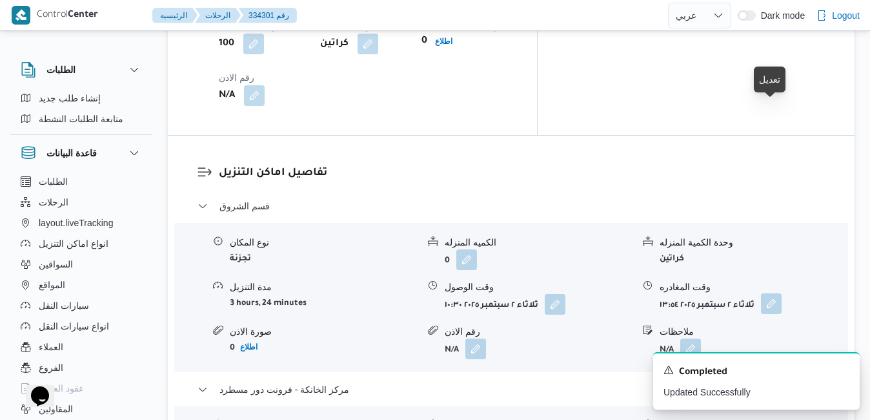
click at [771, 293] on button "button" at bounding box center [771, 303] width 21 height 21
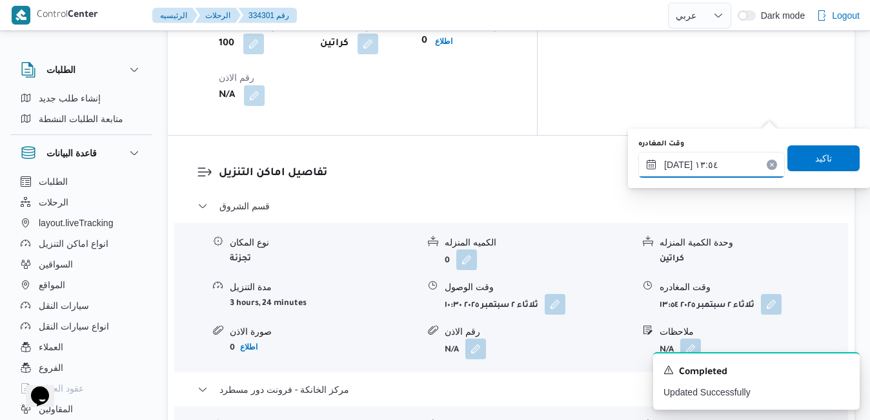
click at [723, 162] on input "[DATE] ١٣:٥٤" at bounding box center [711, 165] width 147 height 26
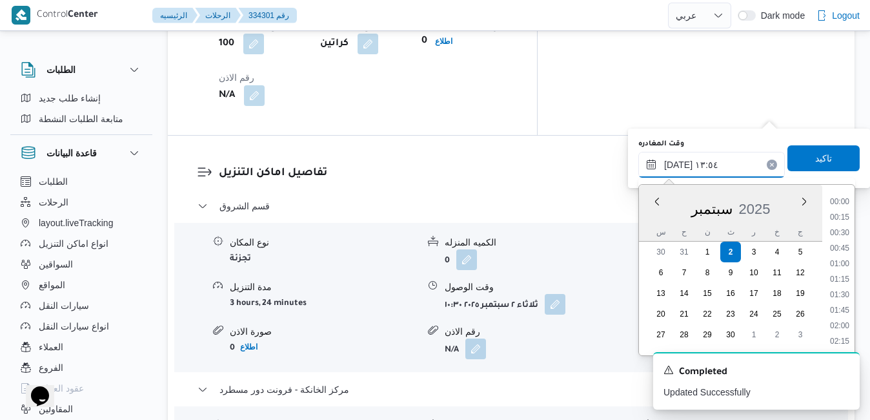
scroll to position [773, 0]
click at [635, 224] on div "نوع المكان تجزئة الكميه المنزله 0 وحدة الكمية المنزله كراتين مدة التنزيل 3 hour…" at bounding box center [511, 297] width 684 height 147
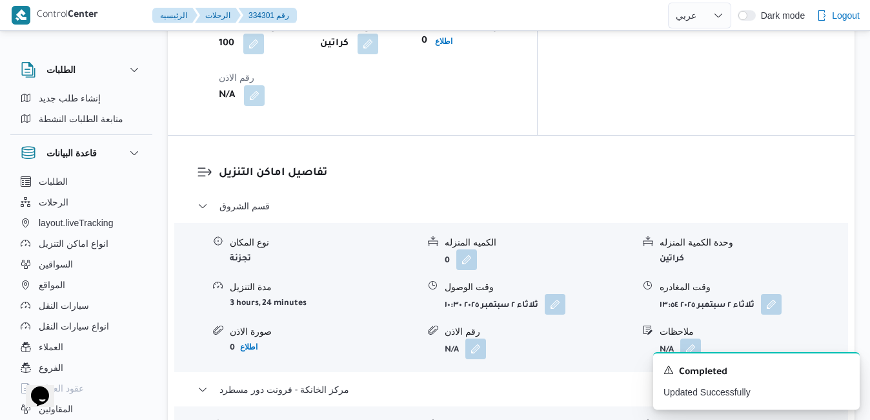
scroll to position [1214, 0]
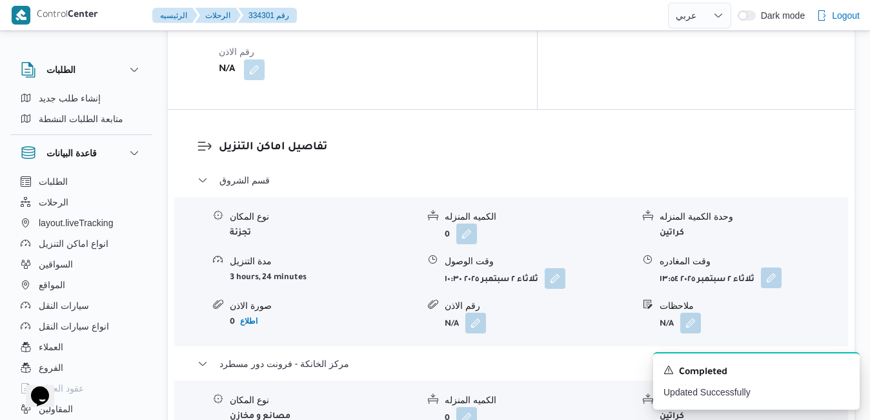
click at [777, 267] on button "button" at bounding box center [771, 277] width 21 height 21
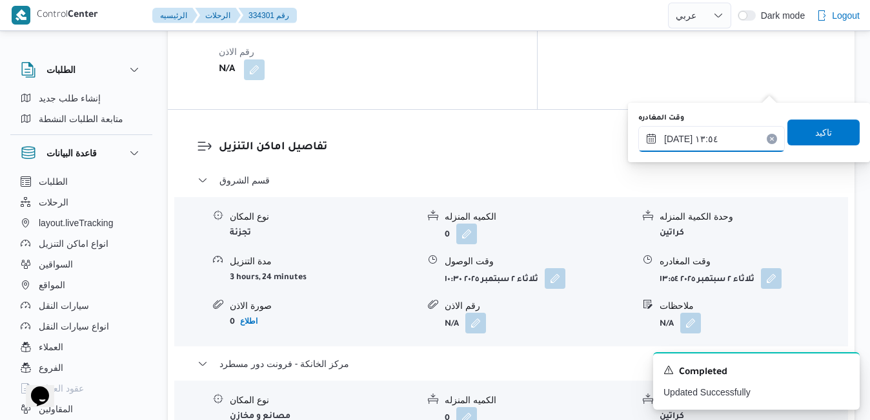
click at [706, 141] on input "٠٢/٠٩/٢٠٢٥ ١٣:٥٤" at bounding box center [711, 139] width 147 height 26
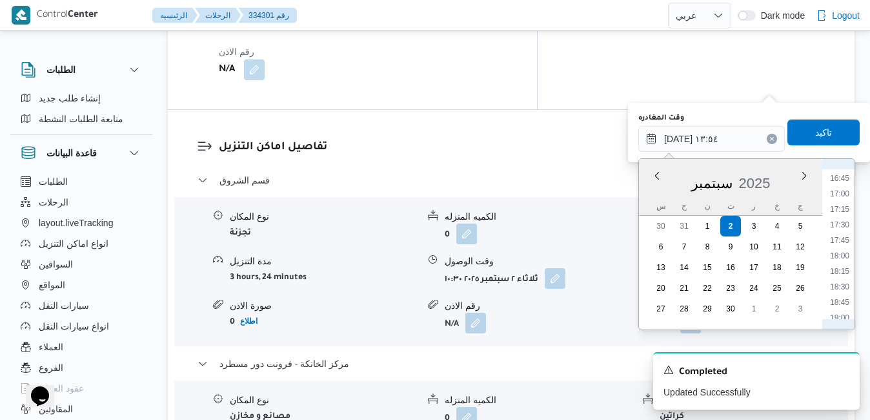
scroll to position [1166, 0]
click at [842, 217] on li "19:30" at bounding box center [840, 217] width 30 height 13
type input "٠٢/٠٩/٢٠٢٥ ١٩:٣٠"
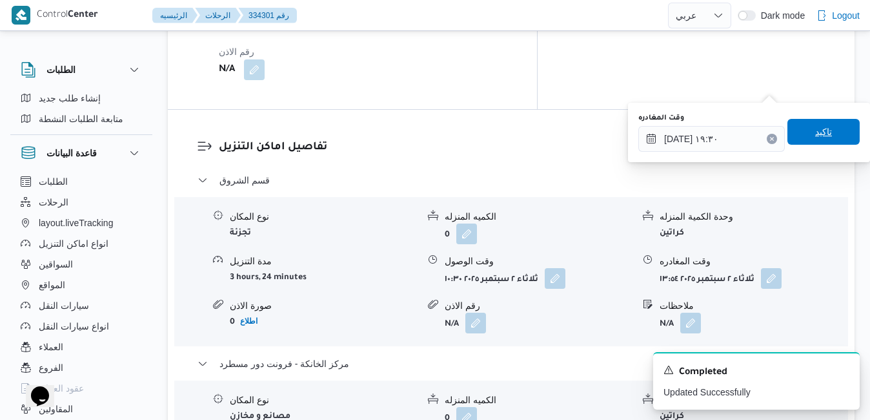
click at [815, 127] on span "تاكيد" at bounding box center [823, 131] width 17 height 15
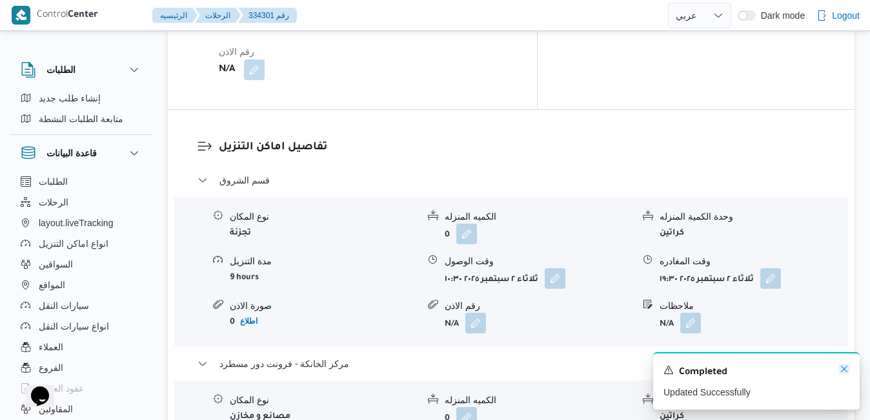
click at [844, 367] on icon "Dismiss toast" at bounding box center [844, 368] width 10 height 10
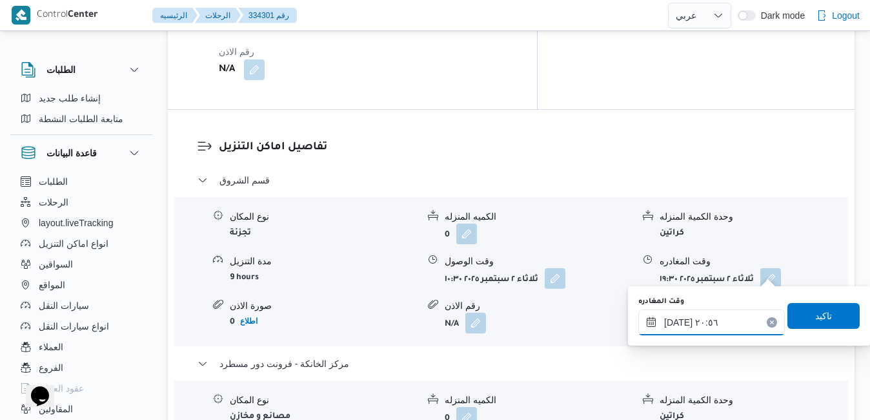
click at [698, 321] on input "٠٢/٠٩/٢٠٢٥ ٢٠:٥٦" at bounding box center [711, 322] width 147 height 26
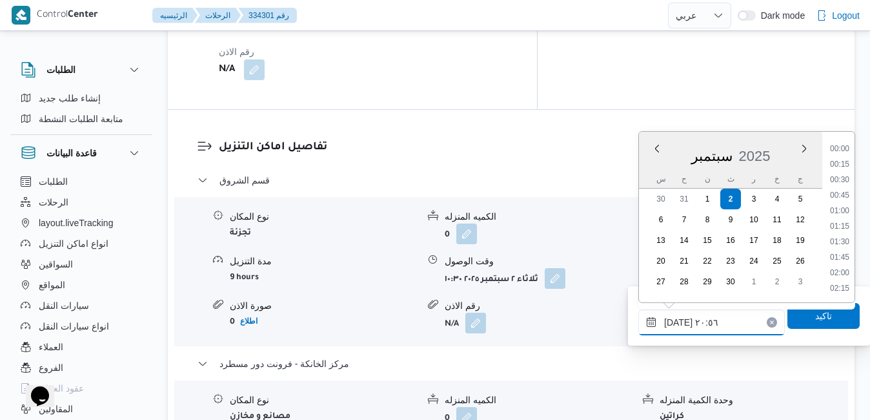
scroll to position [1207, 0]
click at [847, 210] on li "20:30" at bounding box center [840, 211] width 30 height 13
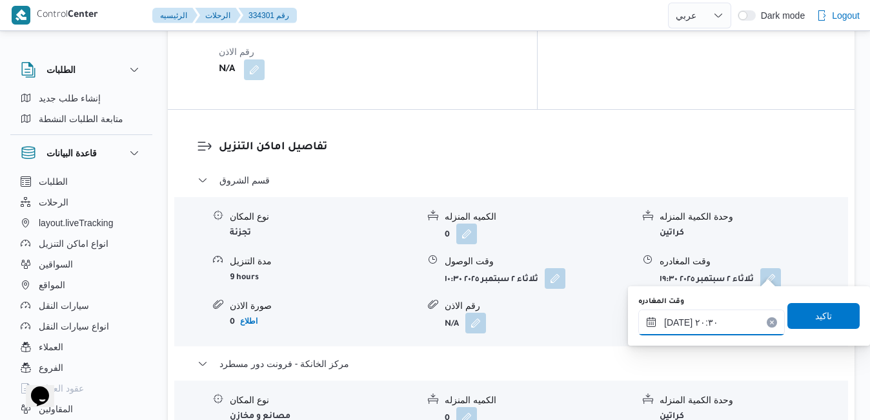
click at [680, 320] on input "٠٢/٠٩/٢٠٢٥ ٢٠:٣٠" at bounding box center [711, 322] width 147 height 26
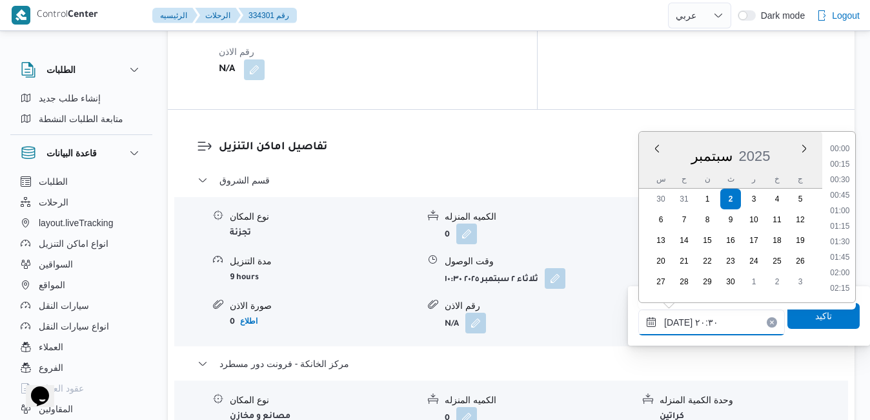
click at [680, 320] on input "٠٢/٠٩/٢٠٢٥ ٢٠:٣٠" at bounding box center [711, 322] width 147 height 26
type input "٠٢/٠٩/٢٠٢٥ ٢٠:20"
click at [802, 320] on span "تاكيد" at bounding box center [823, 315] width 72 height 26
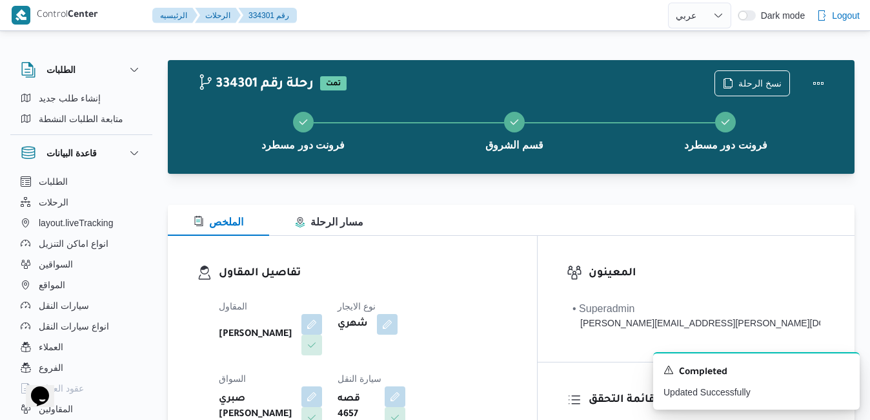
scroll to position [0, 0]
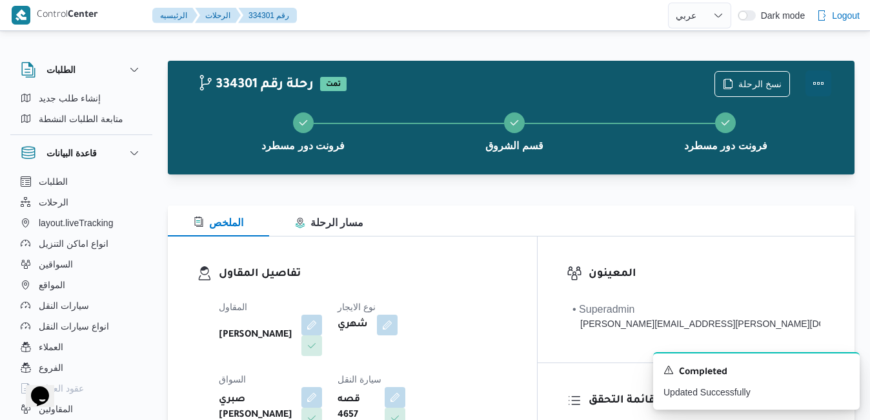
click at [818, 86] on button "Actions" at bounding box center [819, 83] width 26 height 26
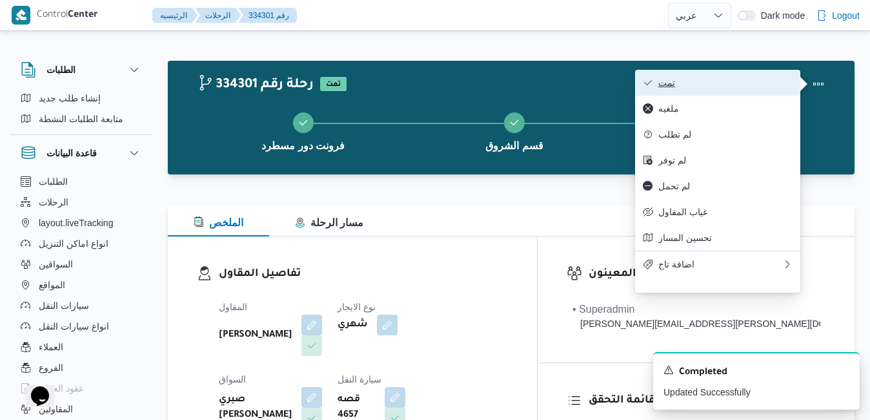
click at [736, 83] on span "تمت" at bounding box center [725, 82] width 134 height 10
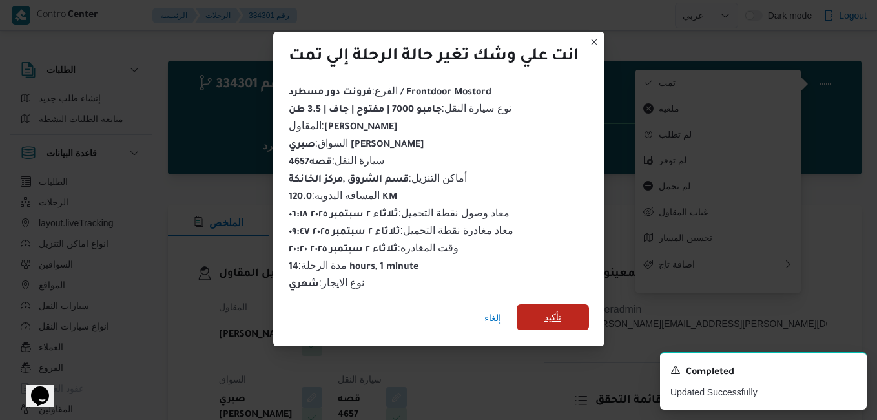
click at [542, 309] on span "تأكيد" at bounding box center [552, 317] width 72 height 26
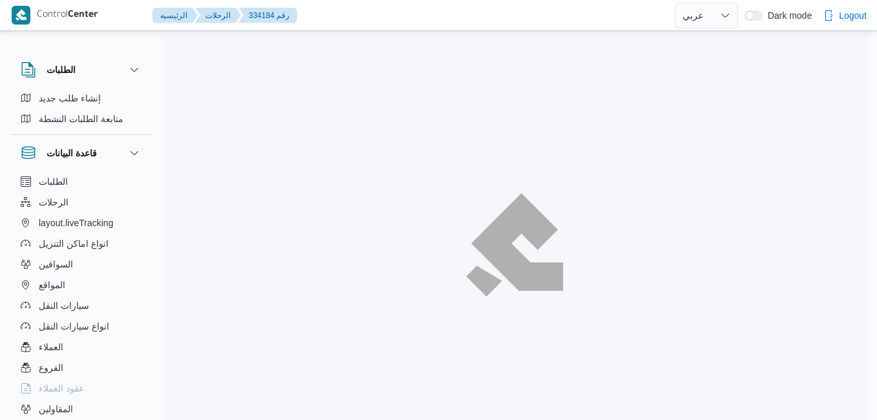
select select "ar"
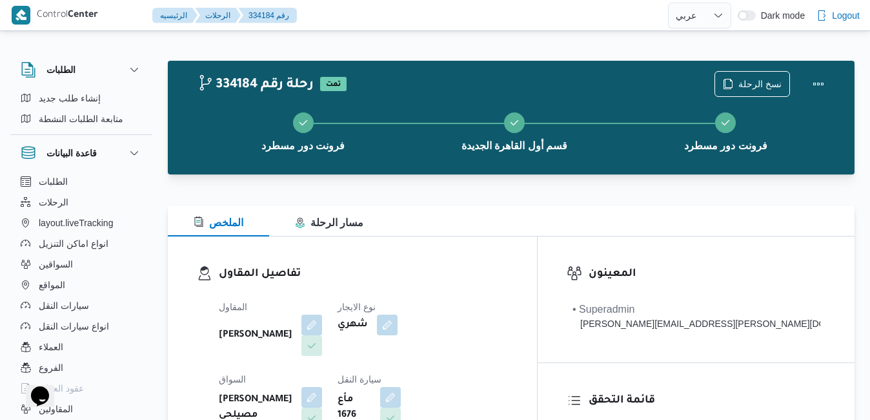
click at [508, 269] on h3 "تفاصيل المقاول" at bounding box center [363, 273] width 289 height 17
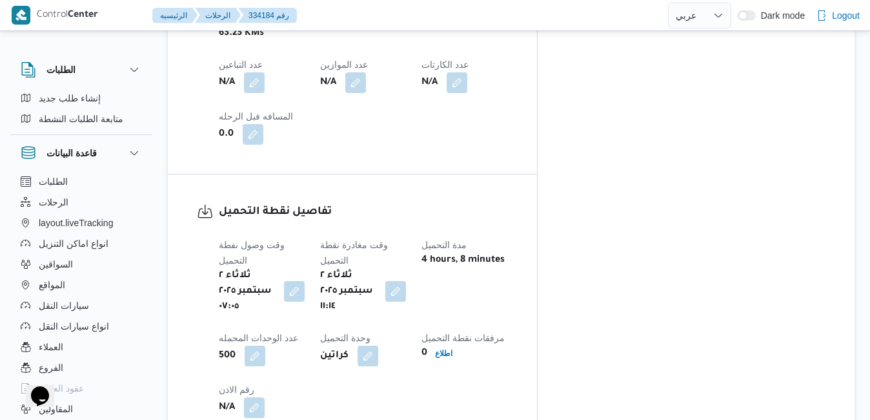
scroll to position [852, 0]
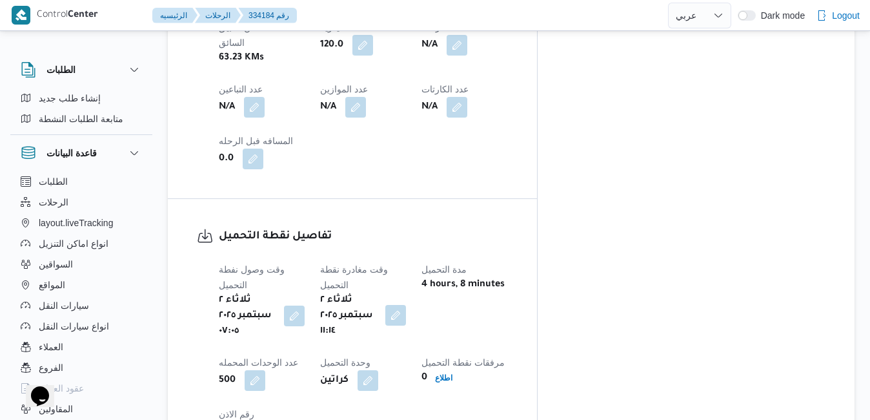
click at [406, 305] on button "button" at bounding box center [395, 315] width 21 height 21
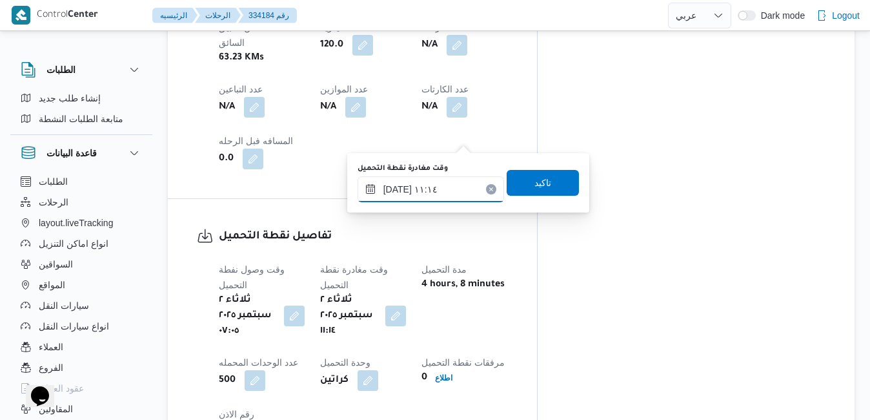
click at [447, 185] on input "[DATE] ١١:١٤" at bounding box center [431, 189] width 147 height 26
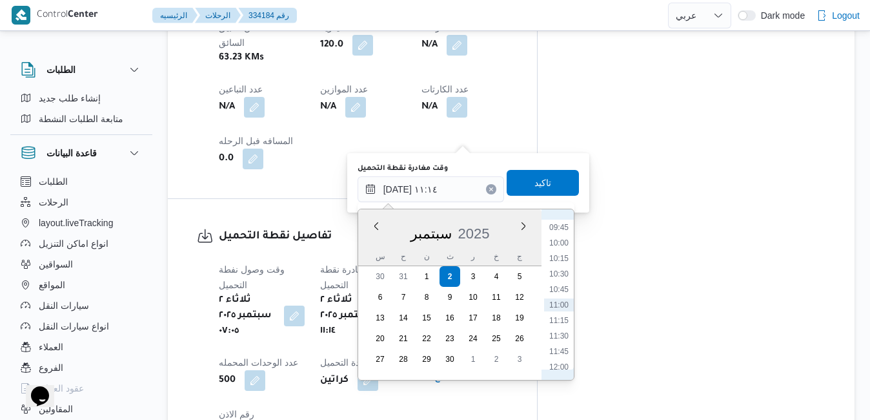
scroll to position [472, 0]
click at [564, 223] on li "07:30" at bounding box center [559, 218] width 30 height 13
type input "٠٢/٠٩/٢٠٢٥ ٠٧:٣٠"
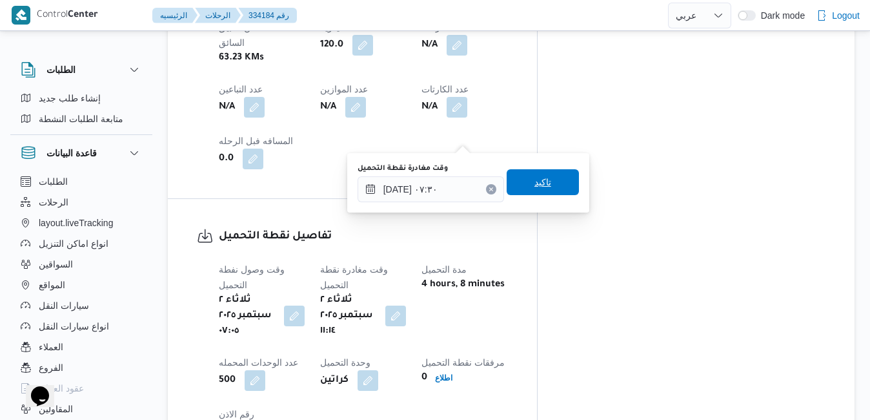
click at [543, 186] on span "تاكيد" at bounding box center [543, 182] width 72 height 26
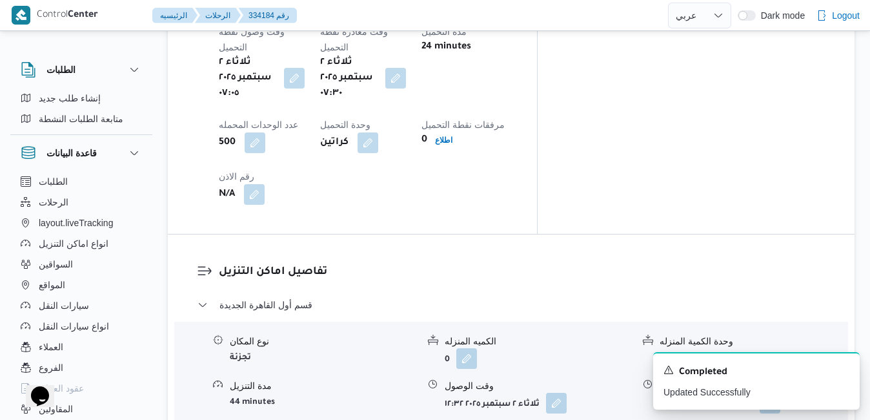
scroll to position [1110, 0]
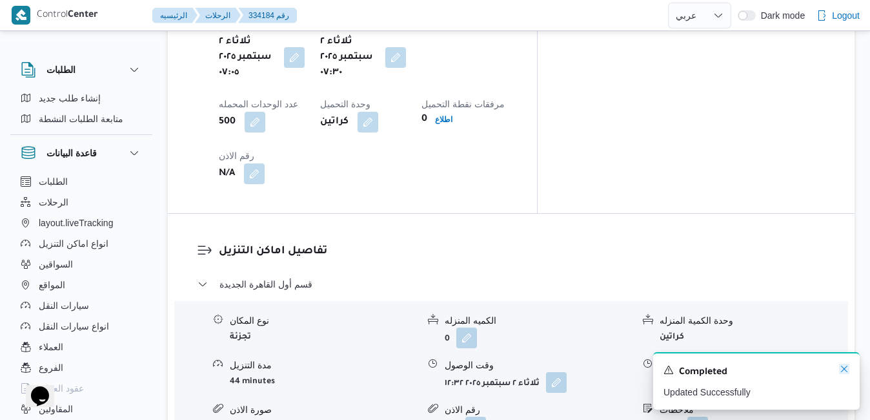
click at [847, 368] on icon "Dismiss toast" at bounding box center [844, 368] width 10 height 10
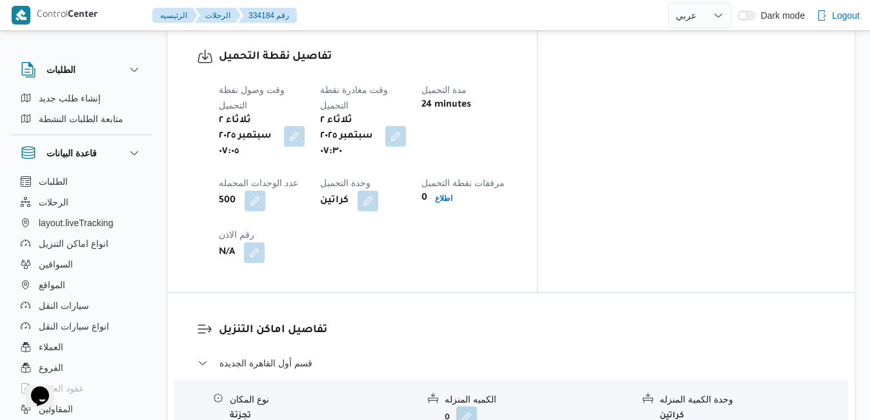
scroll to position [1033, 0]
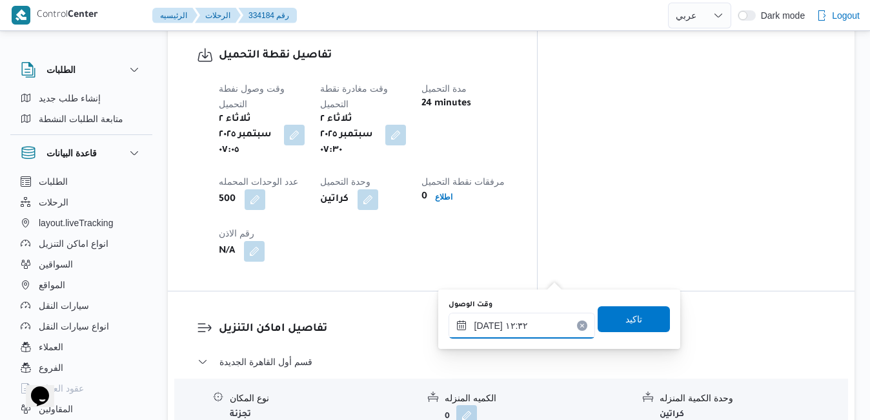
click at [500, 330] on input "٠٢/٠٩/٢٠٢٥ ١٢:٣٢" at bounding box center [522, 325] width 147 height 26
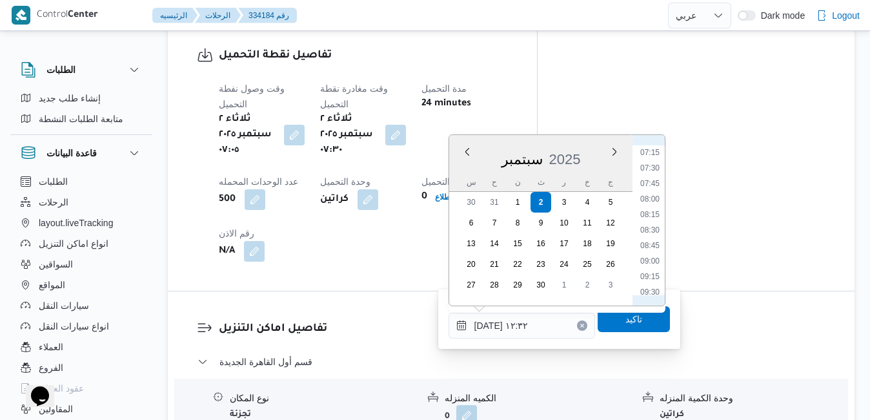
scroll to position [434, 0]
click at [646, 227] on li "08:15" at bounding box center [650, 229] width 30 height 13
type input "٠٢/٠٩/٢٠٢٥ ٠٨:١٥"
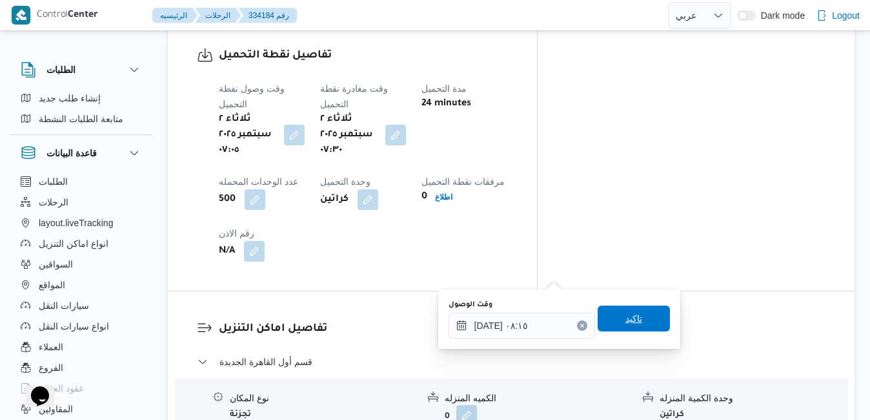
click at [611, 317] on span "تاكيد" at bounding box center [634, 318] width 72 height 26
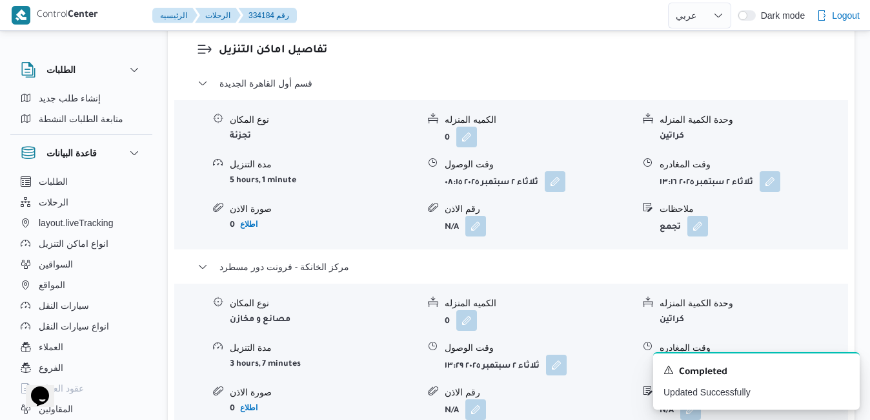
scroll to position [1317, 0]
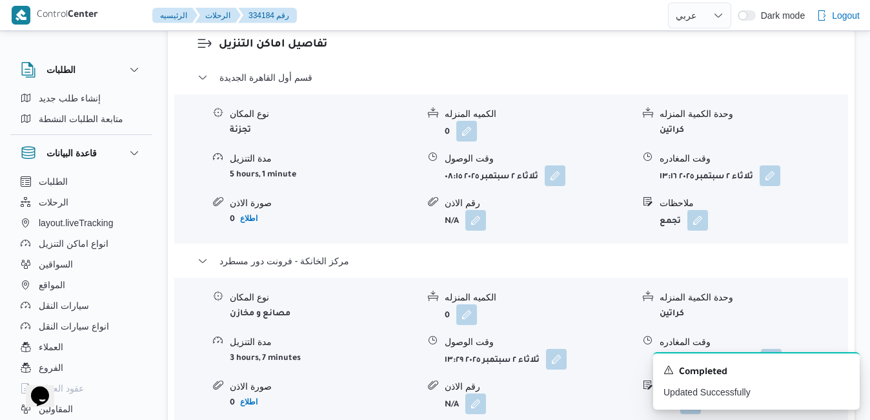
click at [769, 335] on div "وقت المغادره" at bounding box center [754, 342] width 188 height 14
click at [766, 348] on button "button" at bounding box center [771, 358] width 21 height 21
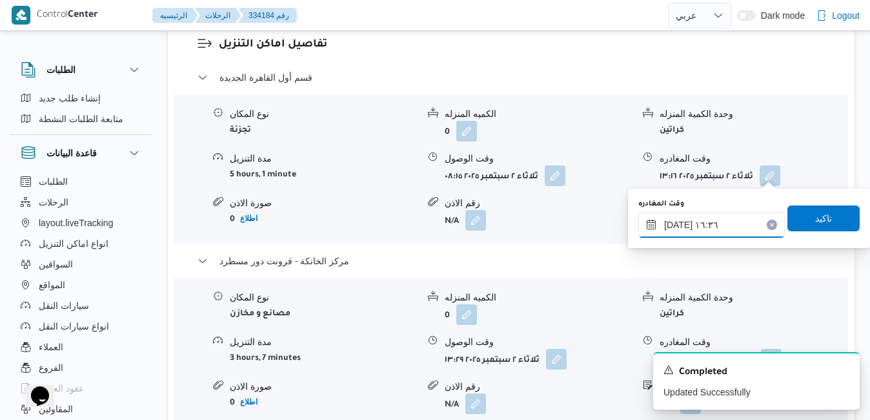
click at [713, 228] on input "٠٢/٠٩/٢٠٢٥ ١٦:٣٦" at bounding box center [711, 225] width 147 height 26
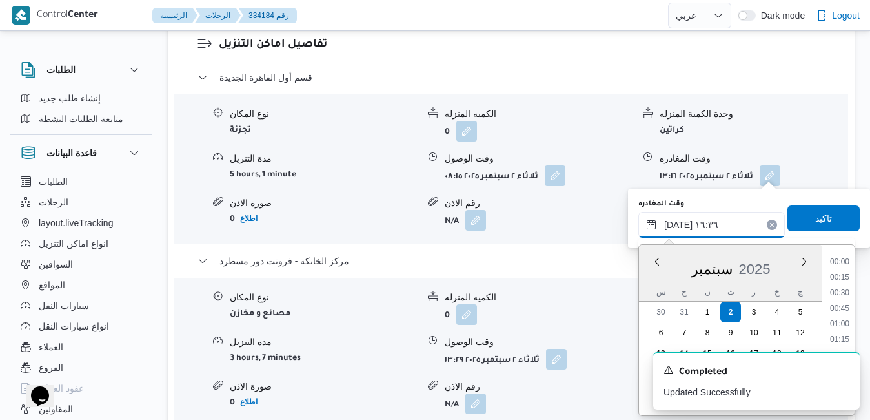
scroll to position [944, 0]
click at [846, 369] on icon "Dismiss toast" at bounding box center [844, 368] width 10 height 10
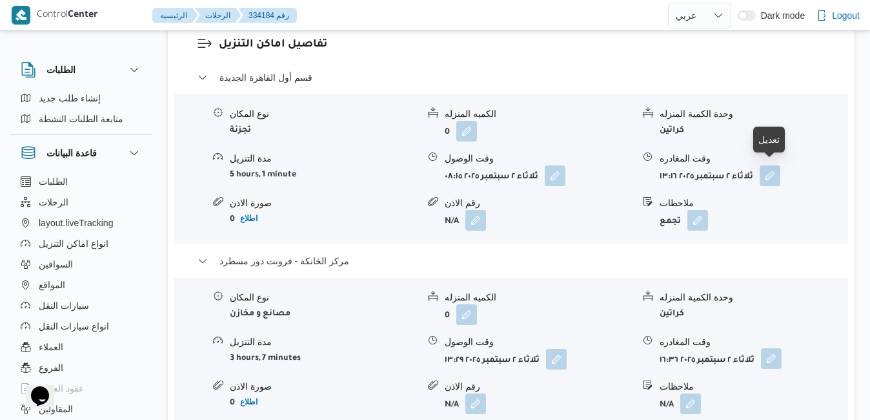
click at [776, 348] on button "button" at bounding box center [771, 358] width 21 height 21
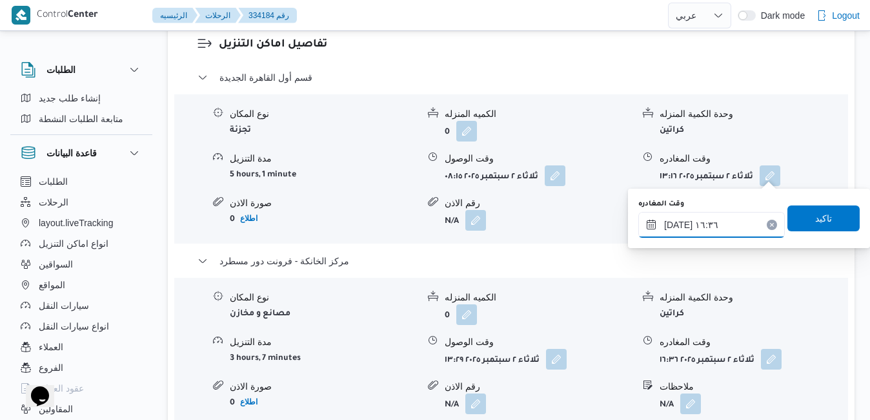
click at [712, 223] on input "٠٢/٠٩/٢٠٢٥ ١٦:٣٦" at bounding box center [711, 225] width 147 height 26
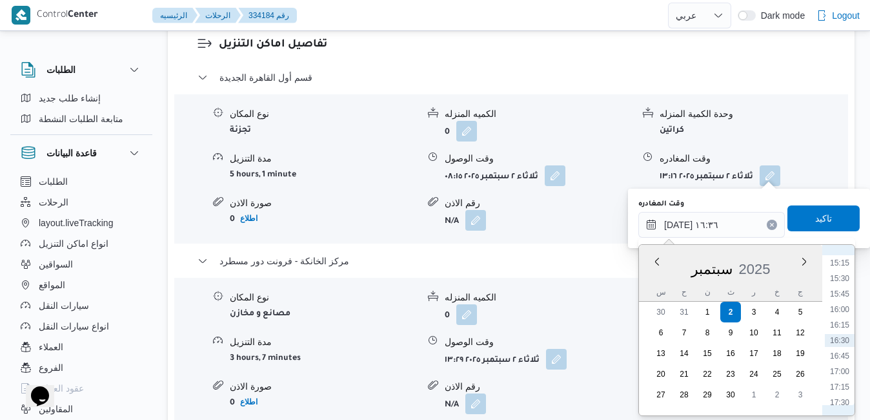
scroll to position [1075, 0]
click at [846, 363] on li "19:00" at bounding box center [840, 364] width 30 height 13
type input "٠٢/٠٩/٢٠٢٥ ١٩:٠٠"
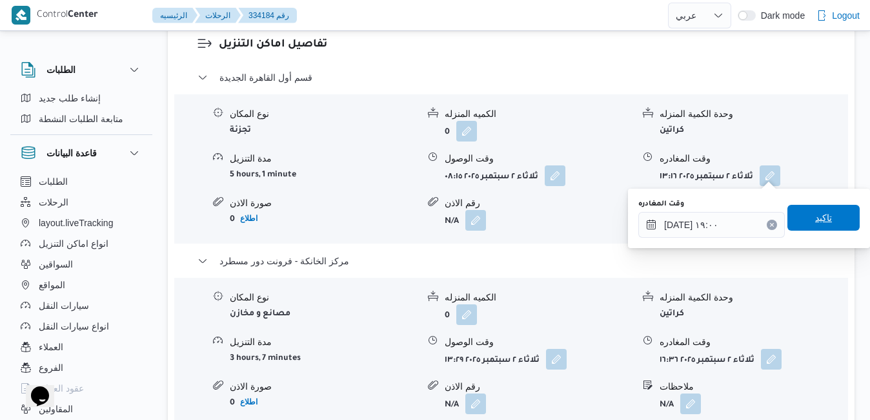
click at [815, 214] on span "تاكيد" at bounding box center [823, 217] width 17 height 15
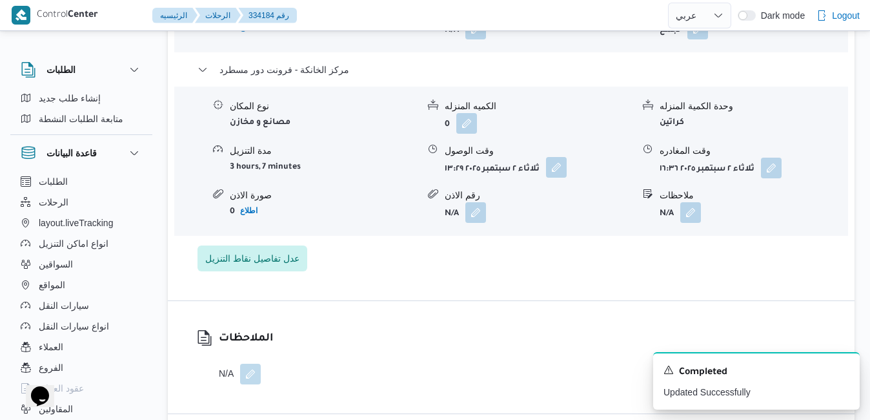
click at [553, 171] on button "button" at bounding box center [556, 167] width 21 height 21
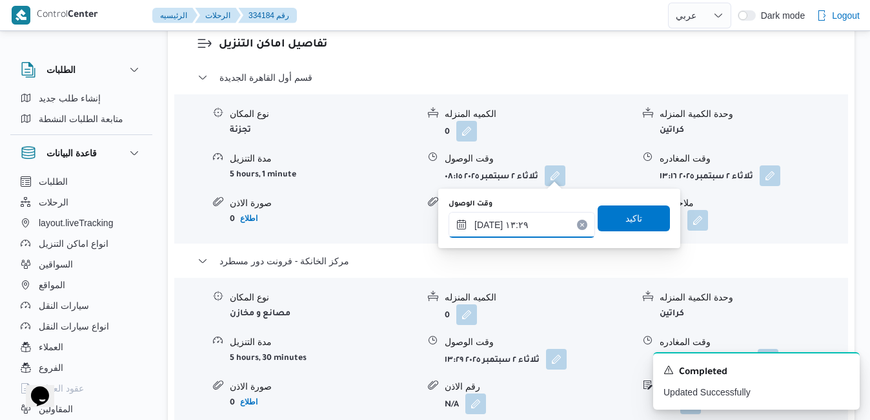
click at [511, 218] on input "٠٢/٠٩/٢٠٢٥ ١٣:٢٩" at bounding box center [522, 225] width 147 height 26
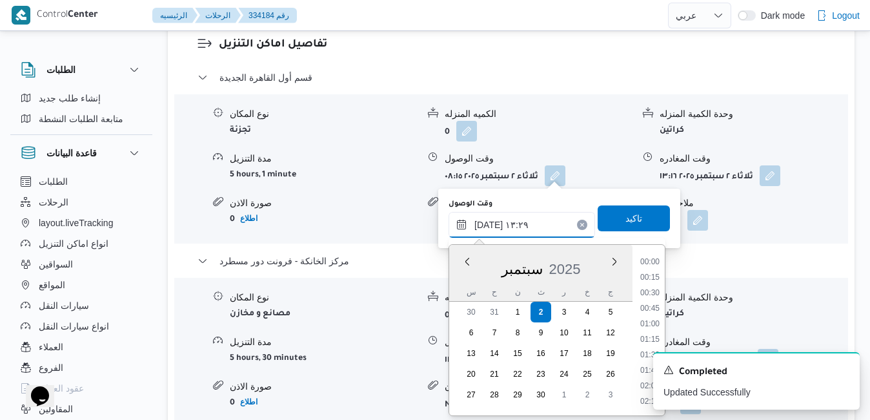
scroll to position [742, 0]
click at [843, 372] on icon "Dismiss toast" at bounding box center [844, 368] width 10 height 10
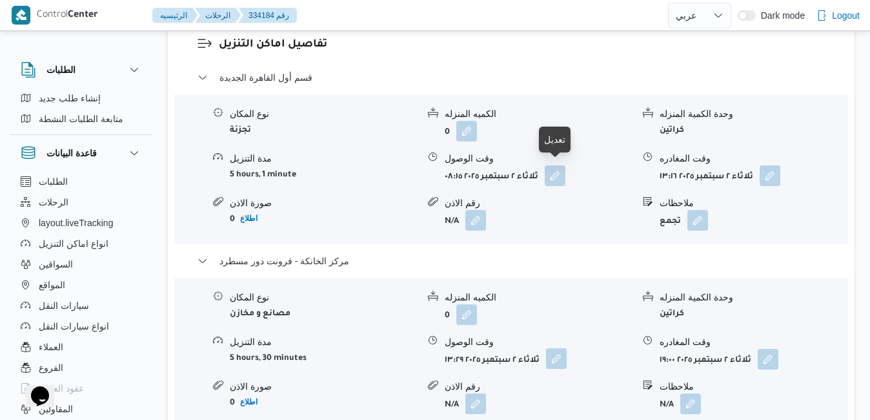
click at [564, 348] on button "button" at bounding box center [556, 358] width 21 height 21
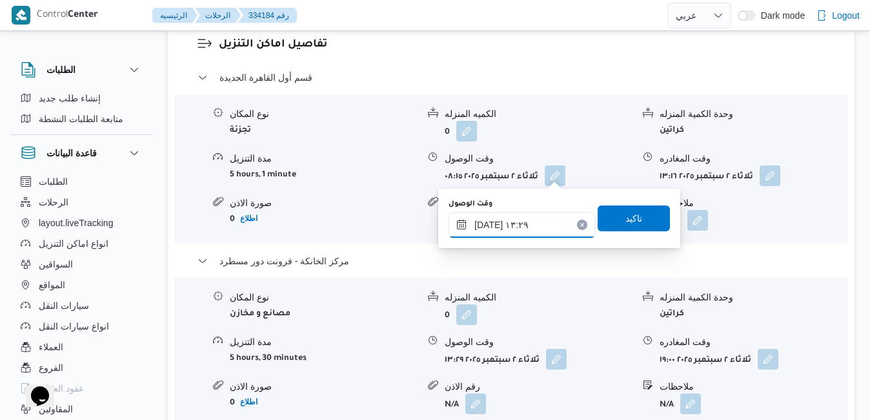
click at [529, 227] on input "٠٢/٠٩/٢٠٢٥ ١٣:٢٩" at bounding box center [522, 225] width 147 height 26
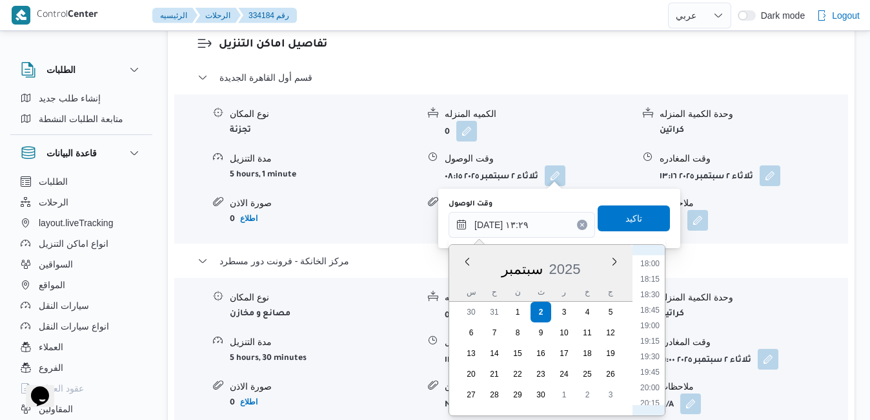
scroll to position [1135, 0]
click at [652, 290] on li "18:45" at bounding box center [650, 287] width 30 height 13
type input "٠٢/٠٩/٢٠٢٥ ١٨:٤٥"
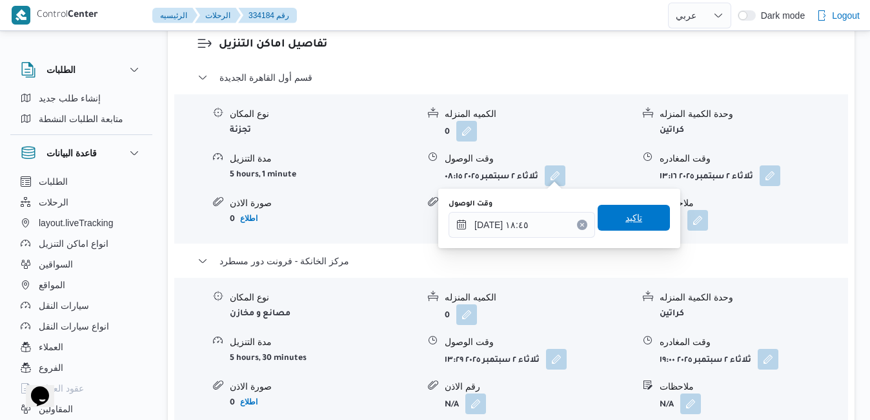
click at [638, 221] on span "تاكيد" at bounding box center [634, 218] width 72 height 26
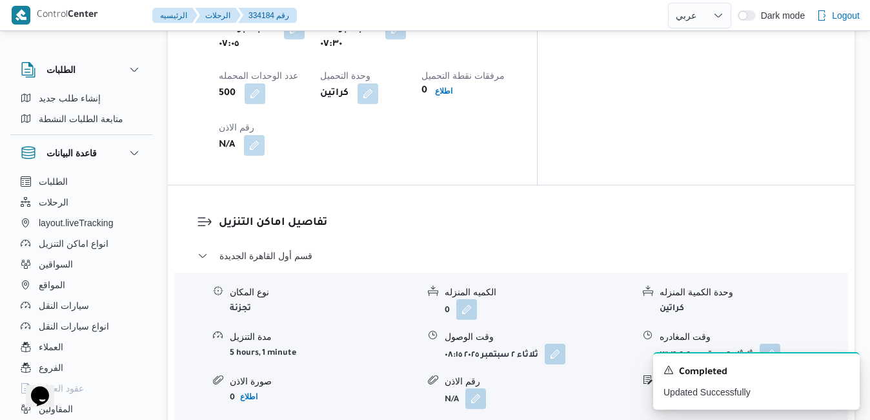
scroll to position [1136, 0]
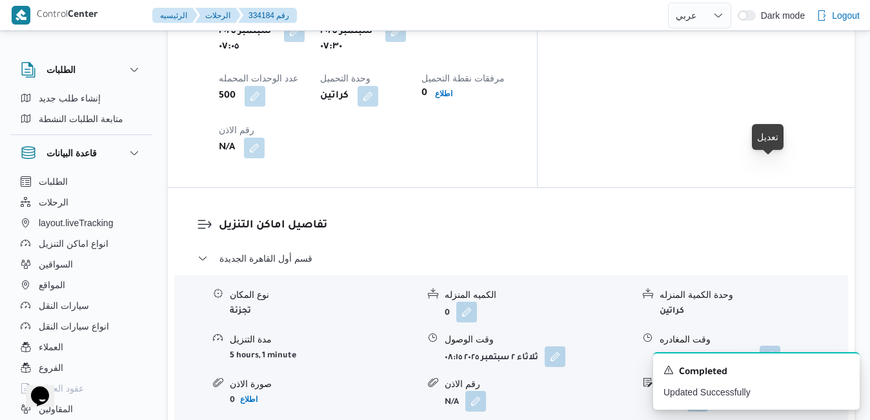
click at [773, 345] on button "button" at bounding box center [770, 355] width 21 height 21
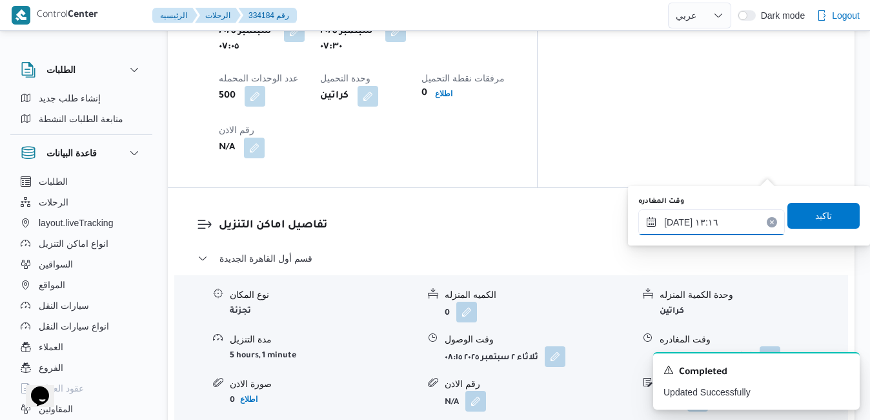
click at [702, 223] on input "٠٢/٠٩/٢٠٢٥ ١٣:١٦" at bounding box center [711, 222] width 147 height 26
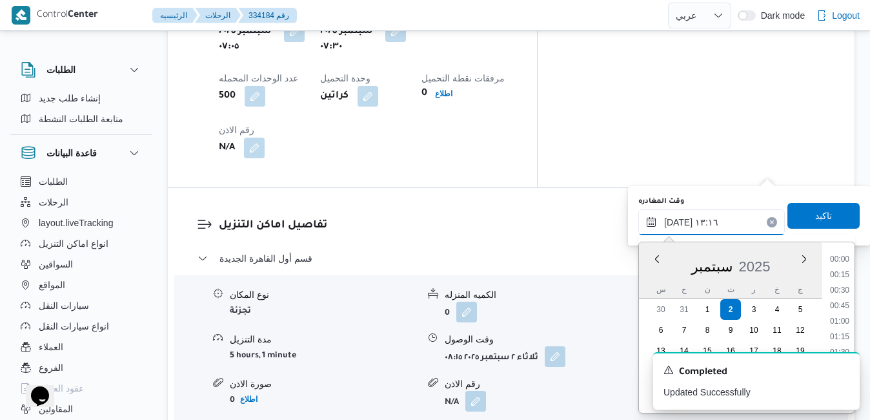
scroll to position [742, 0]
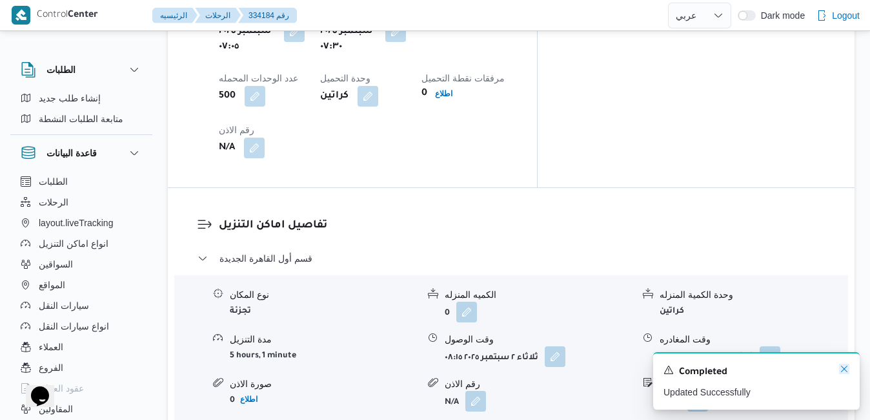
click at [840, 373] on icon "Dismiss toast" at bounding box center [844, 368] width 10 height 10
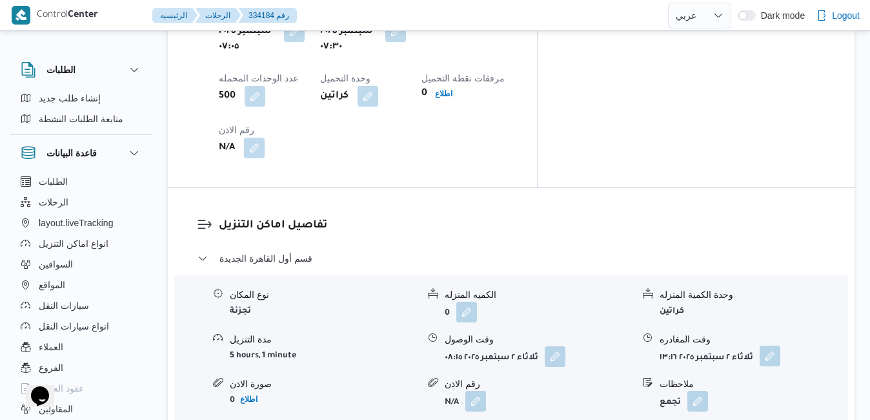
click at [761, 345] on button "button" at bounding box center [770, 355] width 21 height 21
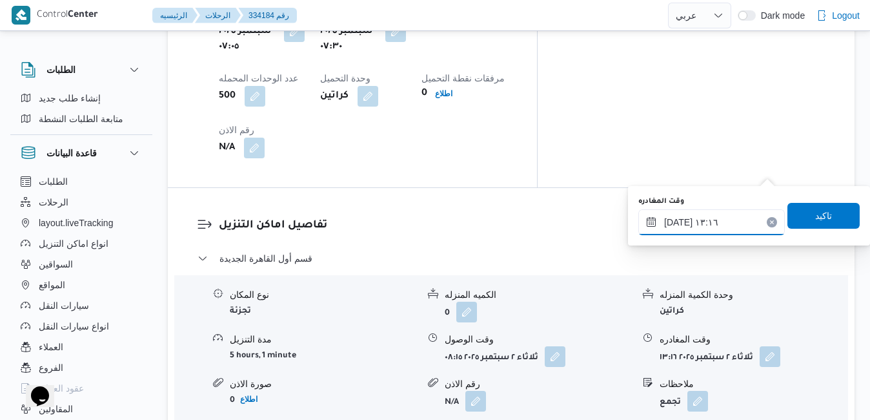
click at [722, 212] on input "٠٢/٠٩/٢٠٢٥ ١٣:١٦" at bounding box center [711, 222] width 147 height 26
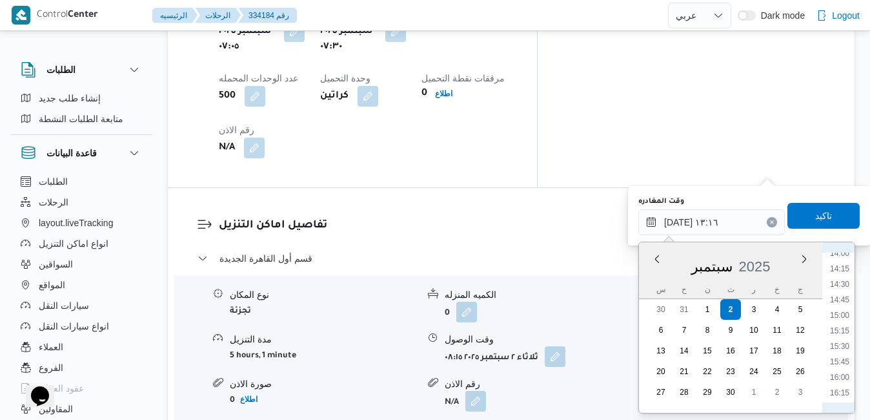
scroll to position [1004, 0]
click at [845, 370] on li "18:00" at bounding box center [840, 369] width 30 height 13
type input "٠٢/٠٩/٢٠٢٥ ١٨:٠٠"
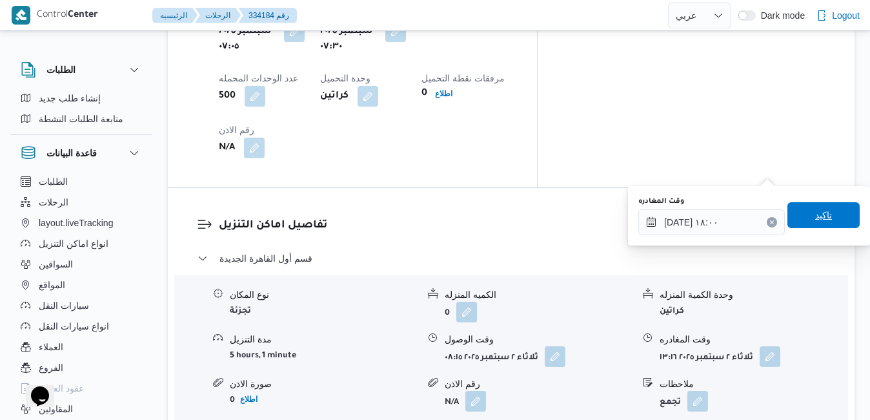
click at [815, 221] on span "تاكيد" at bounding box center [823, 214] width 17 height 15
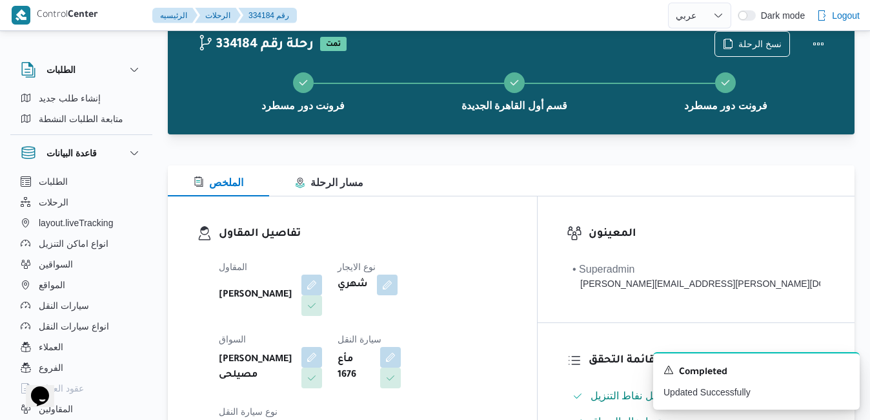
scroll to position [0, 0]
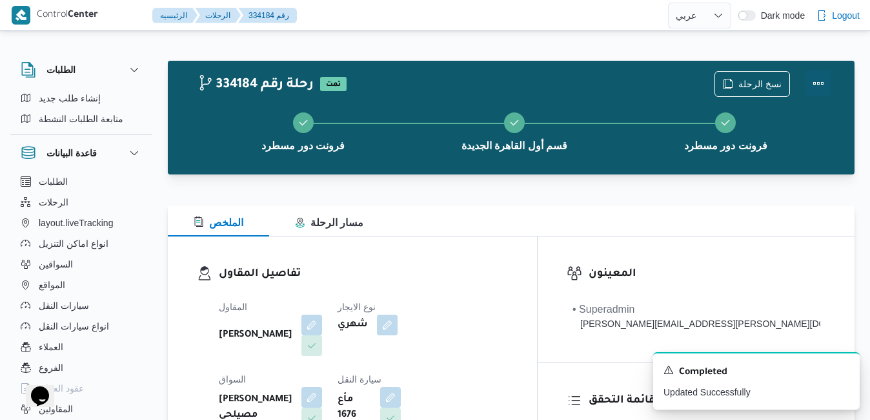
click at [818, 78] on button "Actions" at bounding box center [819, 83] width 26 height 26
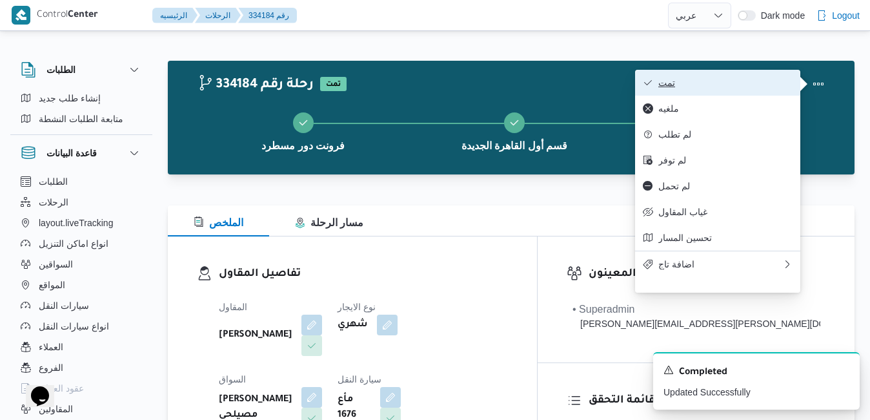
click at [753, 83] on span "تمت" at bounding box center [725, 82] width 134 height 10
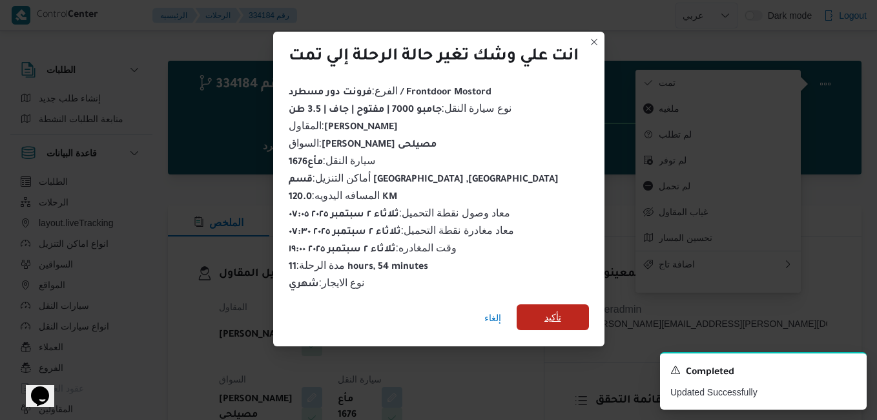
click at [550, 312] on span "تأكيد" at bounding box center [552, 316] width 17 height 15
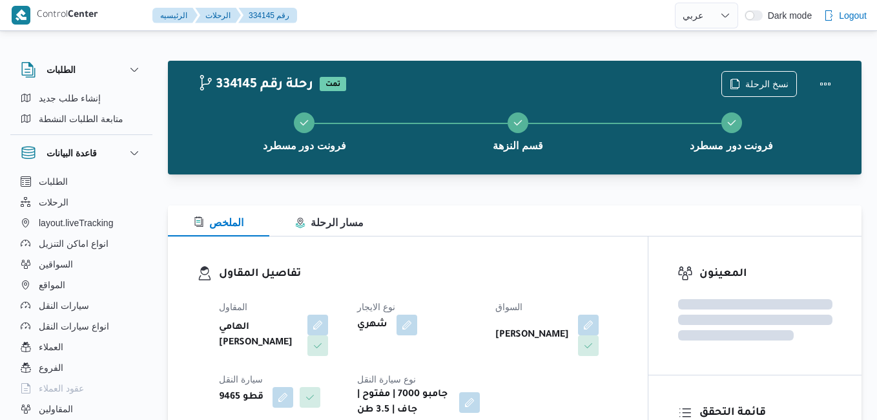
select select "ar"
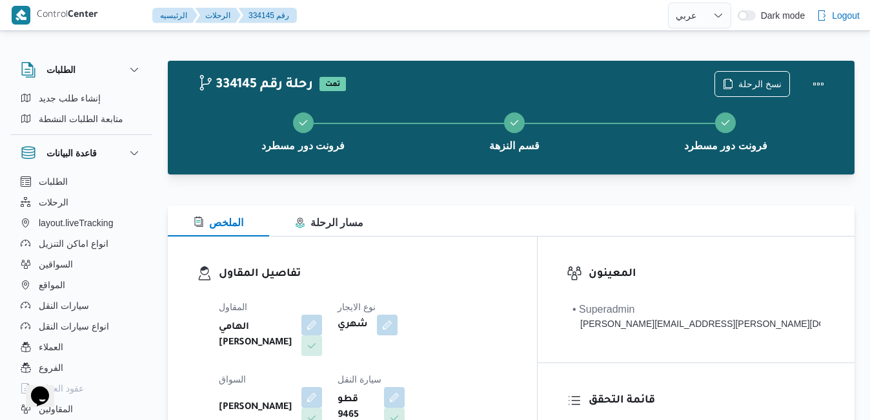
click at [536, 218] on div "الملخص مسار الرحلة" at bounding box center [511, 220] width 687 height 31
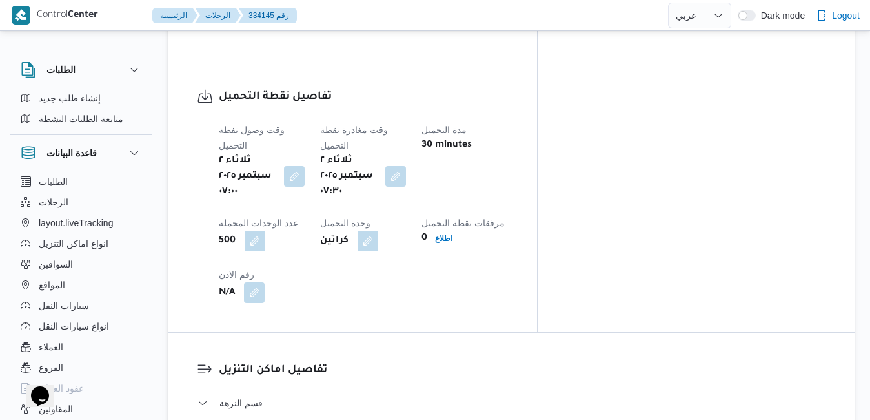
scroll to position [1110, 0]
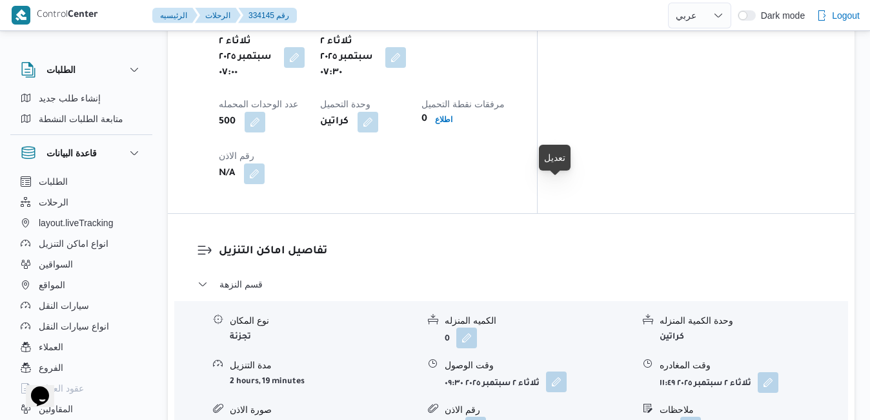
click at [558, 371] on button "button" at bounding box center [556, 381] width 21 height 21
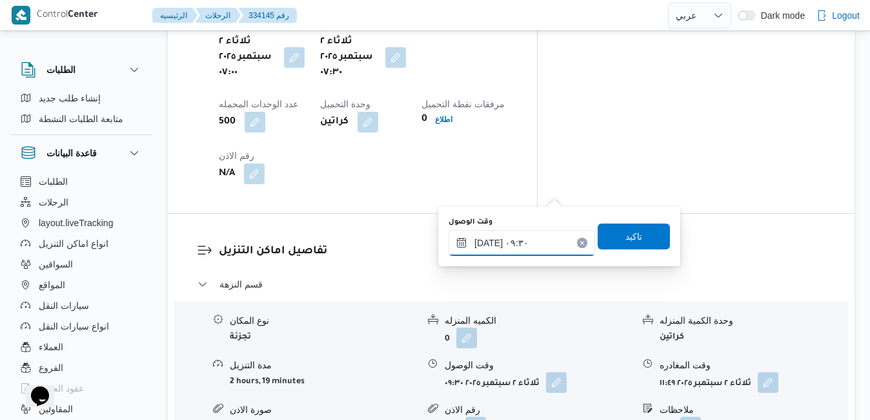
click at [498, 247] on input "٠٢/٠٩/٢٠٢٥ ٠٩:٣٠" at bounding box center [522, 243] width 147 height 26
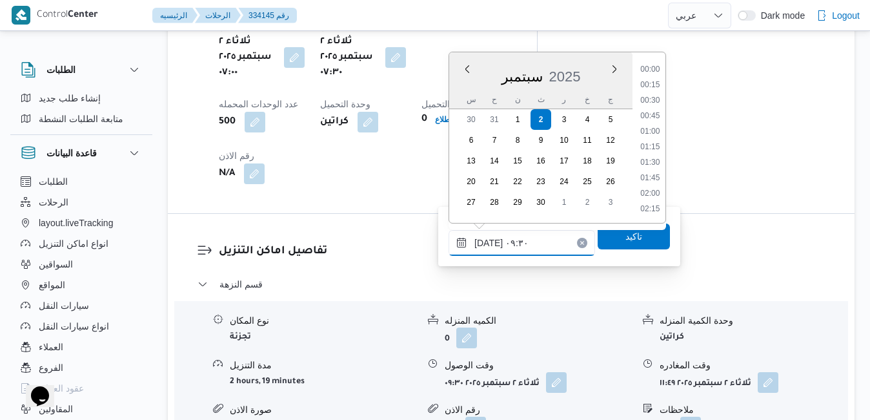
scroll to position [510, 0]
click at [655, 73] on li "08:15" at bounding box center [650, 70] width 30 height 13
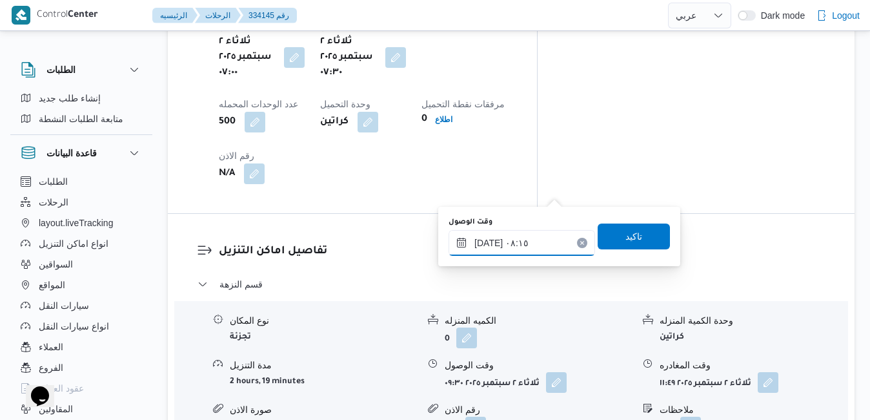
click at [491, 244] on input "٠٢/٠٩/٢٠٢٥ ٠٨:١٥" at bounding box center [522, 243] width 147 height 26
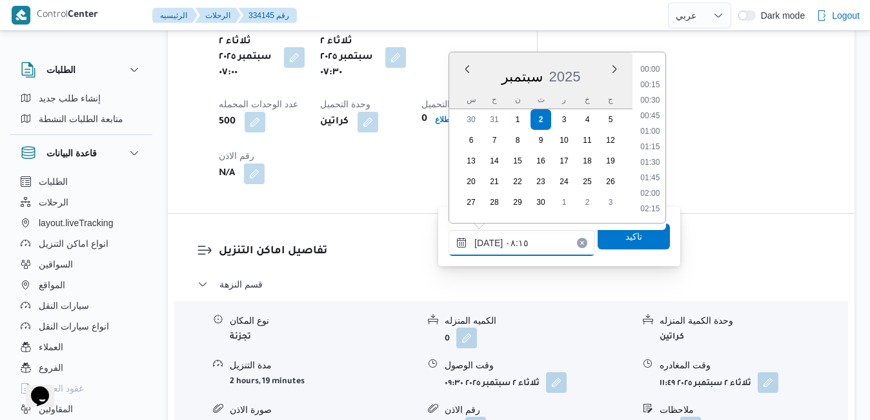
scroll to position [432, 0]
type input "٠٢/٠٩/٢٠٢٥ ٠٨:05"
click at [601, 239] on span "تاكيد" at bounding box center [634, 236] width 72 height 26
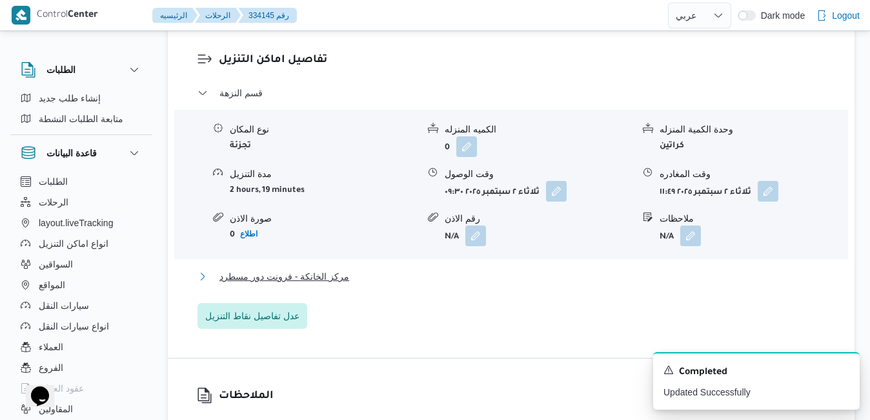
click at [489, 280] on button "مركز الخانكة - فرونت دور مسطرد" at bounding box center [512, 276] width 628 height 15
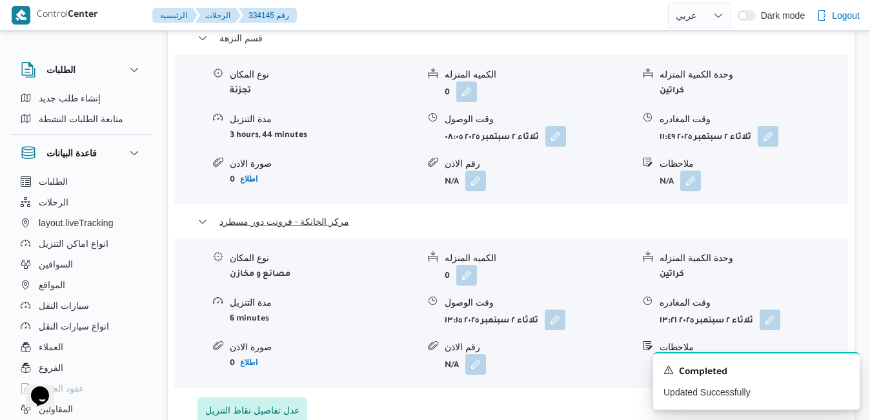
scroll to position [1394, 0]
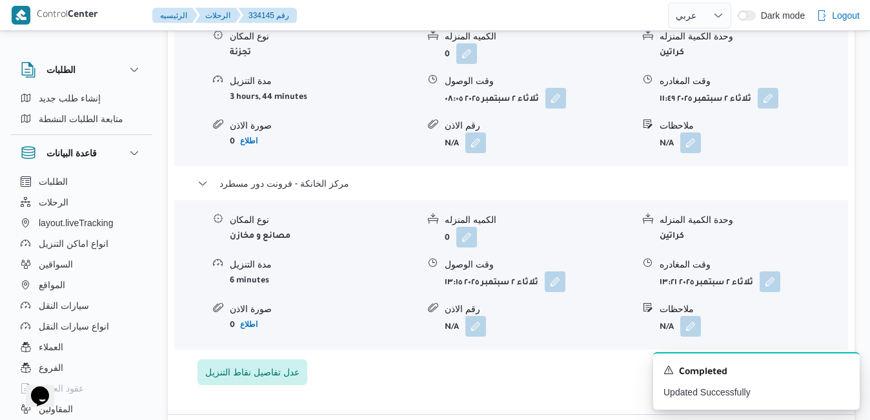
click at [767, 201] on div "نوع المكان مصانع و مخازن الكميه المنزله 0 وحدة الكمية المنزله كراتين مدة التنزي…" at bounding box center [511, 274] width 684 height 147
click at [771, 270] on button "button" at bounding box center [770, 280] width 21 height 21
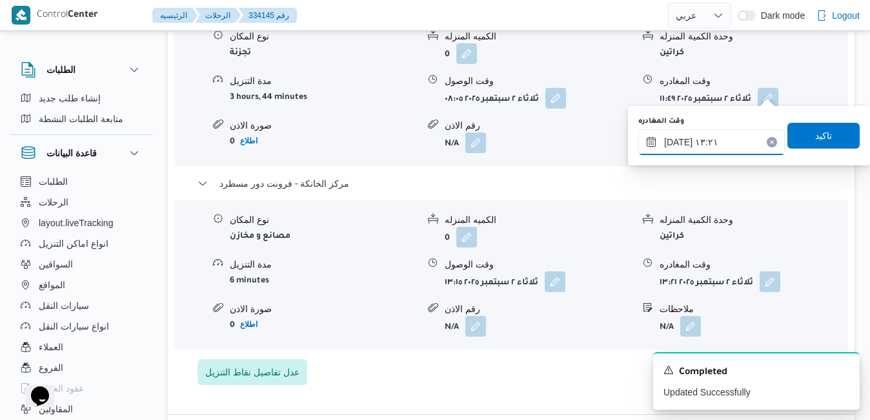
click at [724, 141] on input "٠٢/٠٩/٢٠٢٥ ١٣:٢١" at bounding box center [711, 142] width 147 height 26
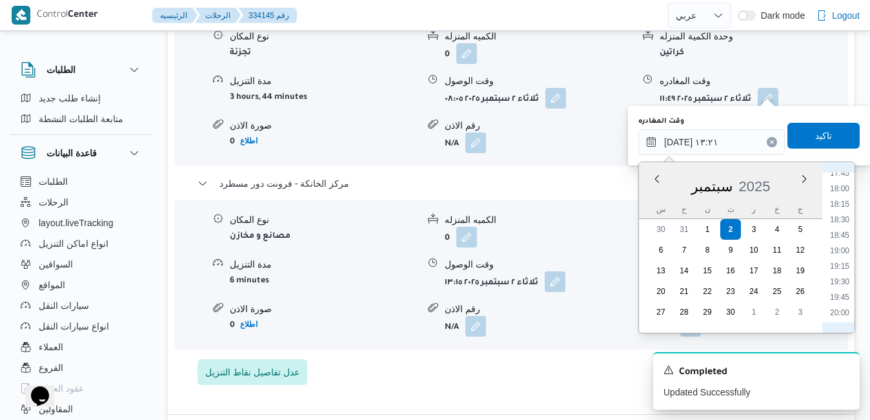
scroll to position [1135, 0]
click at [846, 240] on li "19:15" at bounding box center [840, 236] width 30 height 13
type input "٠٢/٠٩/٢٠٢٥ ١٩:١٥"
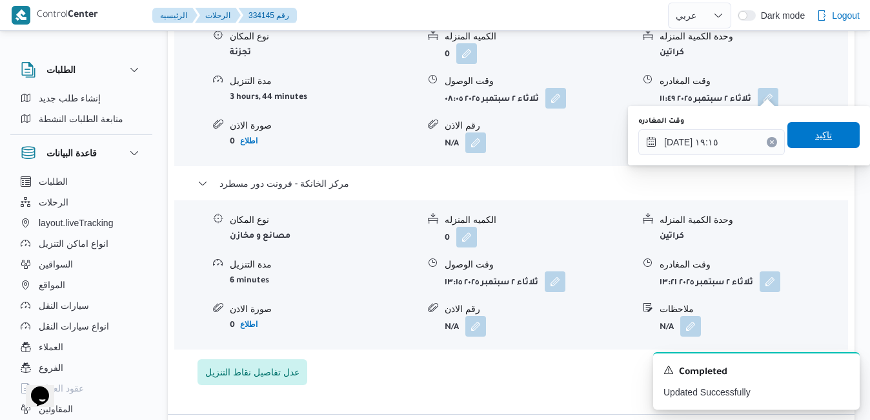
click at [815, 136] on span "تاكيد" at bounding box center [823, 134] width 17 height 15
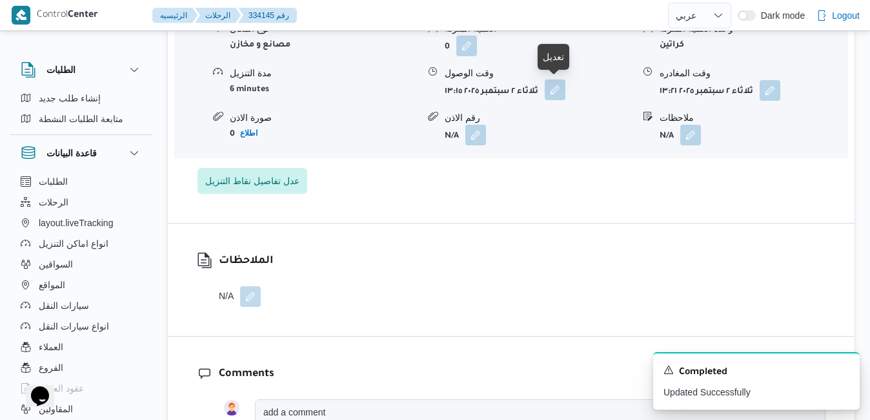
click at [563, 88] on button "button" at bounding box center [555, 89] width 21 height 21
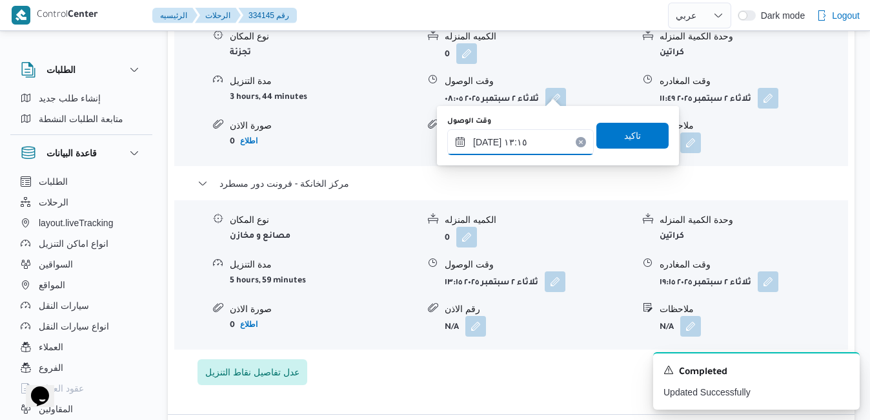
click at [547, 137] on input "٠٢/٠٩/٢٠٢٥ ١٣:١٥" at bounding box center [520, 142] width 147 height 26
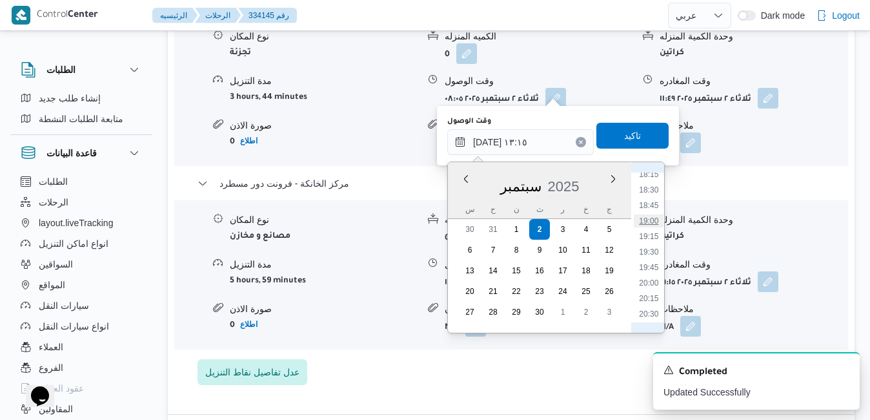
click at [650, 220] on li "19:00" at bounding box center [649, 220] width 30 height 13
type input "٠٢/٠٩/٢٠٢٥ ١٩:٠٠"
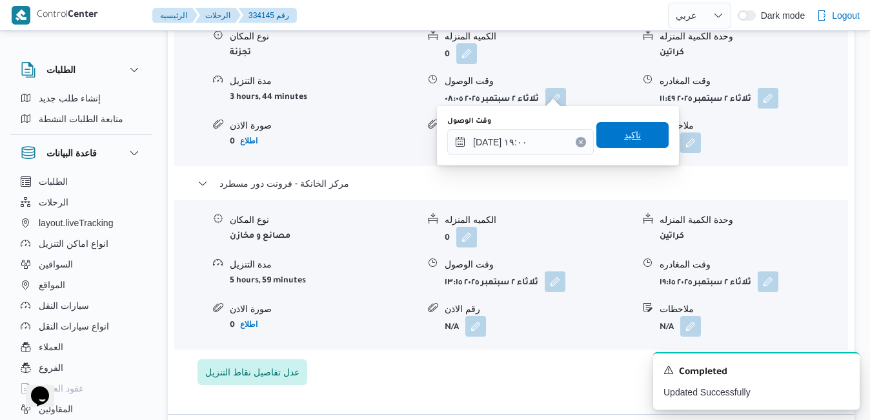
click at [625, 128] on span "تاكيد" at bounding box center [632, 134] width 17 height 15
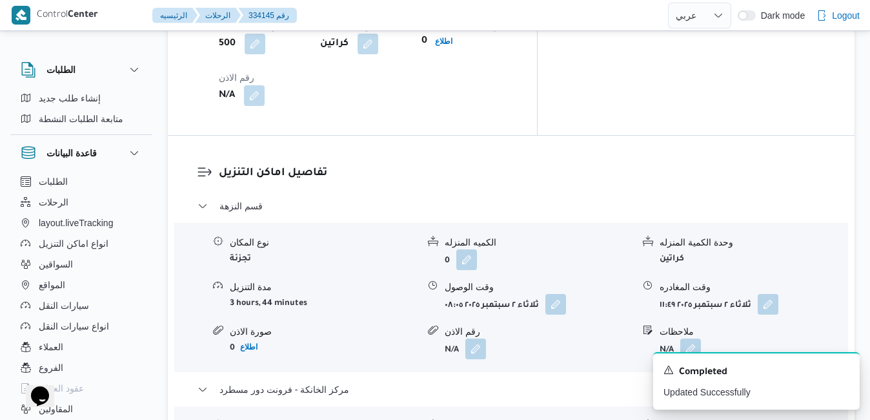
scroll to position [1188, 0]
click at [776, 294] on button "button" at bounding box center [768, 304] width 21 height 21
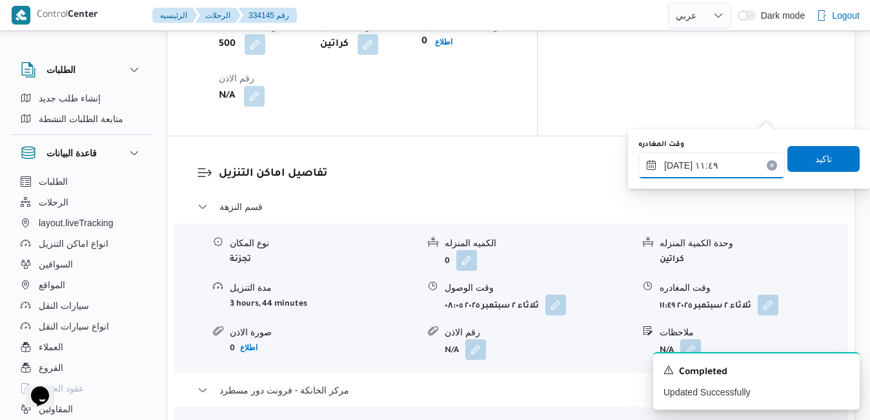
click at [718, 163] on input "٠٢/٠٩/٢٠٢٥ ١١:٤٩" at bounding box center [711, 165] width 147 height 26
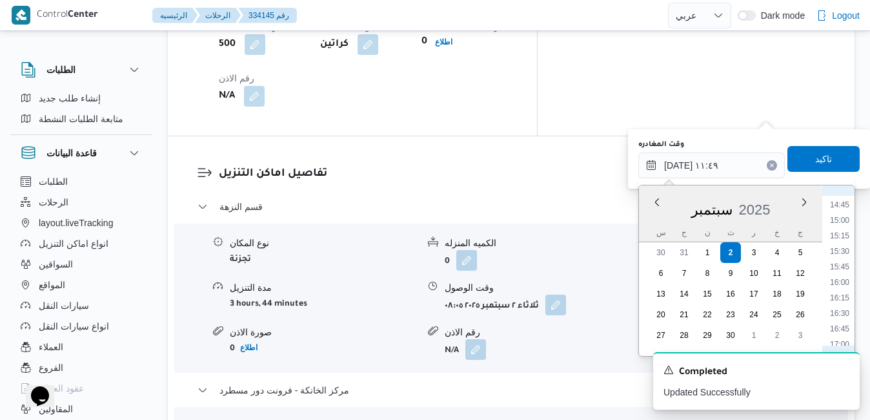
scroll to position [1042, 0]
click at [845, 292] on li "18:15" at bounding box center [840, 290] width 30 height 13
type input "٠٢/٠٩/٢٠٢٥ ١٨:١٥"
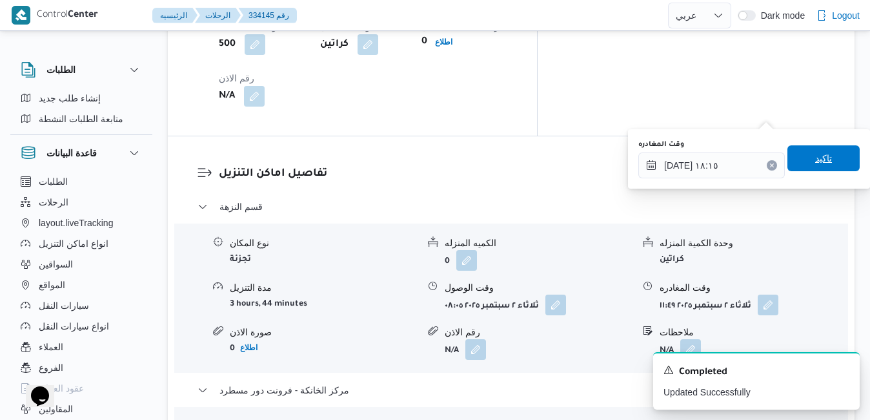
click at [824, 161] on span "تاكيد" at bounding box center [823, 158] width 72 height 26
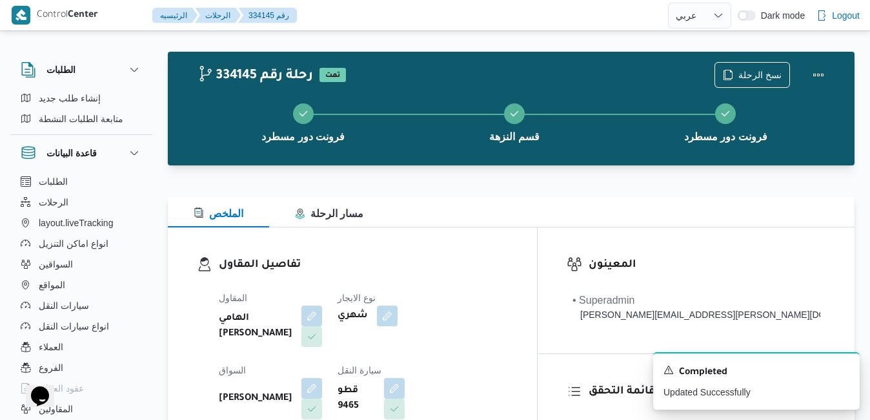
scroll to position [0, 0]
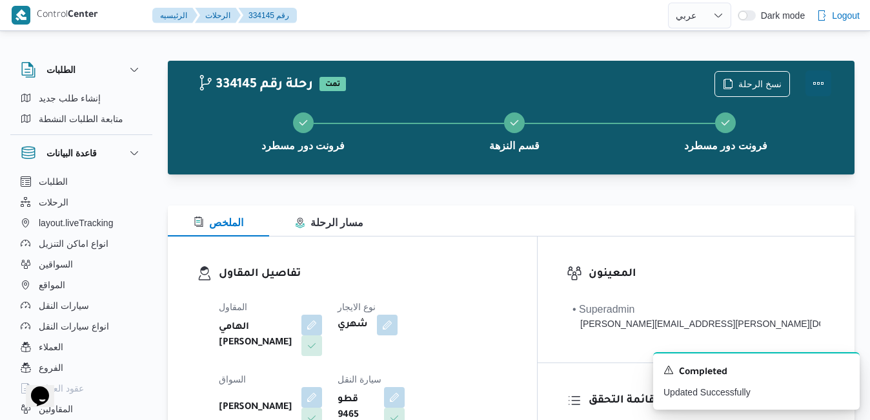
click at [822, 85] on button "Actions" at bounding box center [819, 83] width 26 height 26
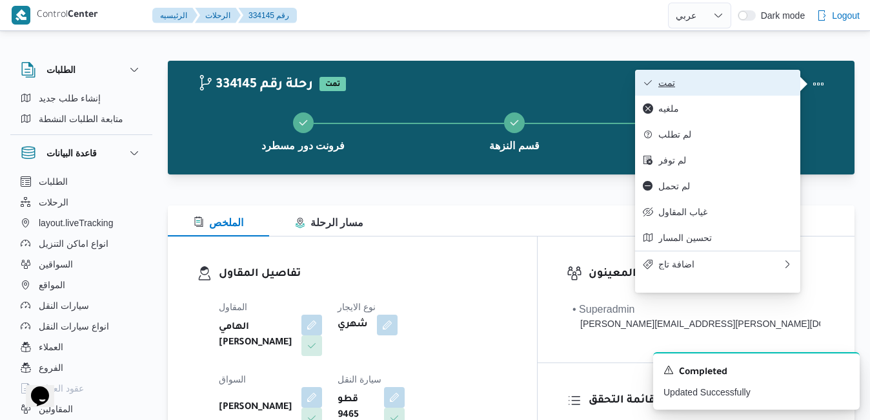
click at [733, 91] on button "تمت" at bounding box center [717, 83] width 165 height 26
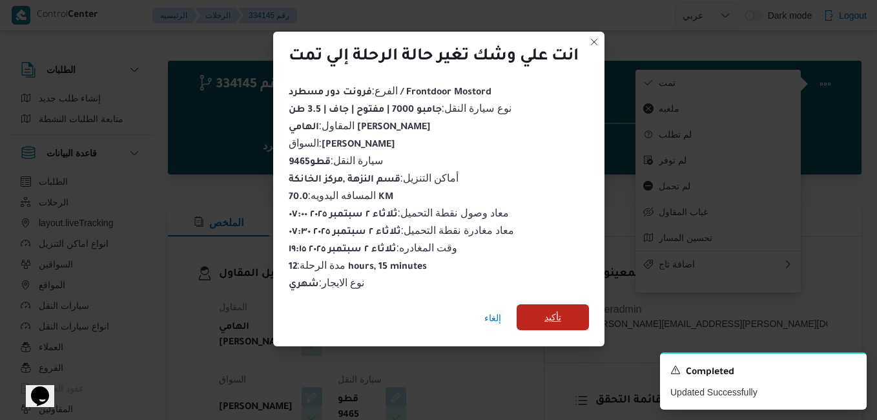
click at [567, 314] on span "تأكيد" at bounding box center [552, 317] width 72 height 26
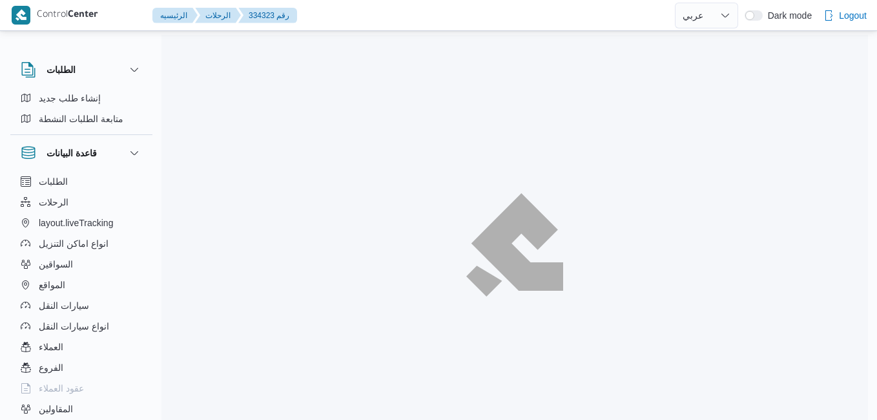
select select "ar"
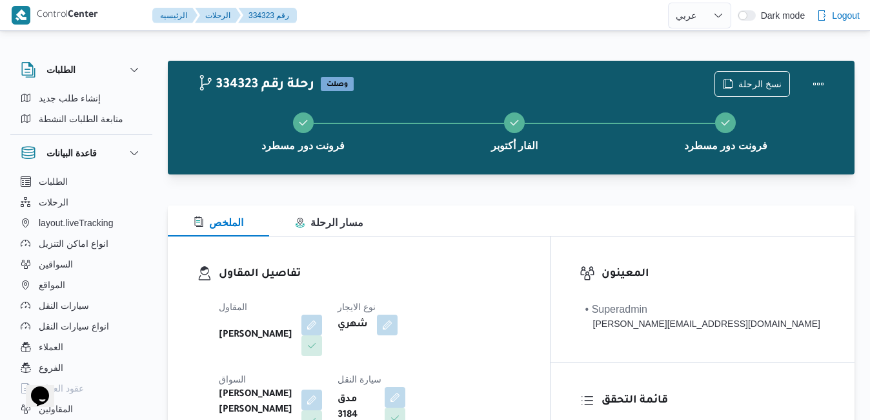
click at [804, 86] on div "نسخ الرحلة" at bounding box center [773, 83] width 132 height 41
click at [817, 81] on button "Actions" at bounding box center [819, 83] width 26 height 26
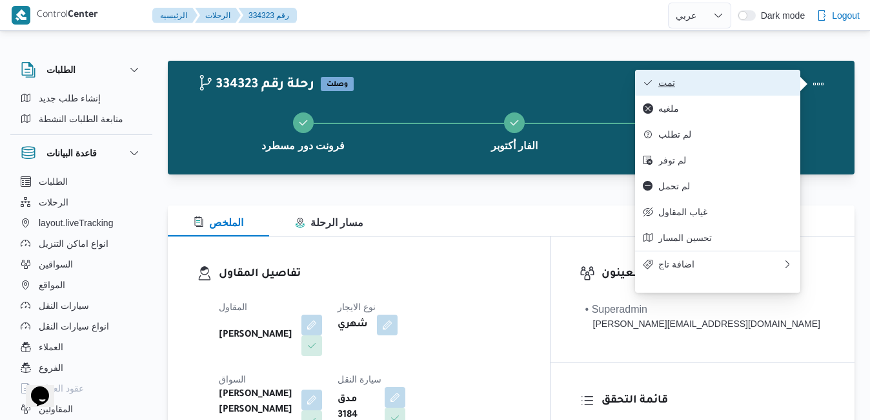
click at [758, 85] on span "تمت" at bounding box center [725, 82] width 134 height 10
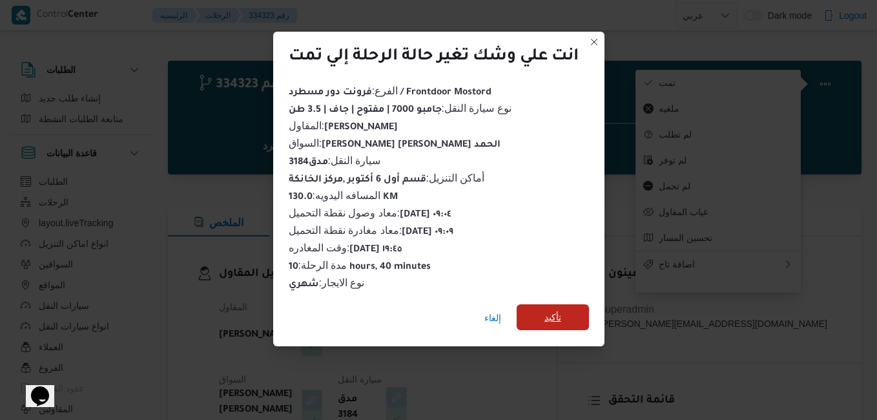
click at [574, 309] on span "تأكيد" at bounding box center [552, 317] width 72 height 26
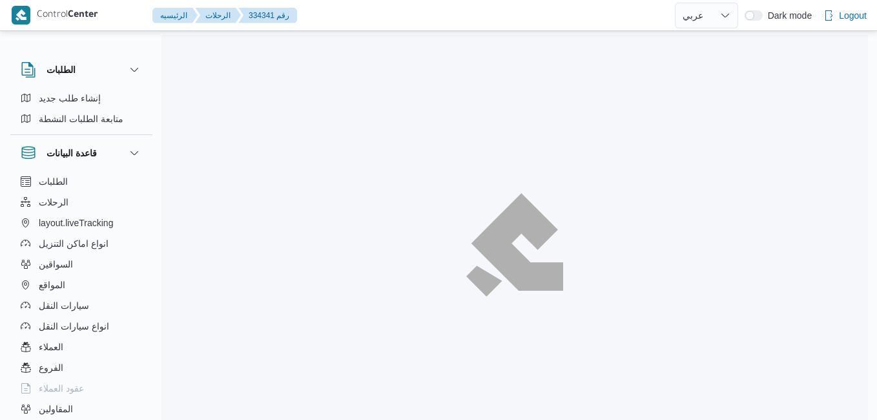
select select "ar"
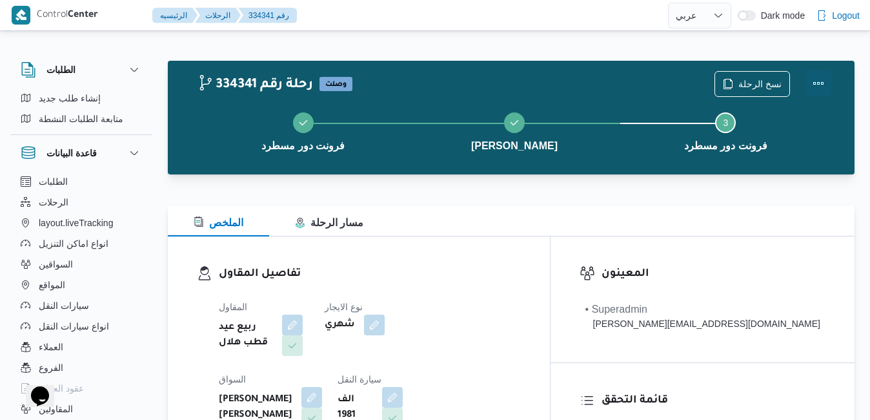
click at [819, 85] on button "Actions" at bounding box center [819, 83] width 26 height 26
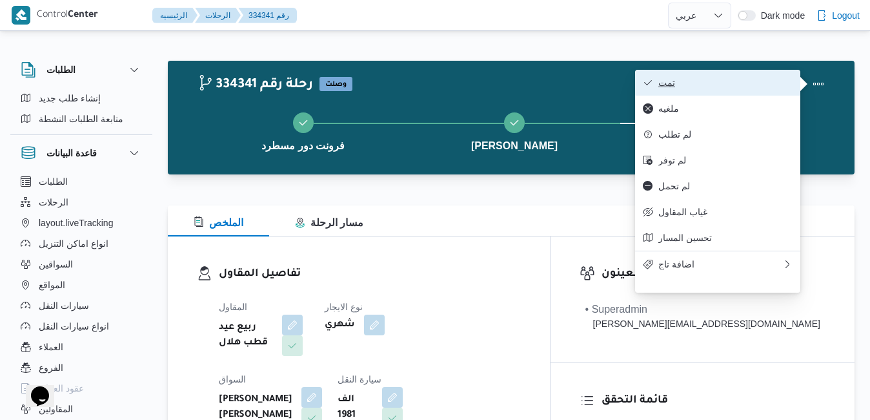
click at [746, 76] on button "تمت" at bounding box center [717, 83] width 165 height 26
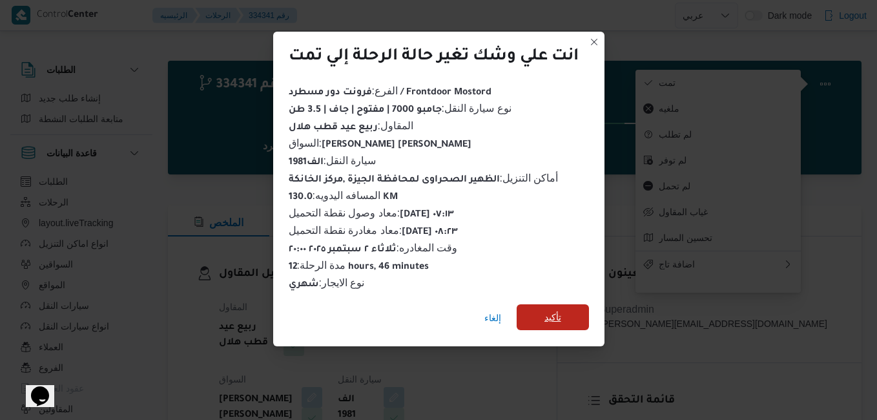
click at [547, 309] on span "تأكيد" at bounding box center [552, 316] width 17 height 15
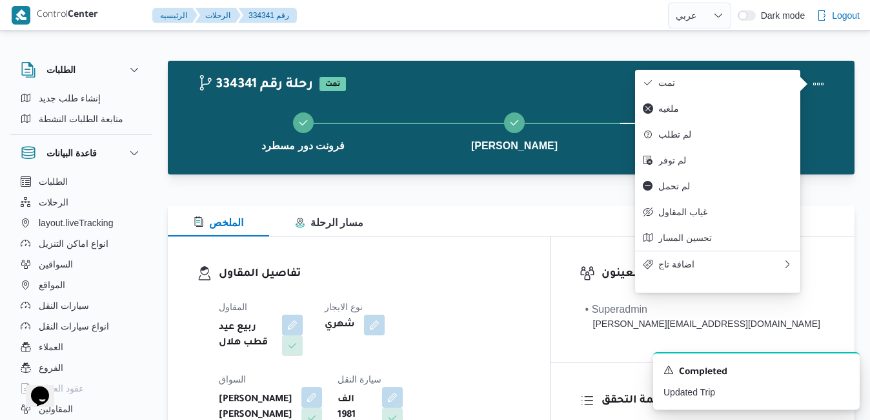
click at [521, 287] on dl "تفاصيل المقاول المقاول ربيع عيد قطب هلال نوع الايجار شهري [PERSON_NAME] [PERSON…" at bounding box center [370, 385] width 302 height 240
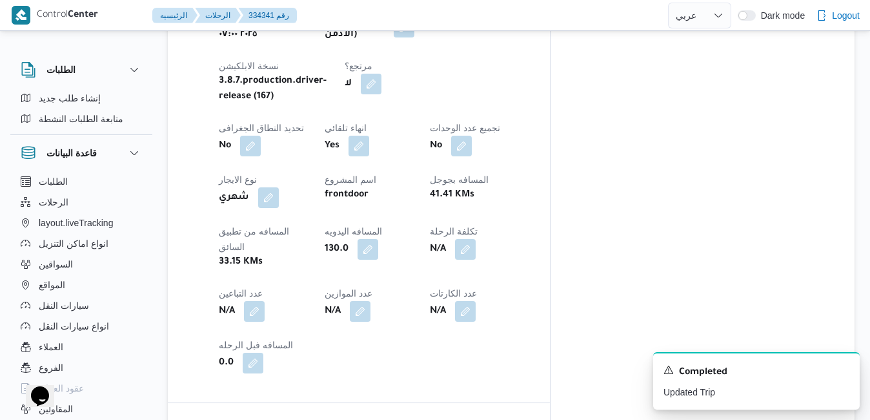
scroll to position [645, 0]
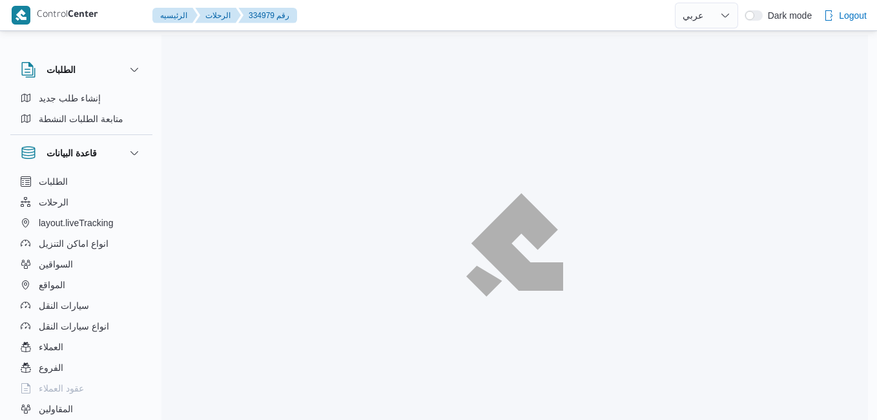
select select "ar"
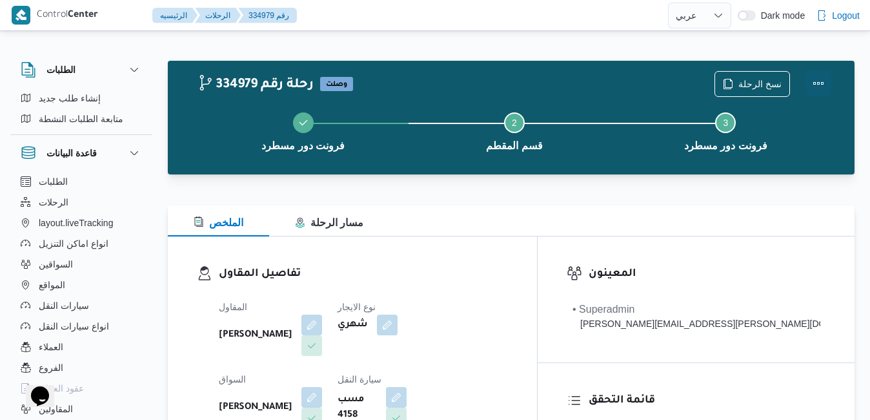
click at [812, 74] on button "Actions" at bounding box center [819, 83] width 26 height 26
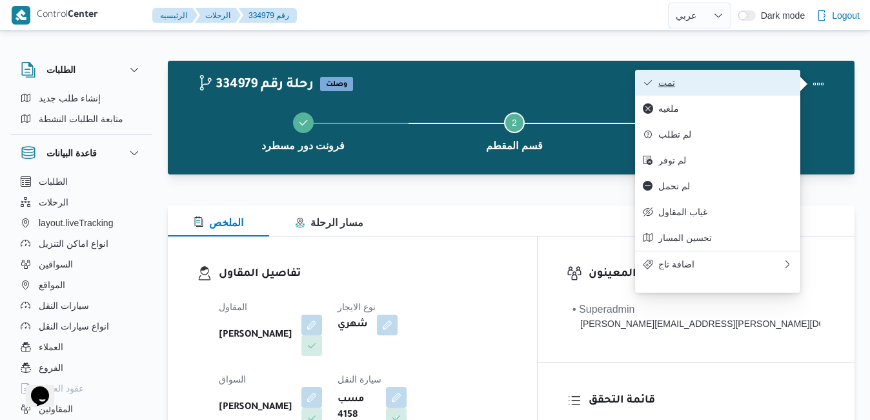
click at [742, 86] on span "تمت" at bounding box center [725, 82] width 134 height 10
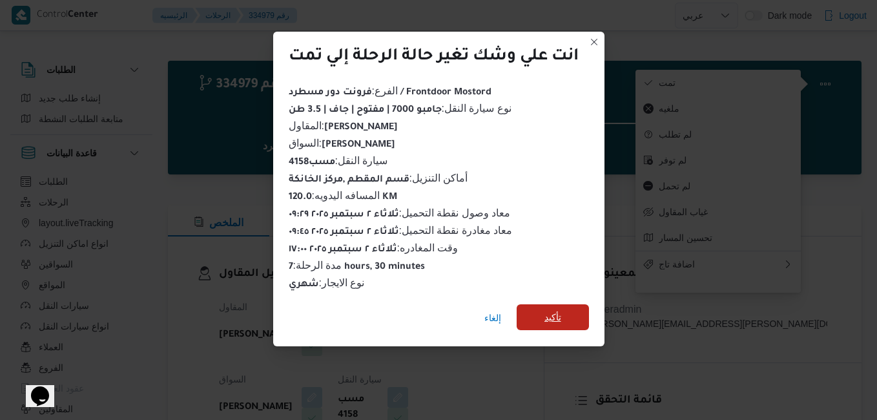
click at [547, 311] on span "تأكيد" at bounding box center [552, 316] width 17 height 15
